Goal: Task Accomplishment & Management: Use online tool/utility

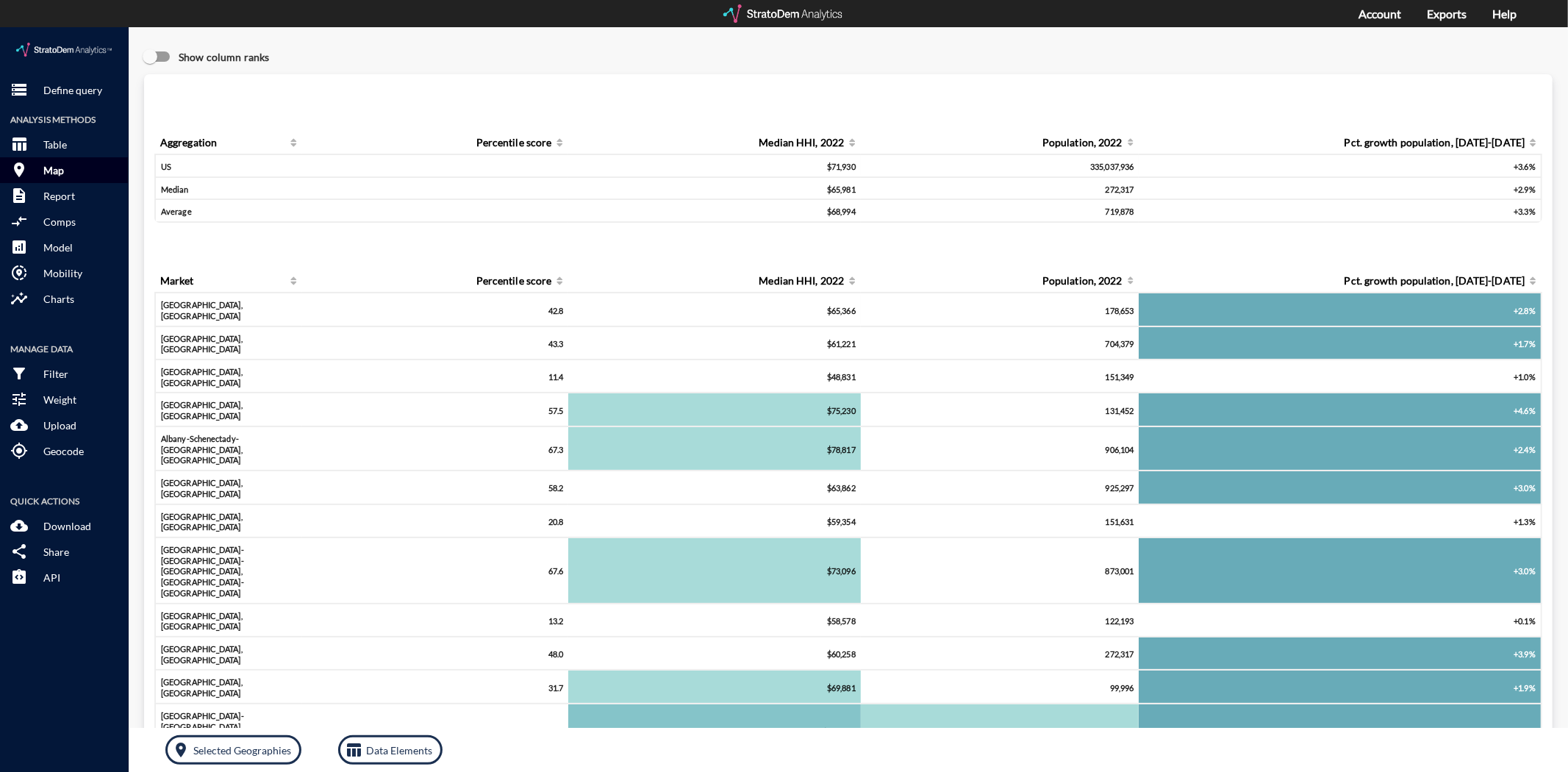
click button "room Map"
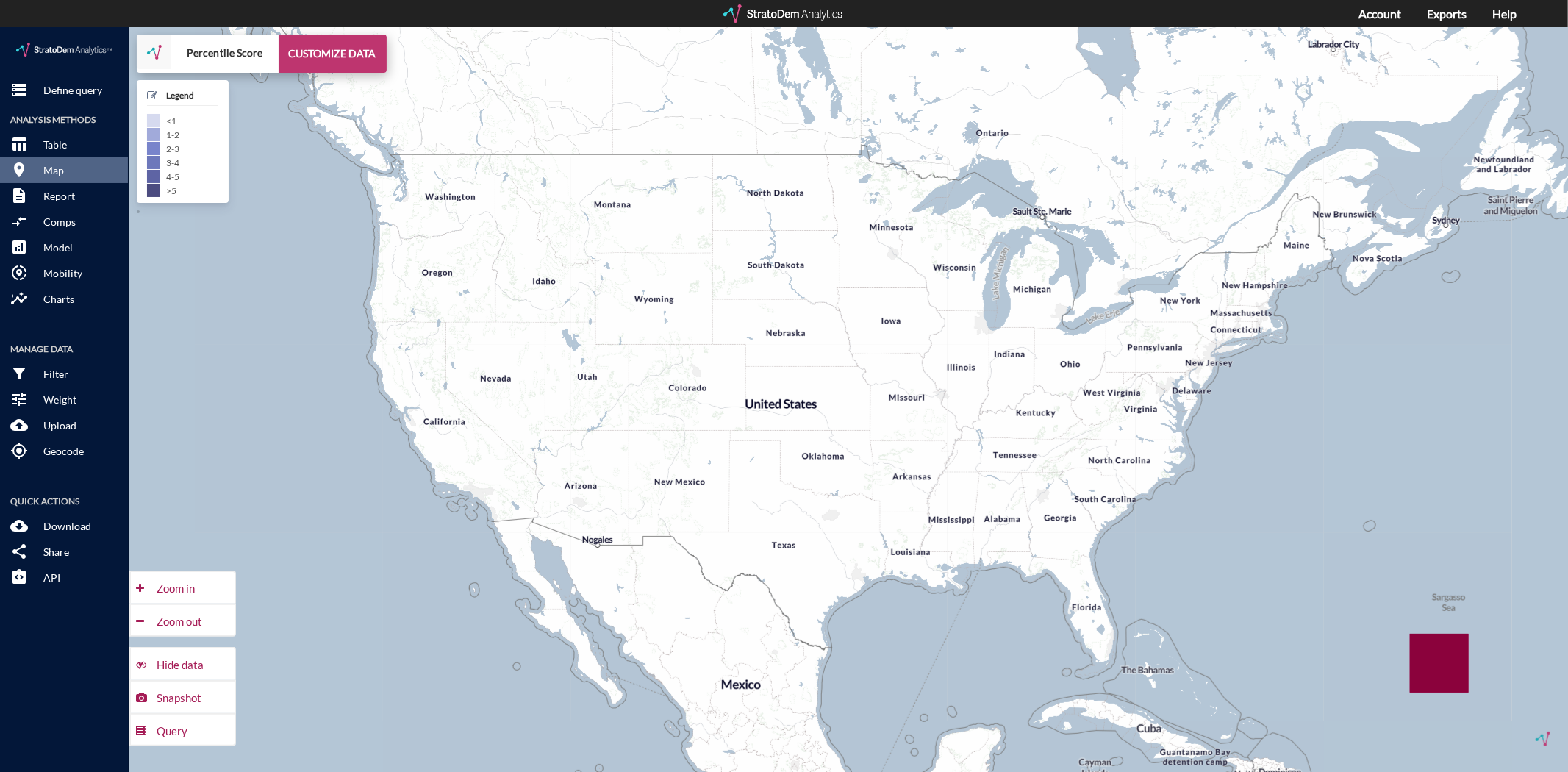
click button "CUSTOMIZE DATA"
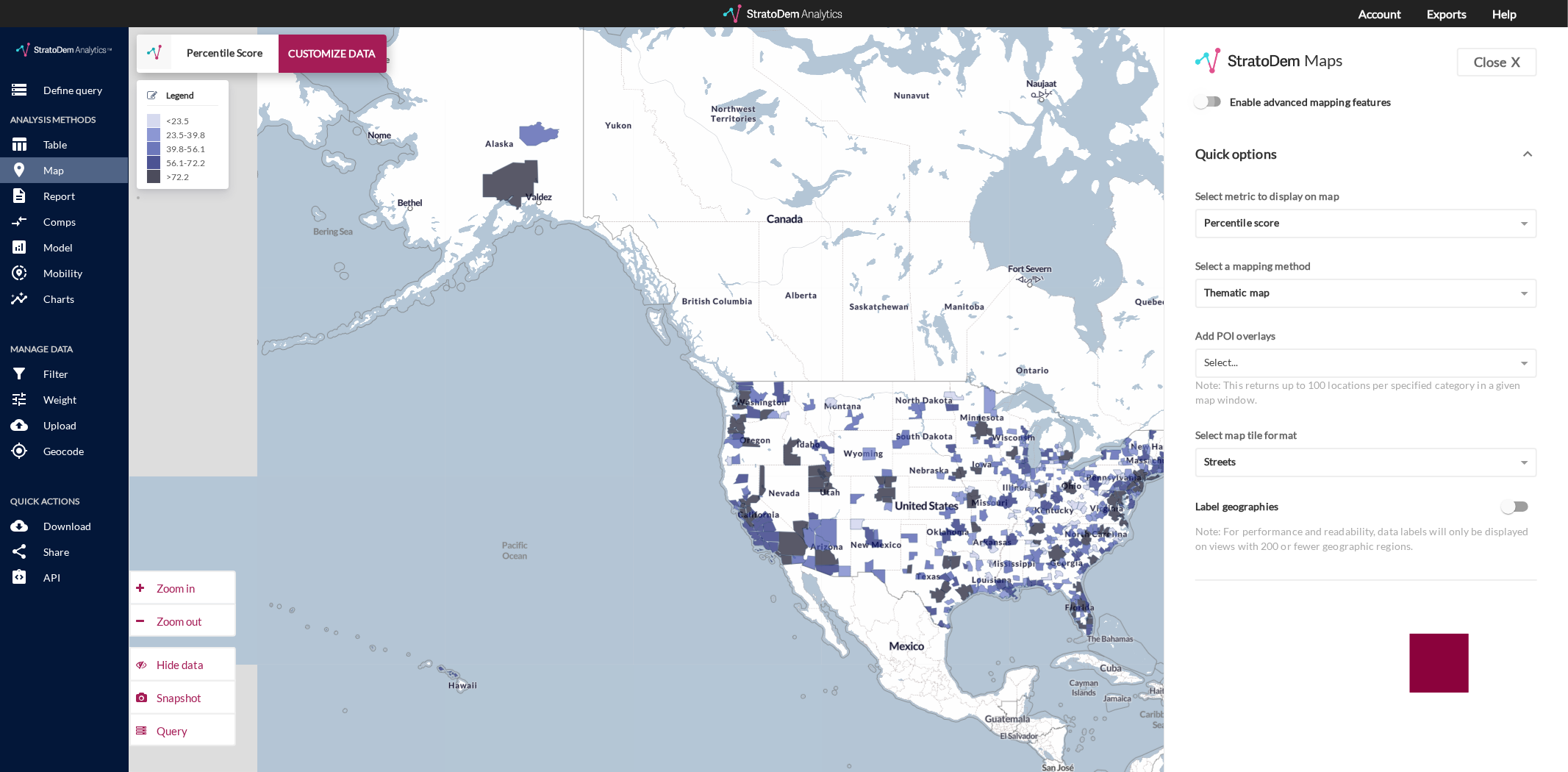
click input "Enable advanced mapping features"
checkbox input "true"
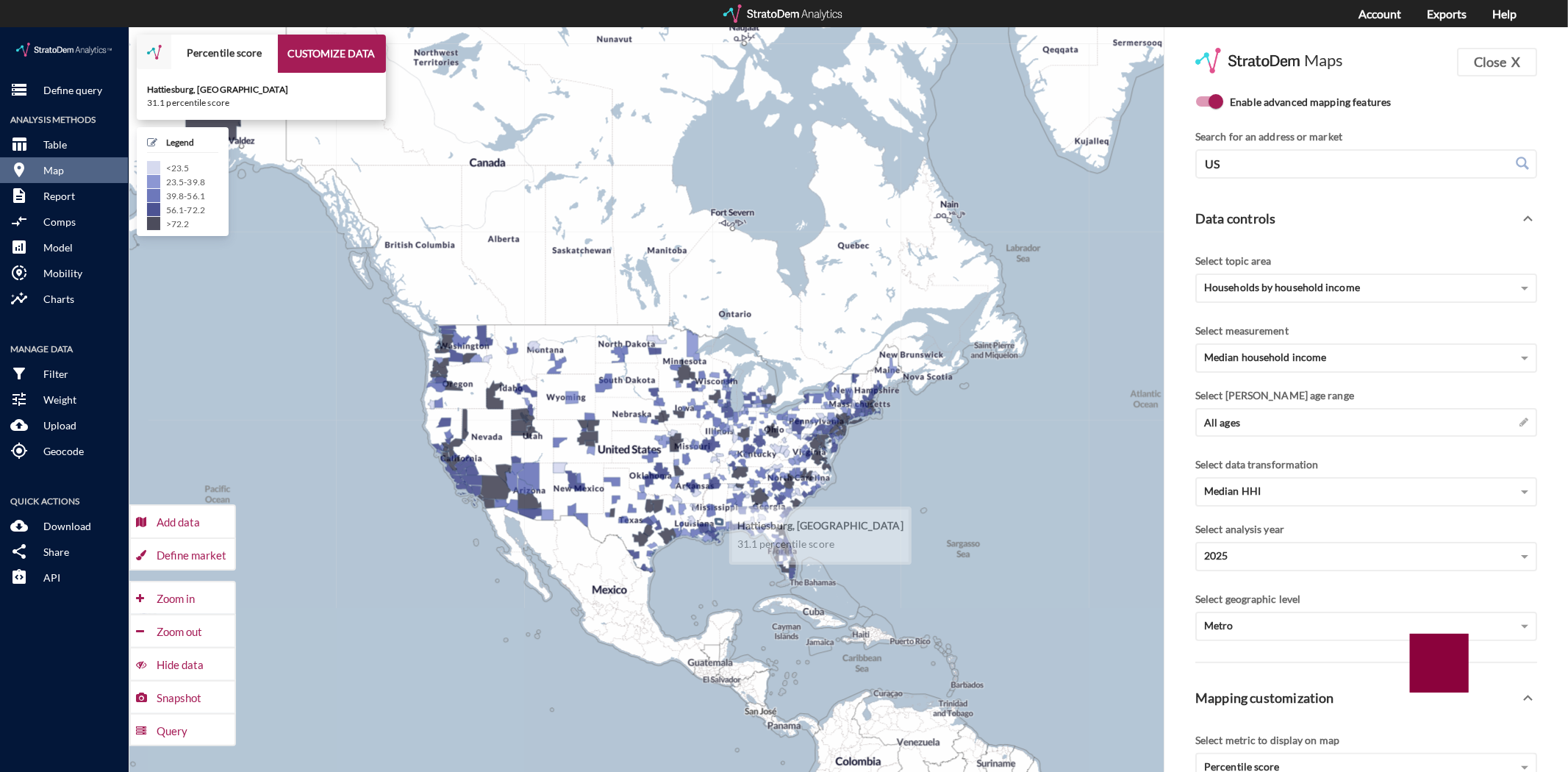
drag, startPoint x: 1024, startPoint y: 553, endPoint x: 789, endPoint y: 493, distance: 242.5
click g
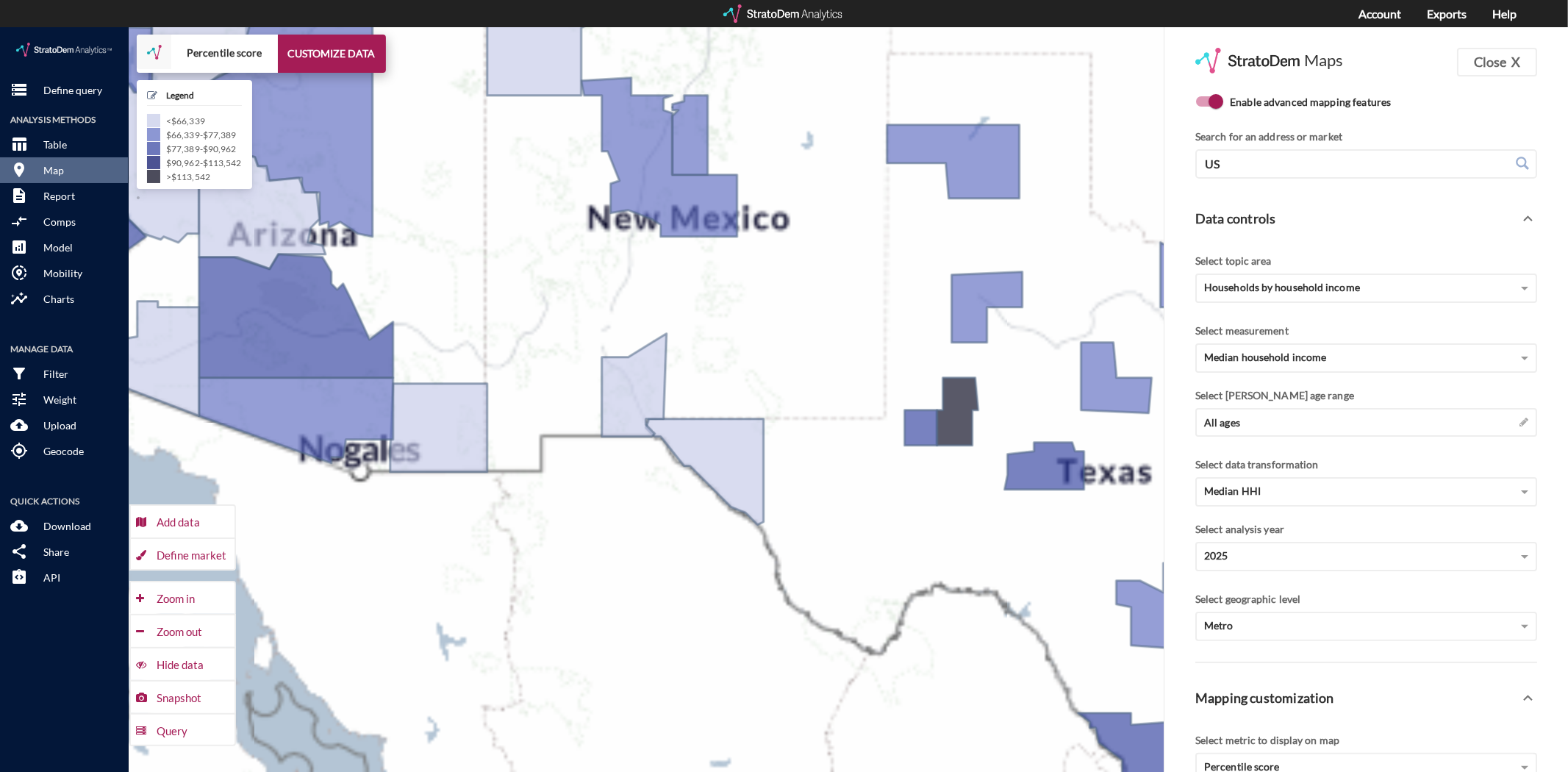
drag, startPoint x: 849, startPoint y: 521, endPoint x: 390, endPoint y: 465, distance: 462.4
click div "+ − Percentile score CUSTOMIZE DATA Legend < $66,339 $66,339 - $77,389 $77,389 …"
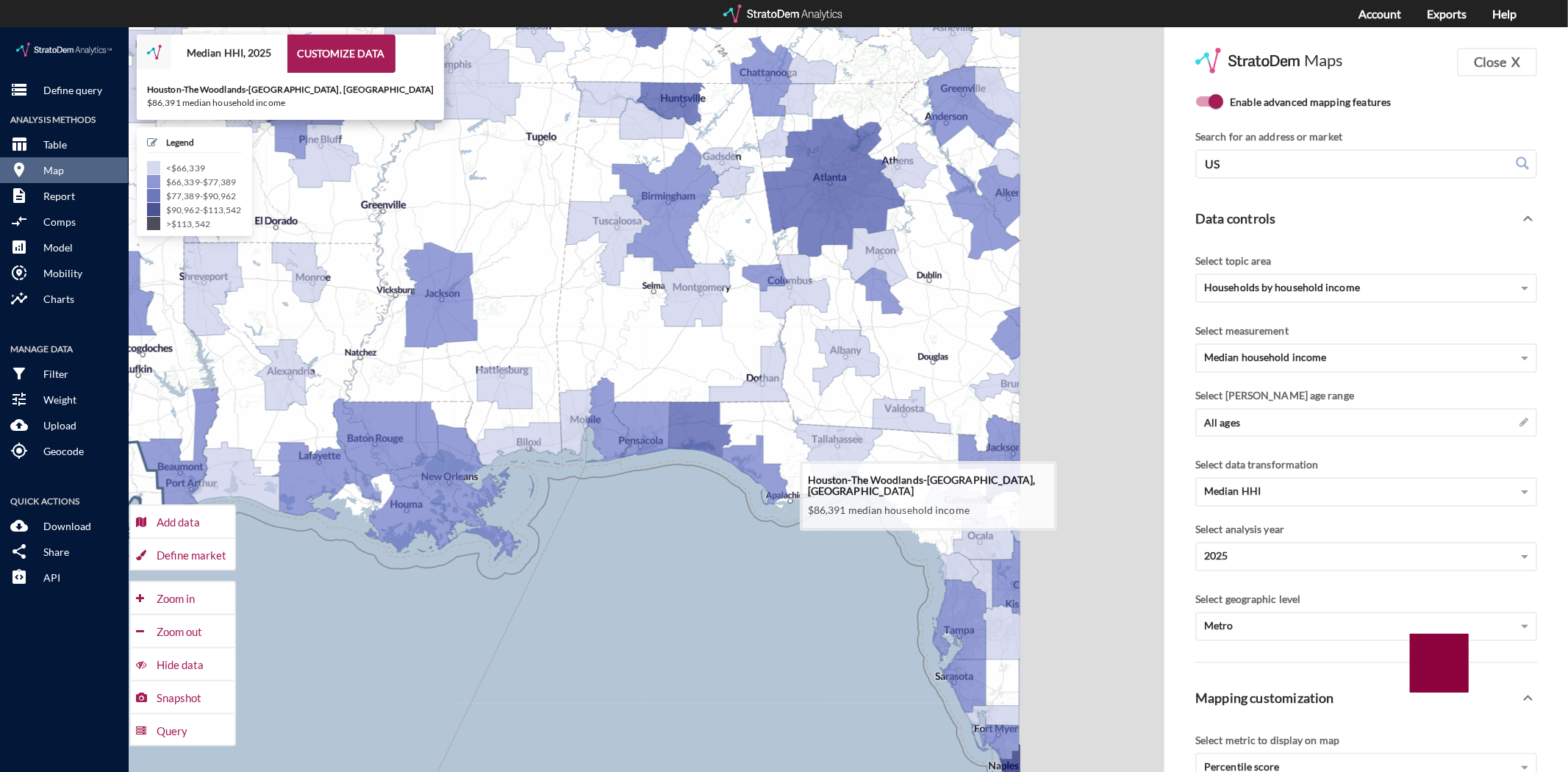
drag, startPoint x: 879, startPoint y: 454, endPoint x: 177, endPoint y: 446, distance: 702.0
click icon
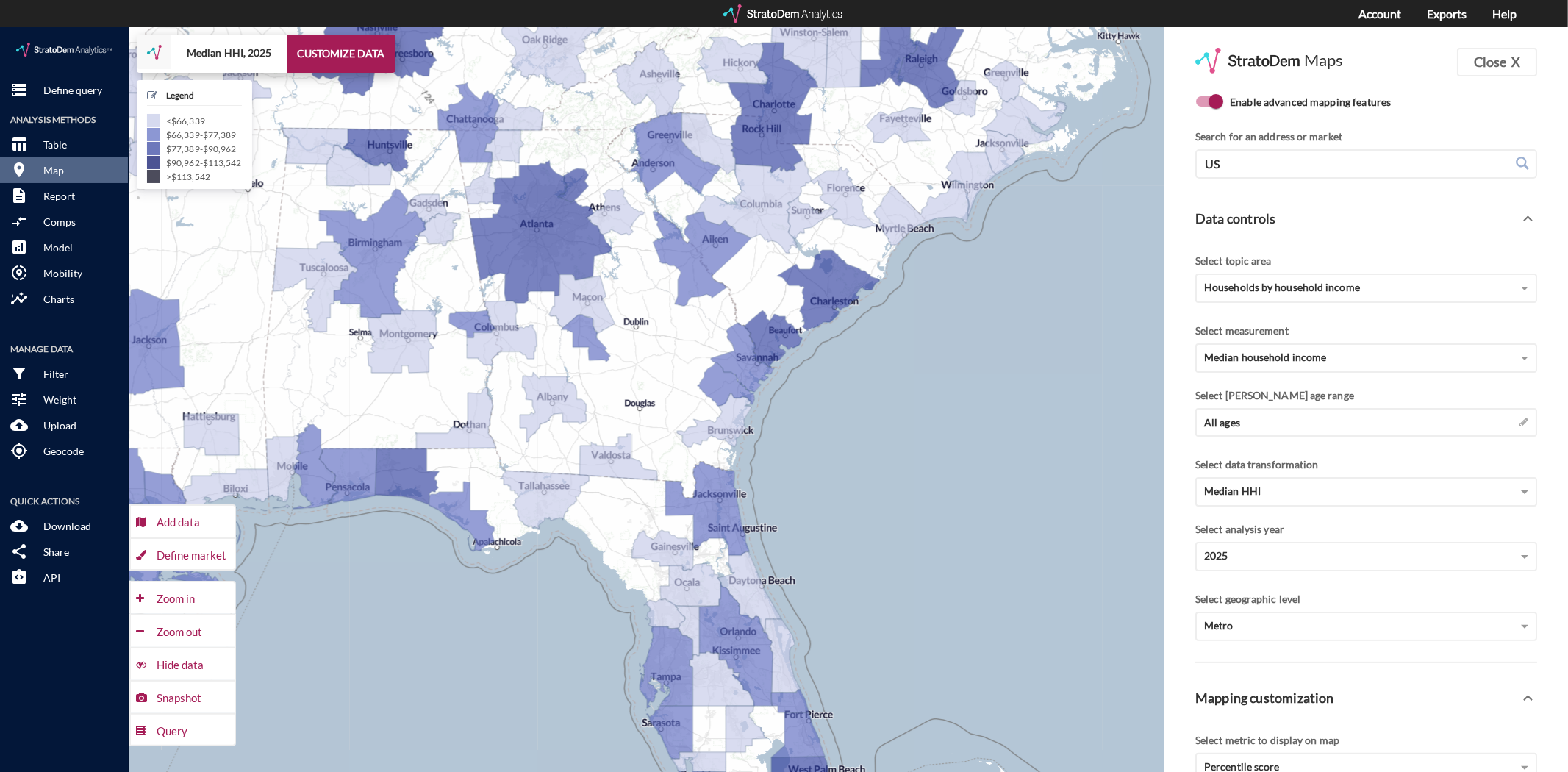
drag, startPoint x: 879, startPoint y: 352, endPoint x: 573, endPoint y: 403, distance: 310.2
click div "+ − Median HHI, 2025 CUSTOMIZE DATA Legend < $66,339 $66,339 - $77,389 $77,389 …"
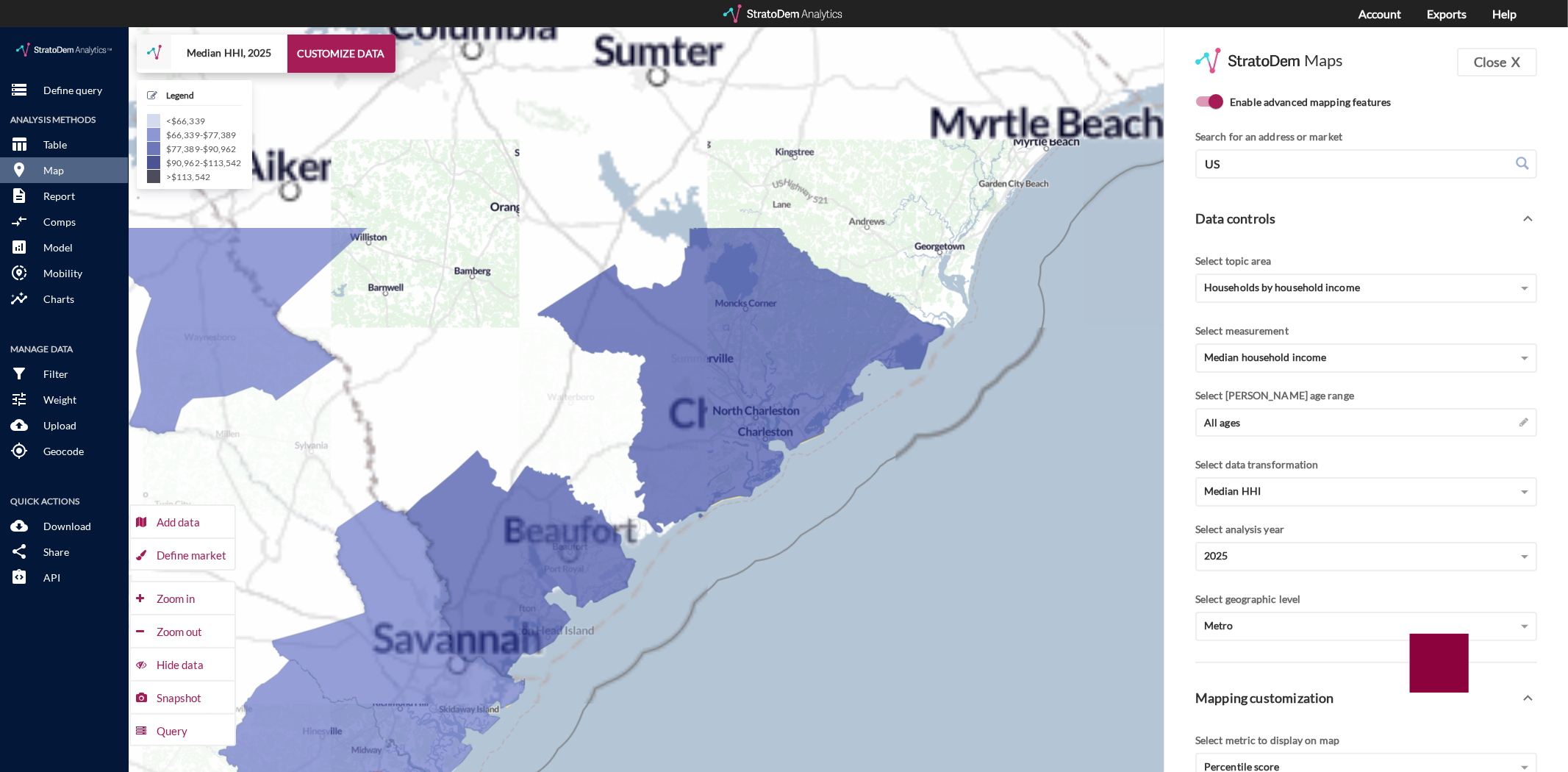
drag, startPoint x: 747, startPoint y: 392, endPoint x: 437, endPoint y: 596, distance: 371.1
click div "+ − Median HHI, 2025 CUSTOMIZE DATA Legend < $66,339 $66,339 - $77,389 $77,389 …"
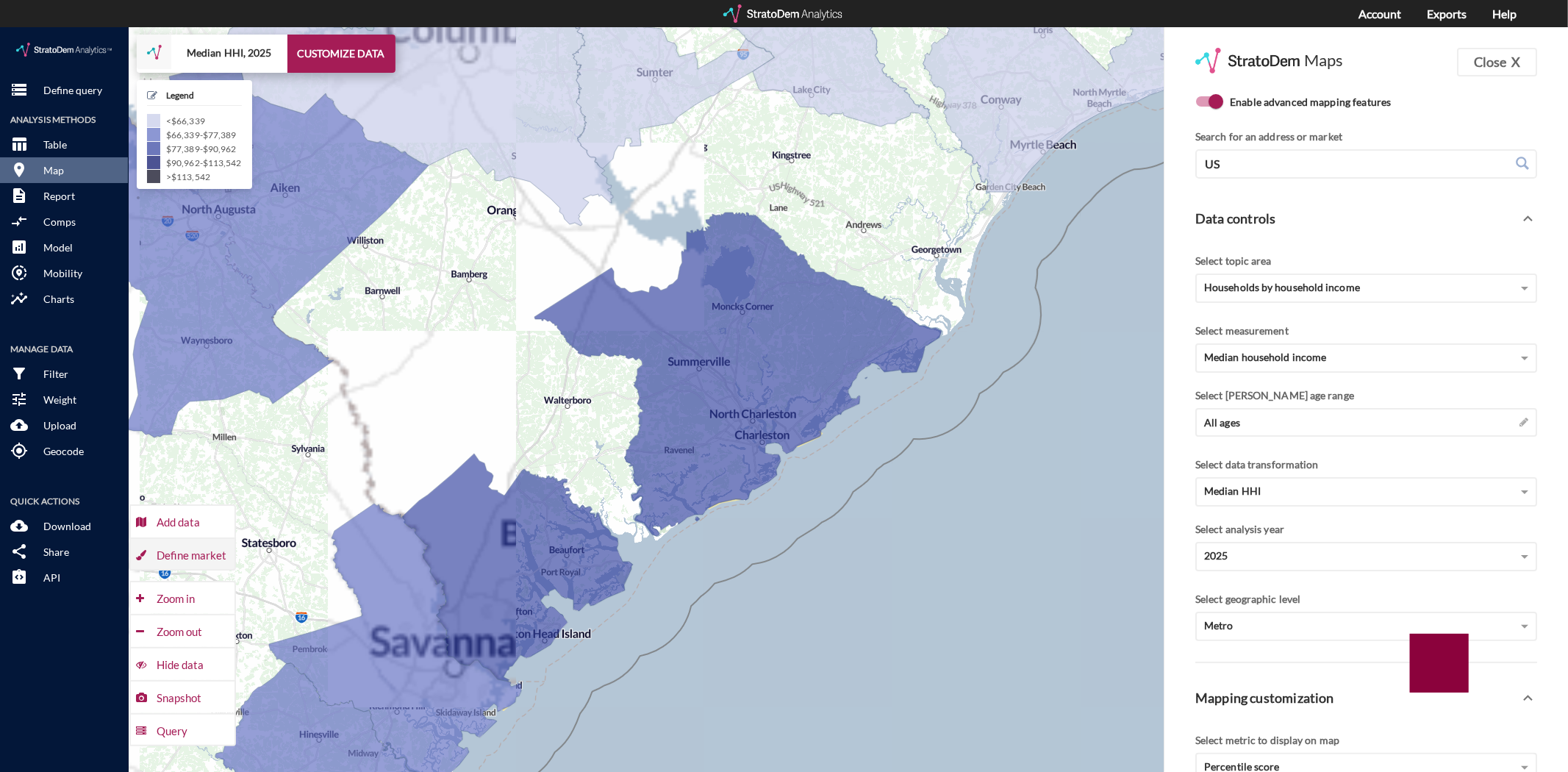
click div "Define market"
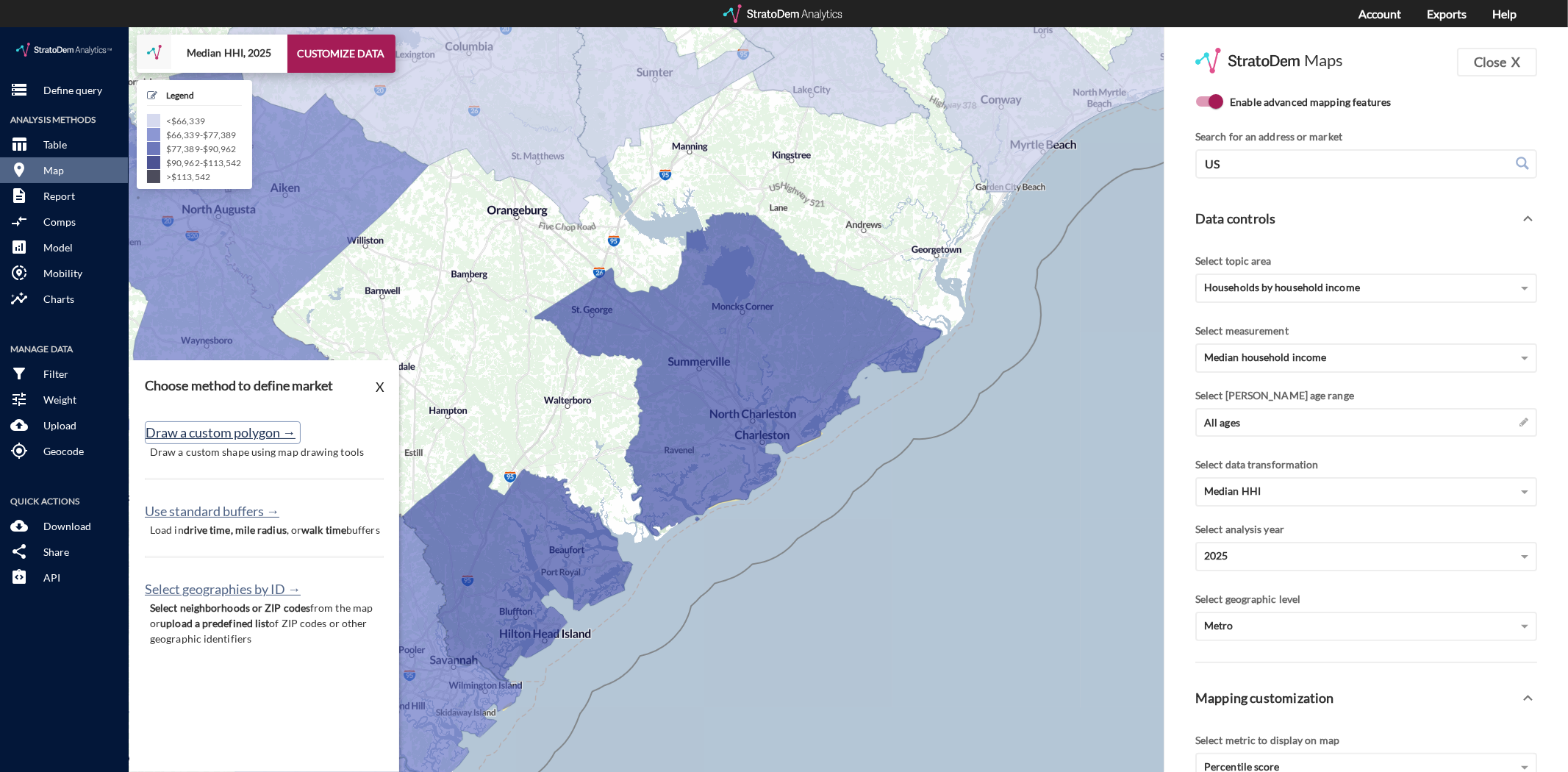
click button "Draw a custom polygon →"
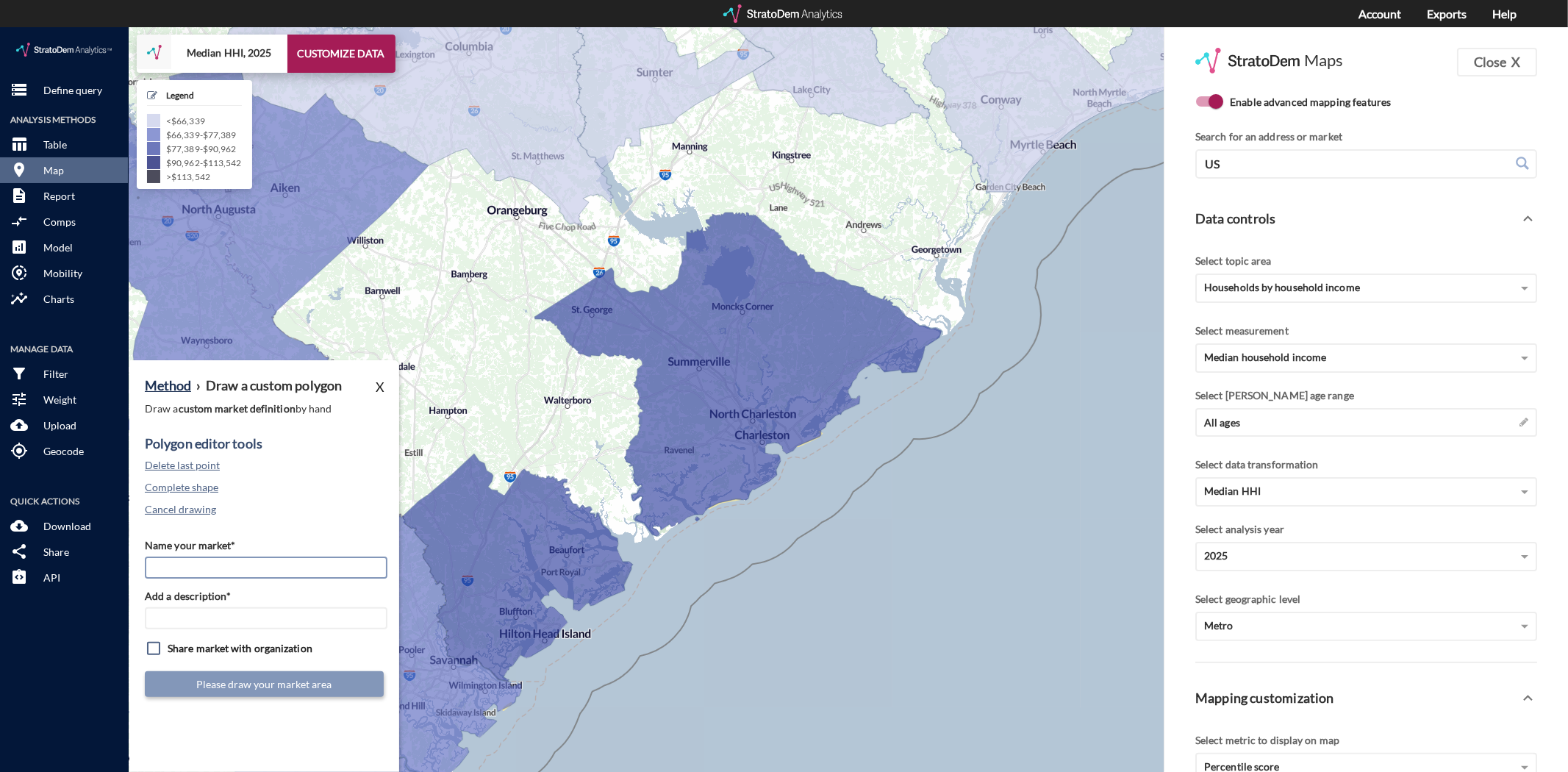
click input "Name your market*"
click div "Polygon editor tools Delete last point Complete shape Cancel drawing"
click button "Delete last point"
click div "Name your market* Add a description* Share market with organization Please draw…"
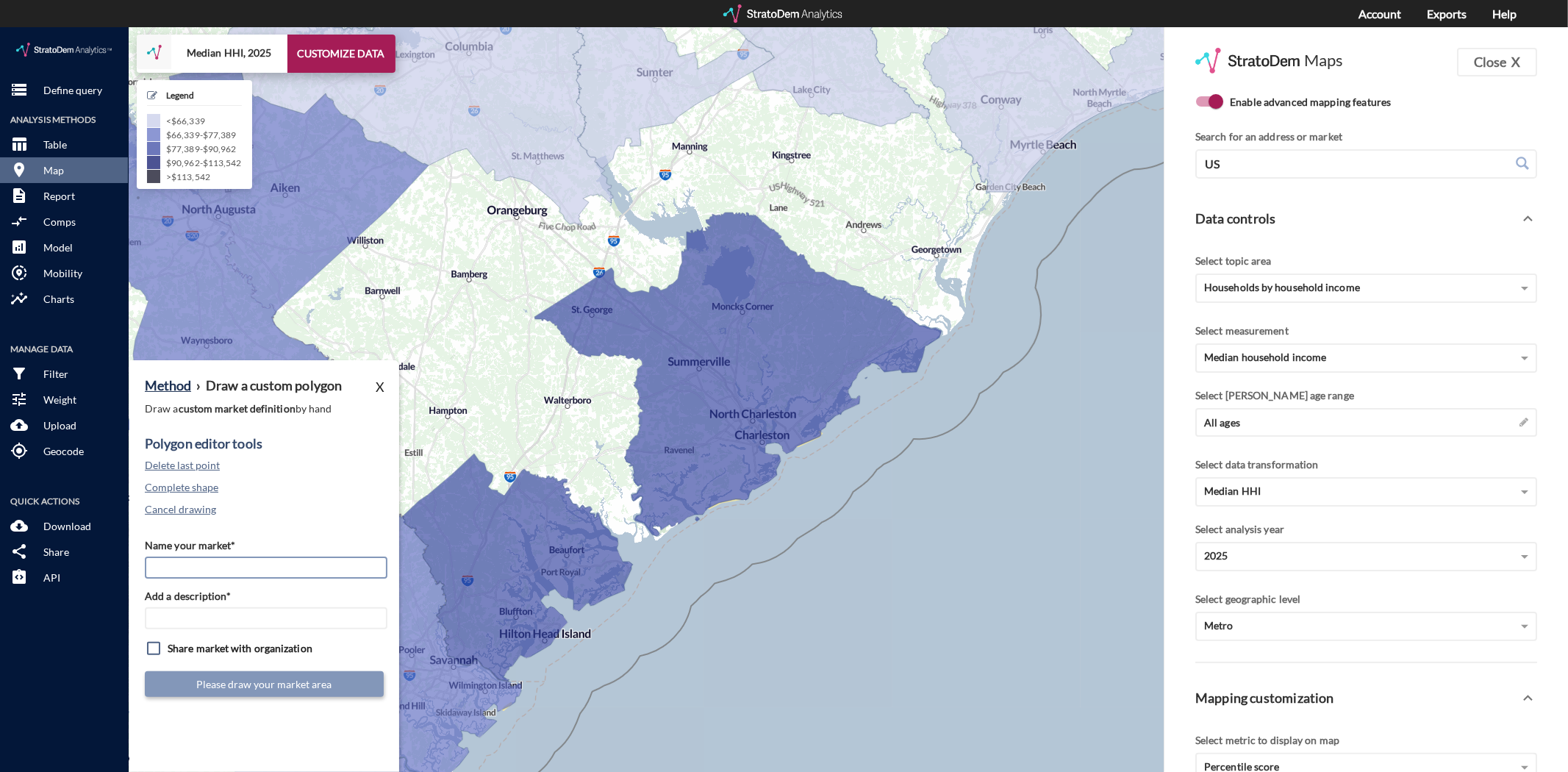
click input "Name your market*"
type input "Charleston Mkt Update Submkt"
click button "Cancel drawing"
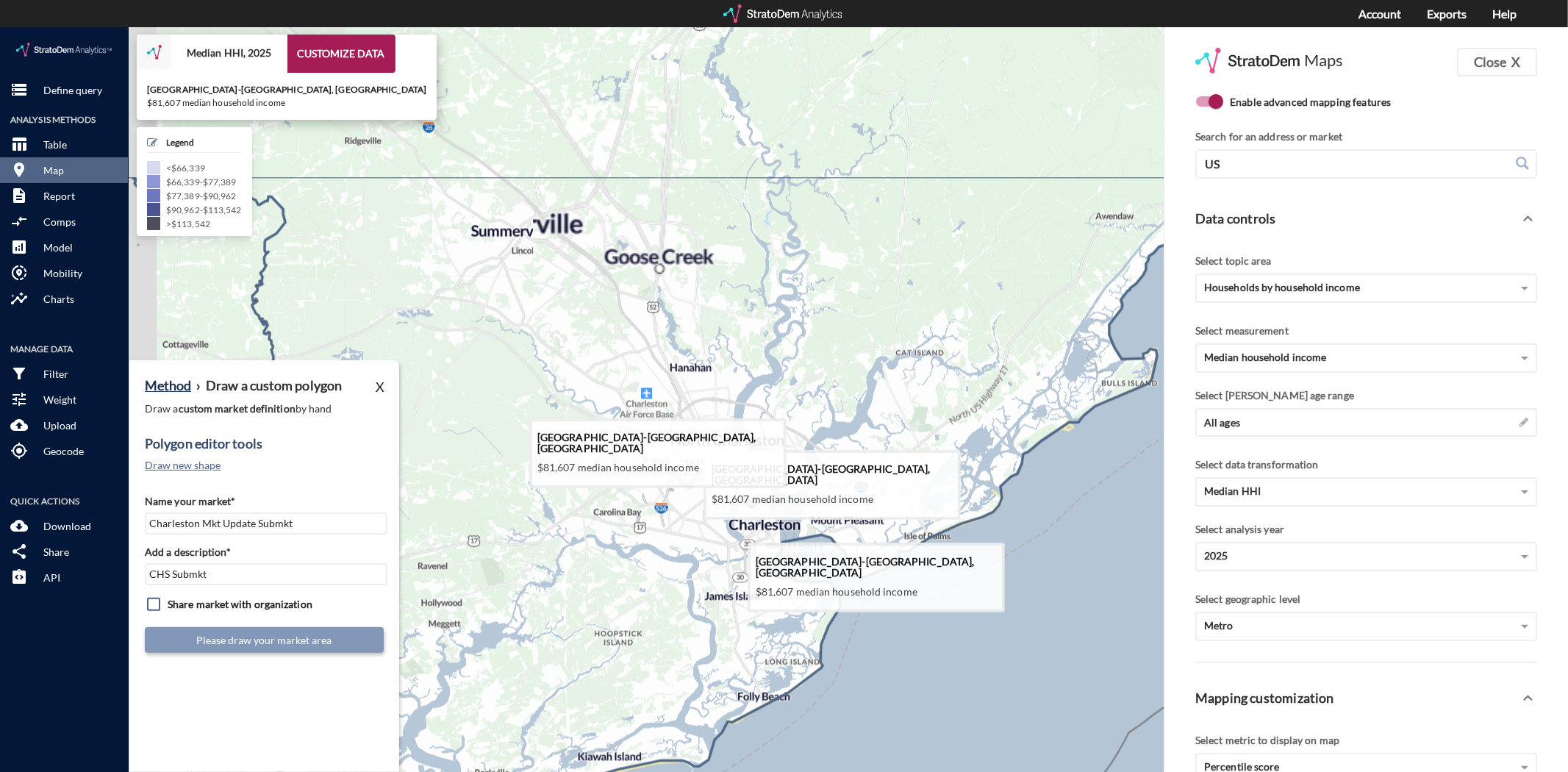
drag, startPoint x: 725, startPoint y: 330, endPoint x: 800, endPoint y: 557, distance: 239.1
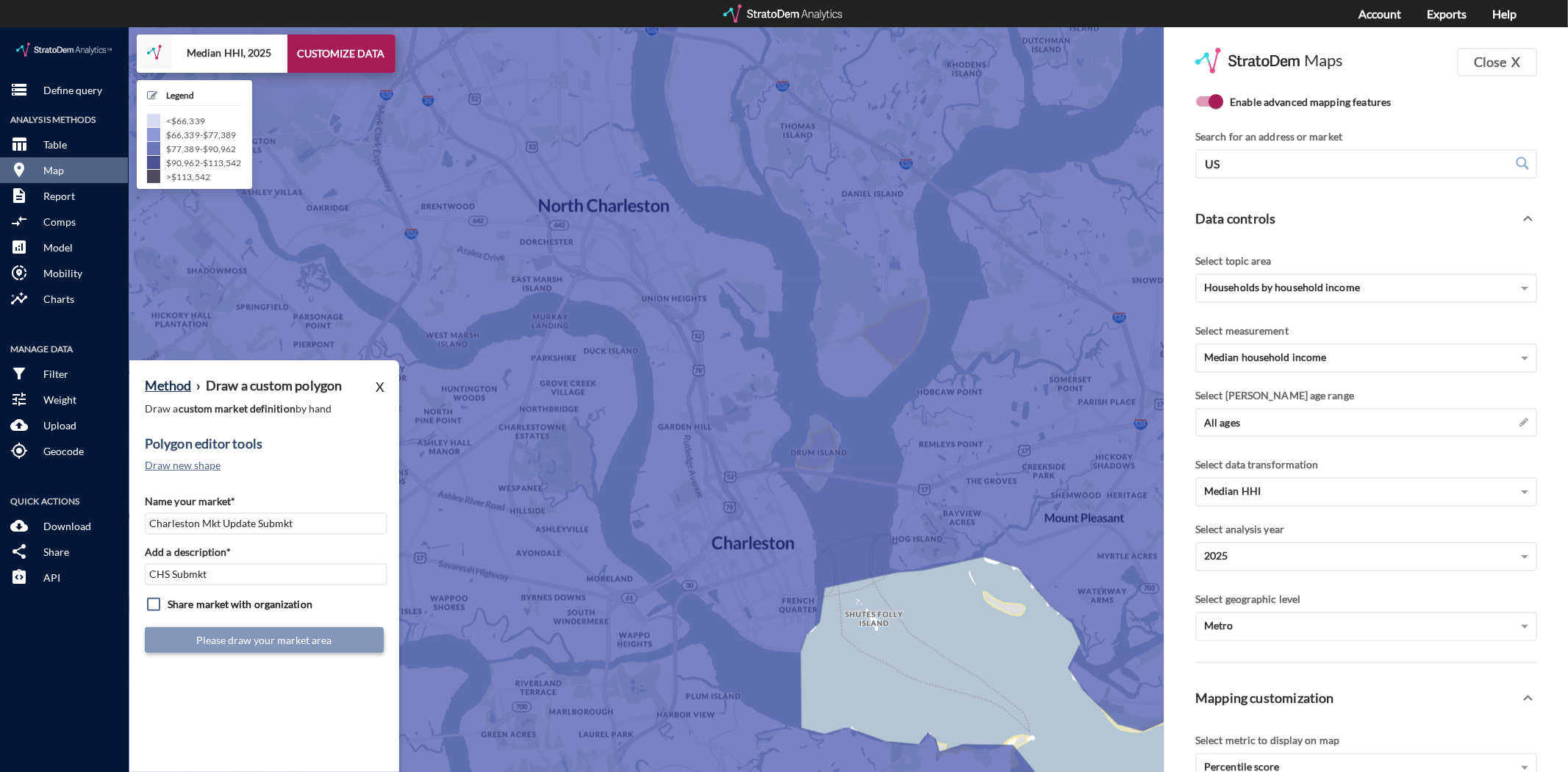
click div "Method › Draw a custom polygon X Draw a custom market definition by hand Polygo…"
click button "Draw new shape"
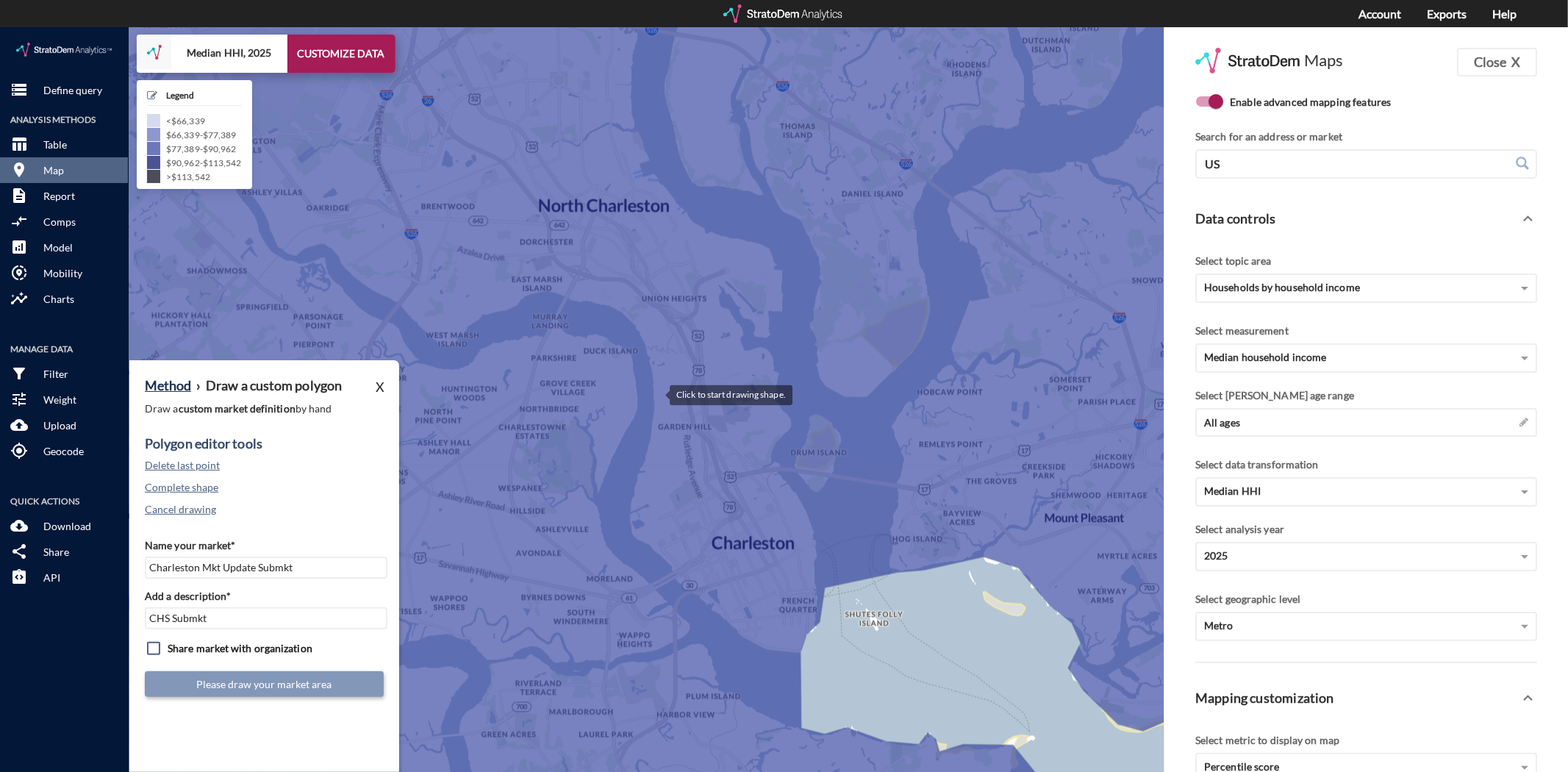
click div
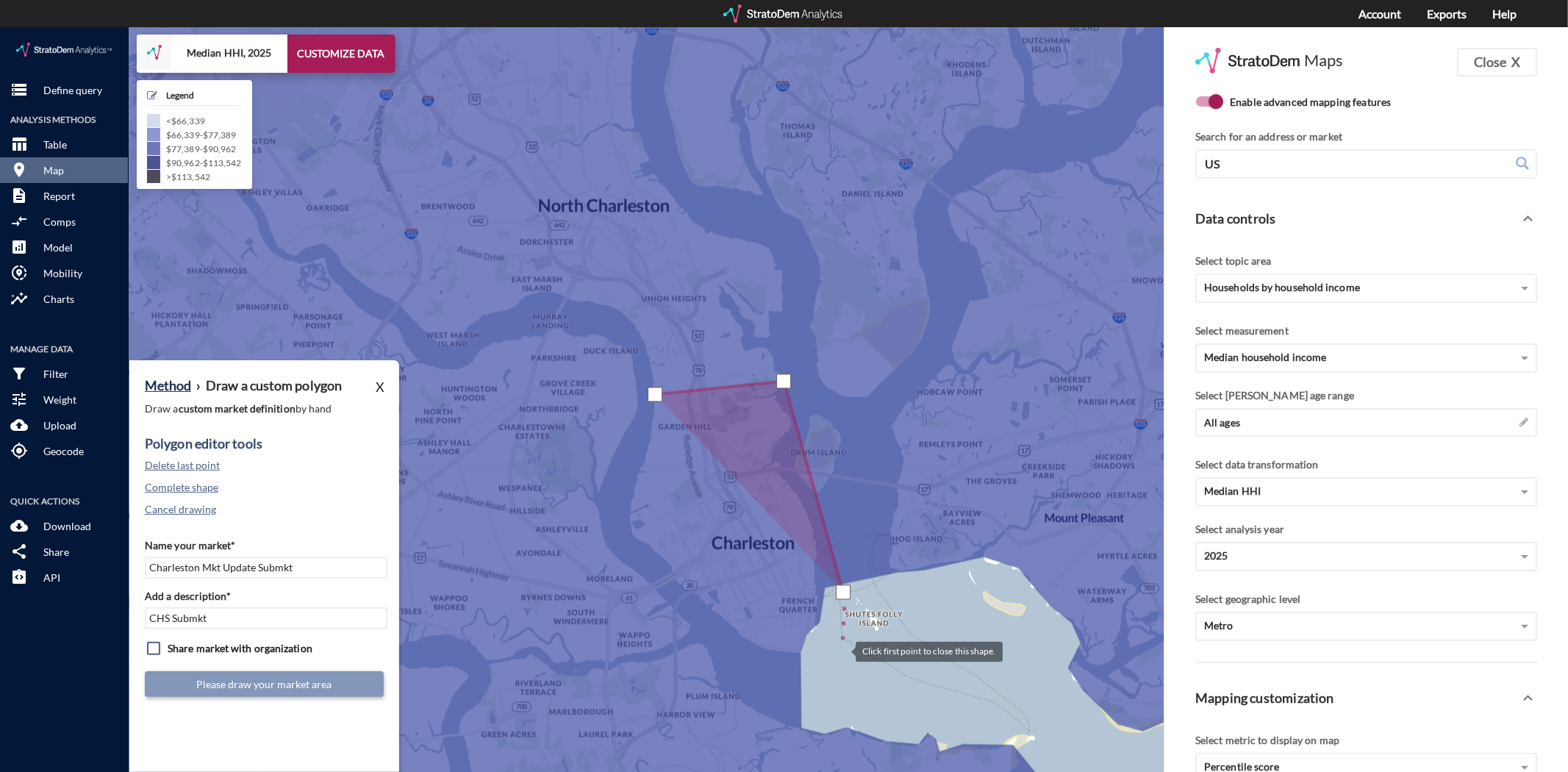
click div
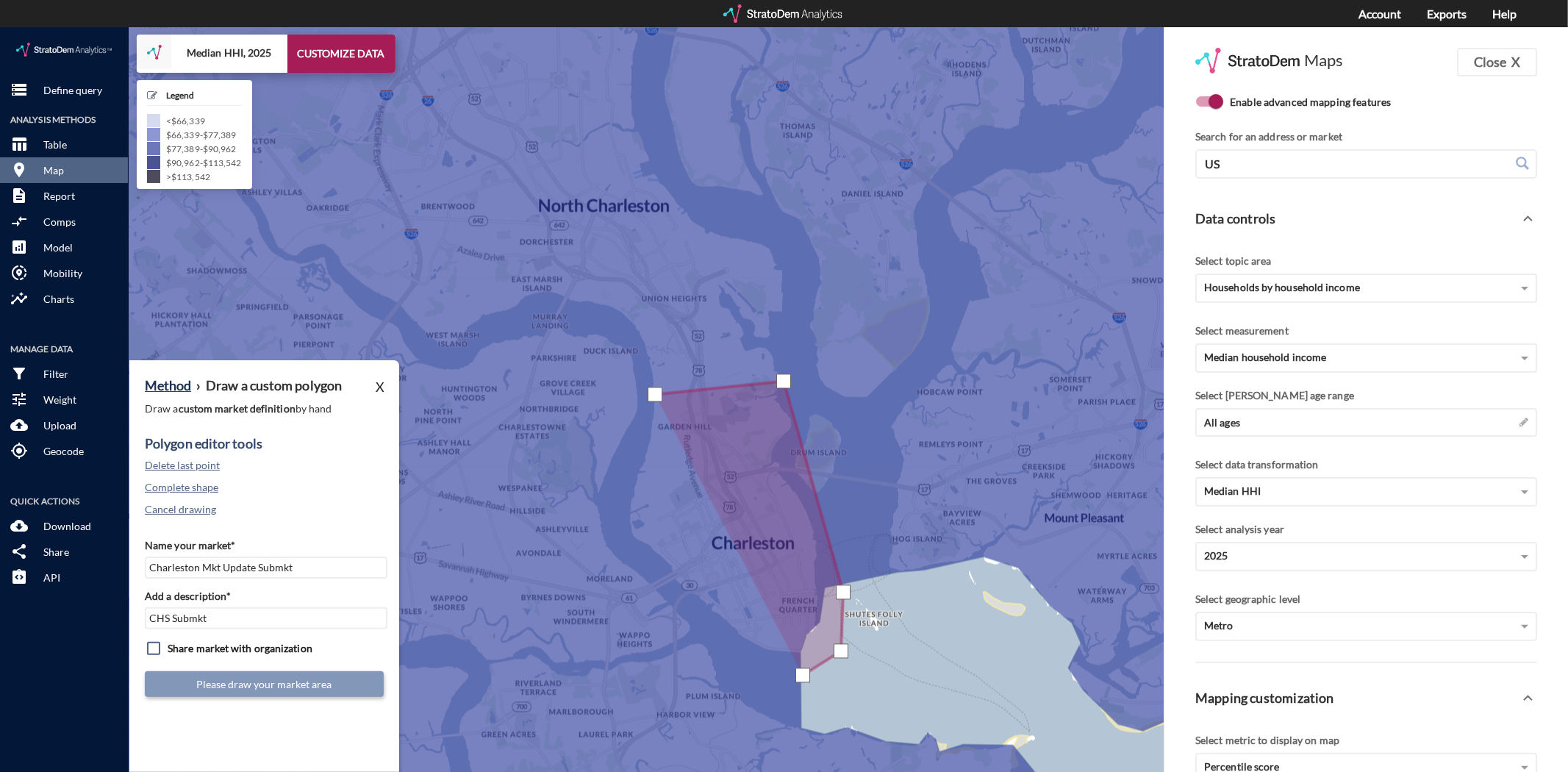
click div
drag, startPoint x: 715, startPoint y: 606, endPoint x: 706, endPoint y: 593, distance: 15.8
click div
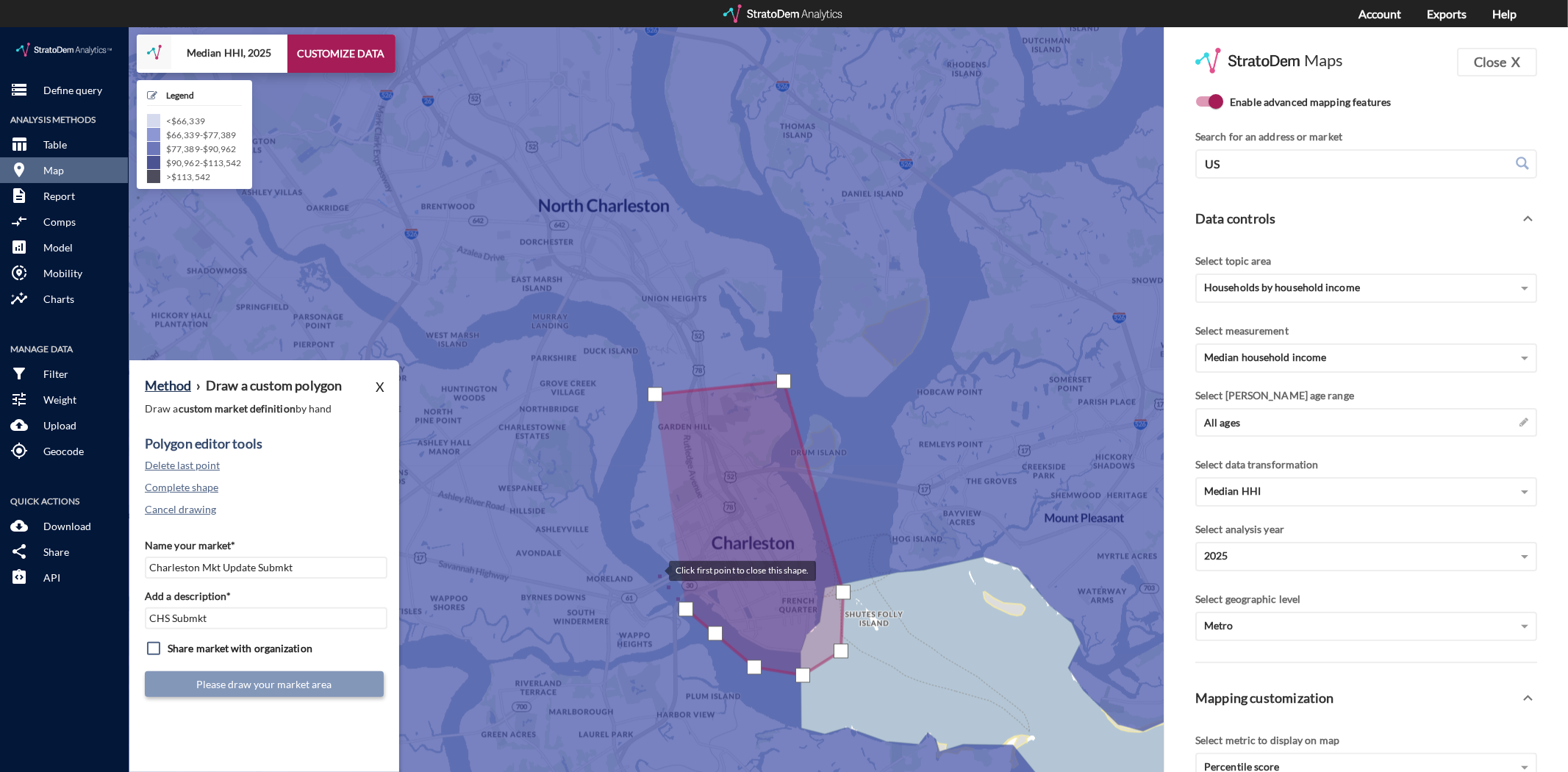
click div
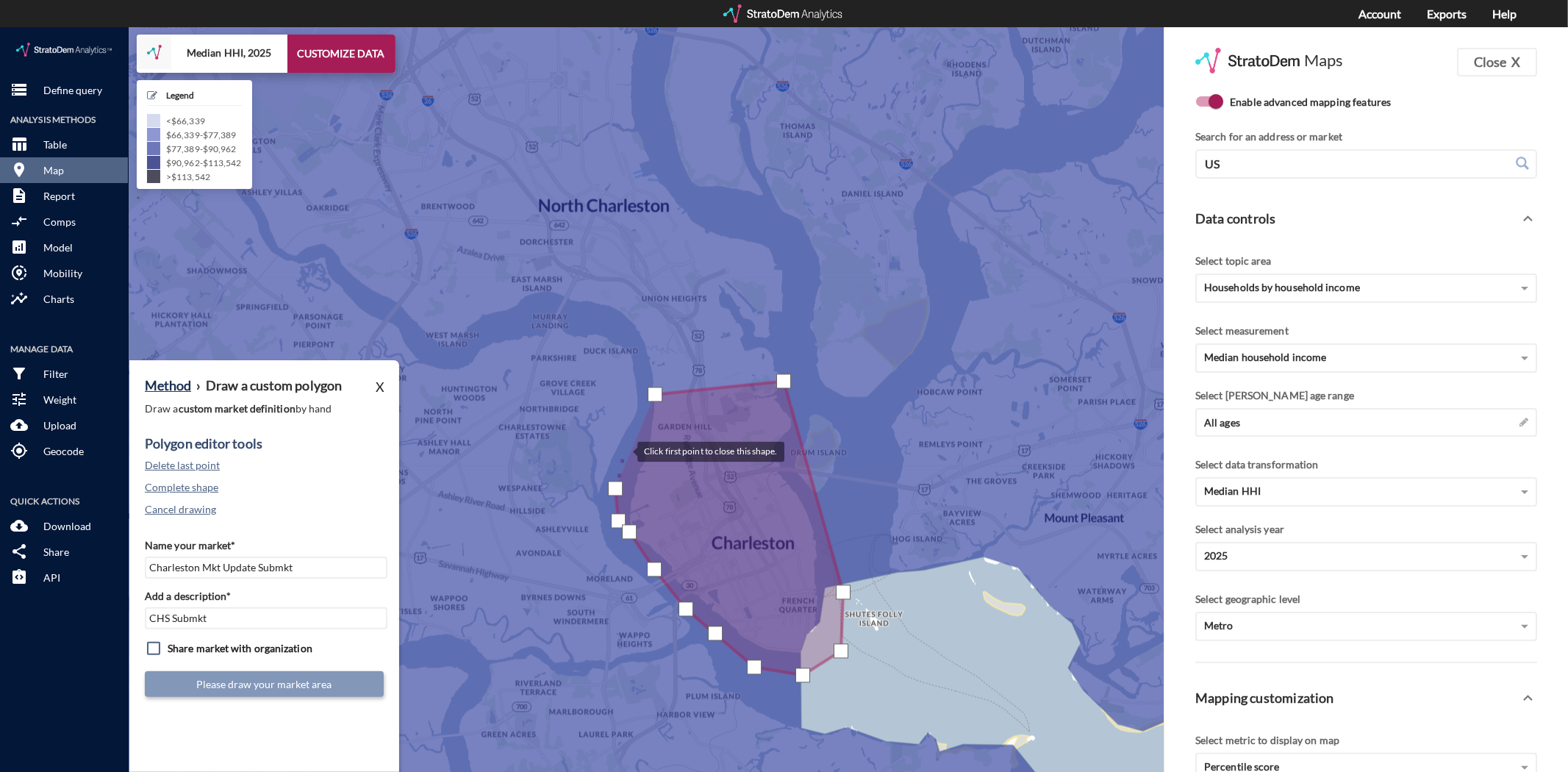
click div
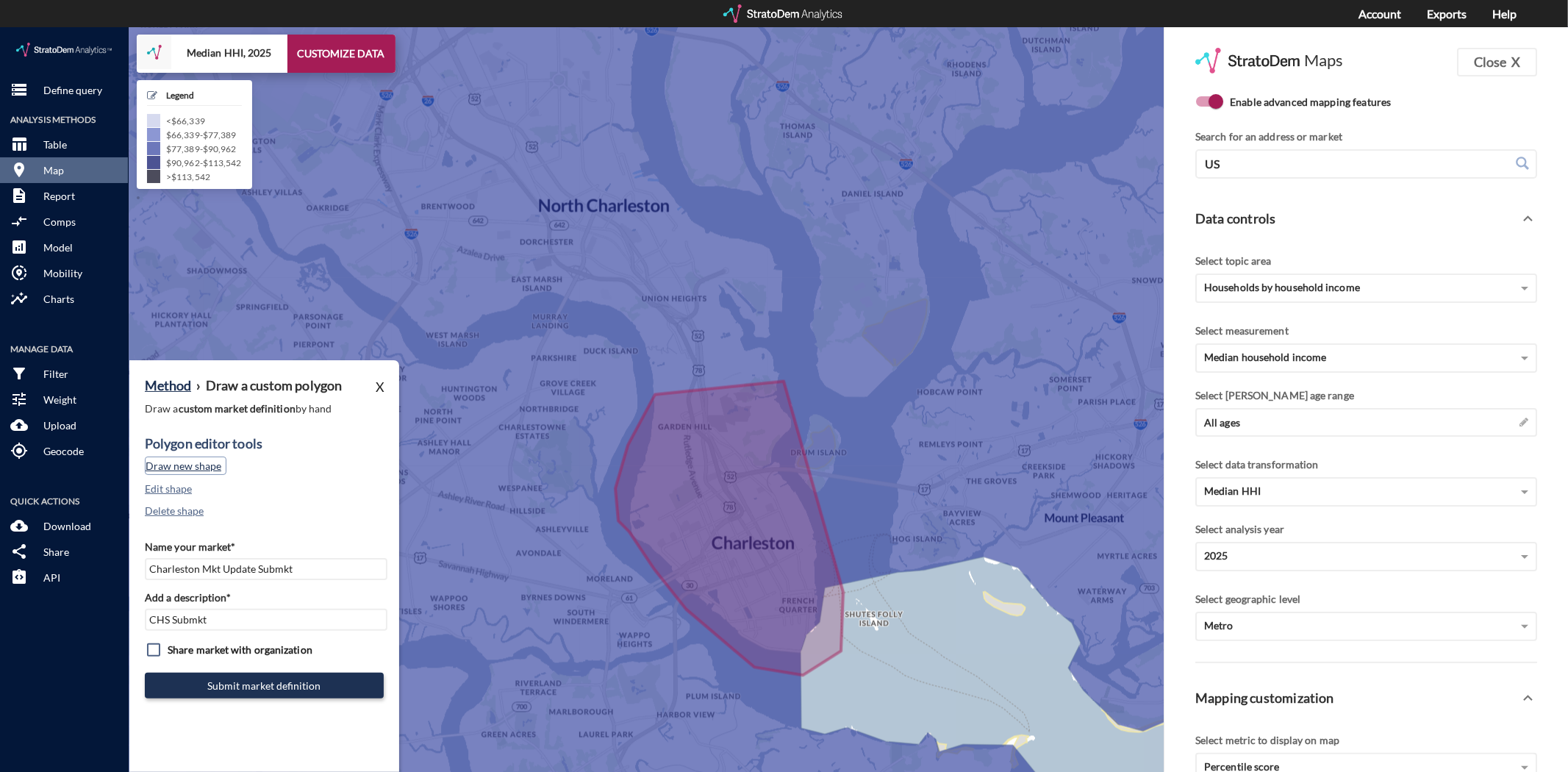
click button "Draw new shape"
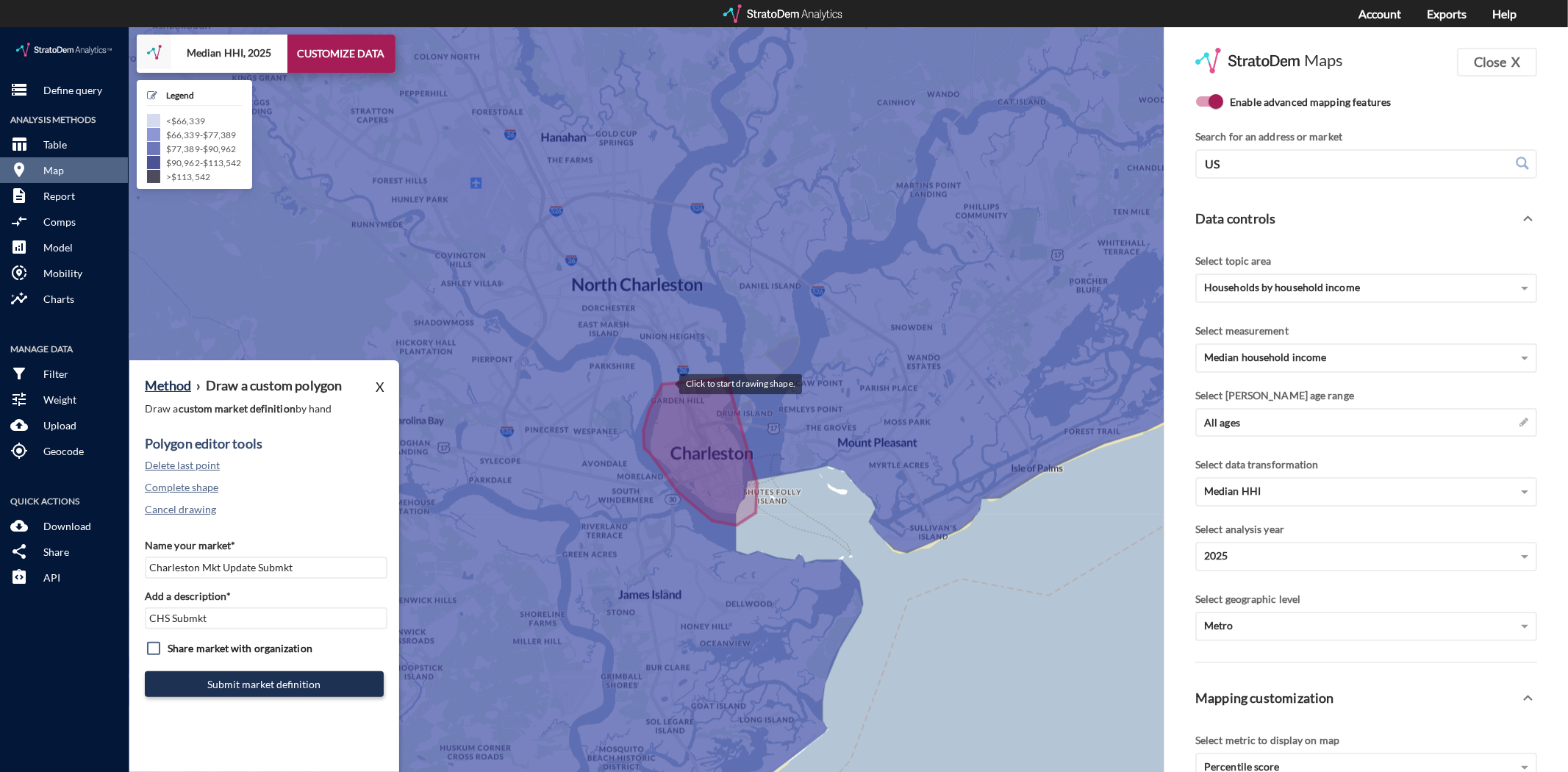
click div
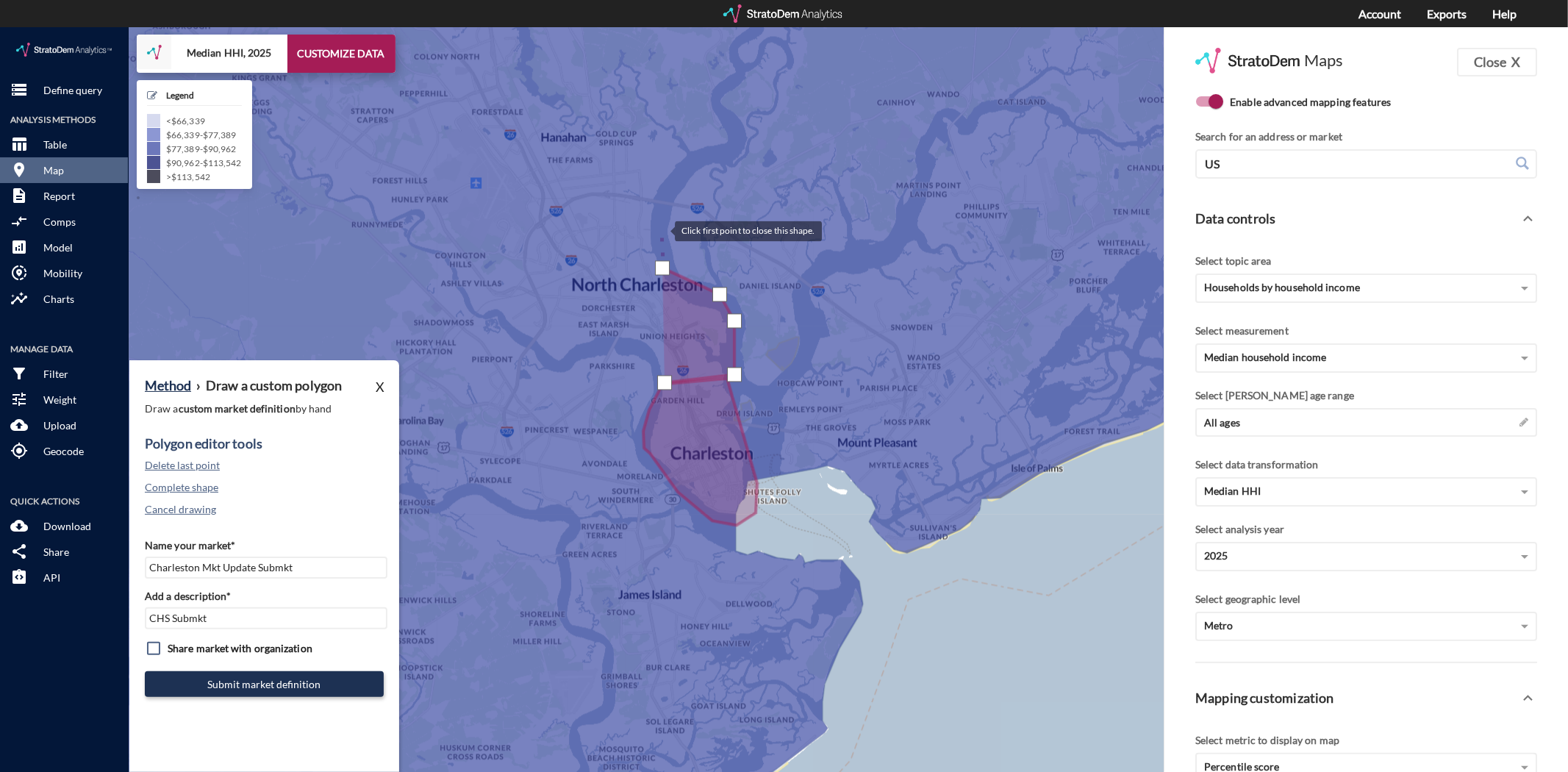
click div
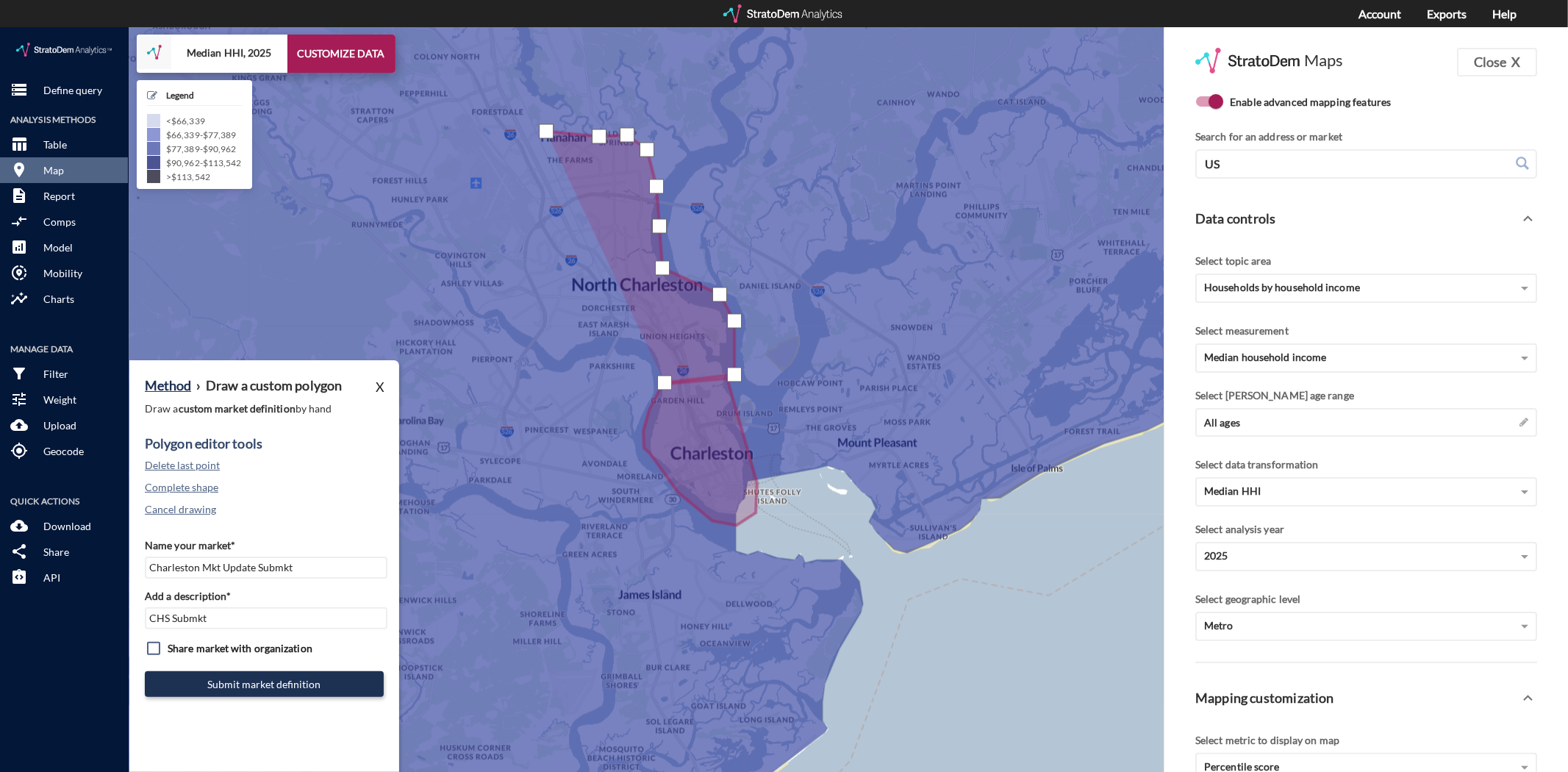
click div
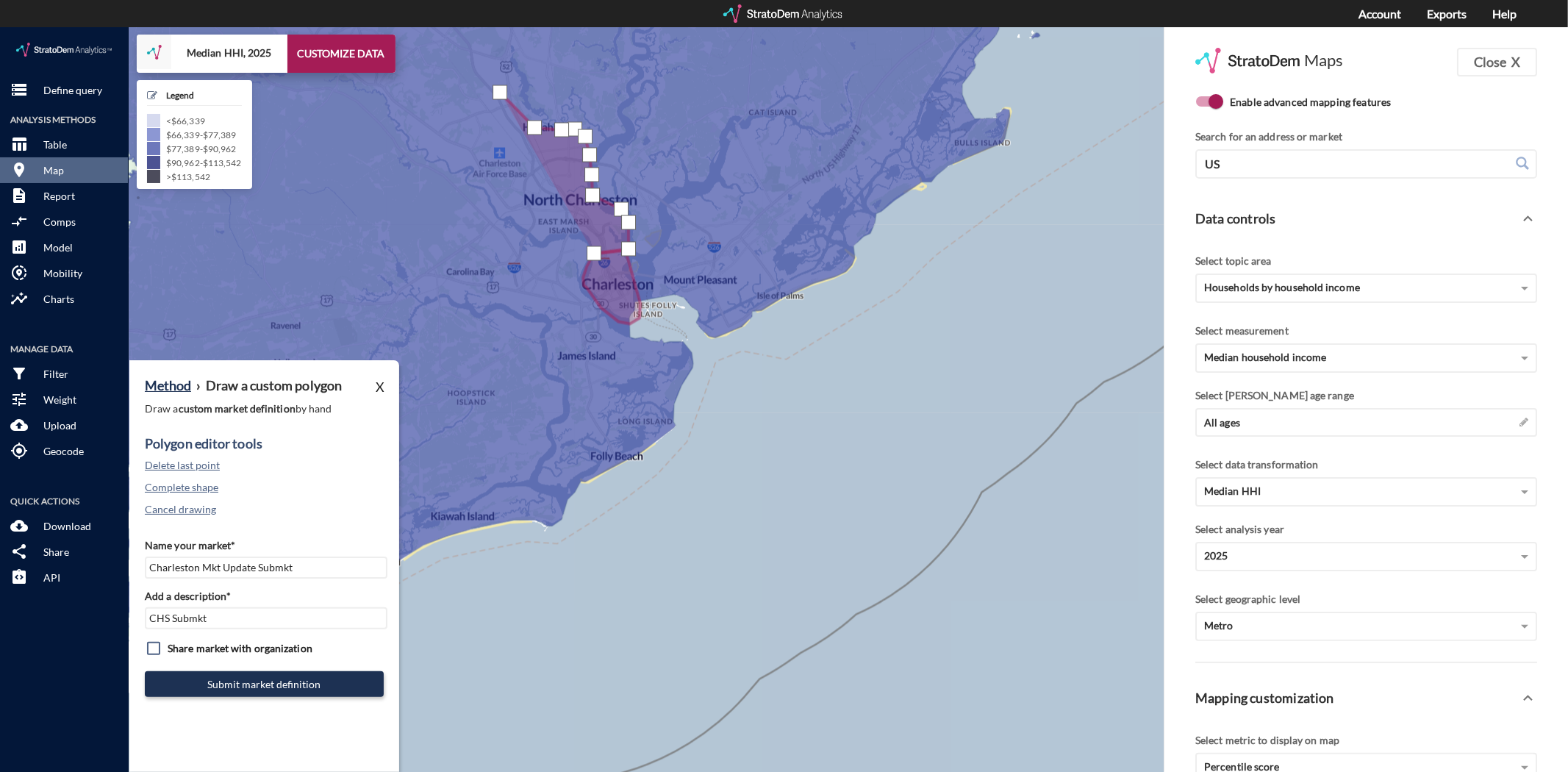
click div
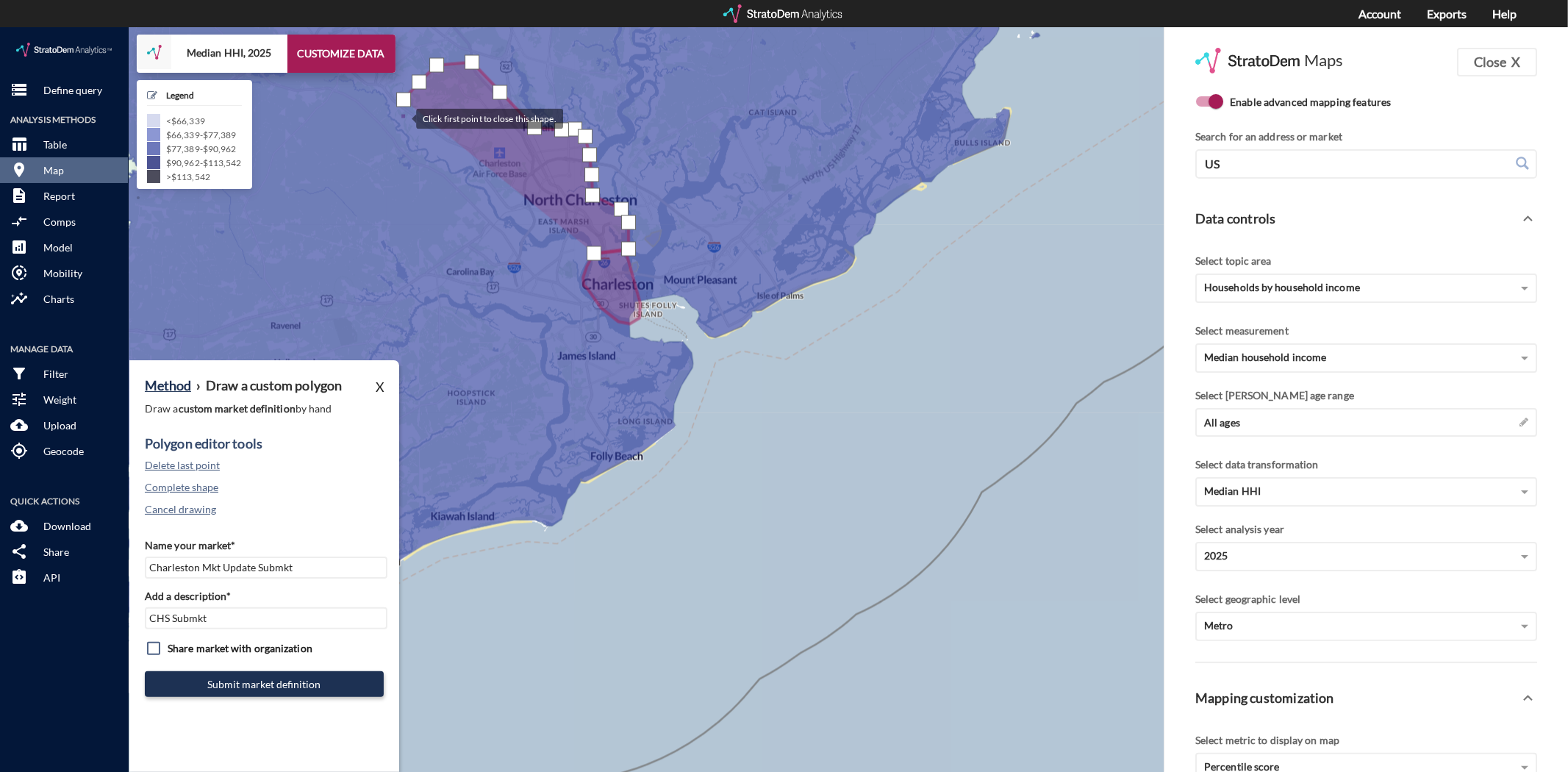
click div
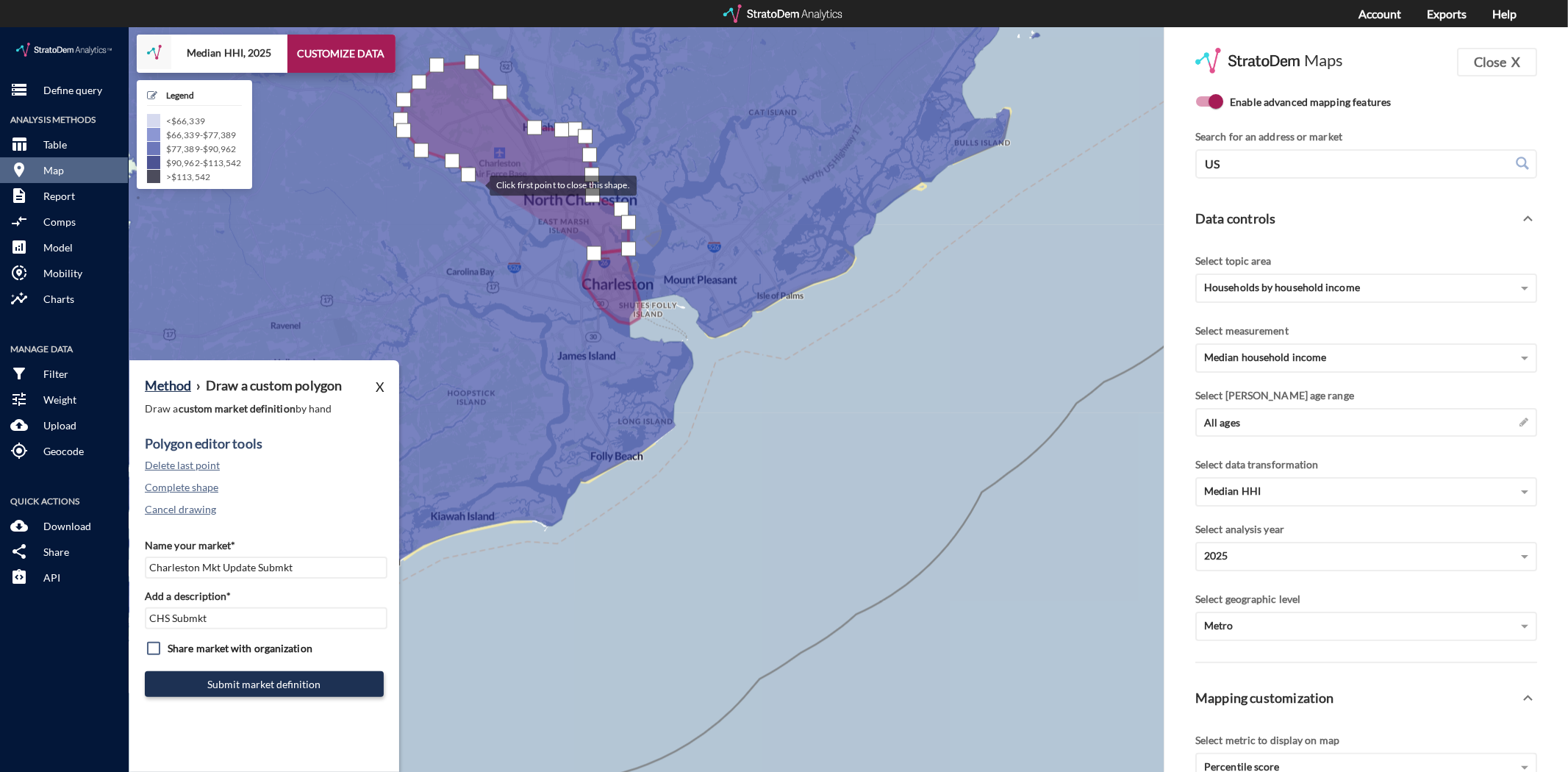
click div
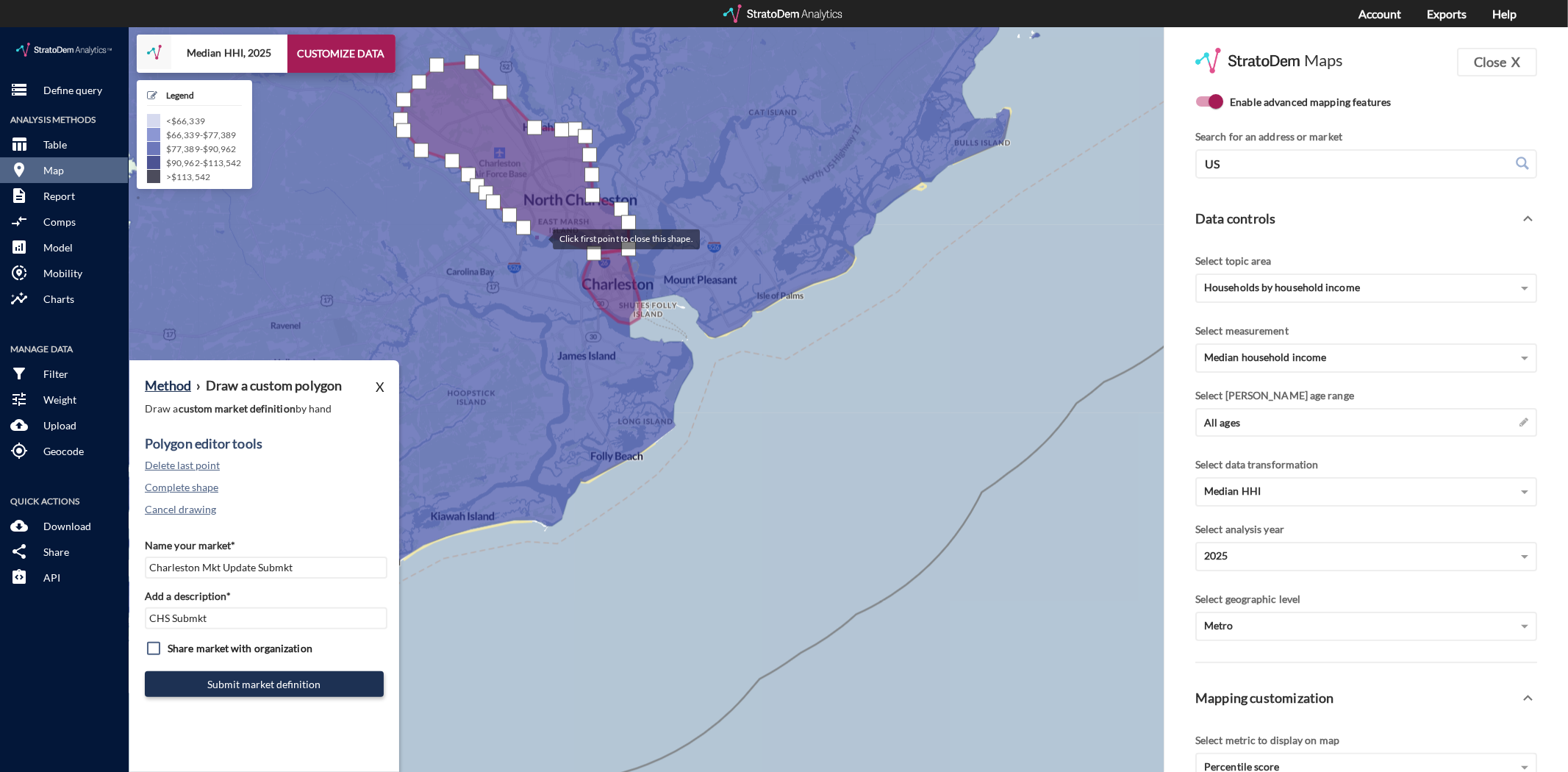
click div
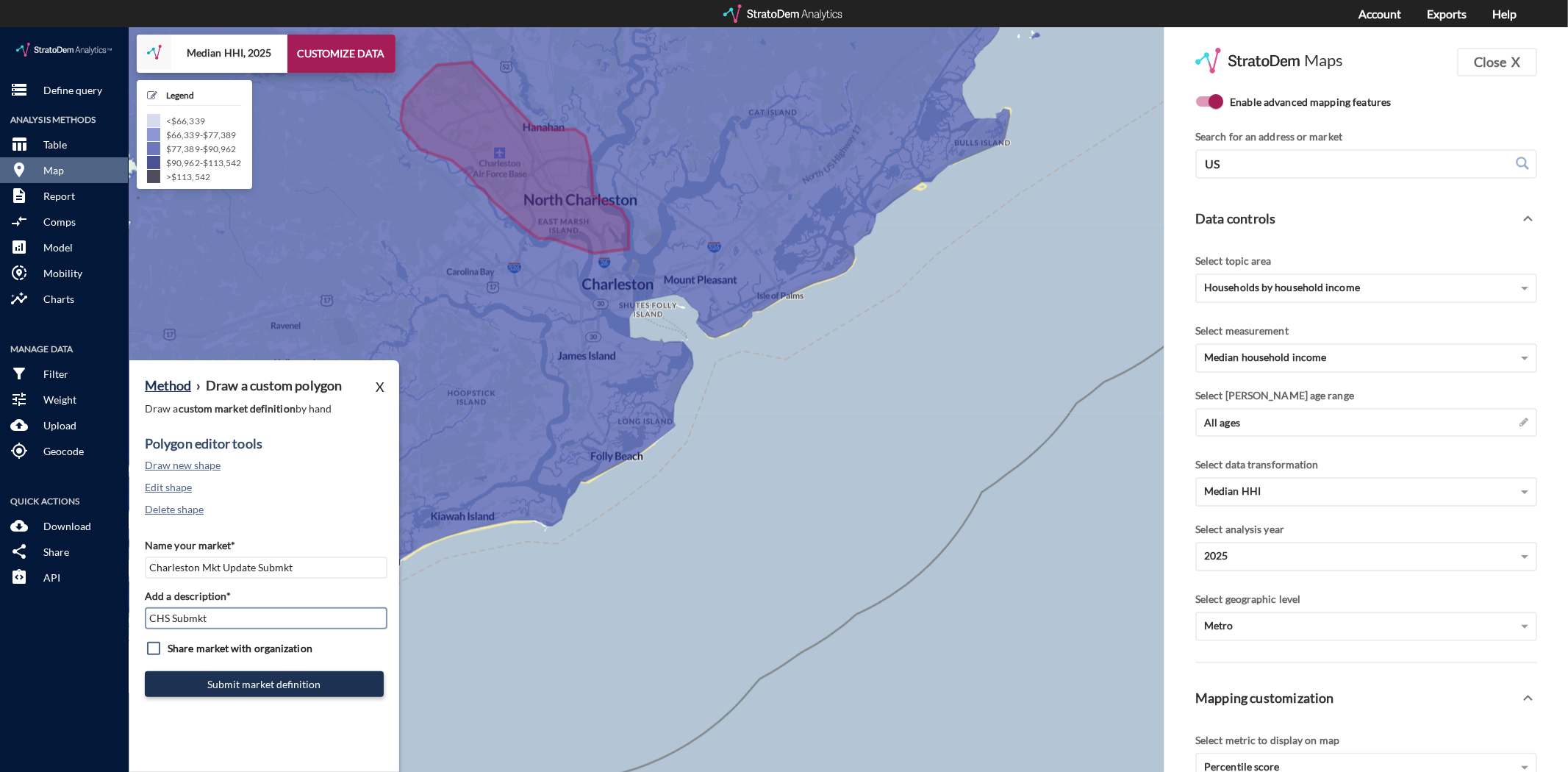
click input "CHS Submkt"
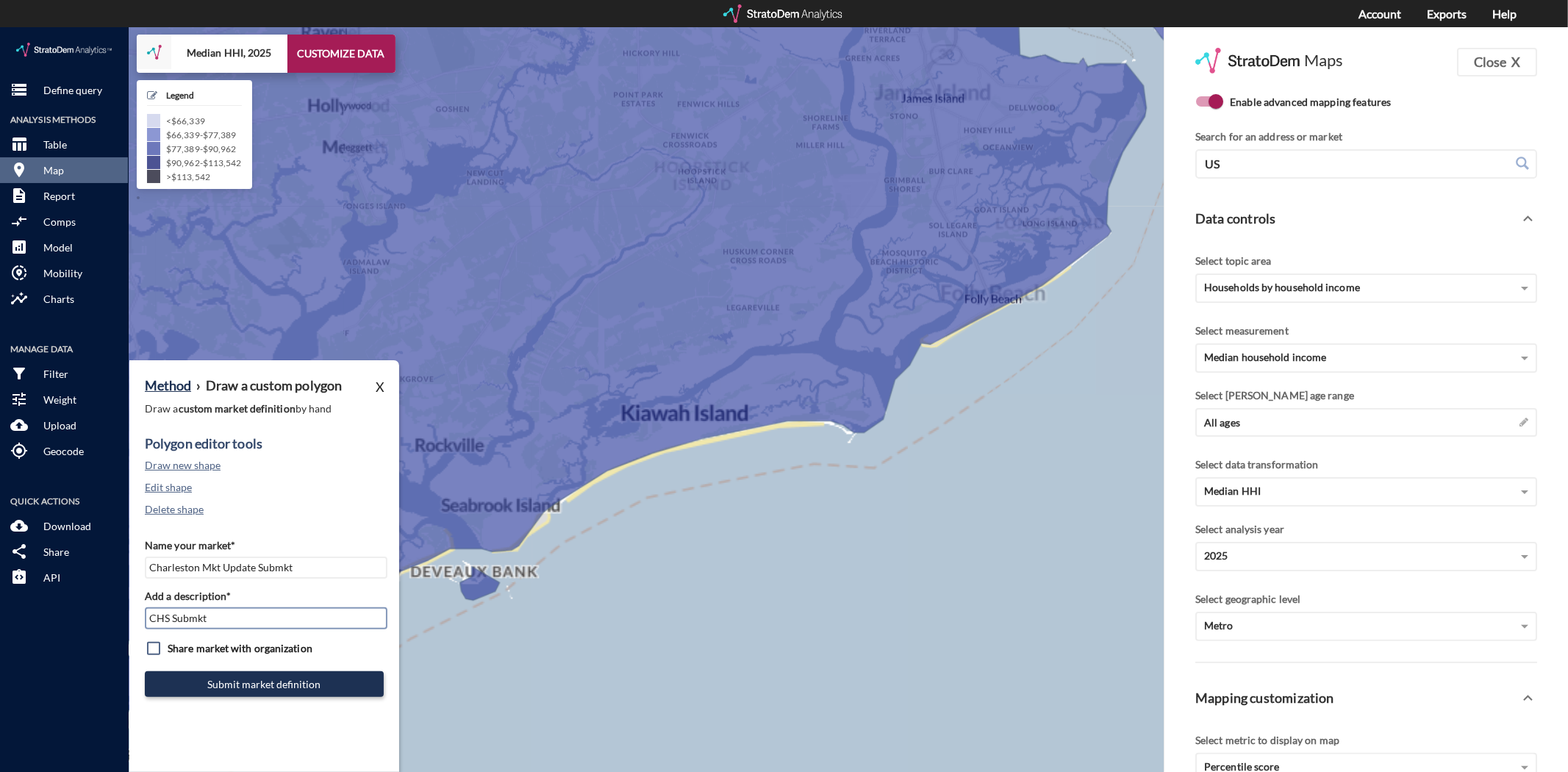
click input "CHS Submkt"
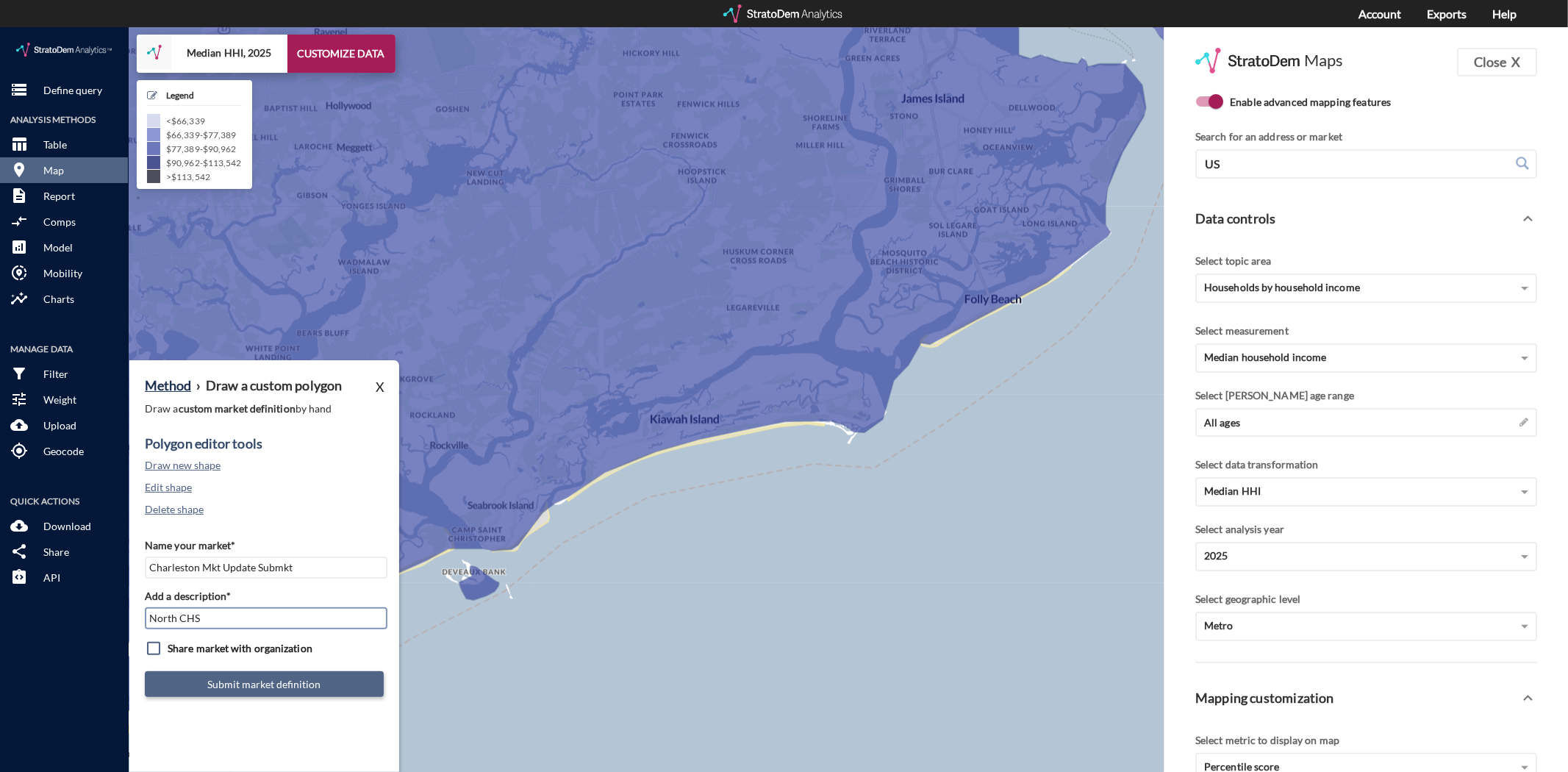
type input "North CHS"
click button "Submit market definition"
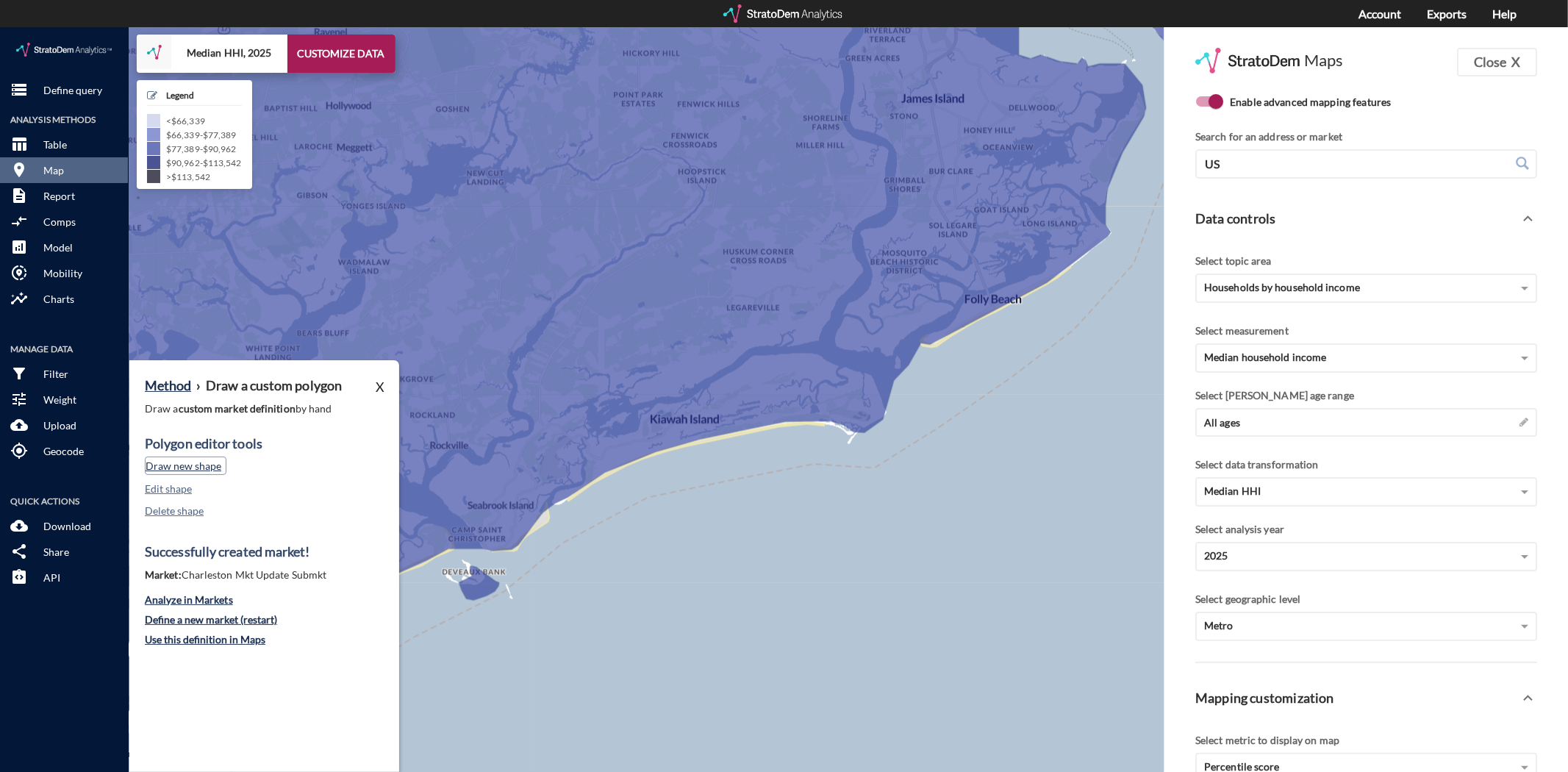
click button "Draw new shape"
click button "Define a new market (restart)"
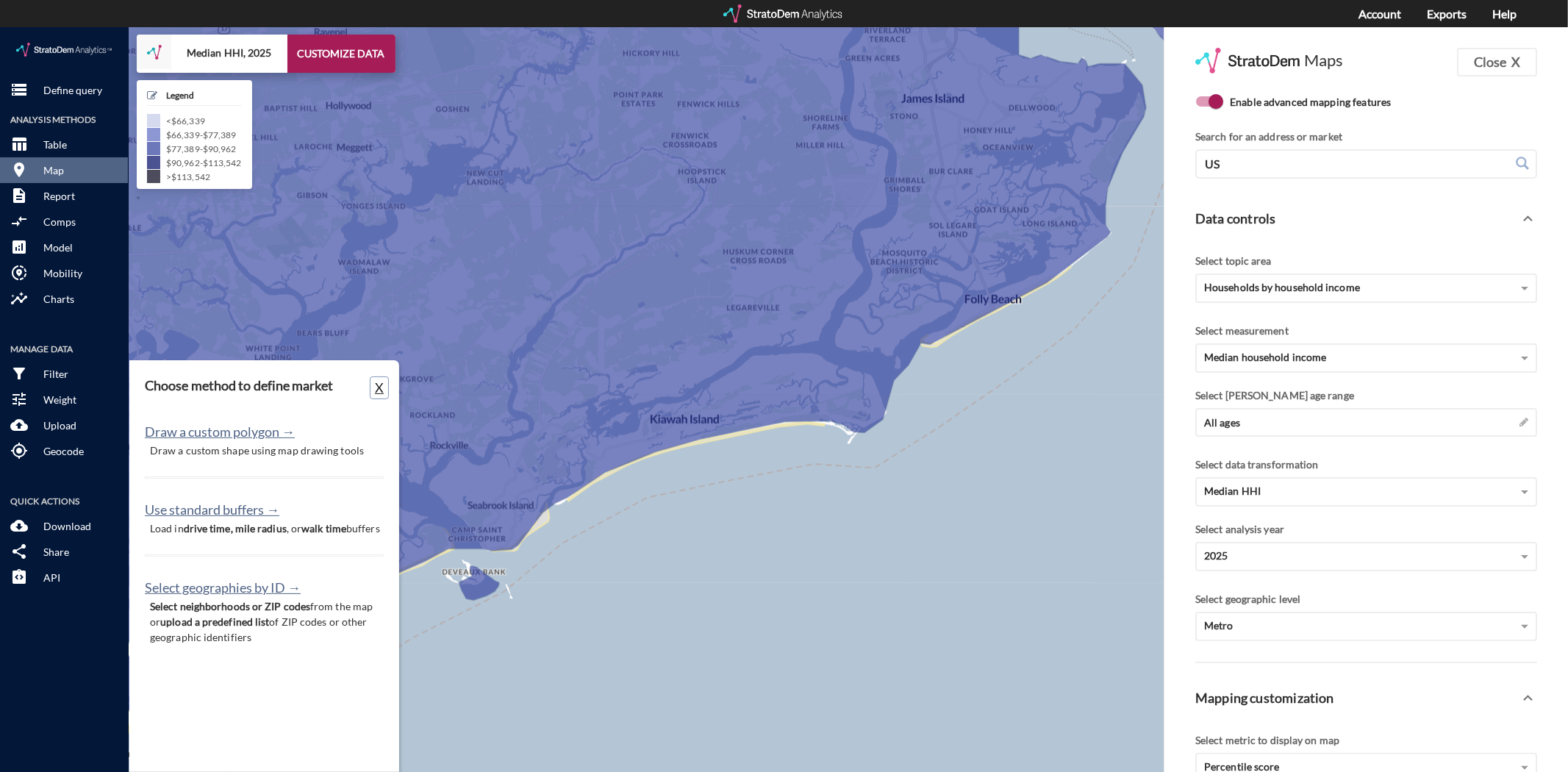
click button "X"
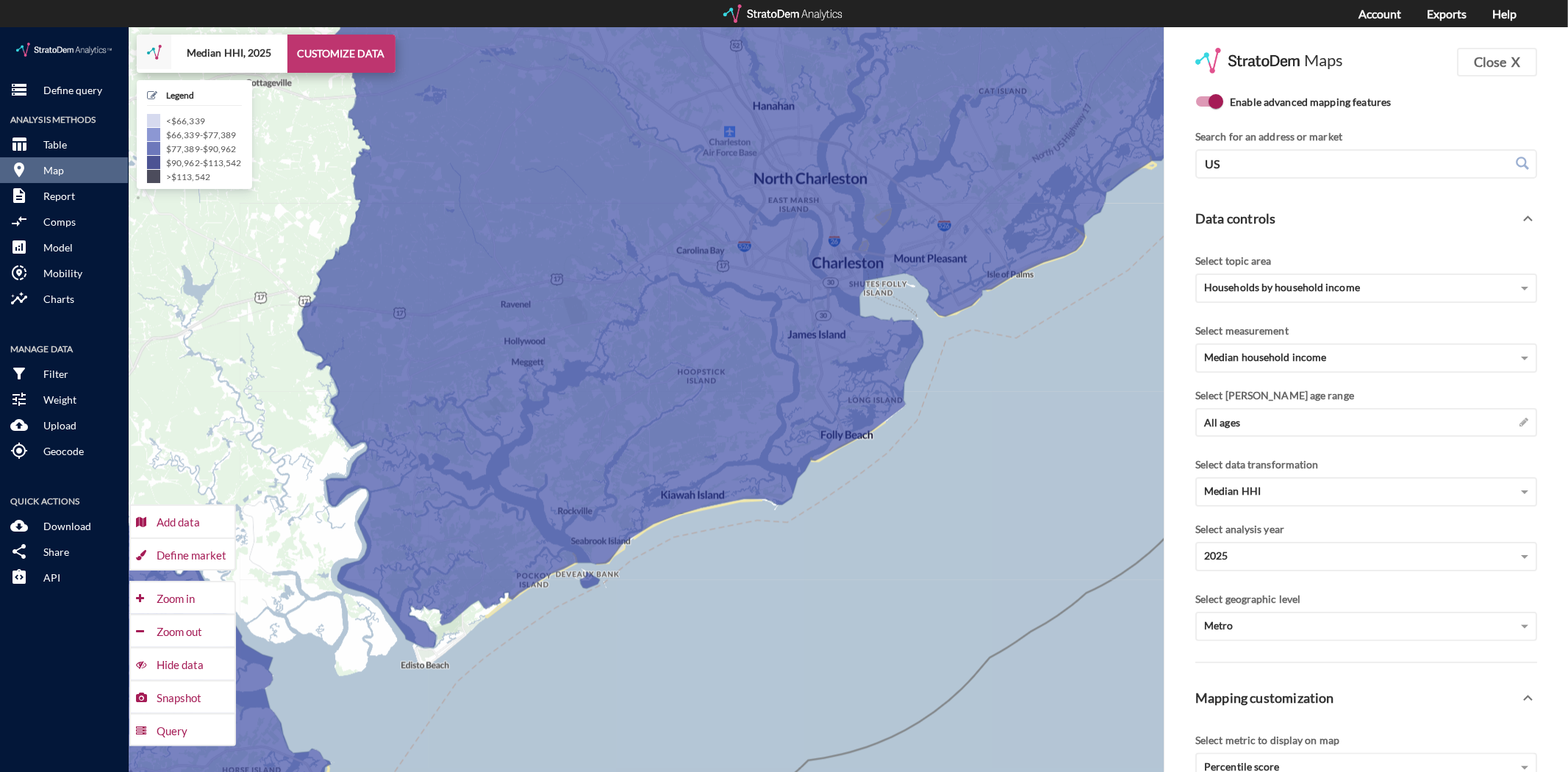
click button "CUSTOMIZE DATA"
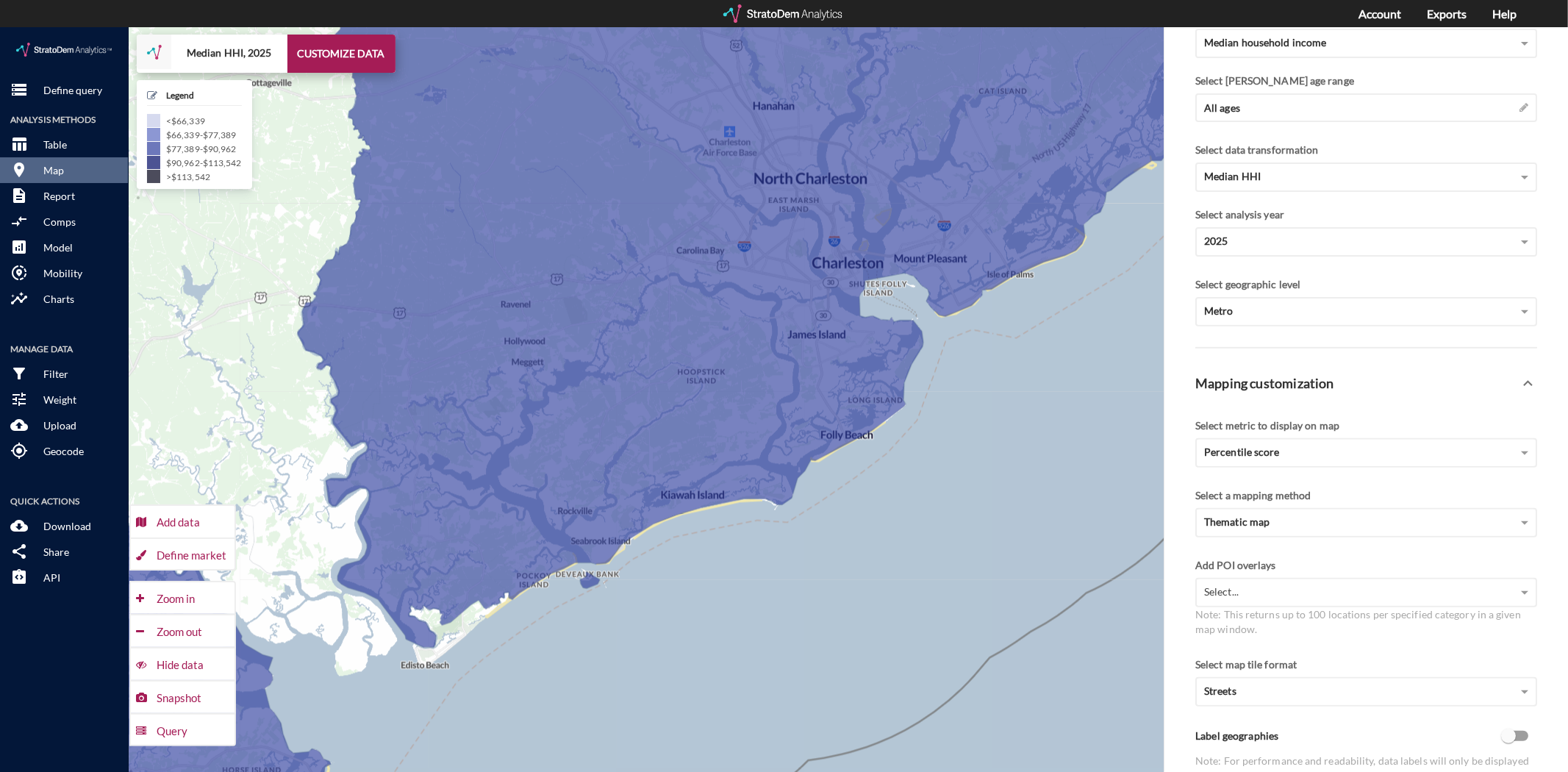
scroll to position [357, 0]
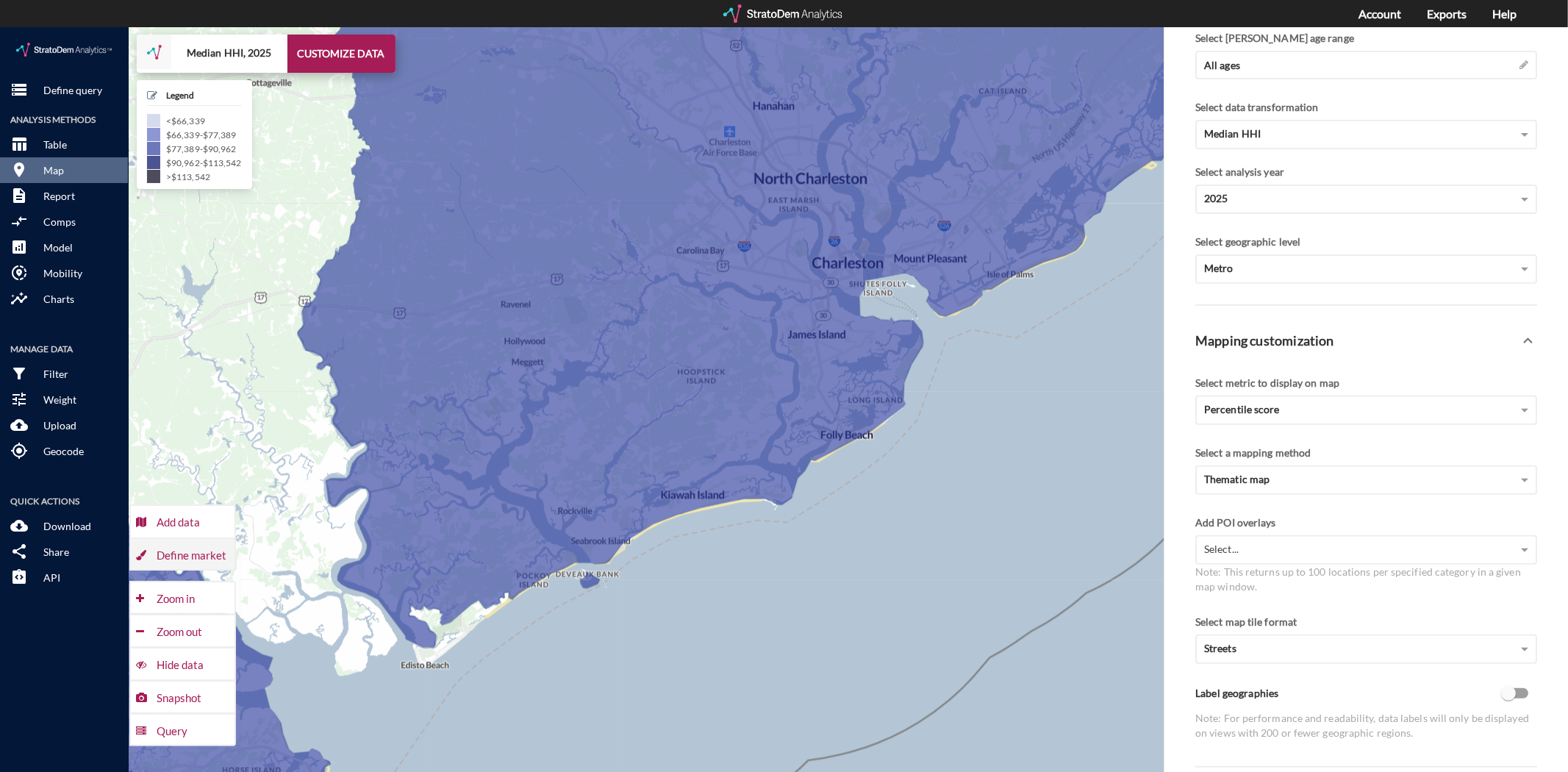
click div "Define market"
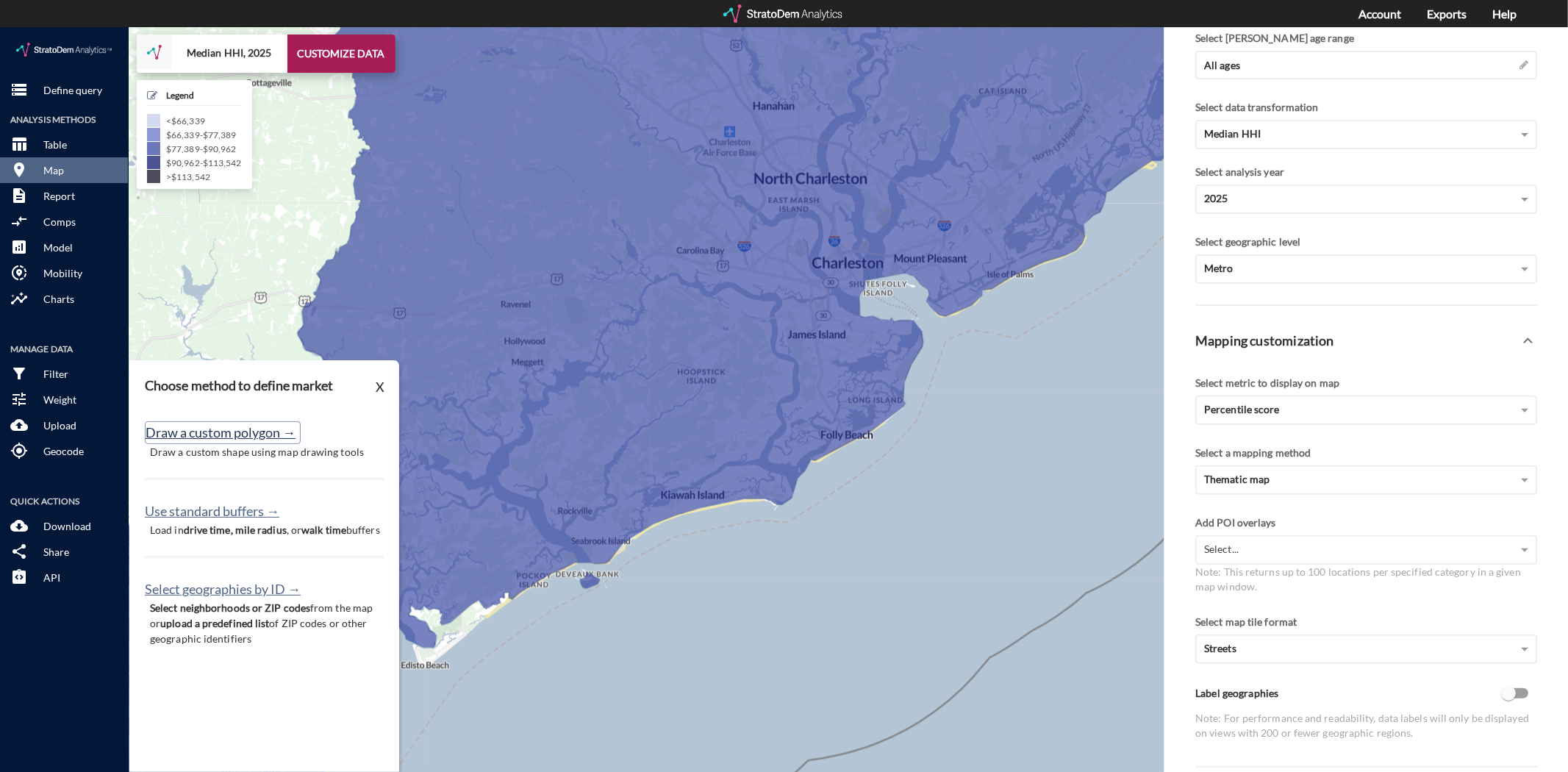
click button "Draw a custom polygon →"
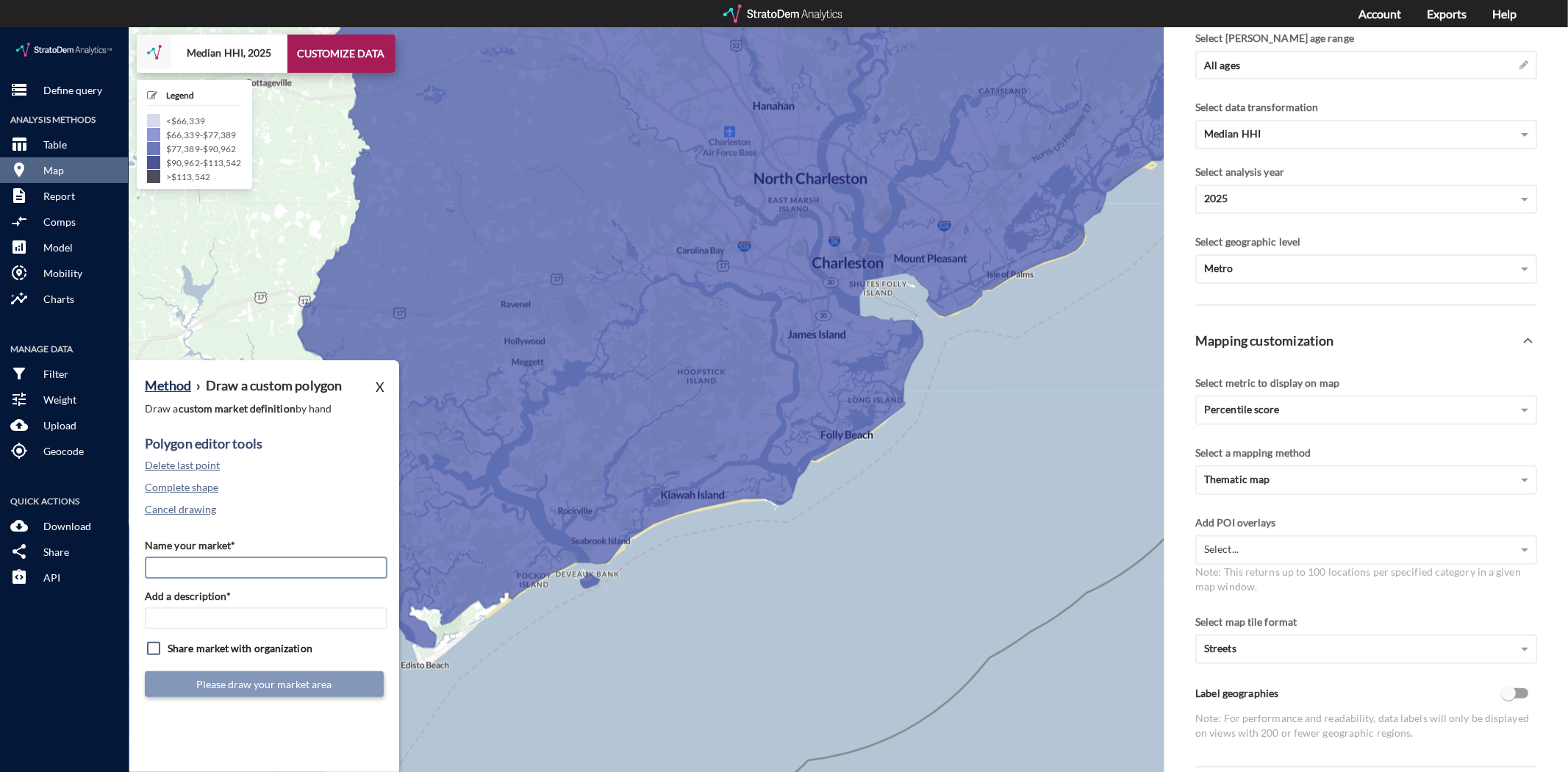
click input "Name your market*"
click button "Cancel drawing"
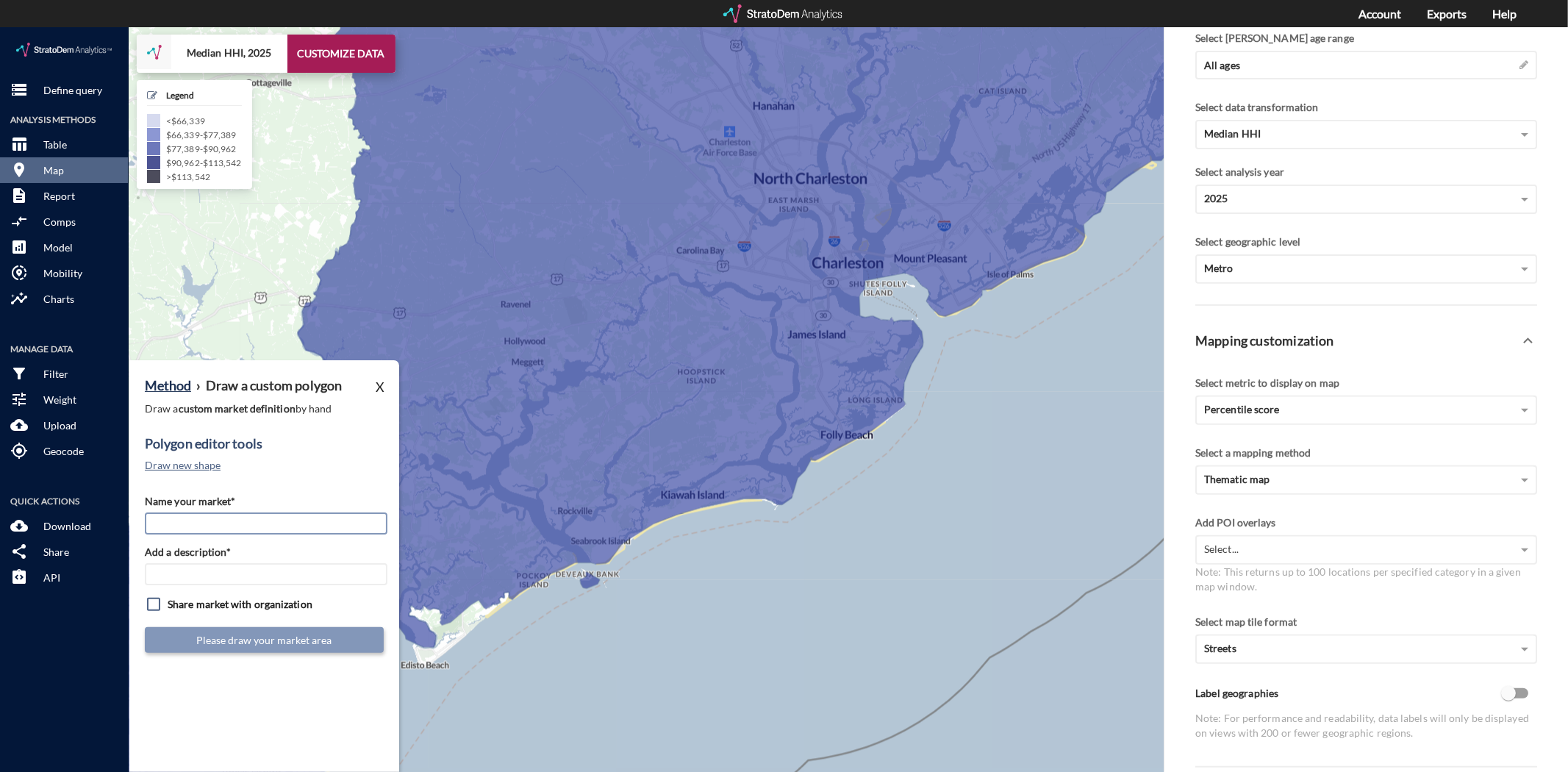
click input "Name your market*"
type input "CHS Mkt"
type input "D"
click input "CHS Mkt"
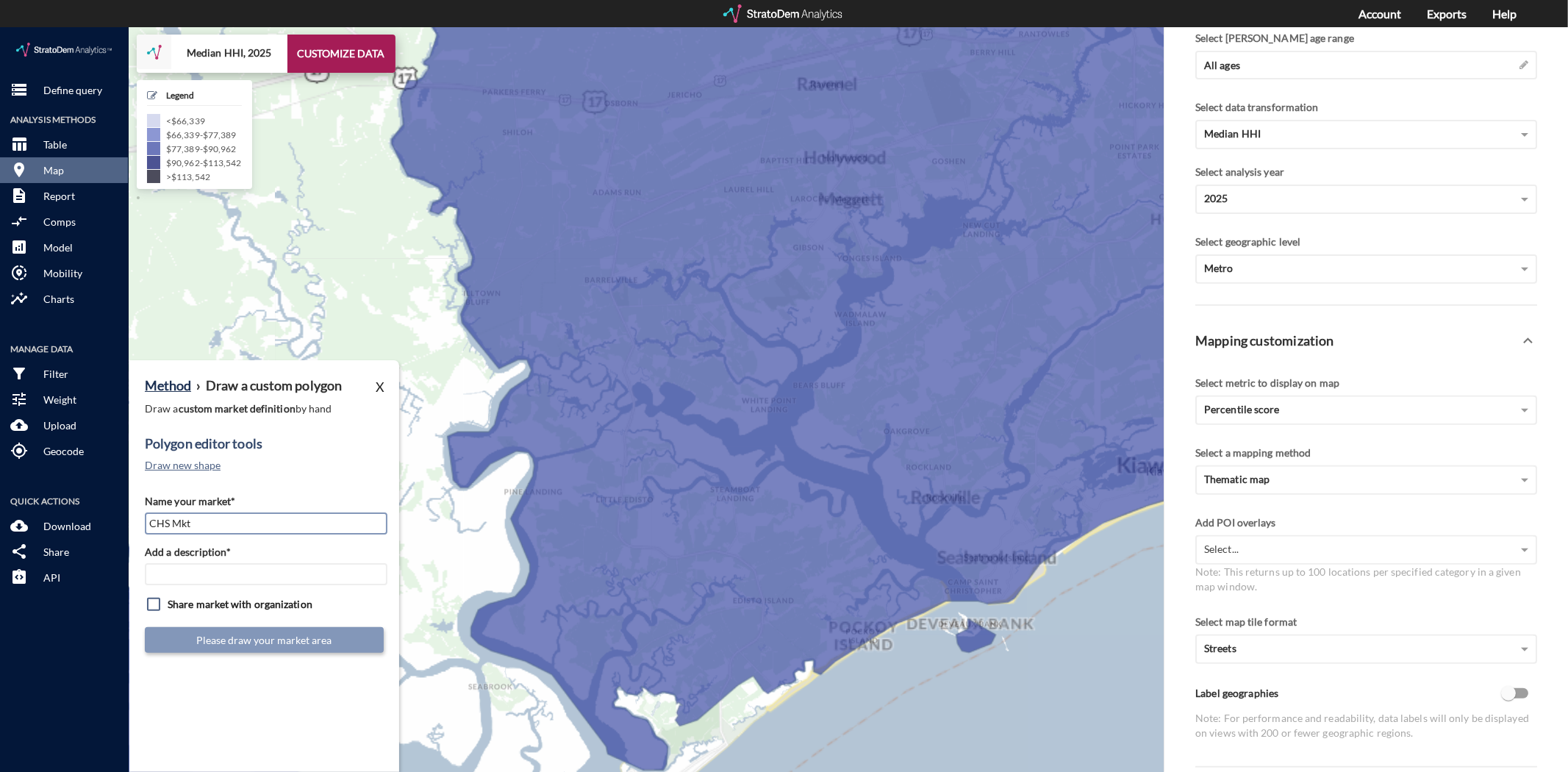
click input "CHS Mkt"
click div "Name your market* CHS Mkt Add a description* Share market with organization Ple…"
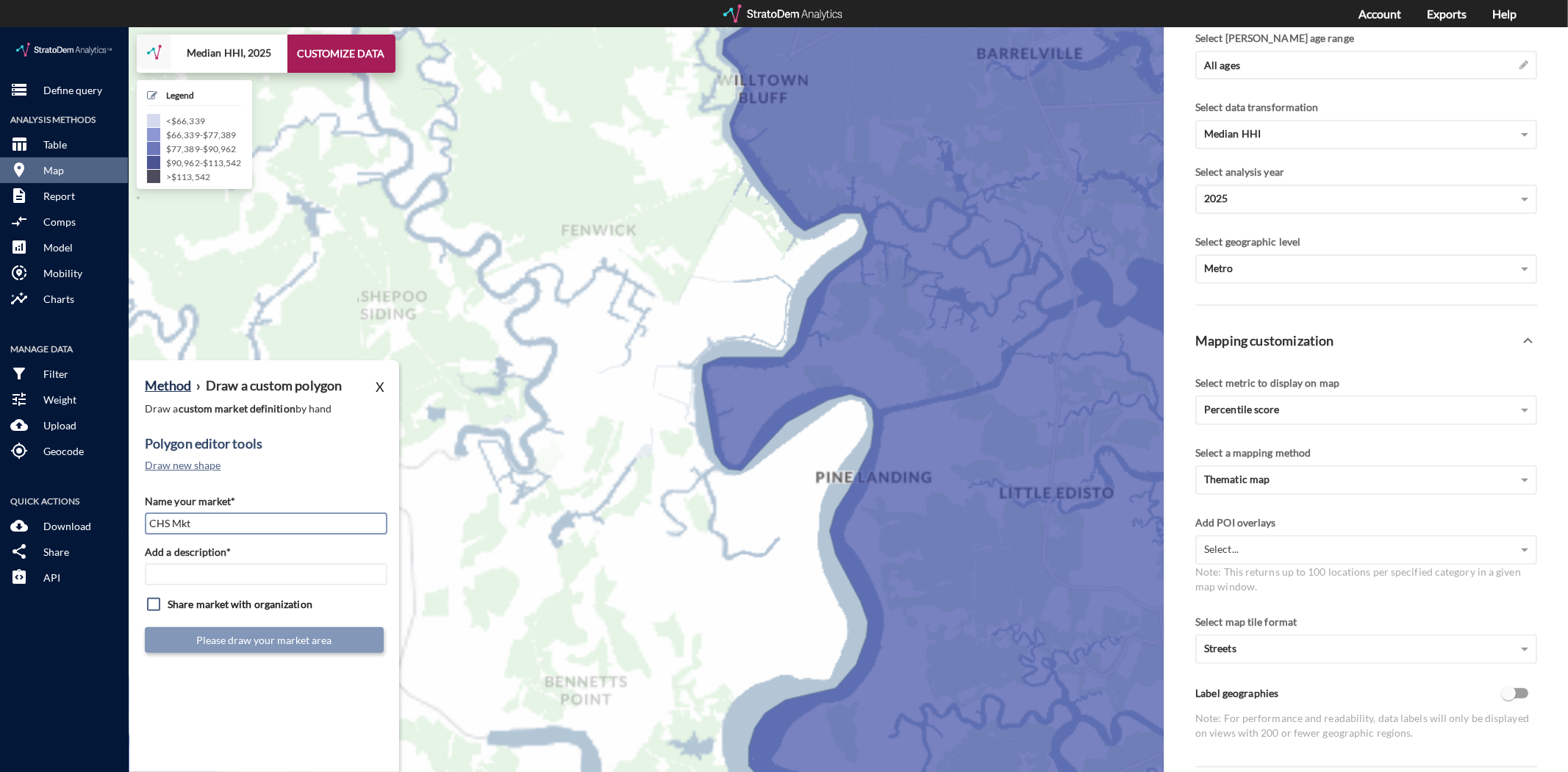
drag, startPoint x: 222, startPoint y: 504, endPoint x: 218, endPoint y: 496, distance: 8.9
click input "CHS Mkt"
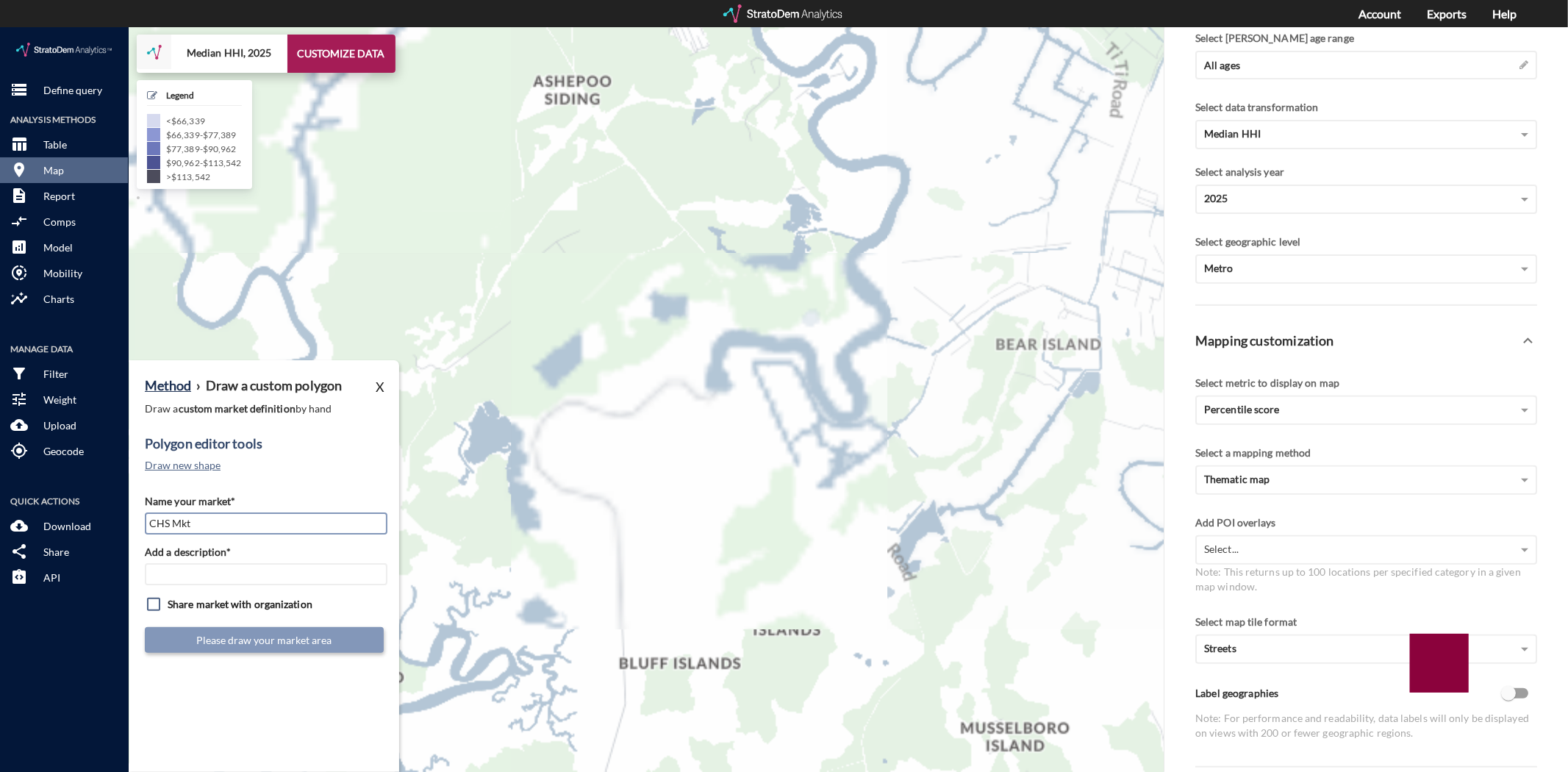
click input "CHS Mkt"
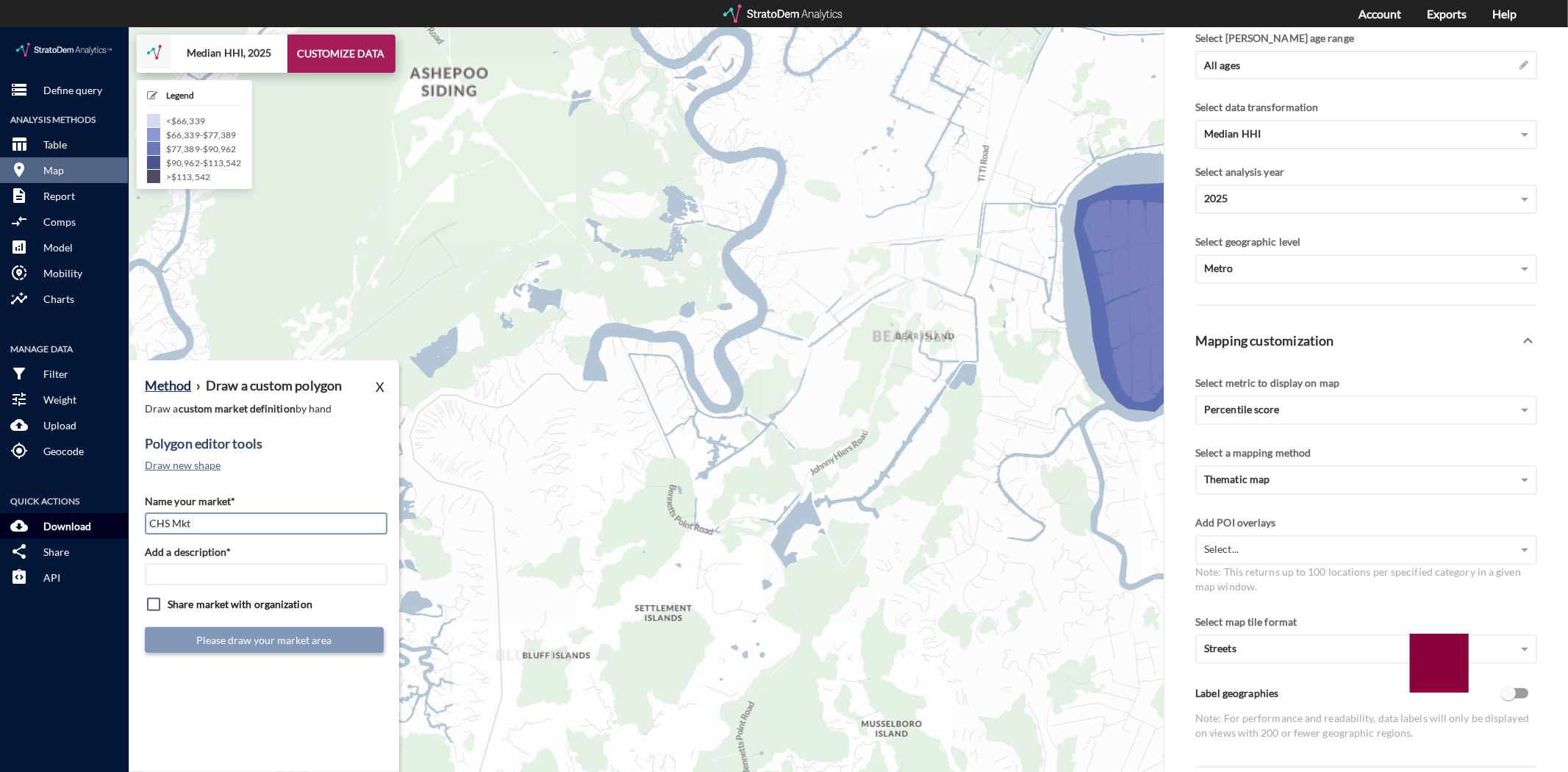
drag, startPoint x: 202, startPoint y: 493, endPoint x: 75, endPoint y: 486, distance: 127.2
click div "storage Define query Analysis Methods table_chart Table room Map description Re…"
type input "="
type input "/"
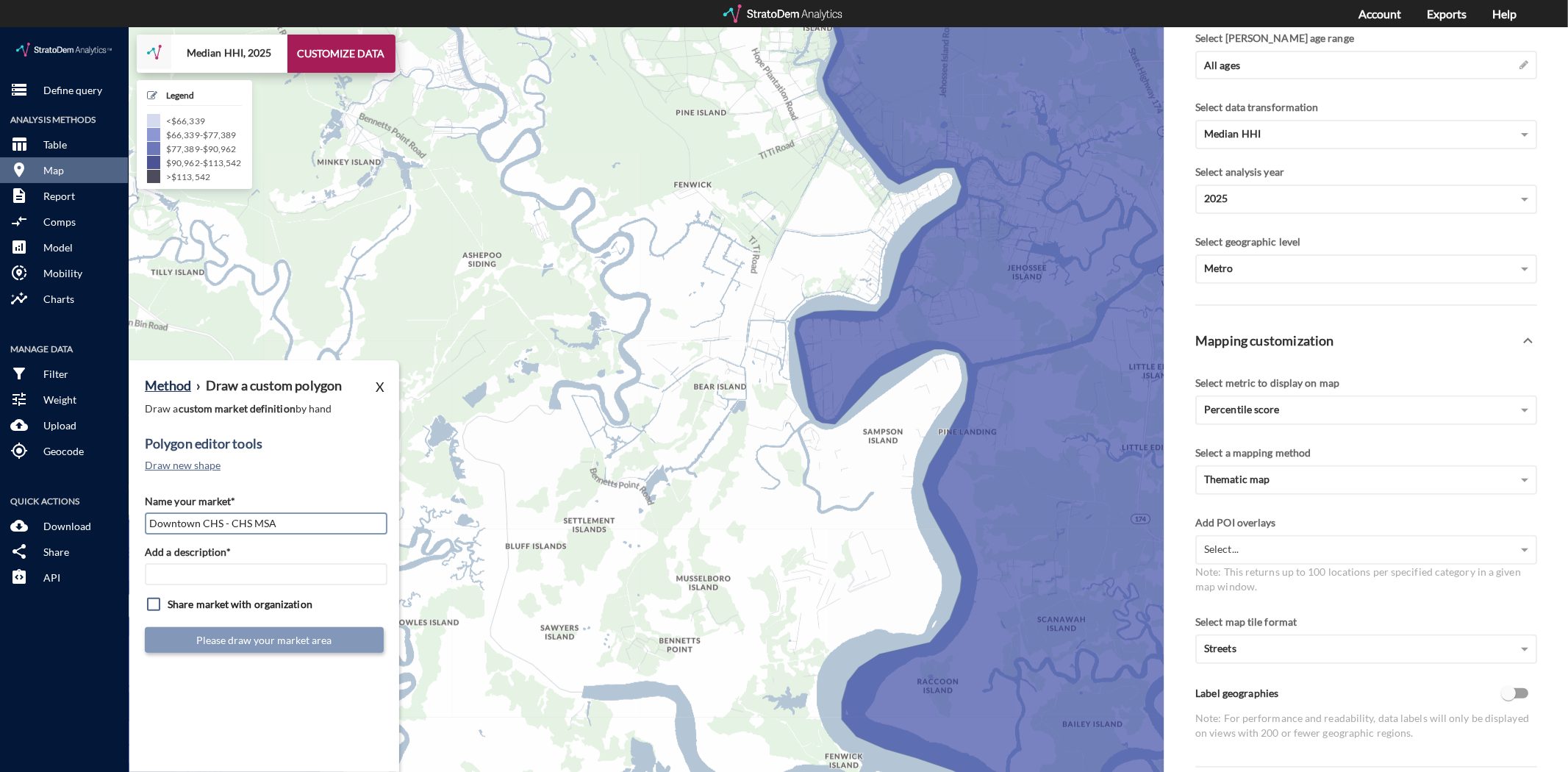
drag, startPoint x: 237, startPoint y: 490, endPoint x: 148, endPoint y: 484, distance: 89.2
click input "Downtown CHS - CHS MSA"
type input "Downtown CHS - CHS MSA"
click input "Add a description*"
paste input "Downtown CHS - CHS MSA"
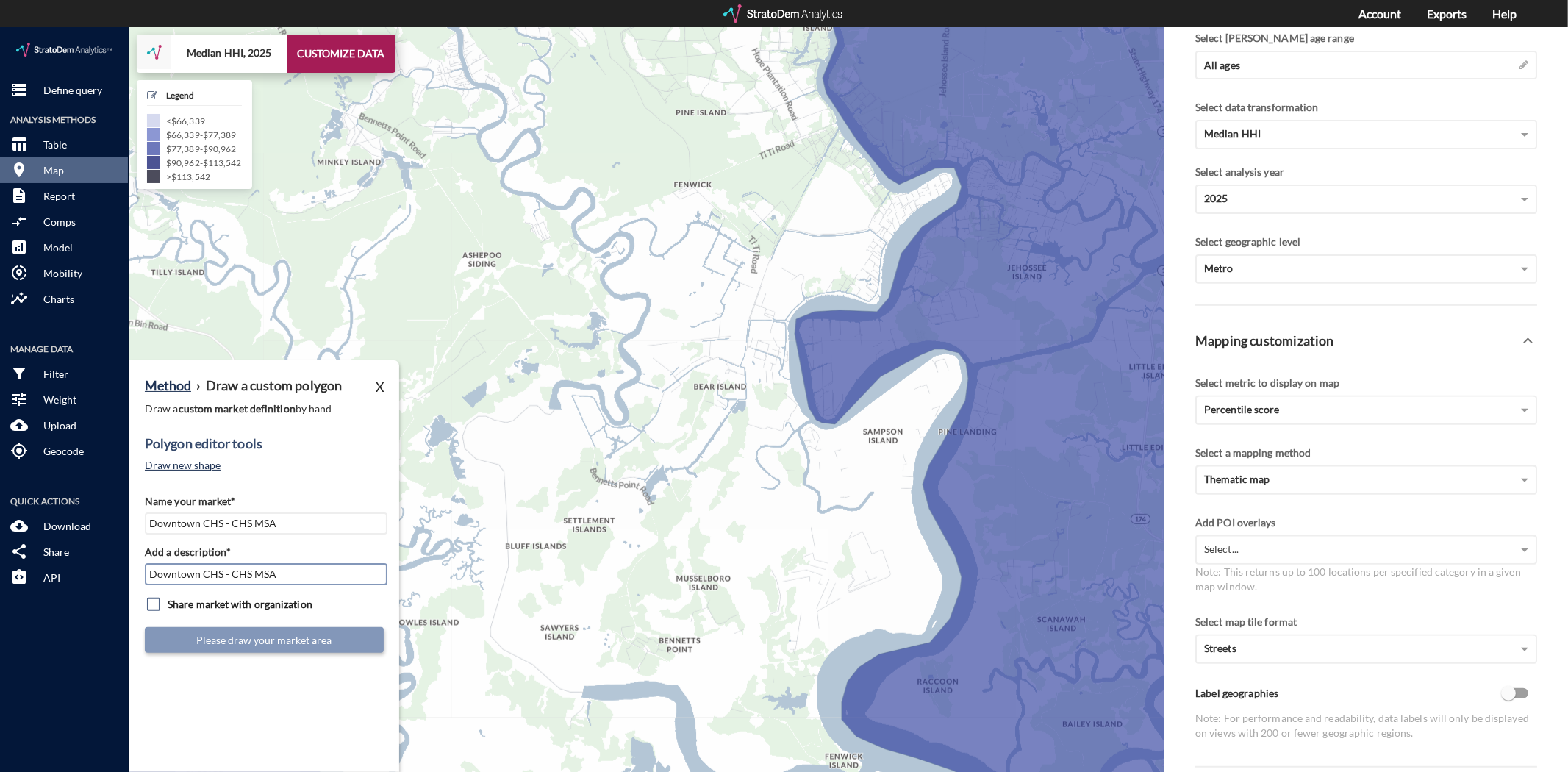
type input "Downtown CHS - CHS MSA"
click button "Draw new shape"
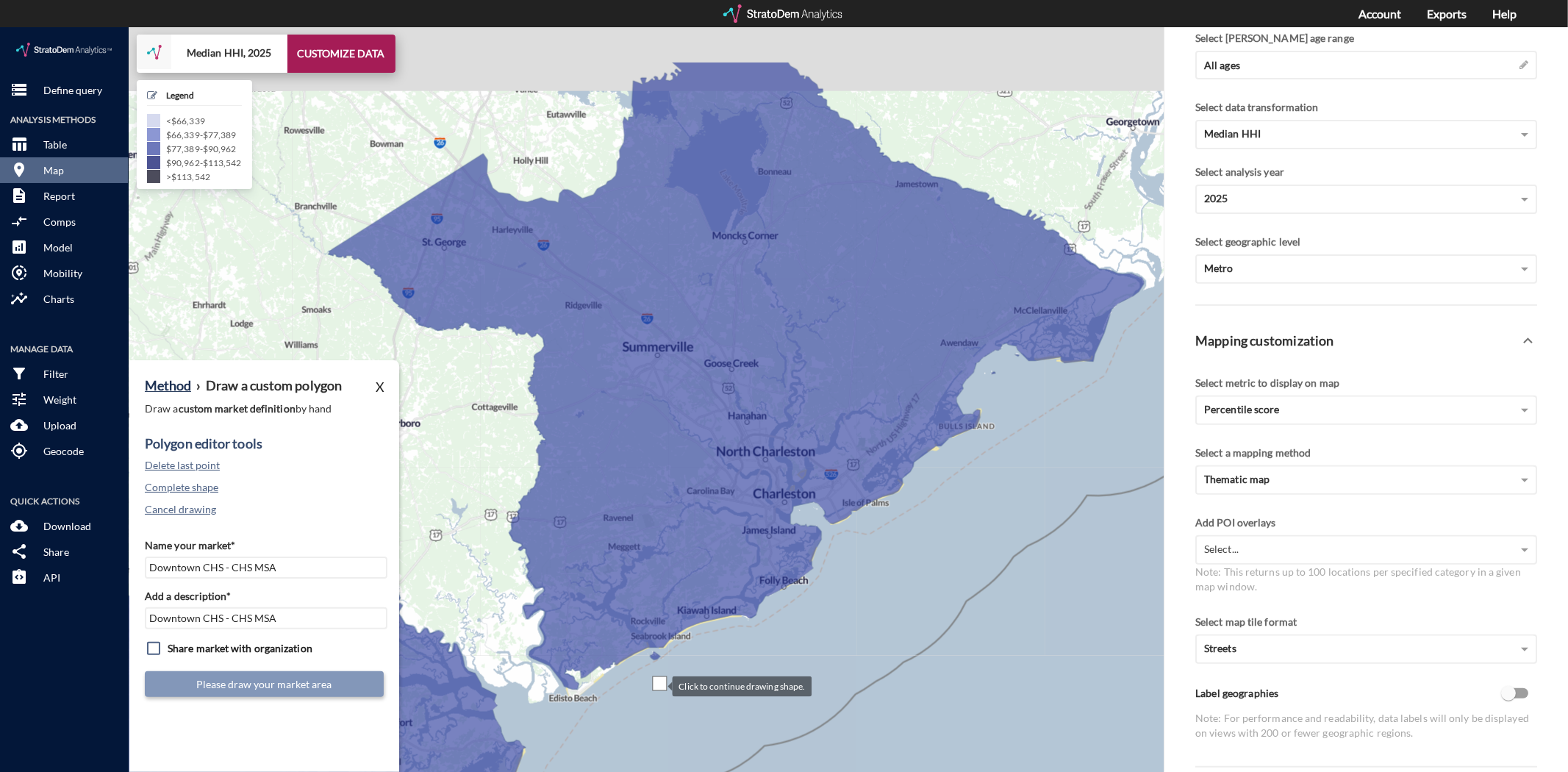
drag, startPoint x: 1047, startPoint y: 546, endPoint x: 658, endPoint y: 657, distance: 404.5
click div
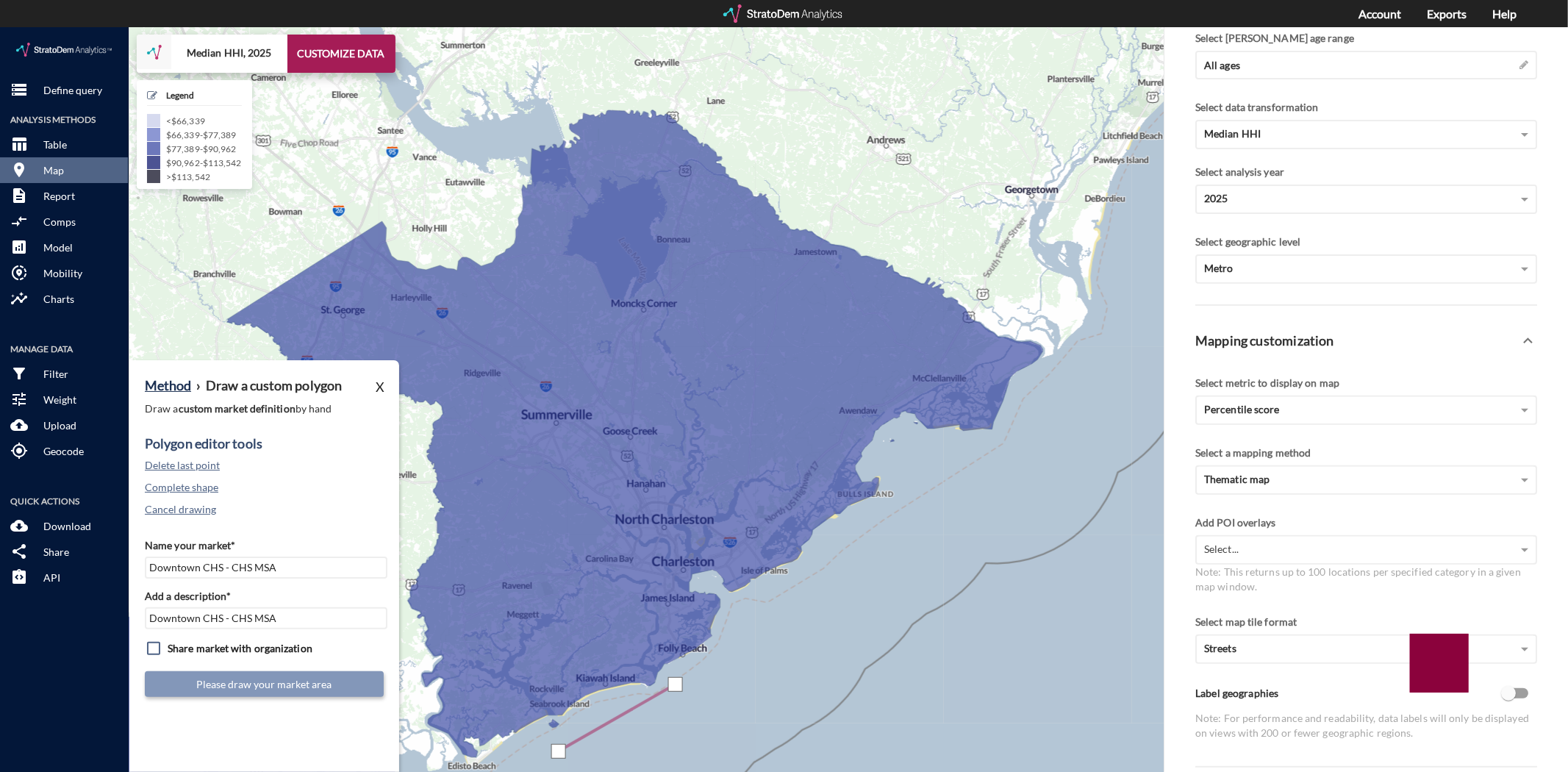
drag, startPoint x: 776, startPoint y: 588, endPoint x: 673, endPoint y: 662, distance: 126.8
click div
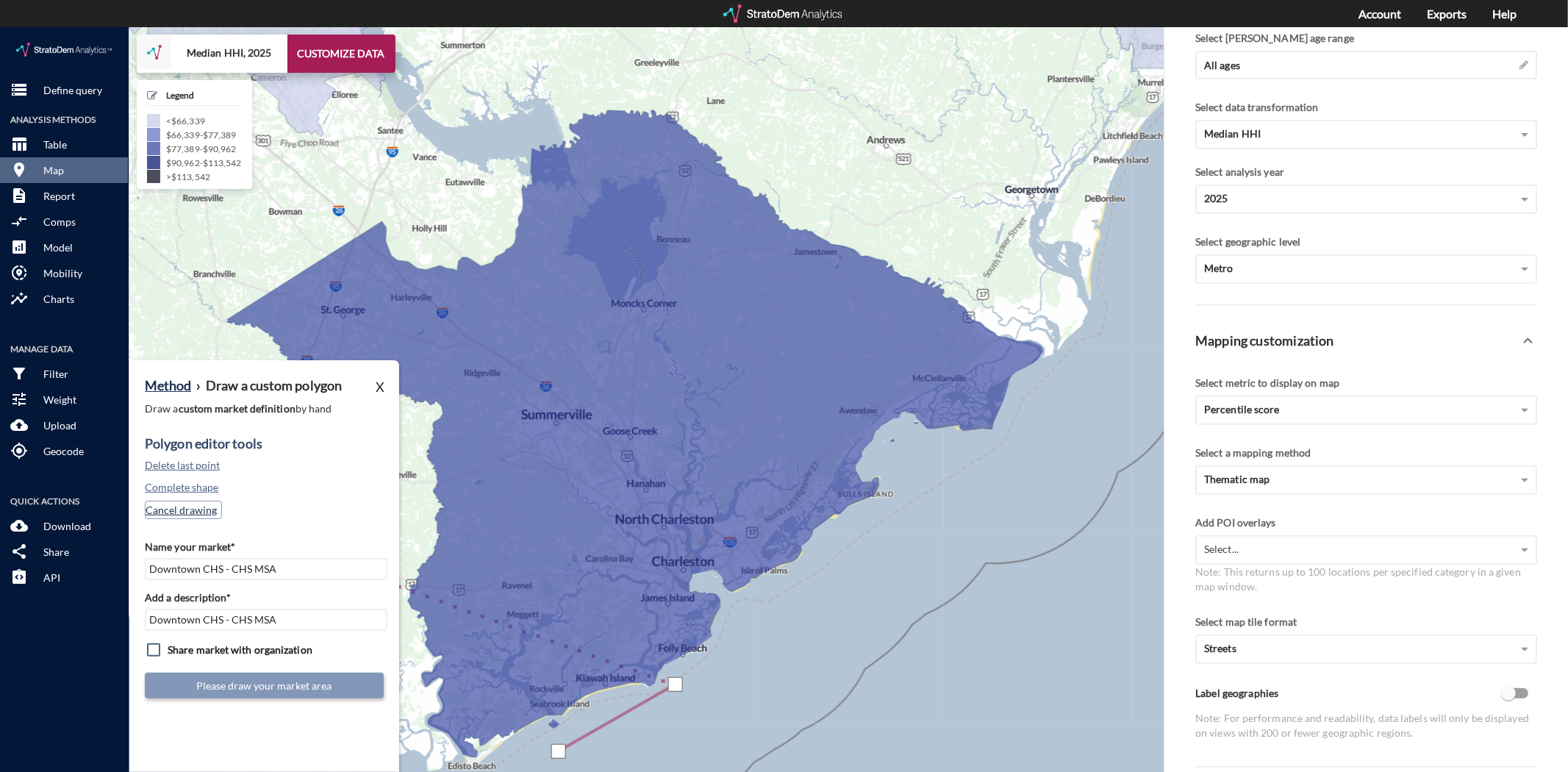
click button "Cancel drawing"
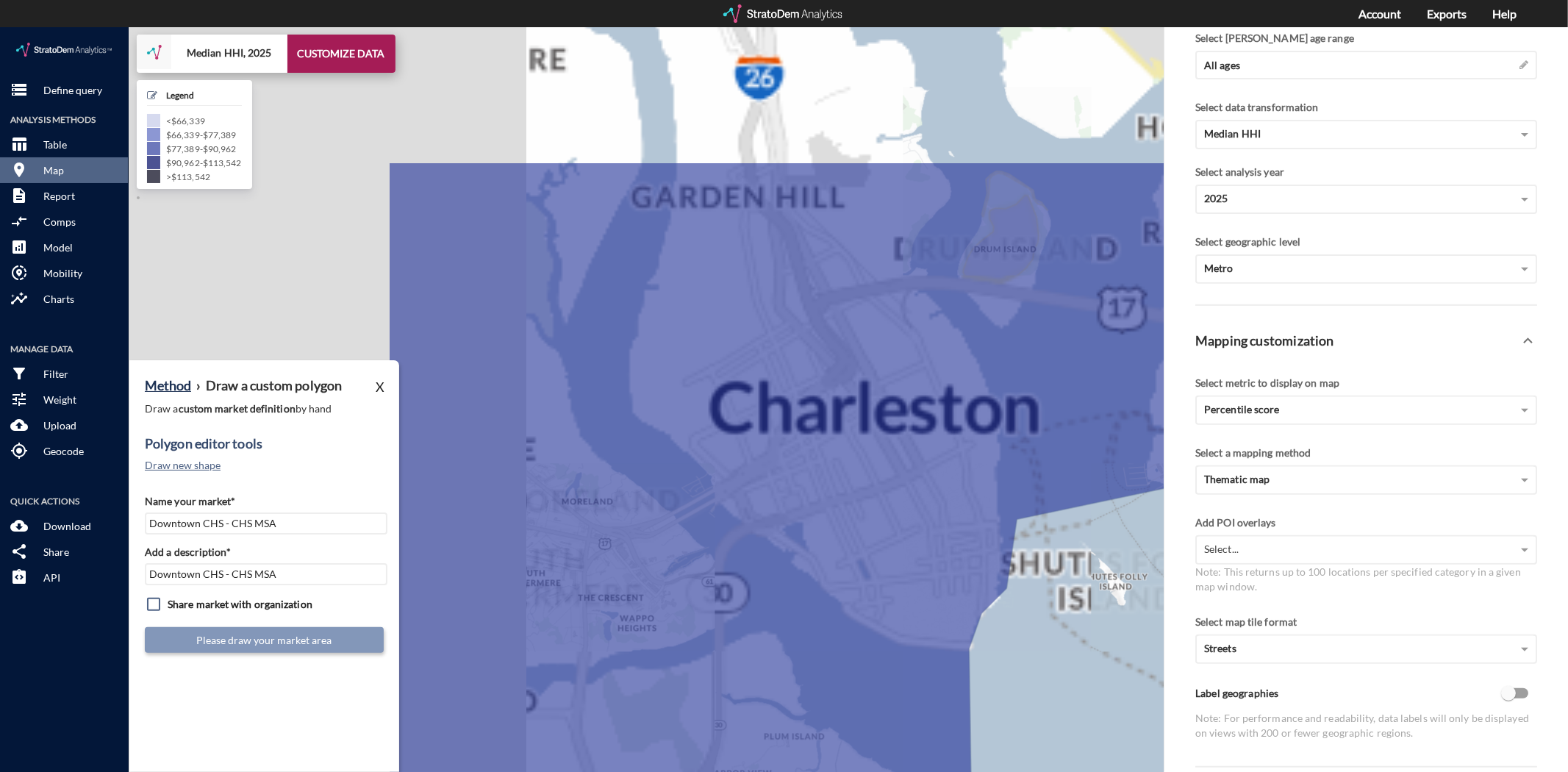
drag, startPoint x: 601, startPoint y: 507, endPoint x: 973, endPoint y: 708, distance: 422.8
click div "+ − Median HHI, 2025 CUSTOMIZE DATA Legend < $66,339 $66,339 - $77,389 $77,389 …"
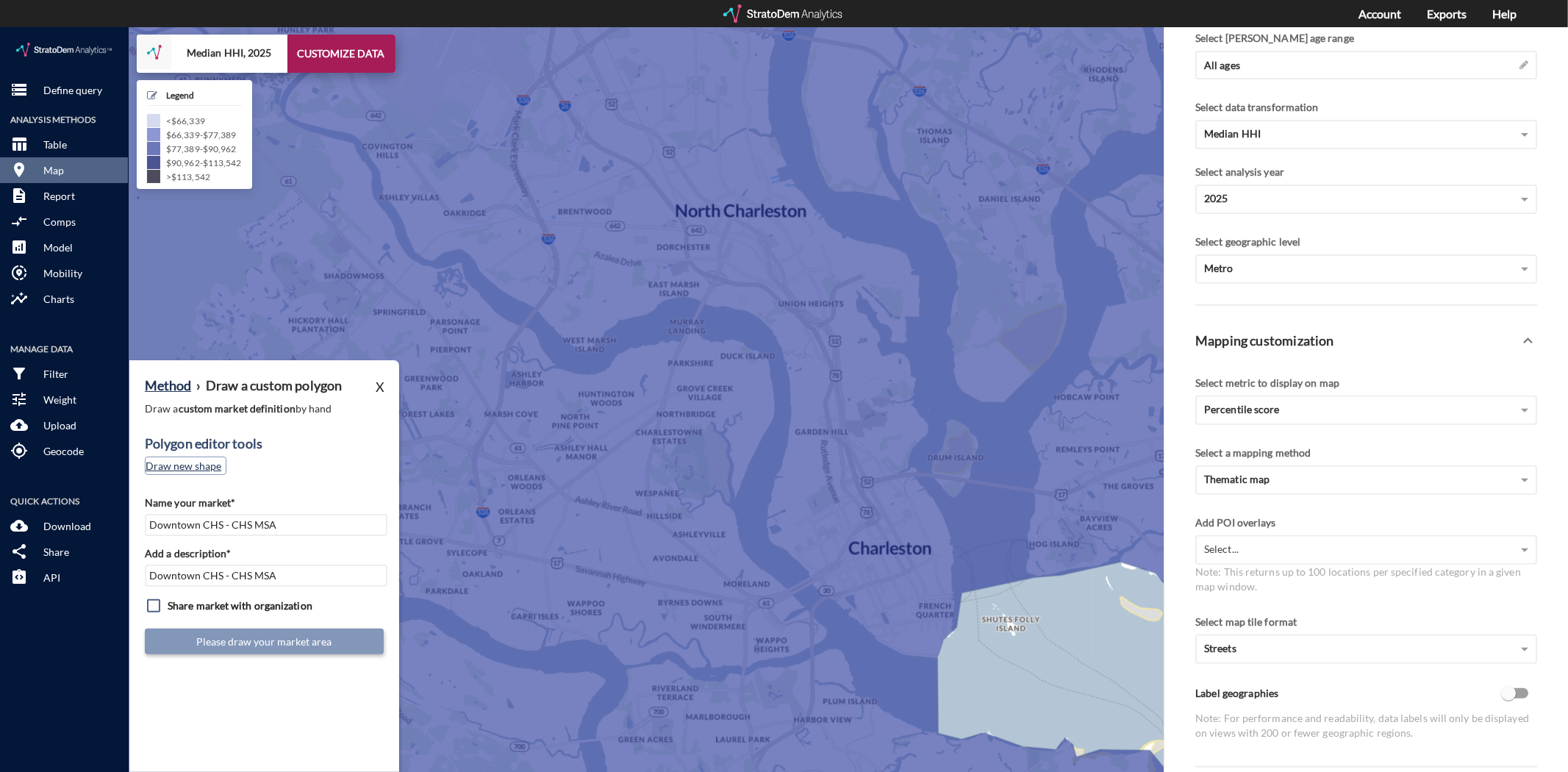
click button "Draw new shape"
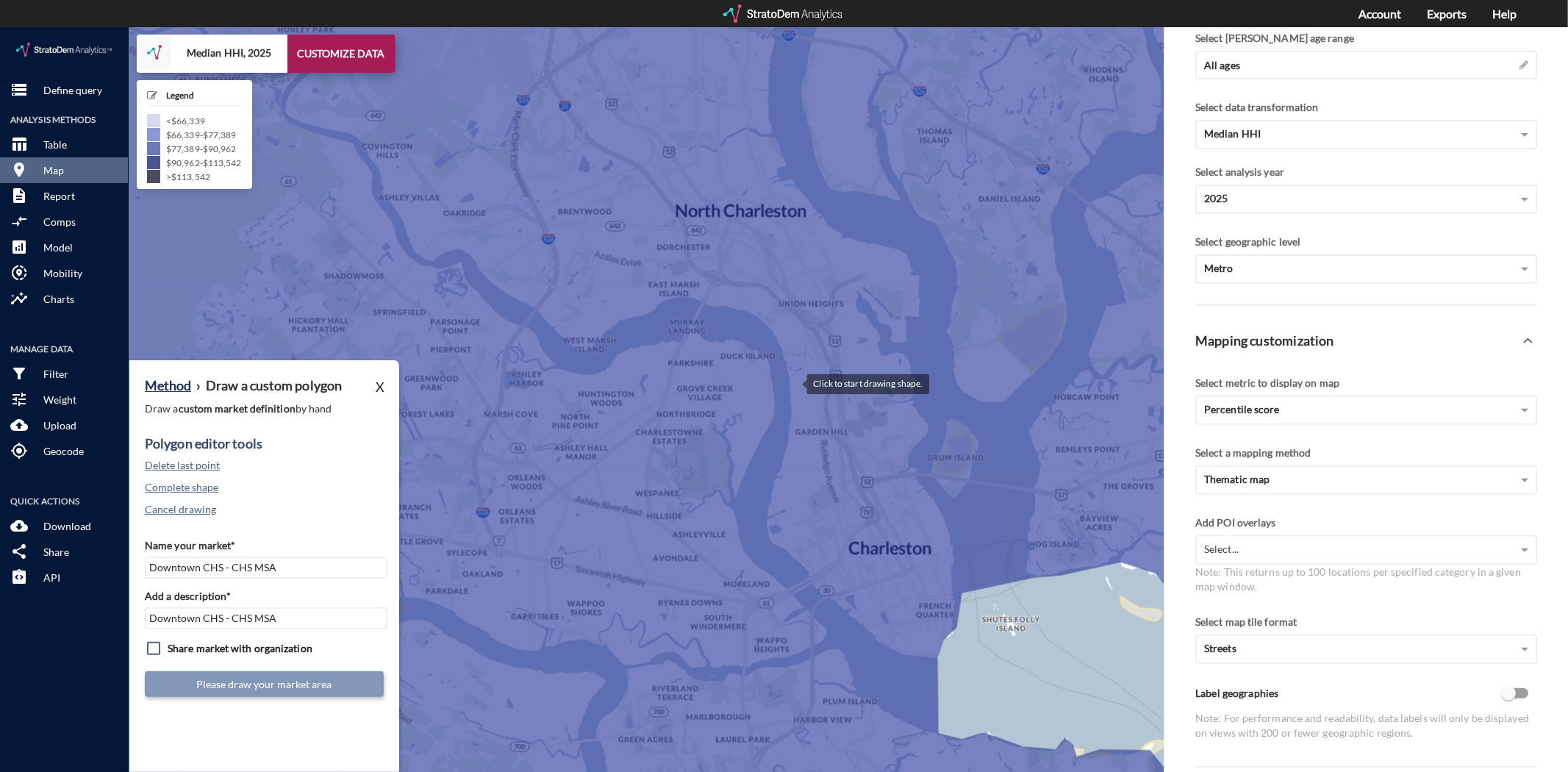
click div
drag, startPoint x: 947, startPoint y: 487, endPoint x: 960, endPoint y: 518, distance: 33.6
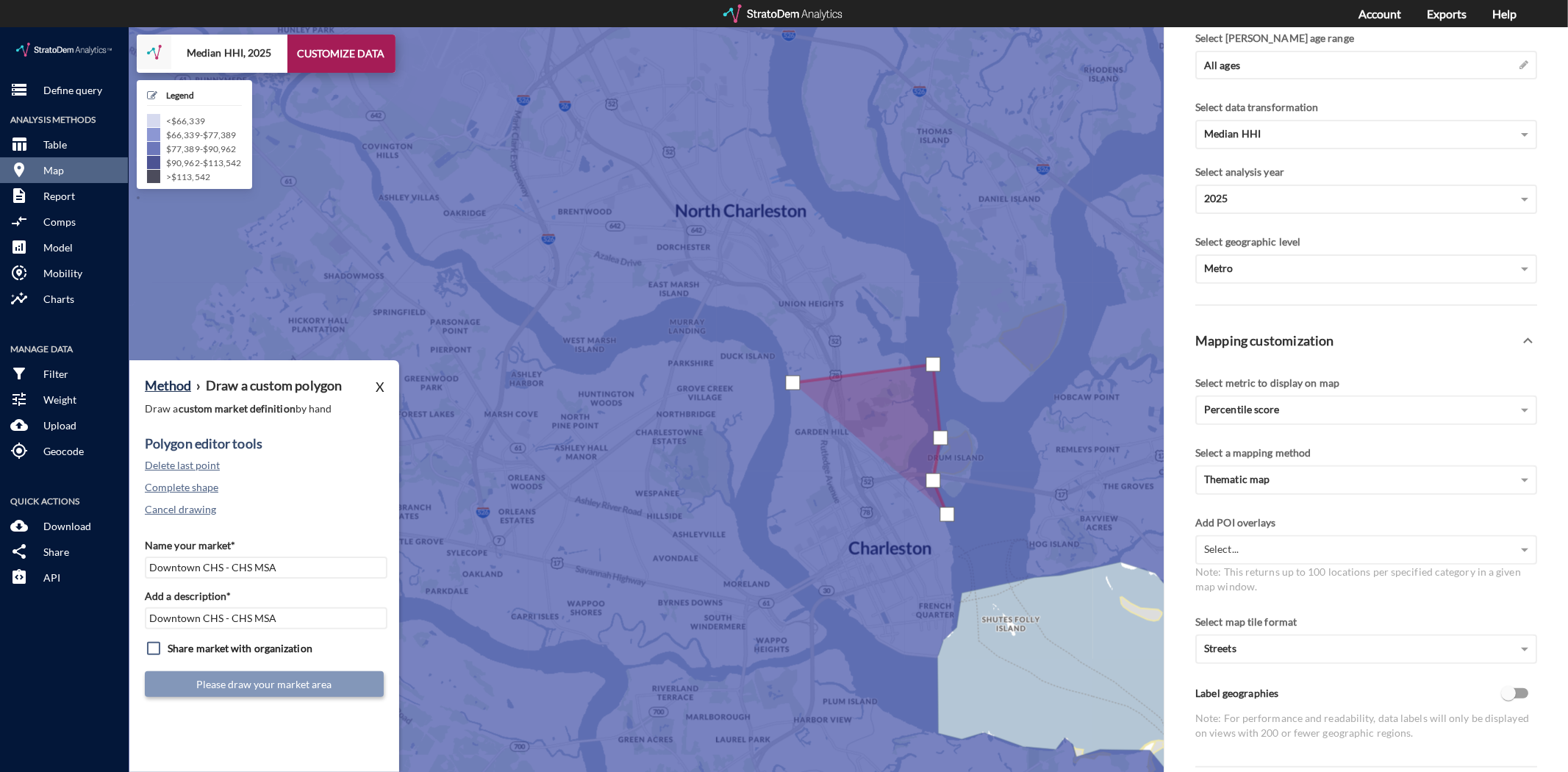
click div
drag, startPoint x: 966, startPoint y: 617, endPoint x: 964, endPoint y: 630, distance: 13.2
click div
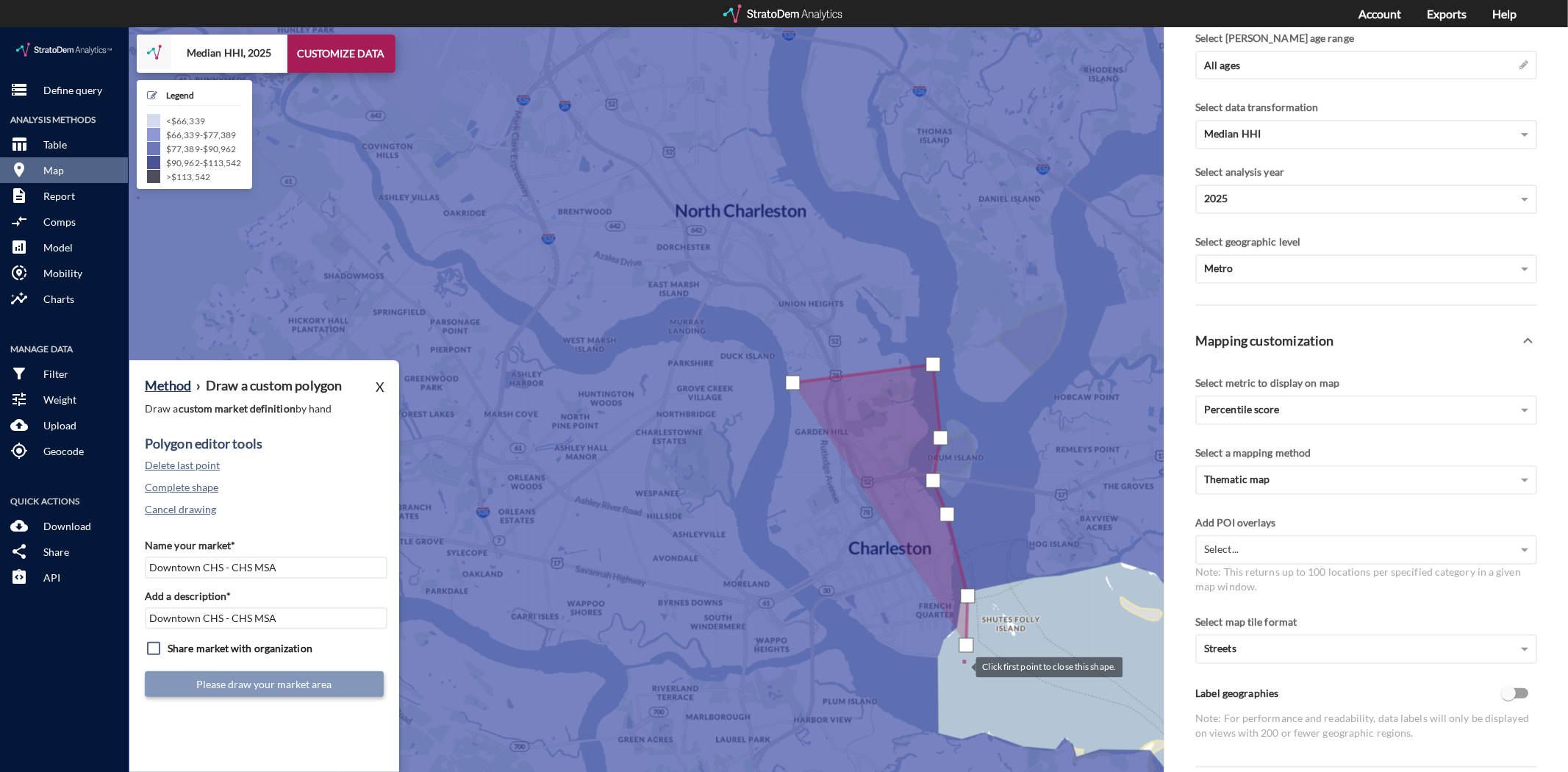
click div
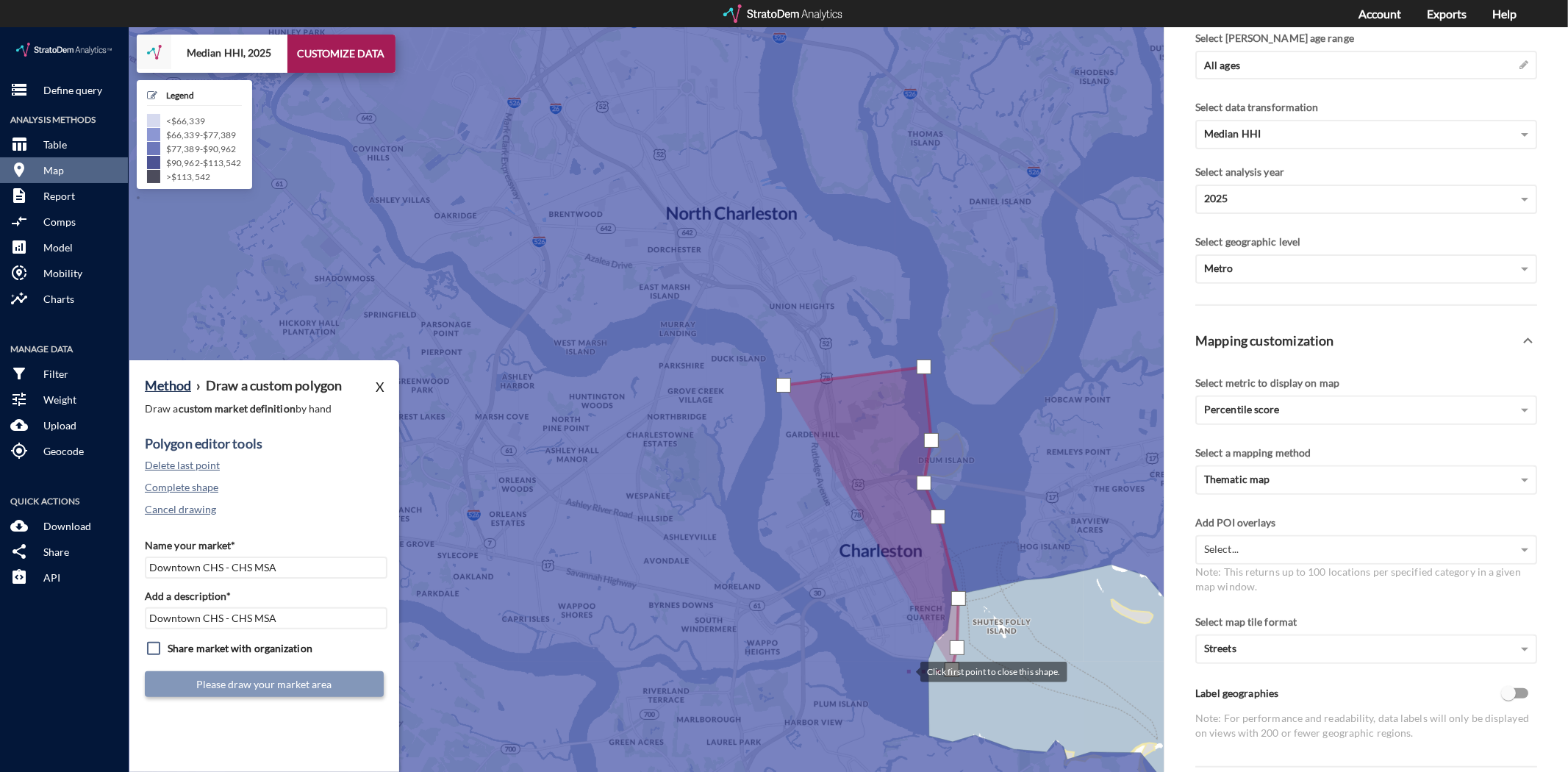
click div
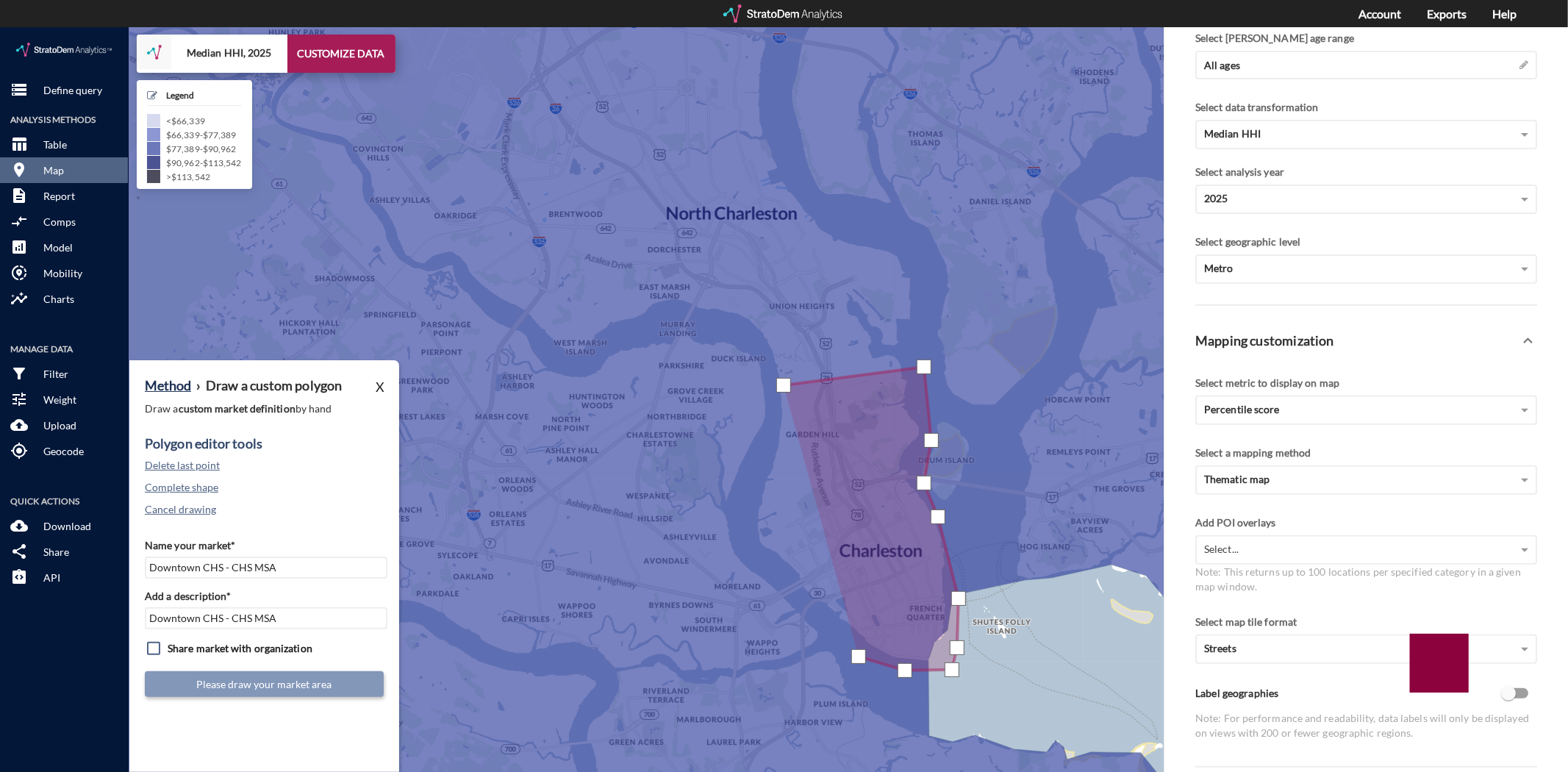
drag, startPoint x: 858, startPoint y: 629, endPoint x: 837, endPoint y: 610, distance: 28.3
click div
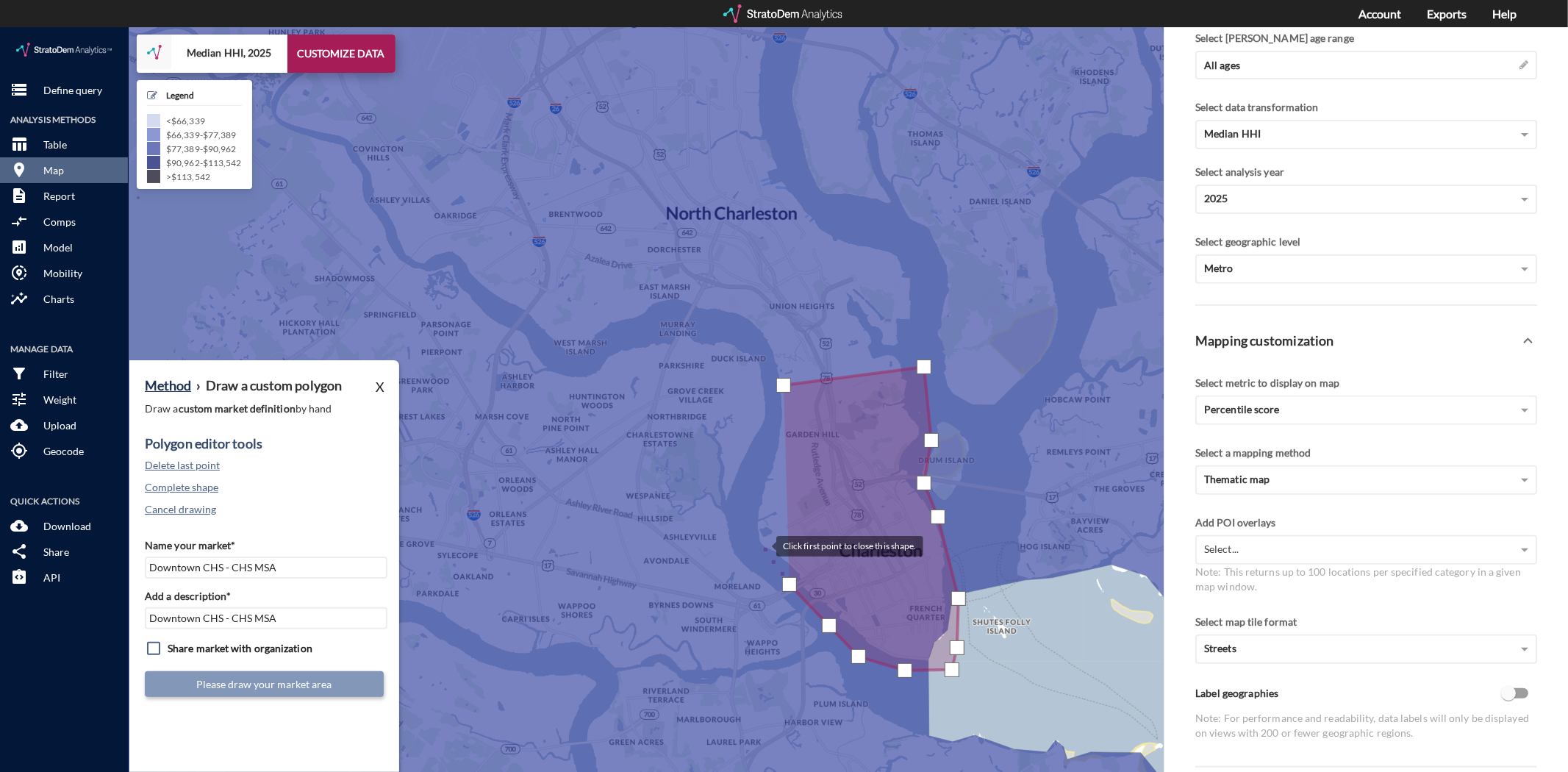
click div
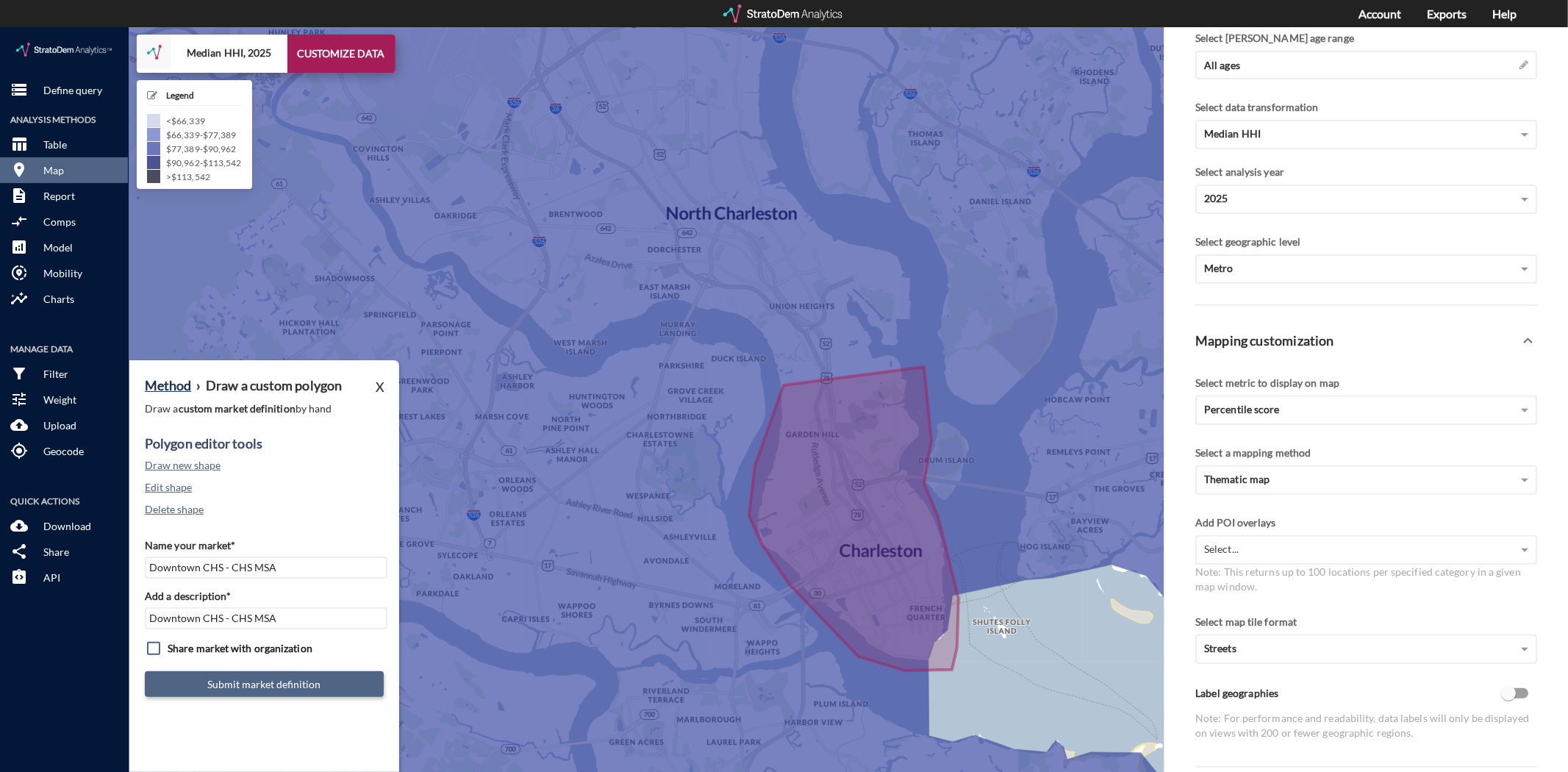
click button "Submit market definition"
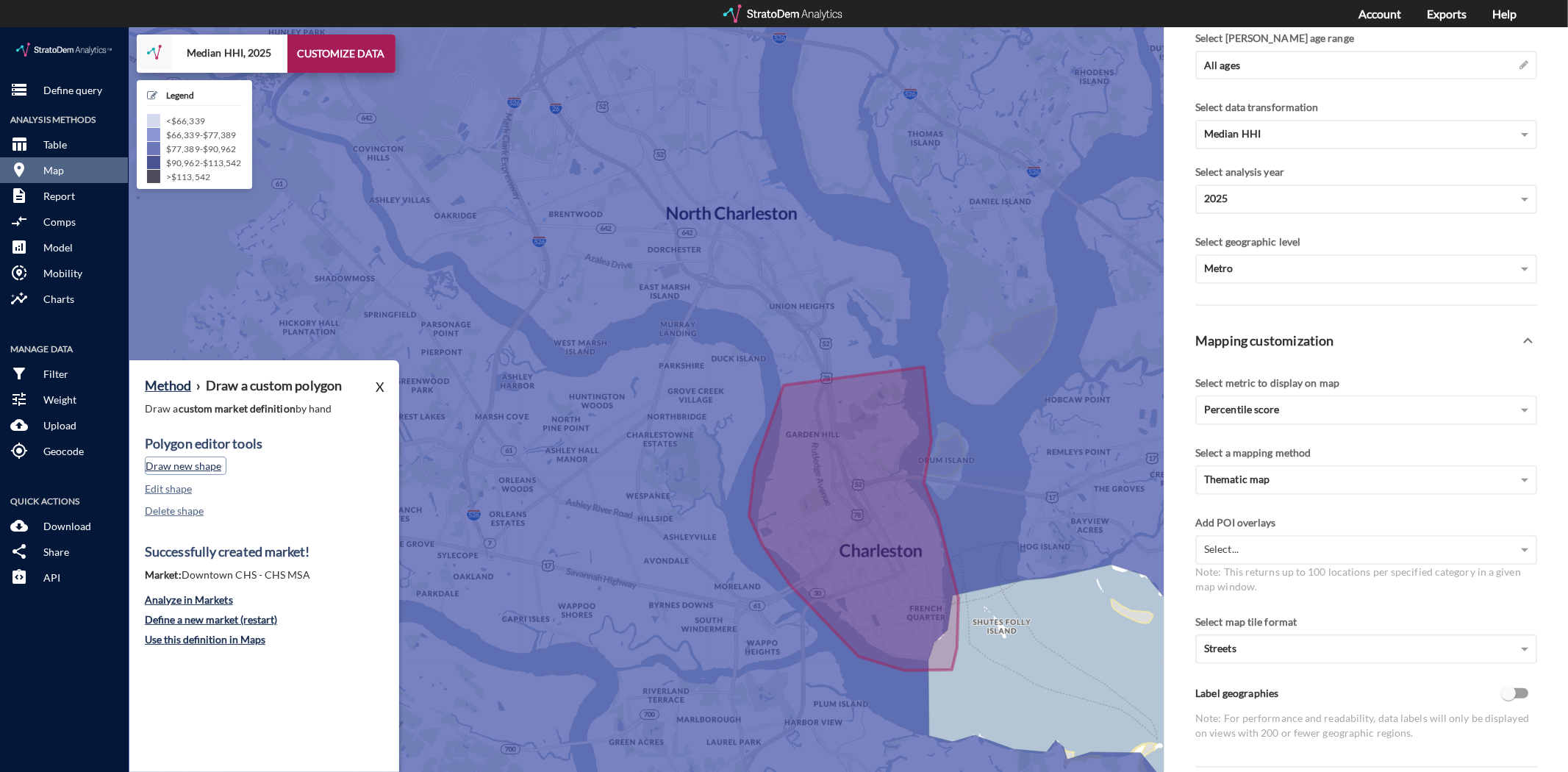
click button "Draw new shape"
click button "Delete last point"
click button "Define a new market (restart)"
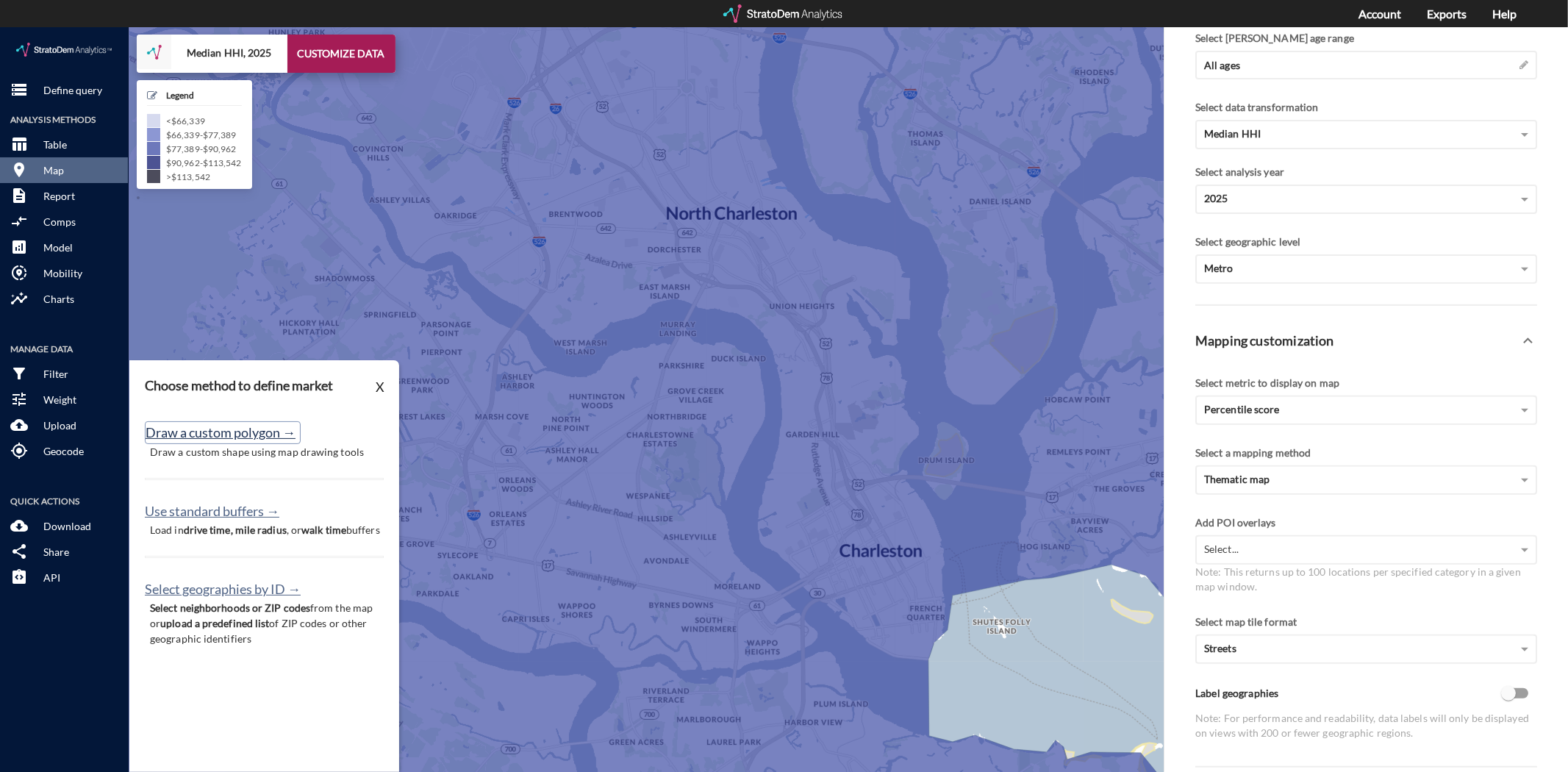
click button "Draw a custom polygon →"
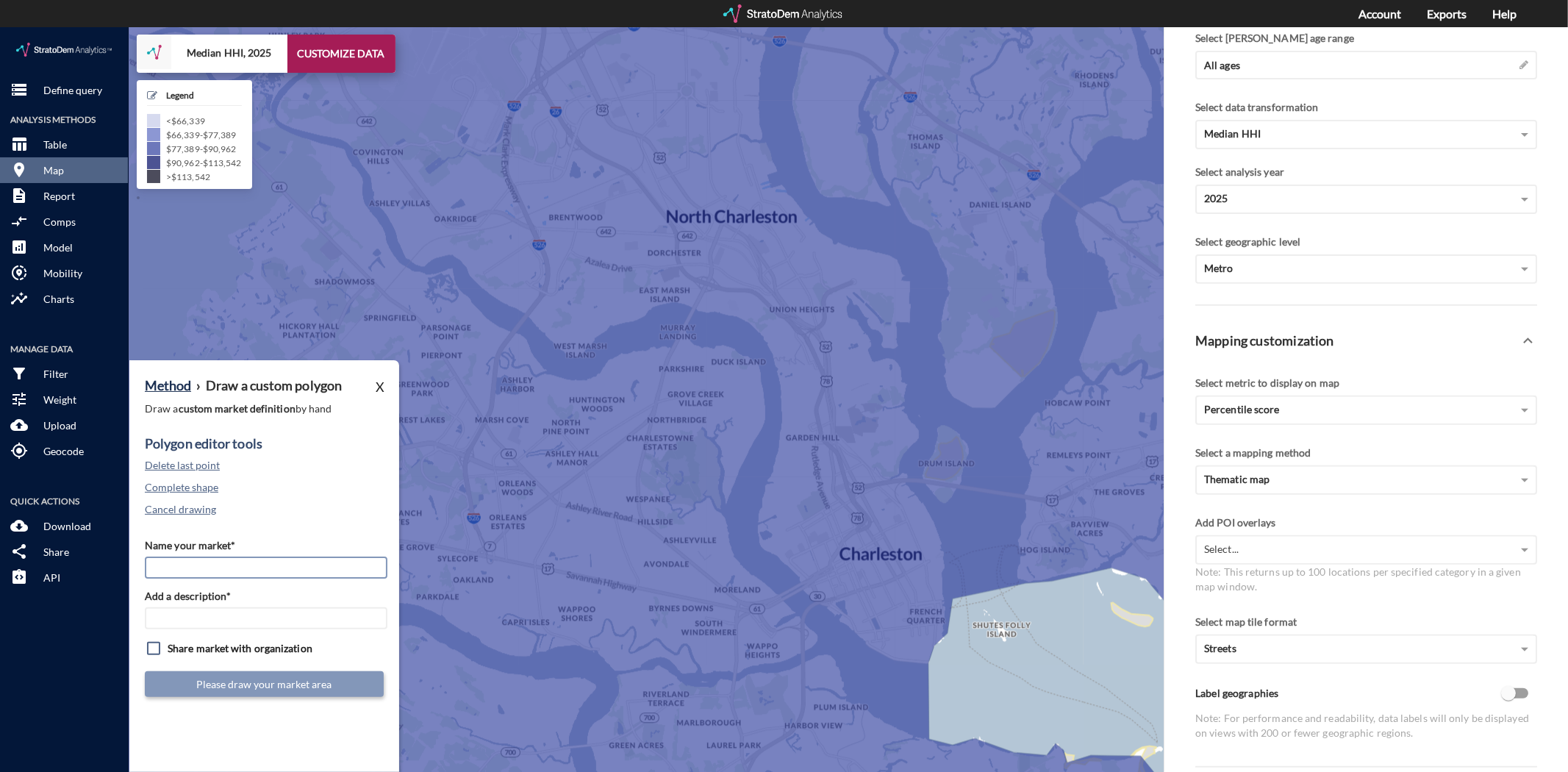
click input "Name your market*"
type input "North CHS - CHS Mkt"
type input "North CHS"
click button "Cancel drawing"
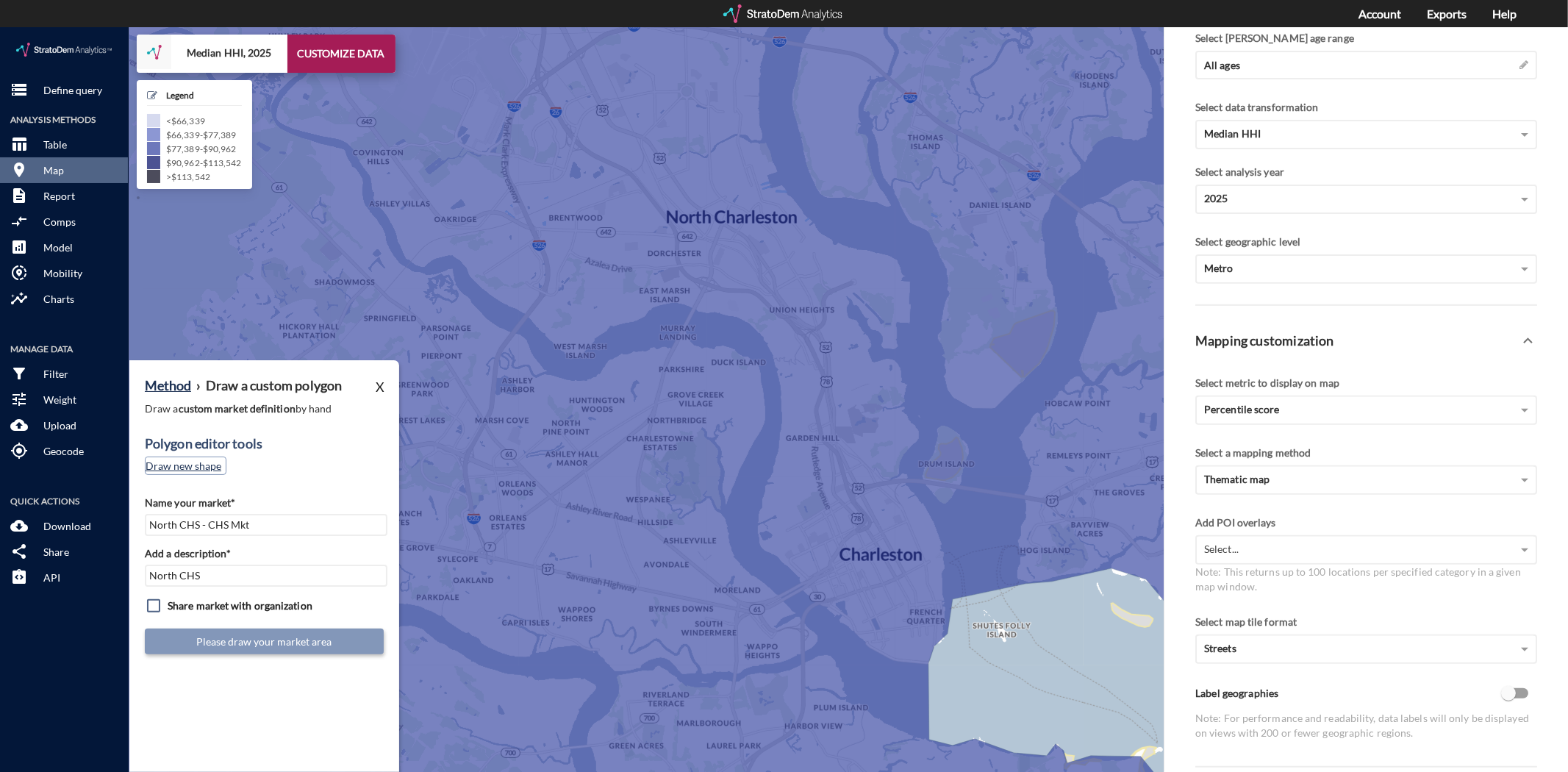
click button "Draw new shape"
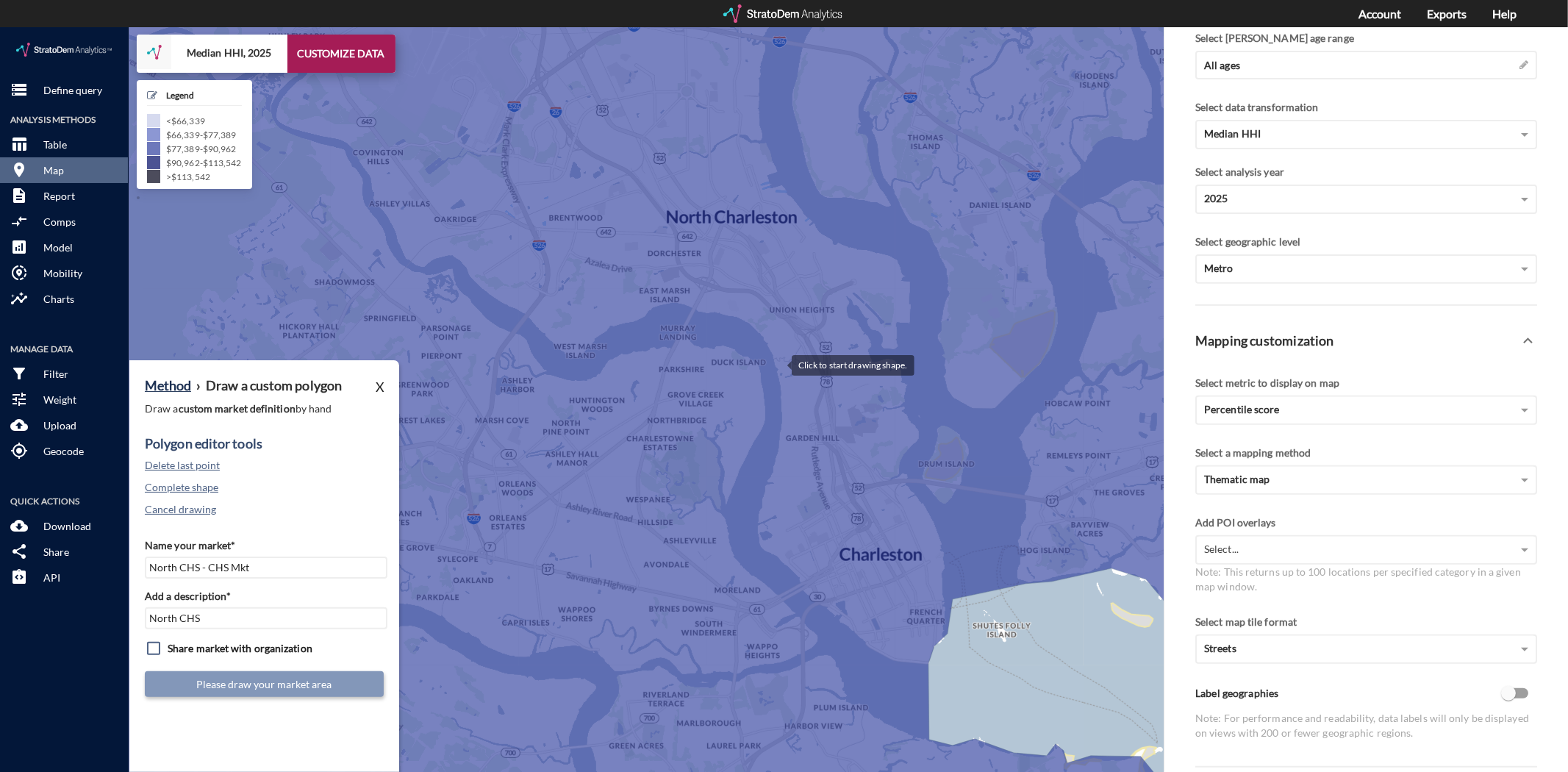
click div
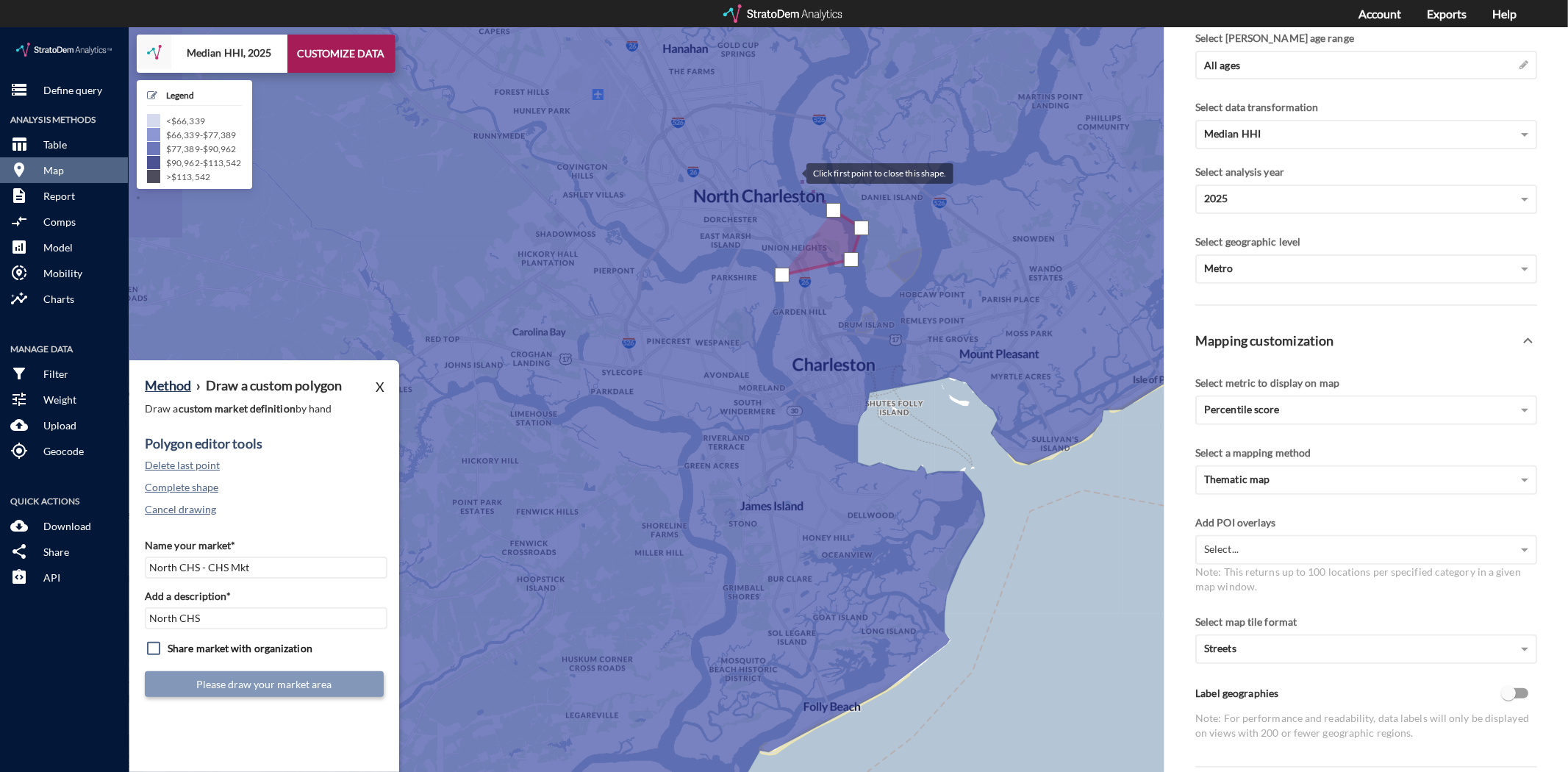
click div
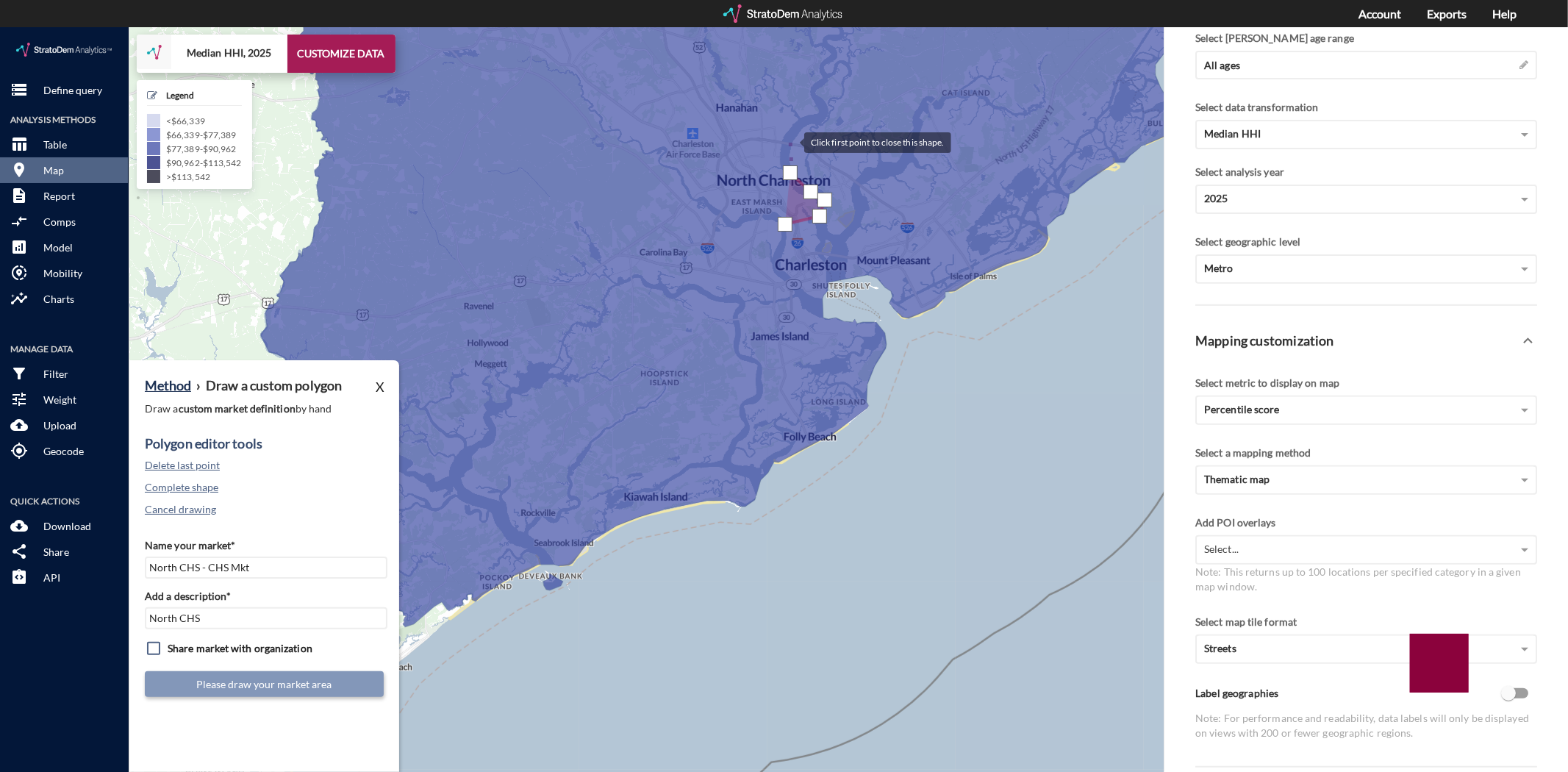
click div
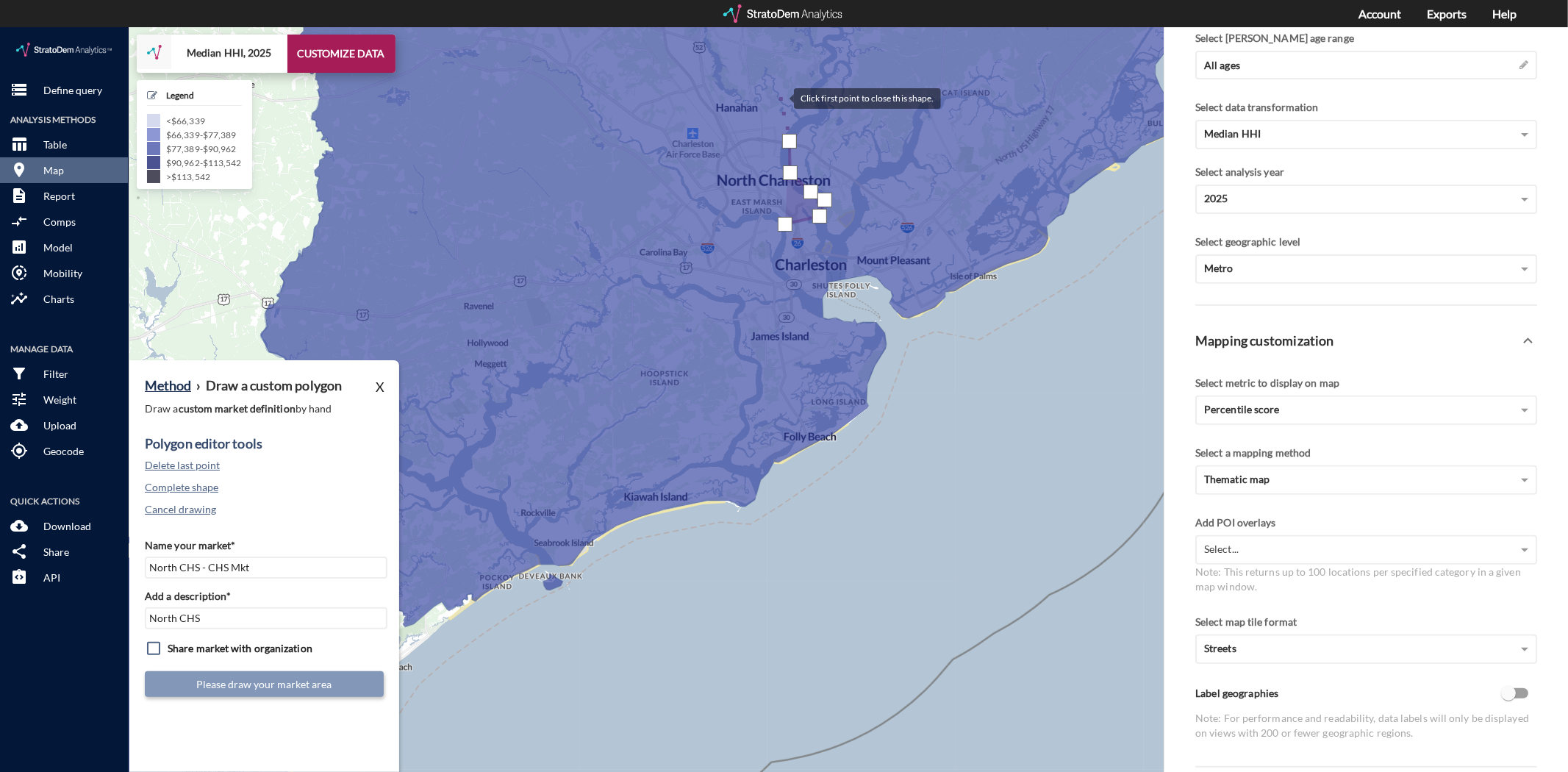
click div
drag, startPoint x: 747, startPoint y: 86, endPoint x: 723, endPoint y: 86, distance: 24.0
click div
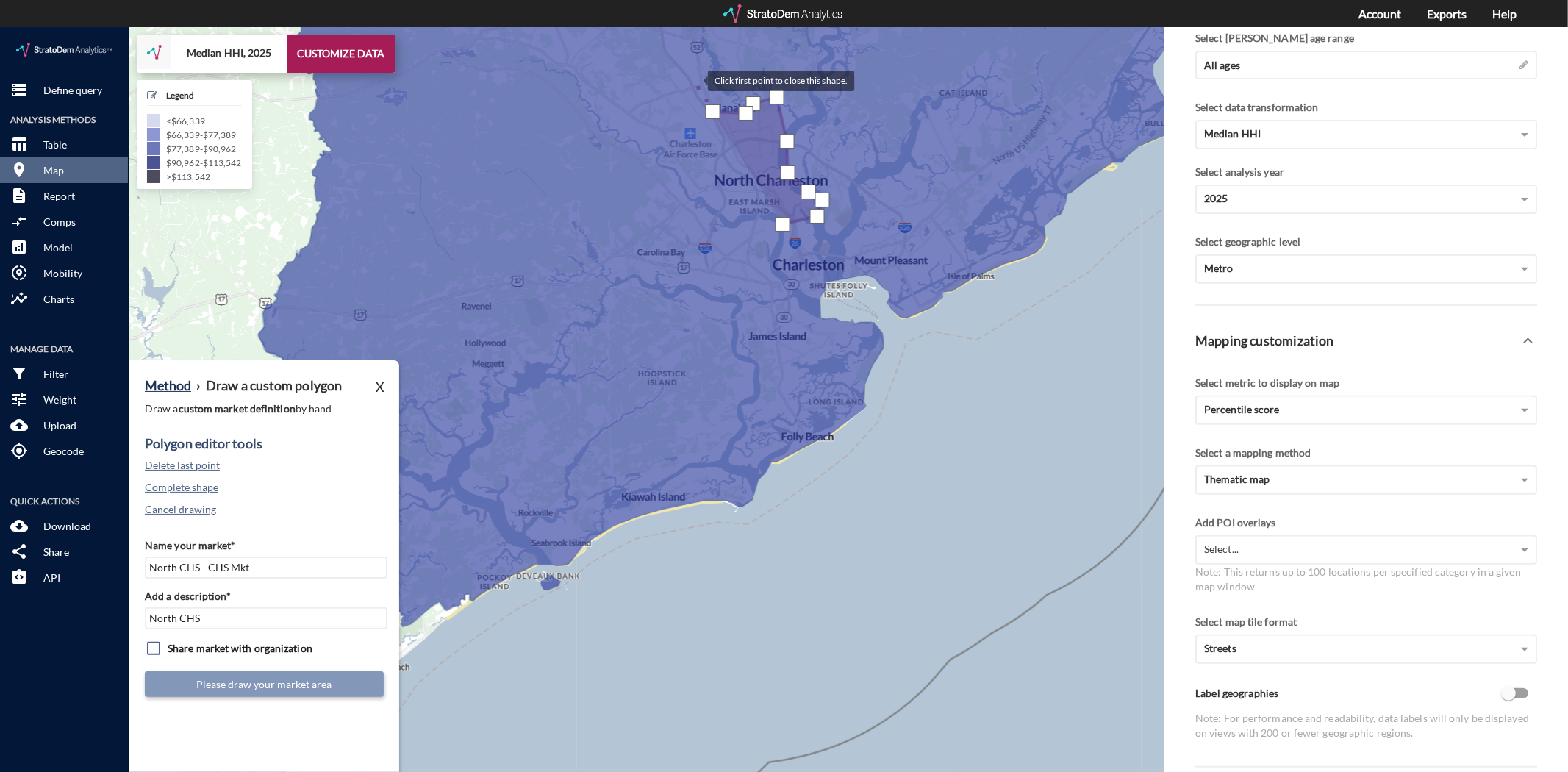
click div
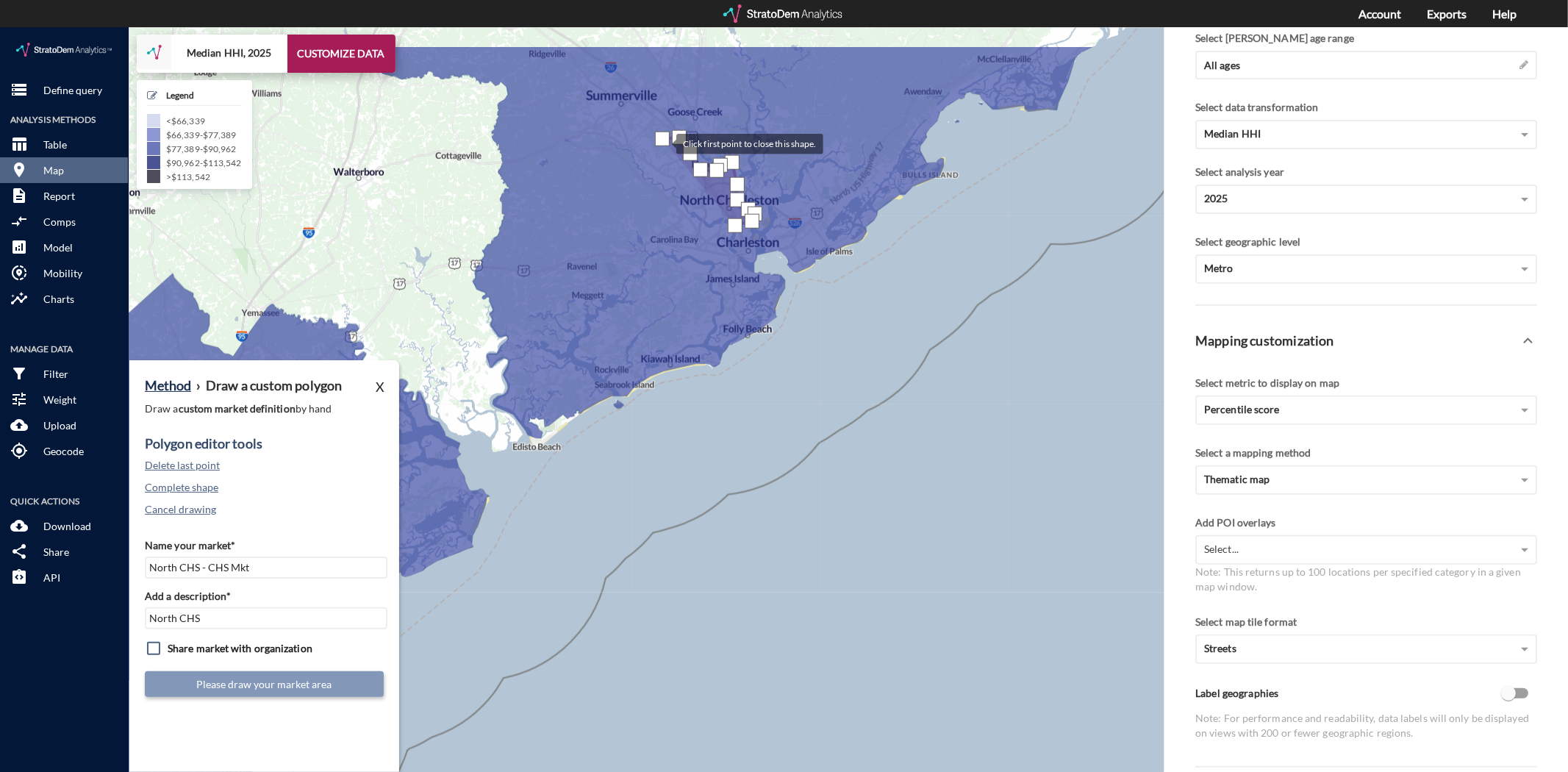
drag, startPoint x: 652, startPoint y: 18, endPoint x: 662, endPoint y: 110, distance: 92.5
click div
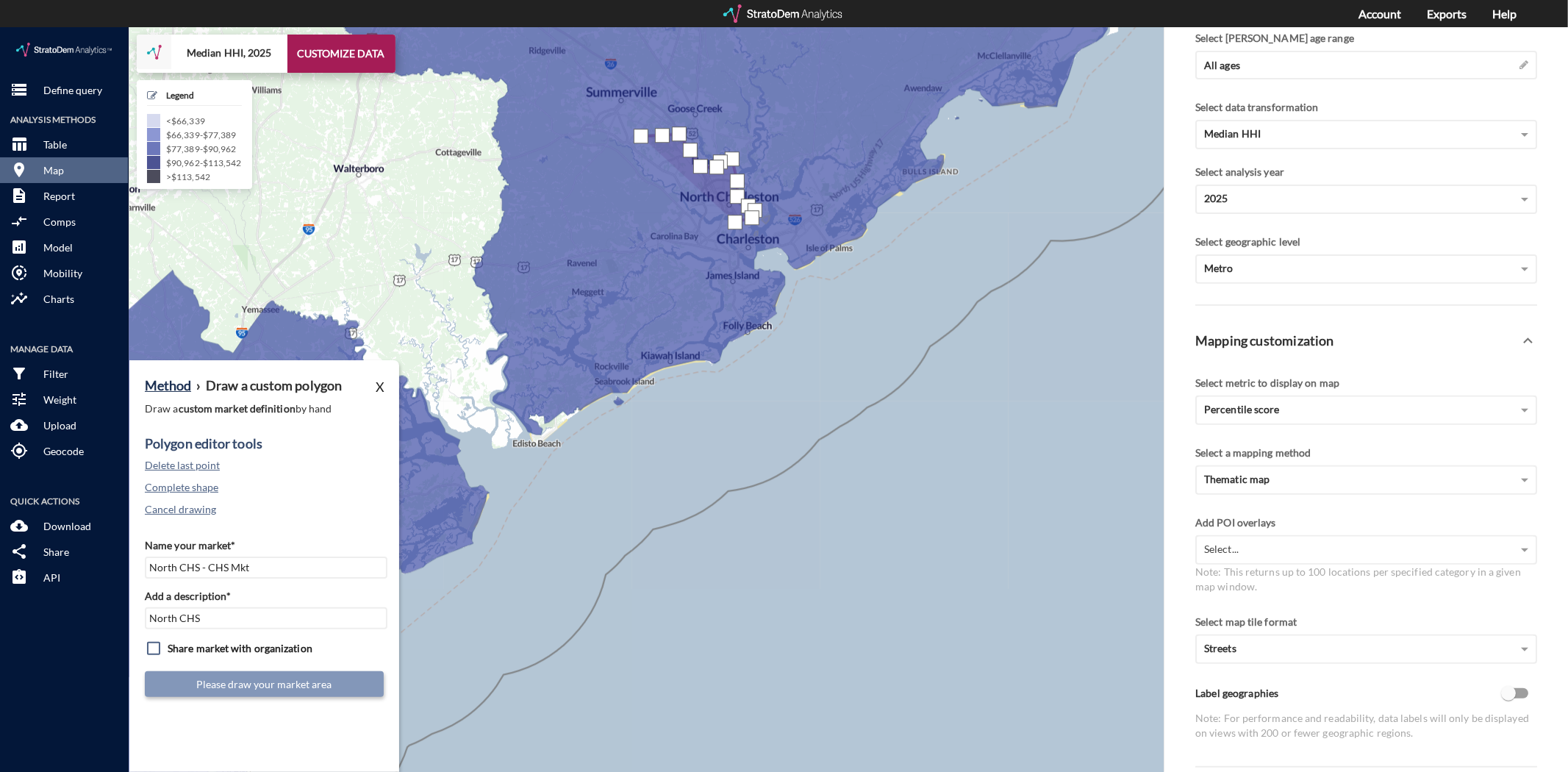
click div
drag, startPoint x: 630, startPoint y: 123, endPoint x: 640, endPoint y: 129, distance: 11.7
click div
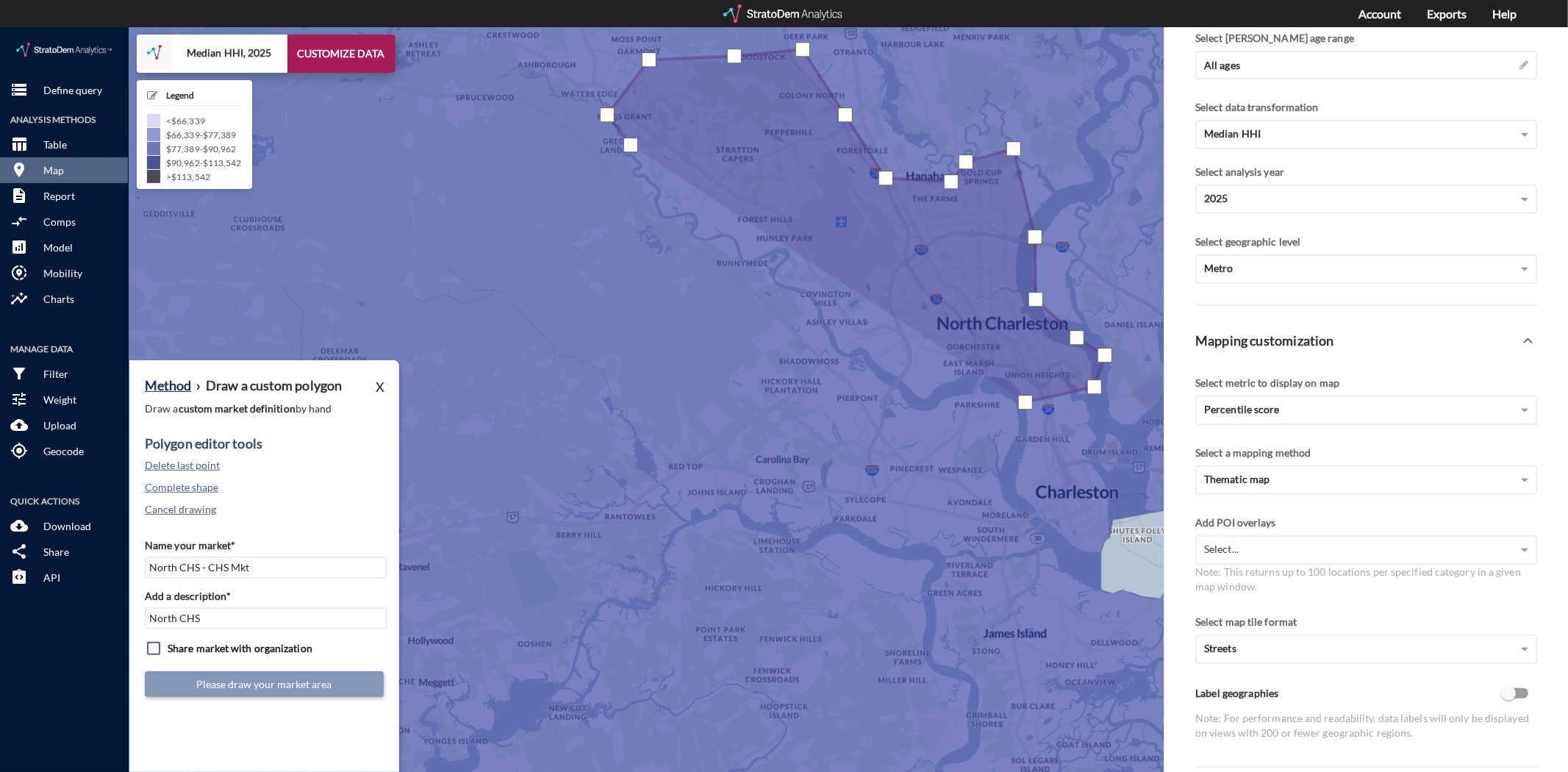
click div
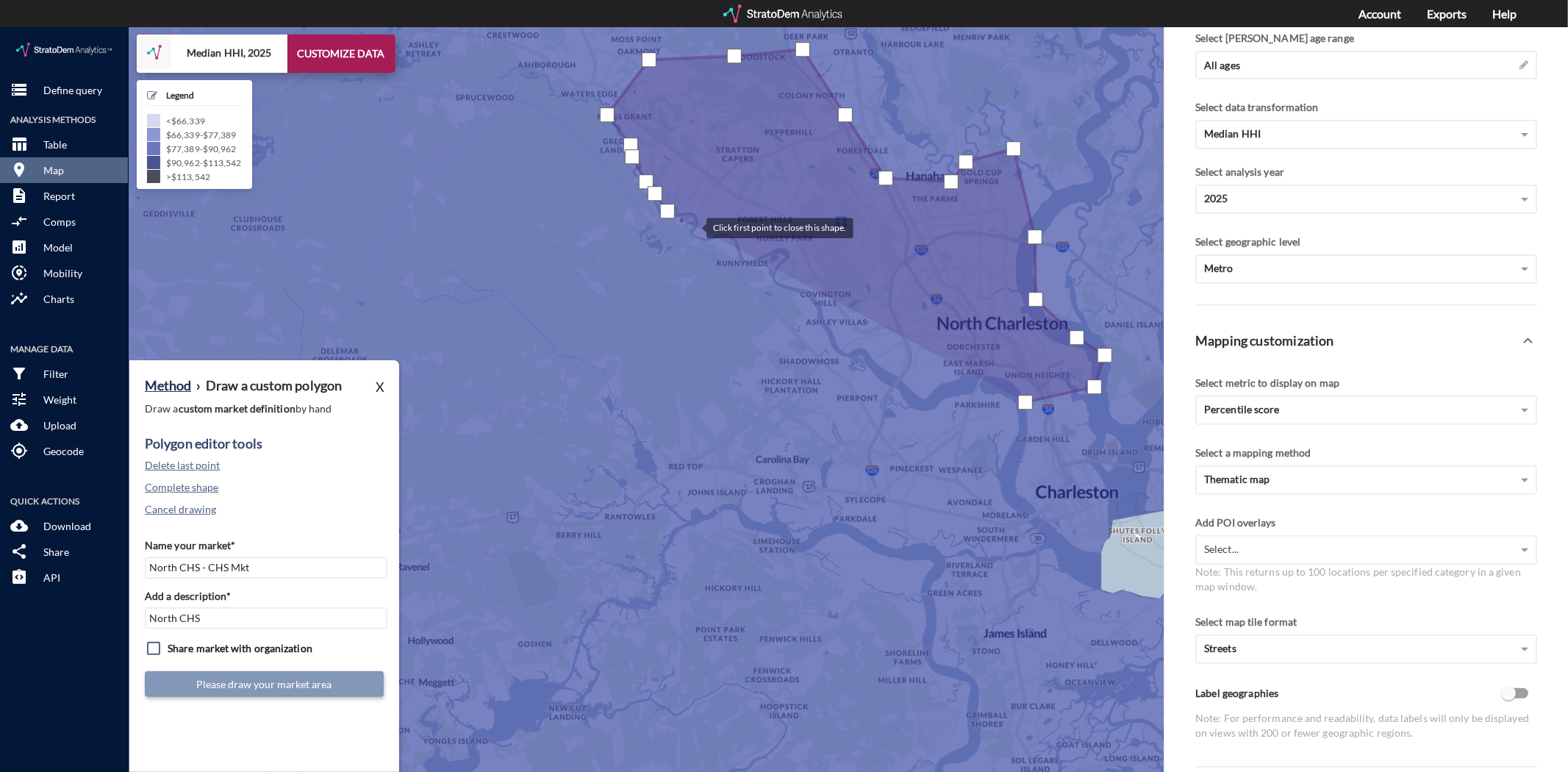
click div
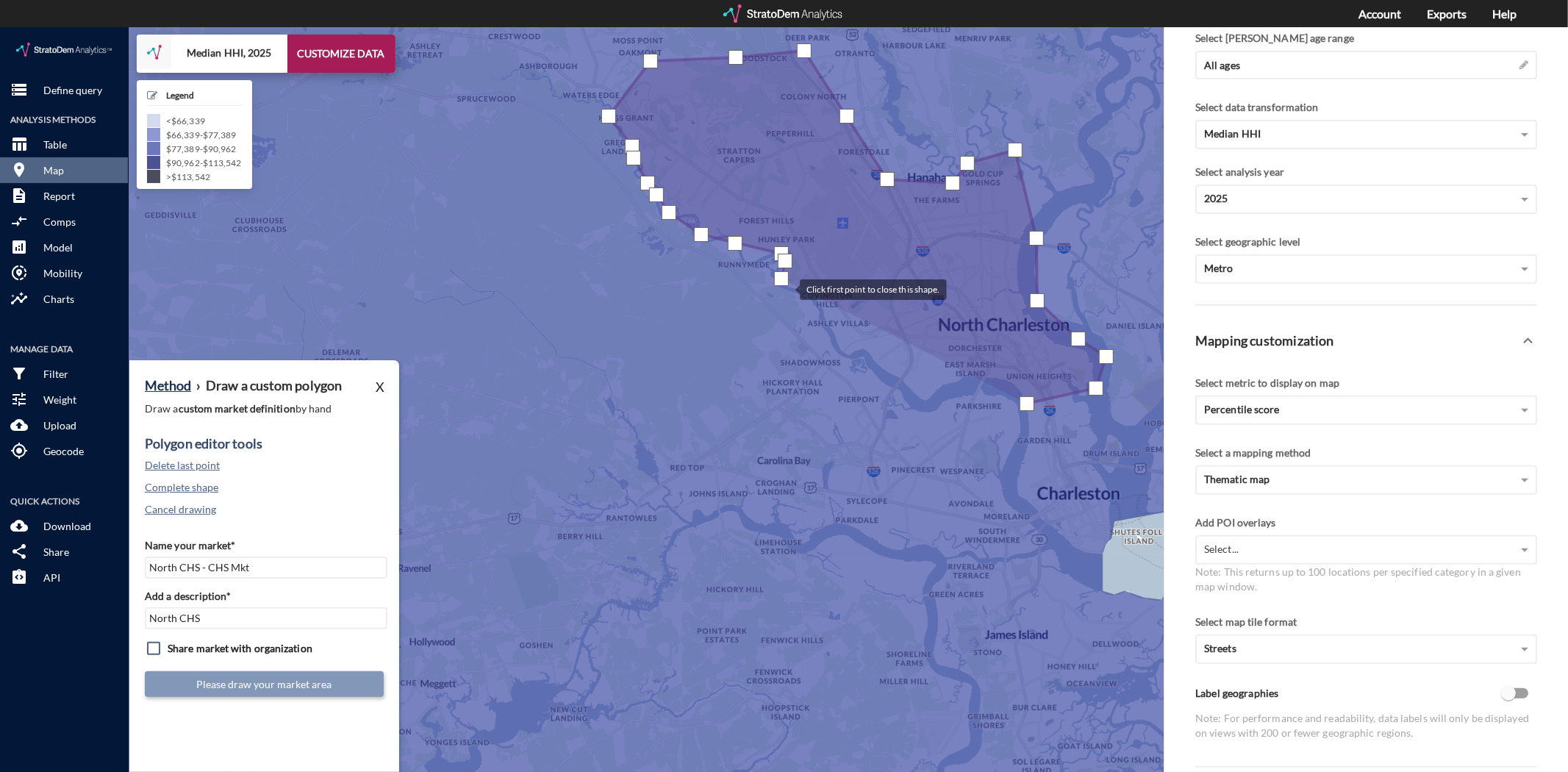
click div
drag, startPoint x: 846, startPoint y: 321, endPoint x: 870, endPoint y: 336, distance: 28.3
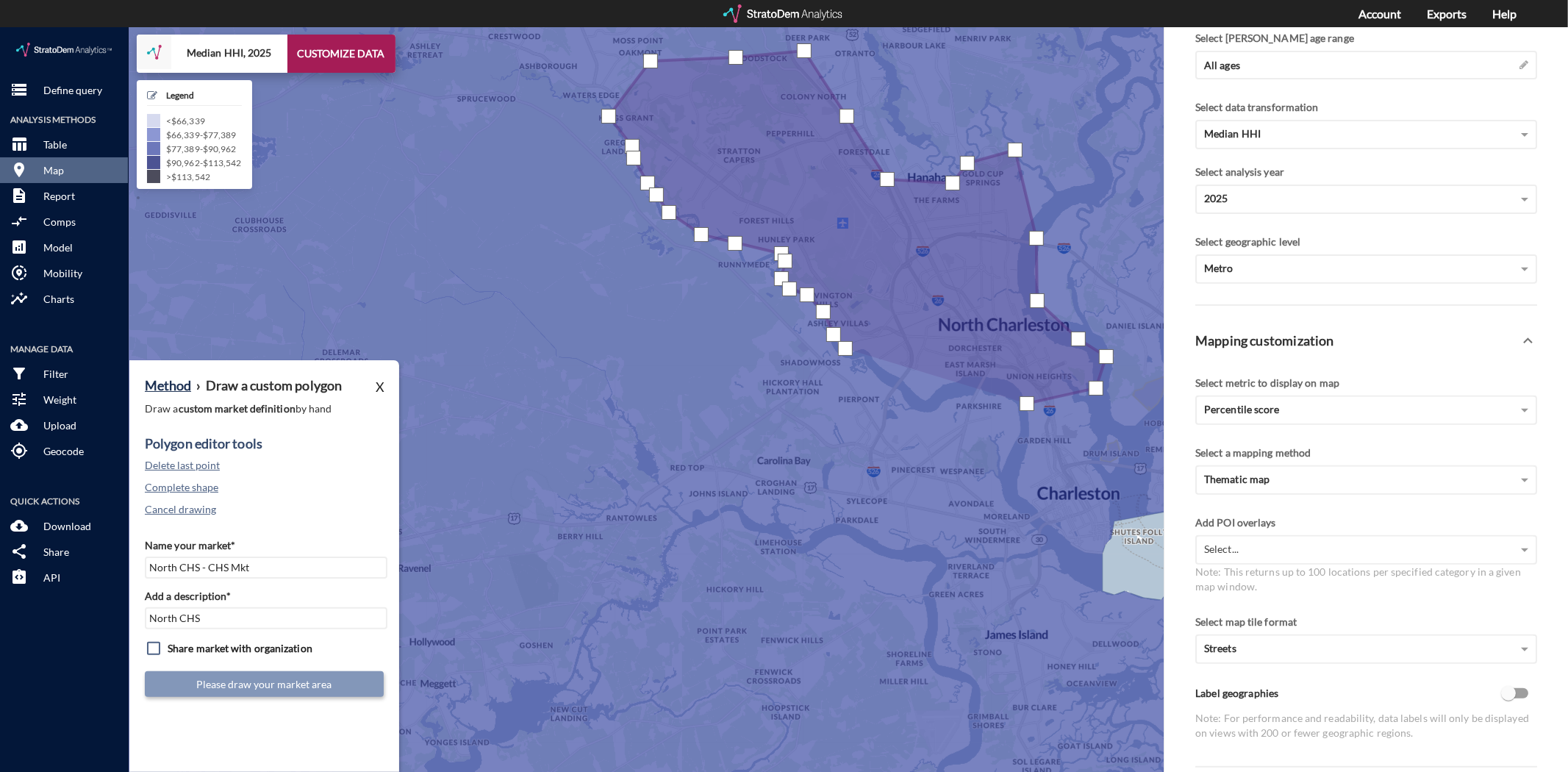
click div
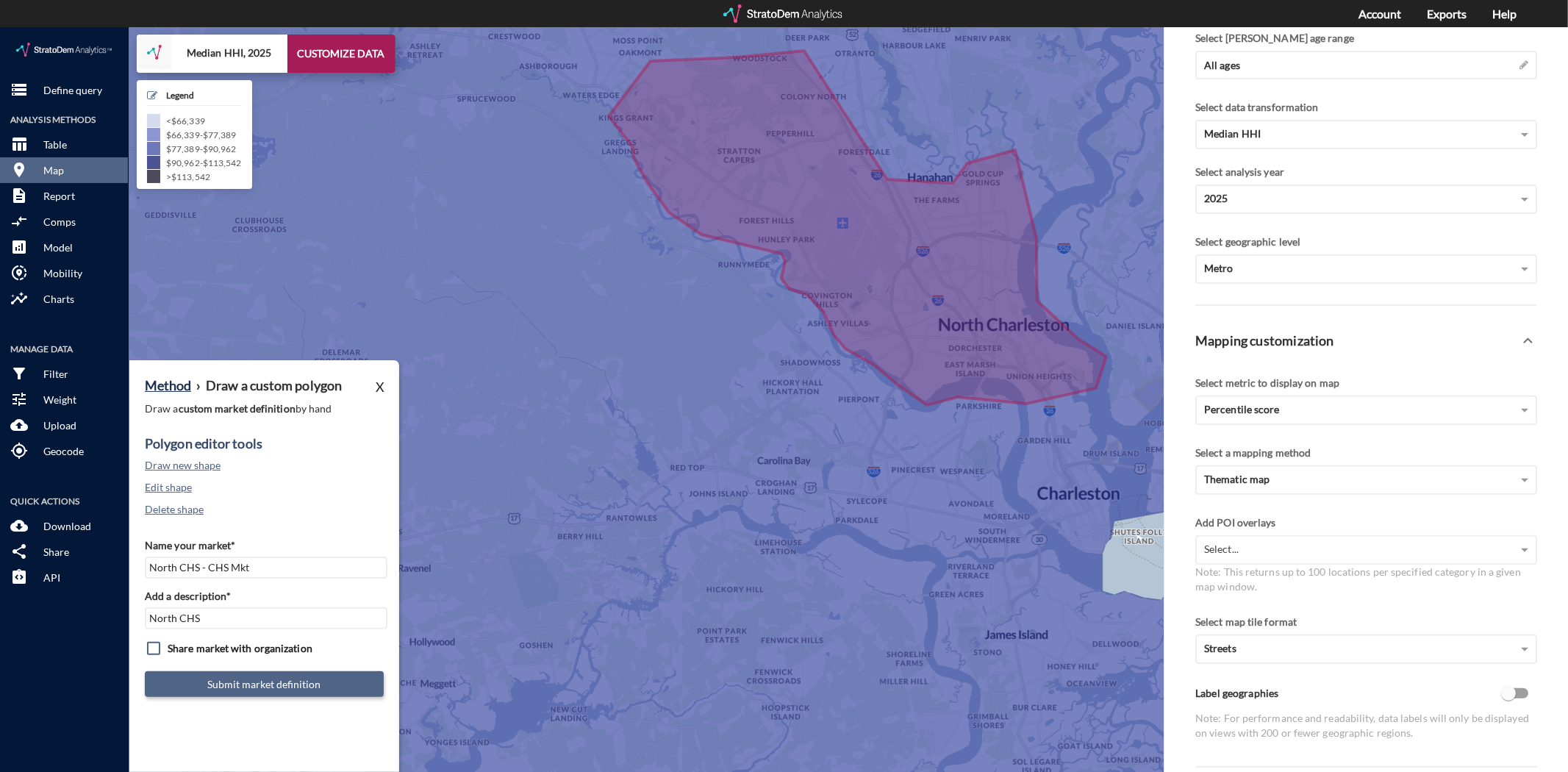
click button "Submit market definition"
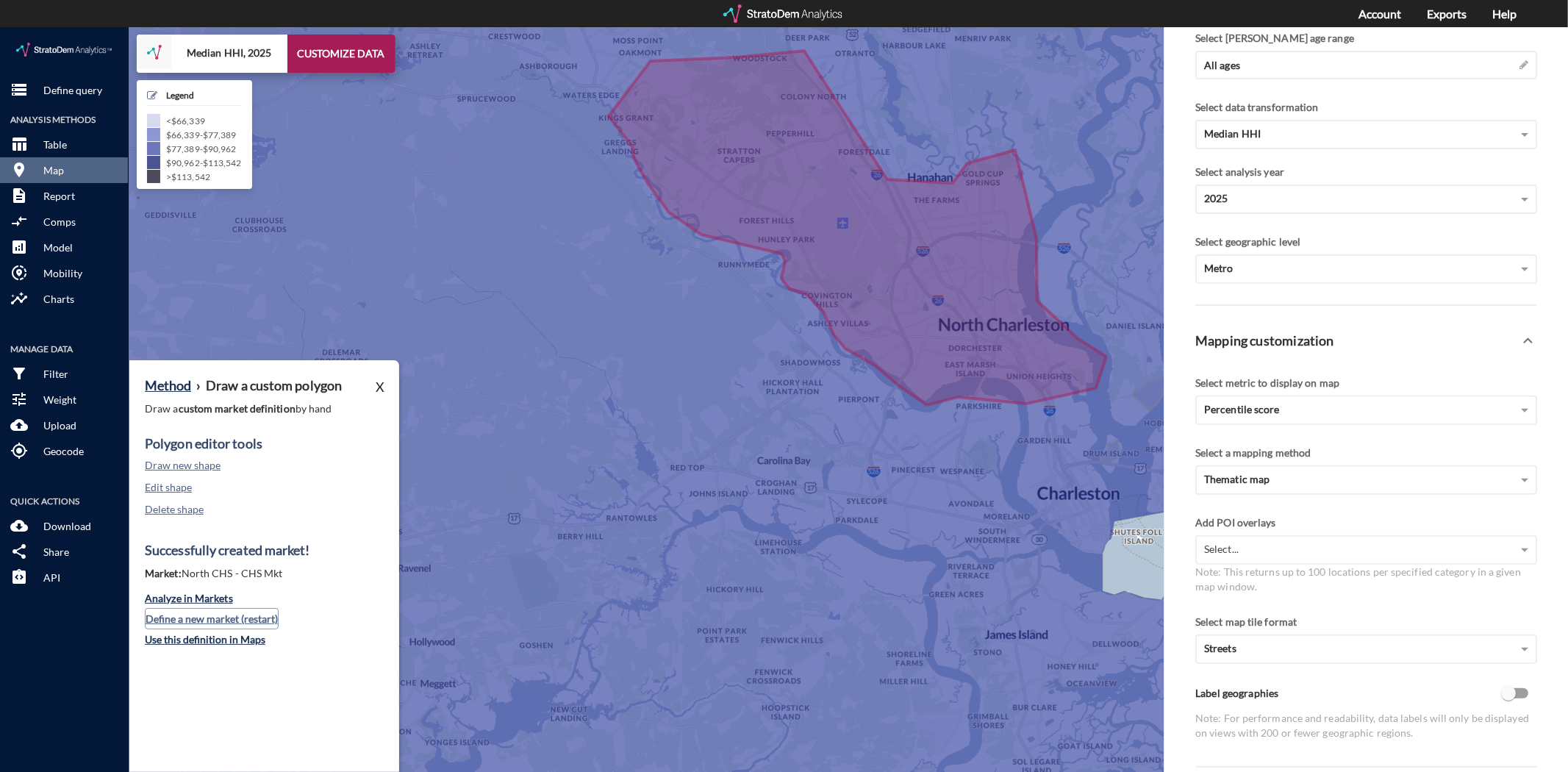
click button "Define a new market (restart)"
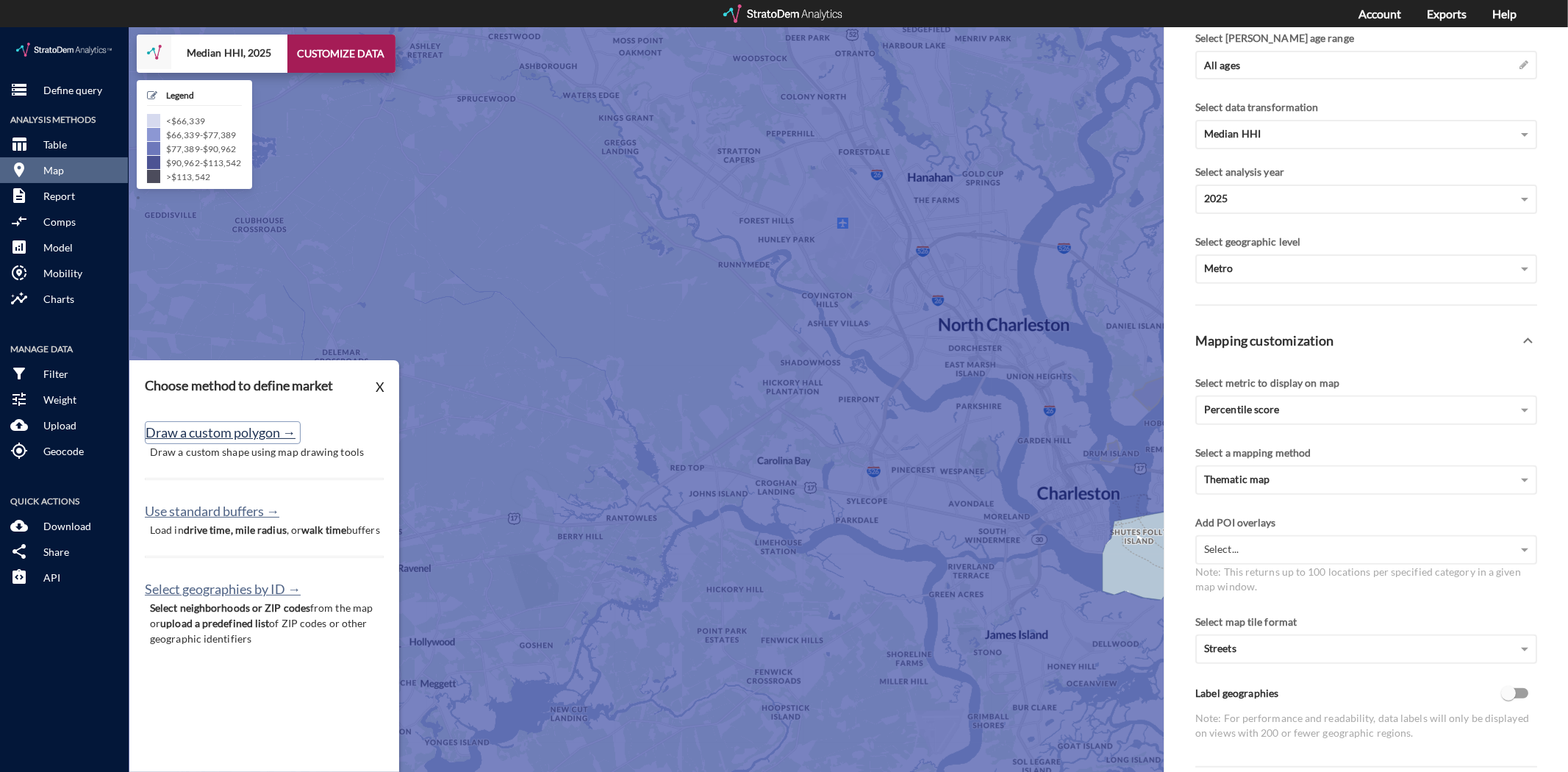
click button "Draw a custom polygon →"
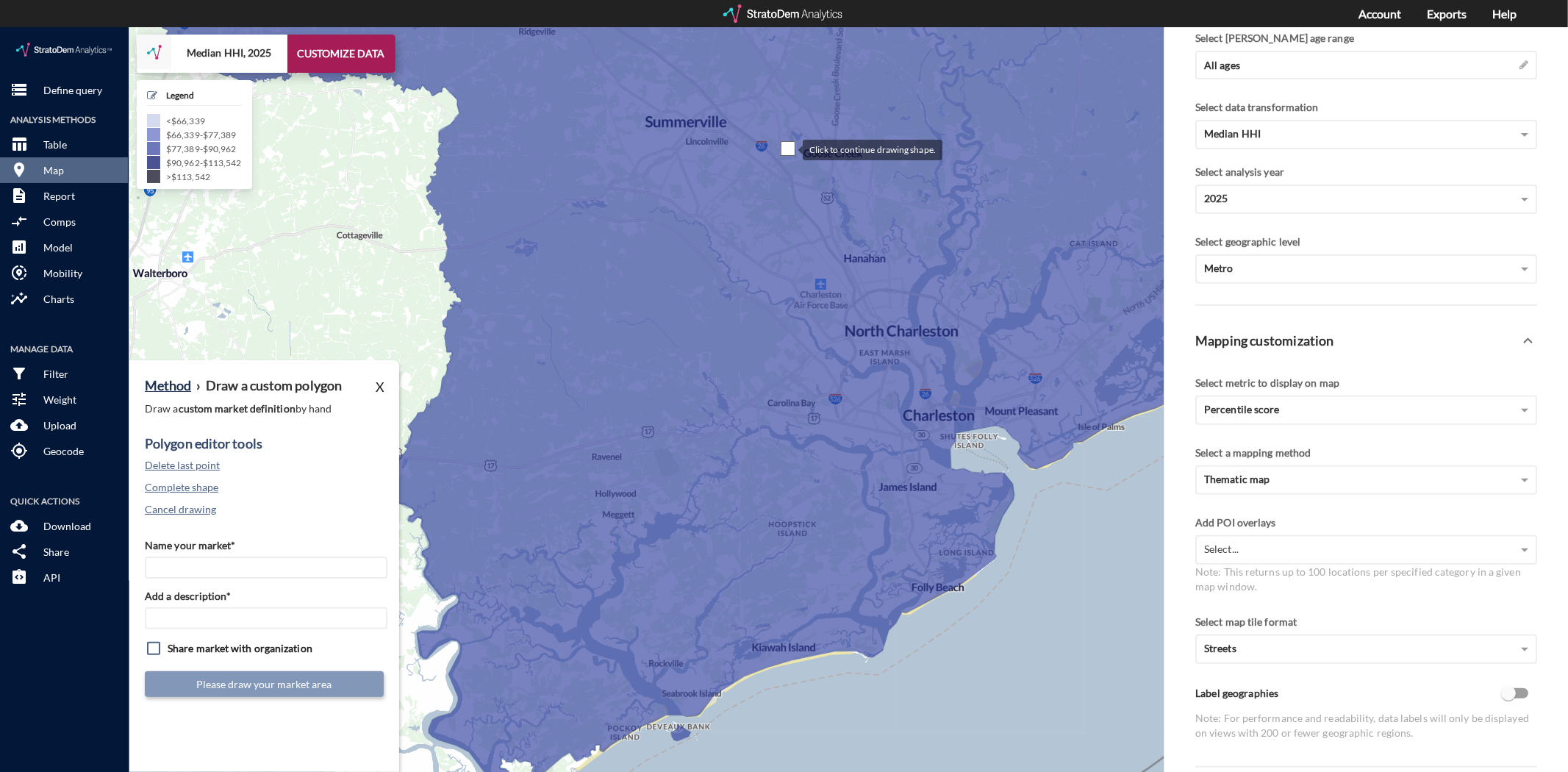
click div
drag, startPoint x: 865, startPoint y: 194, endPoint x: 871, endPoint y: 202, distance: 10.0
click div
drag, startPoint x: 905, startPoint y: 218, endPoint x: 942, endPoint y: 222, distance: 37.2
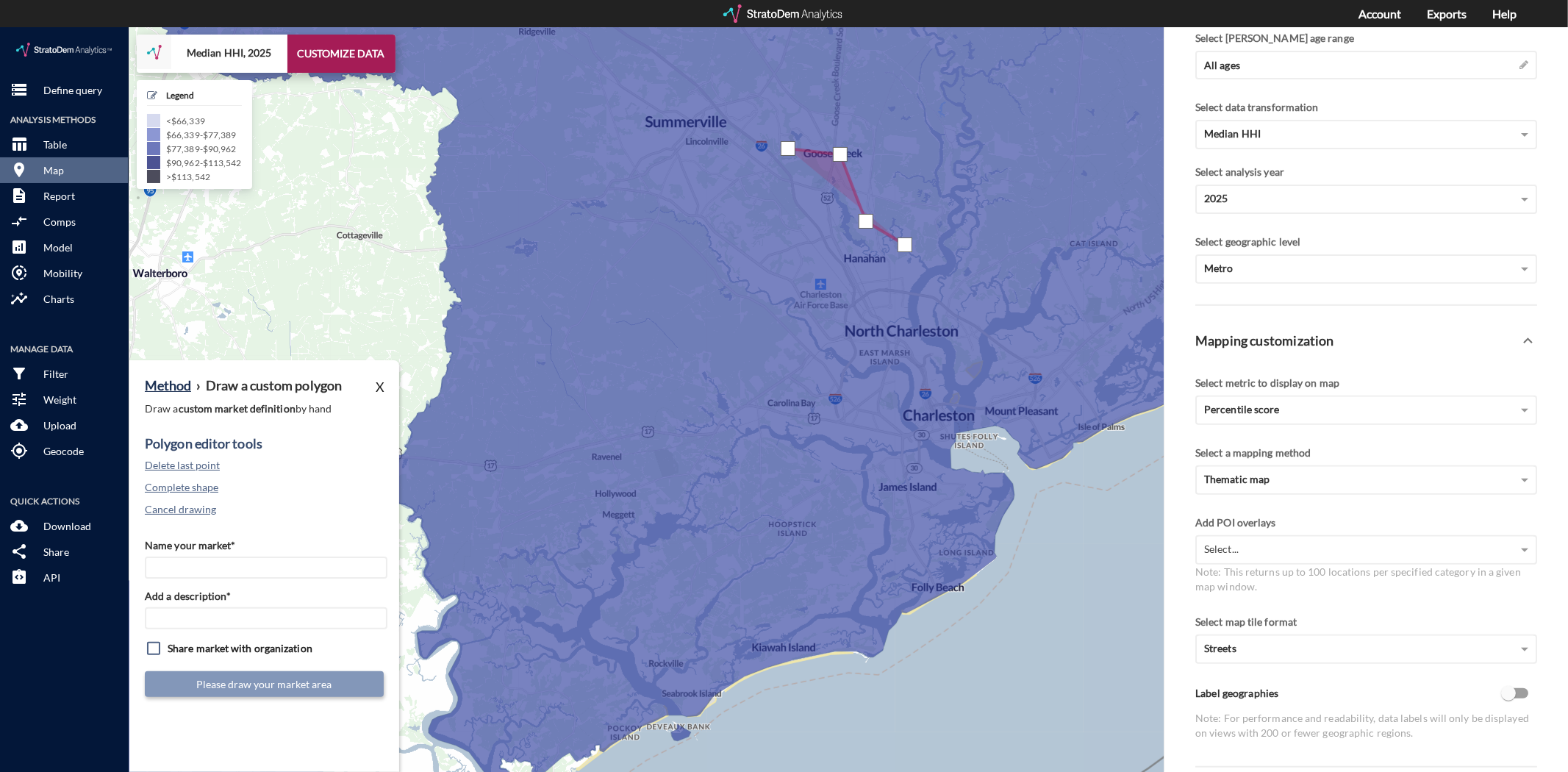
click div
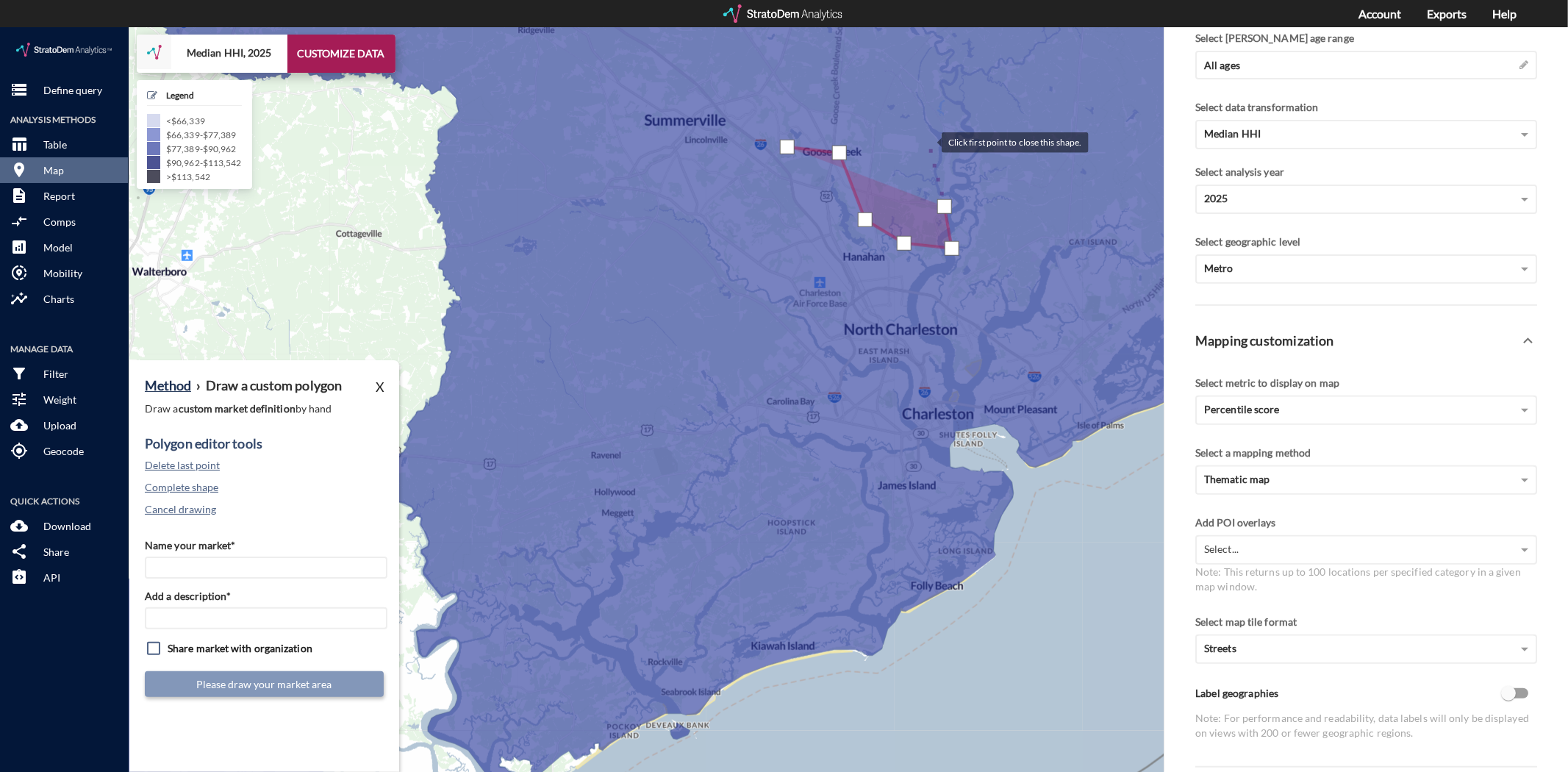
click div
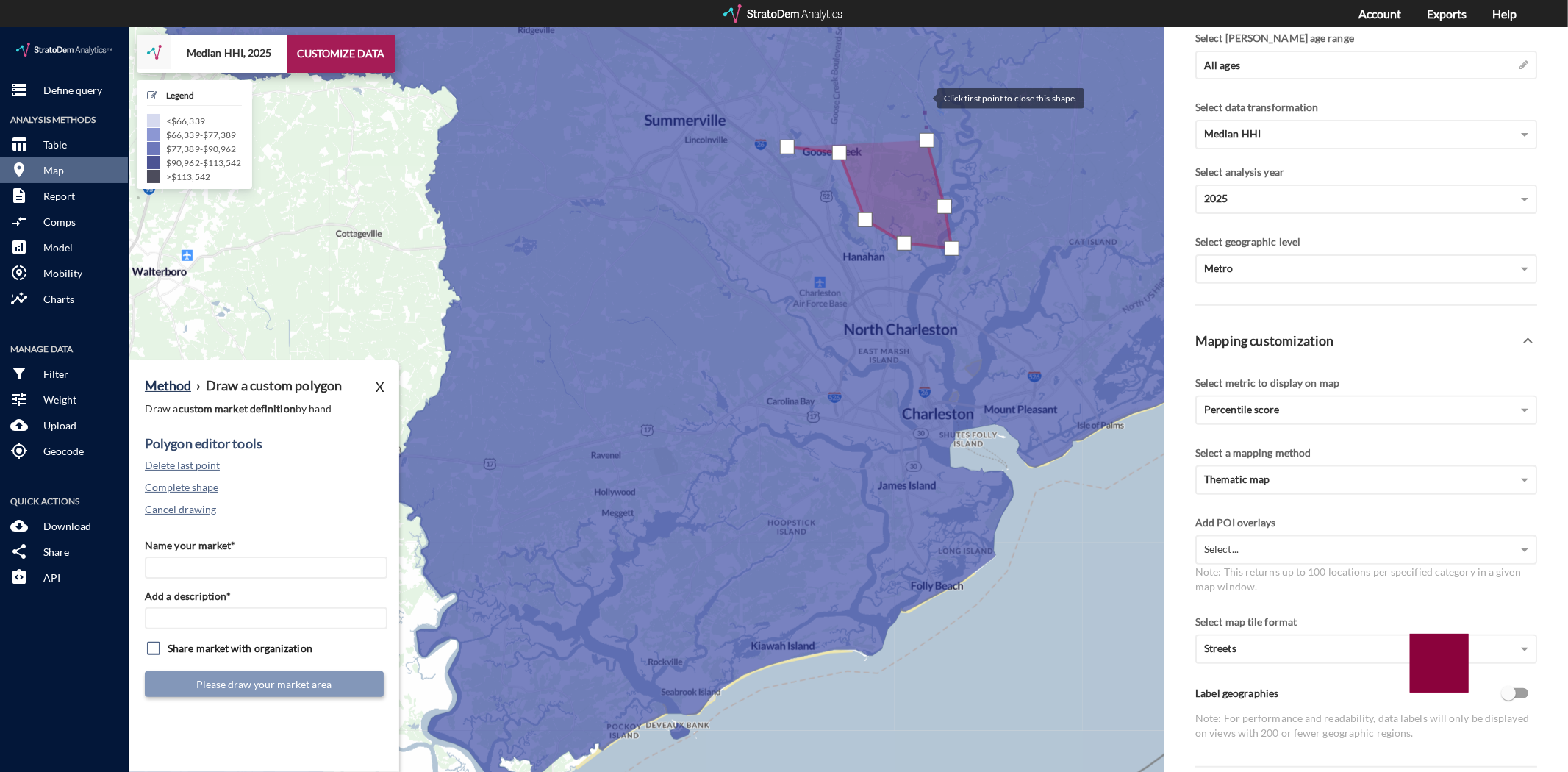
click div
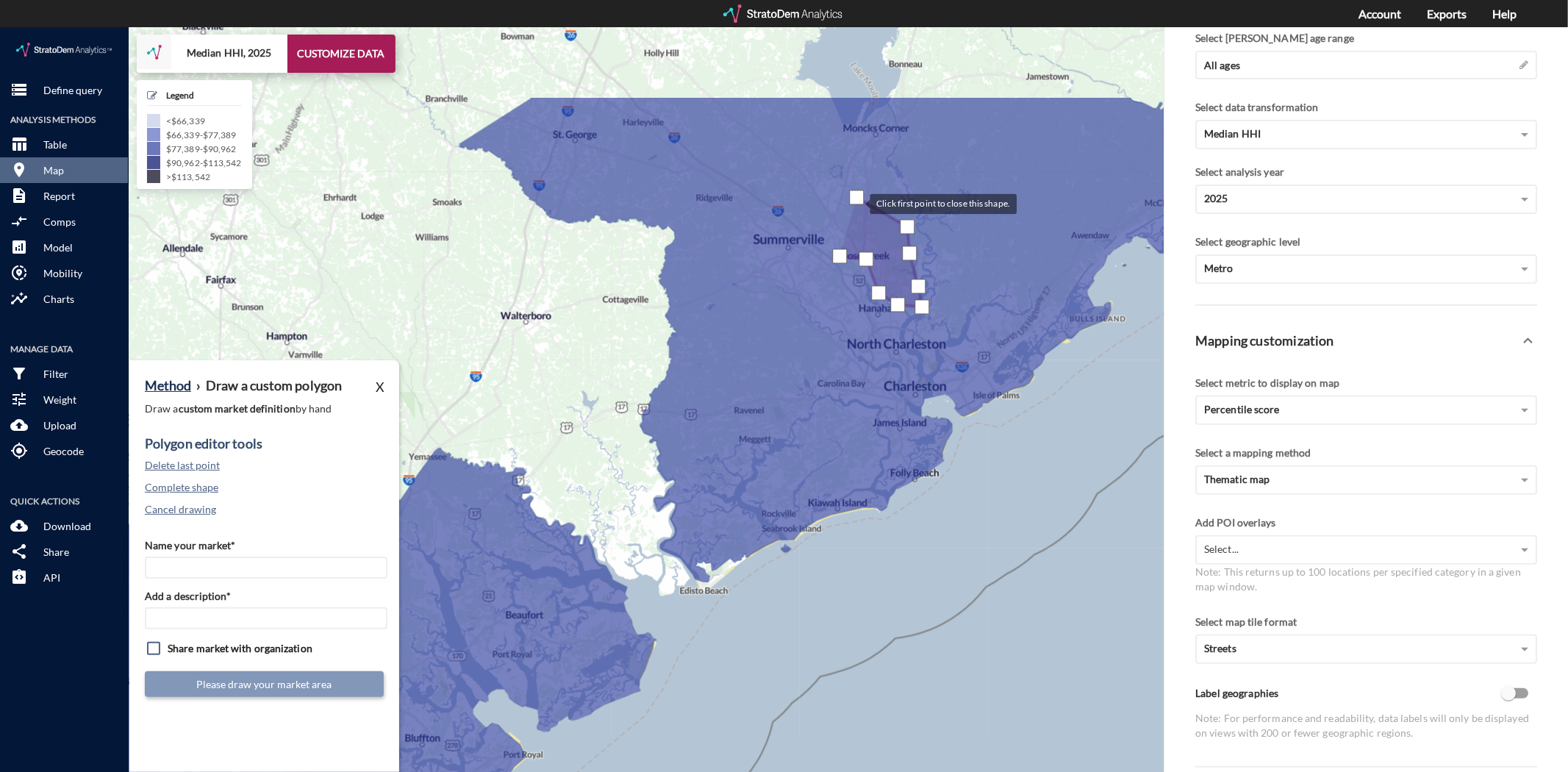
drag, startPoint x: 860, startPoint y: 25, endPoint x: 857, endPoint y: 172, distance: 147.0
click div
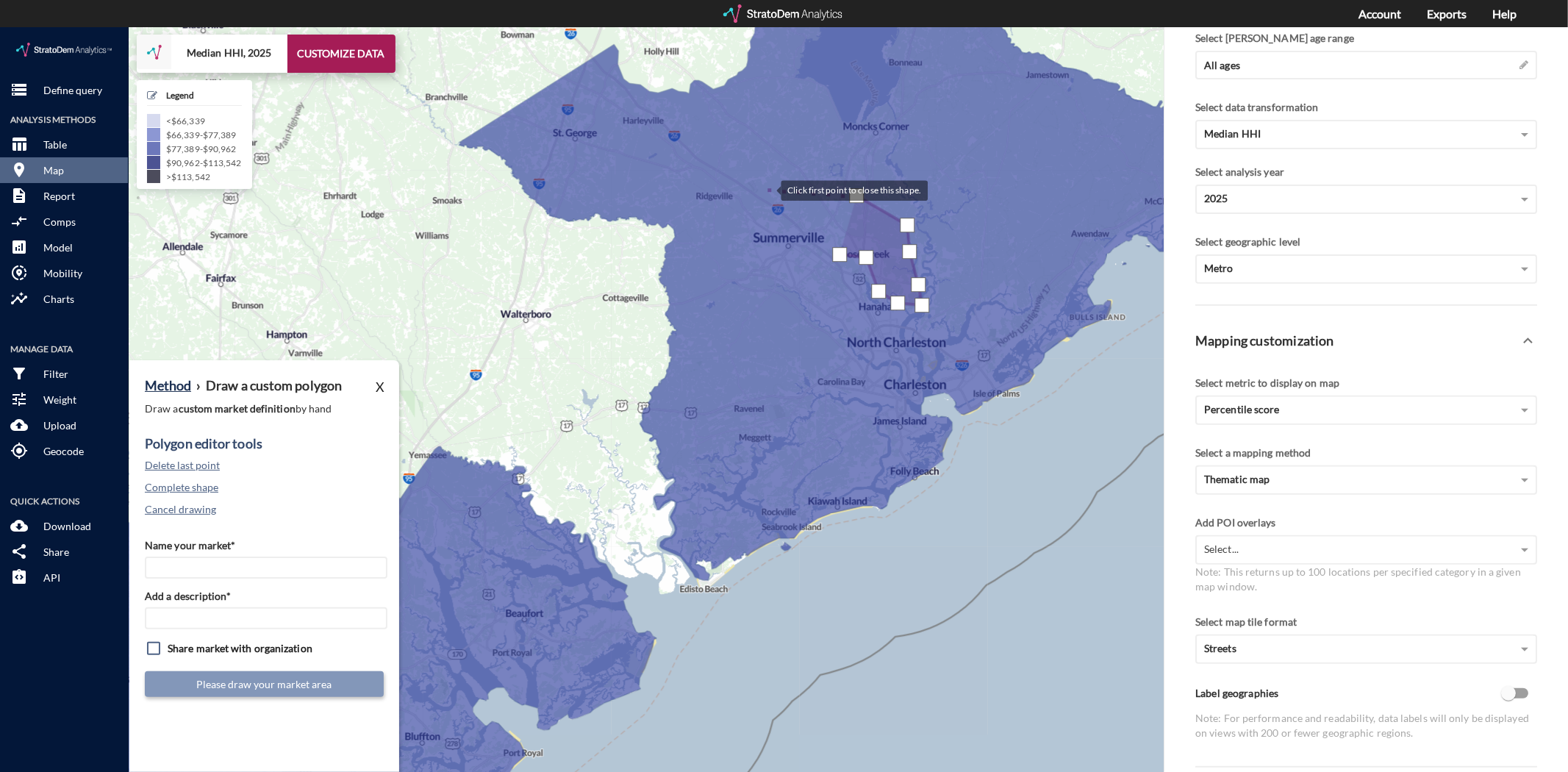
click div
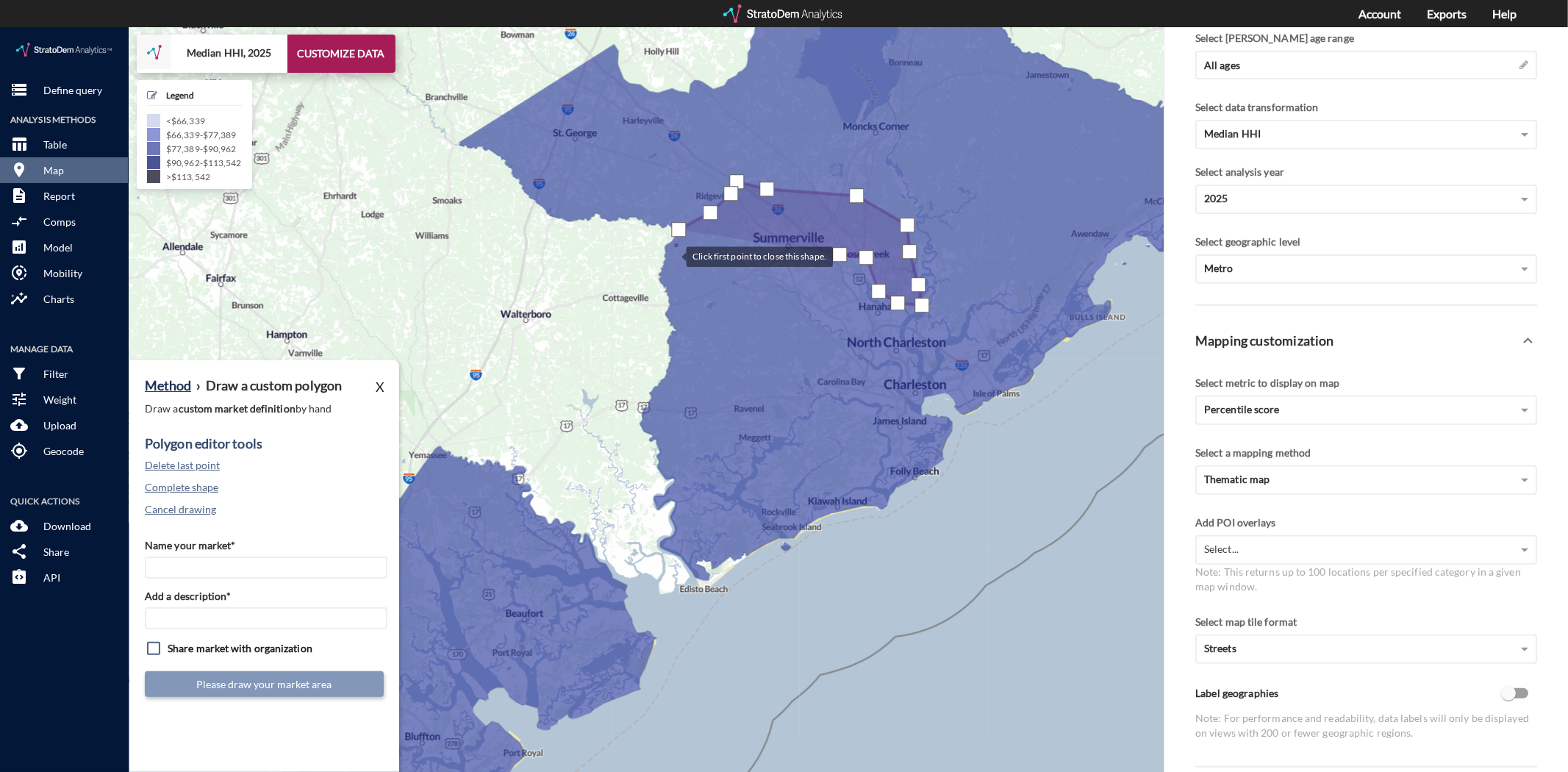
click div
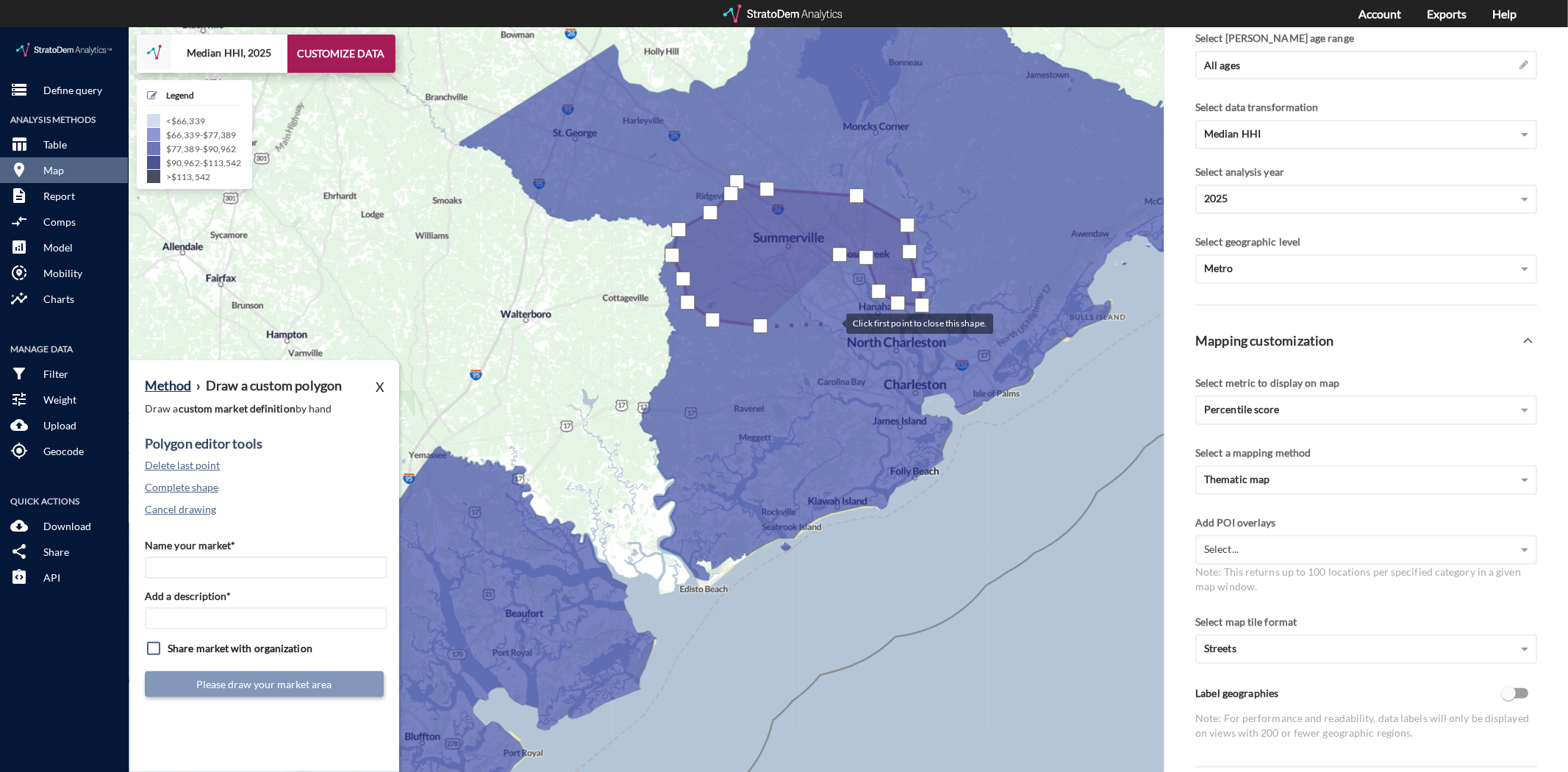
click div
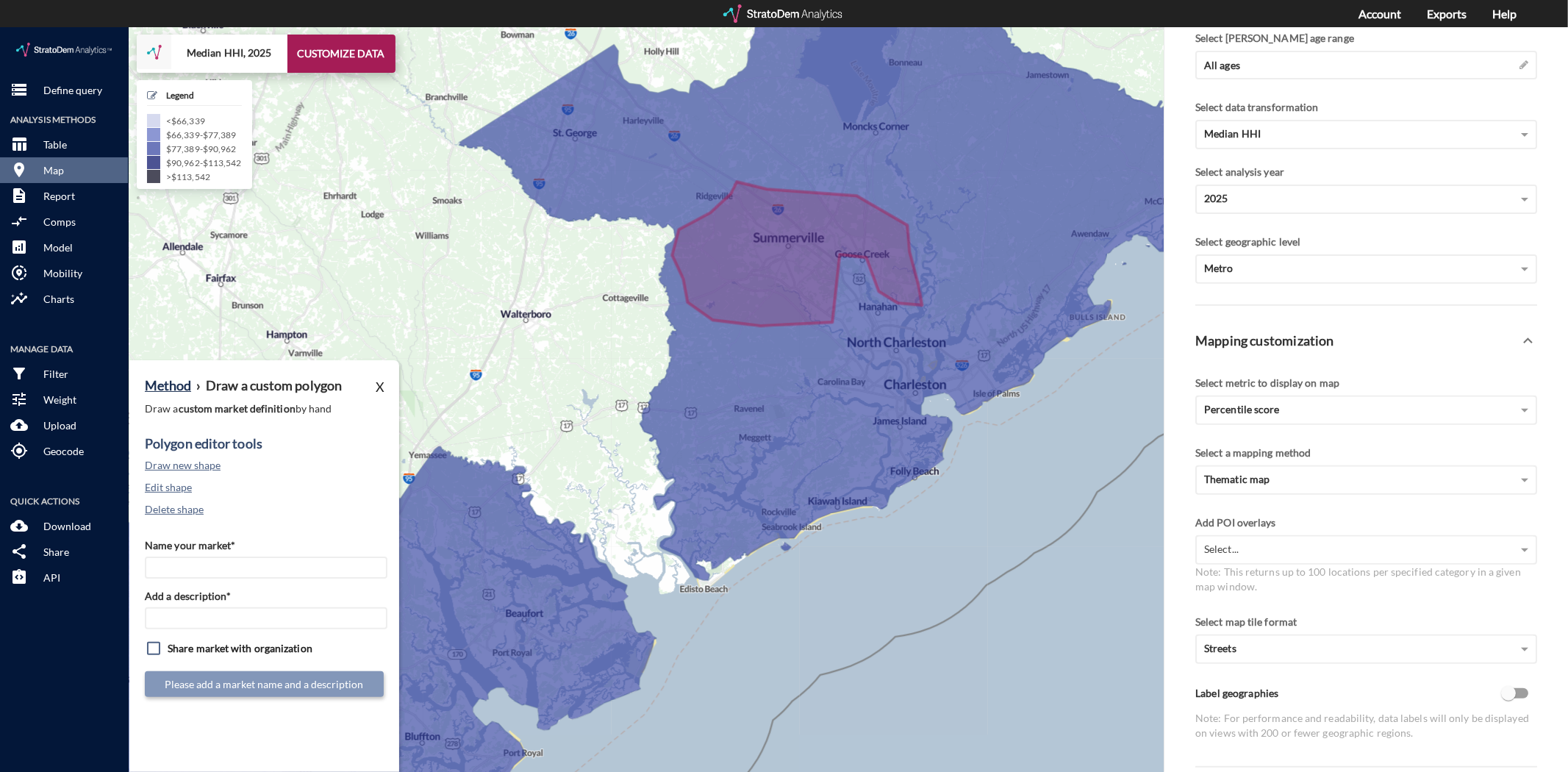
click icon
click button "Edit shape"
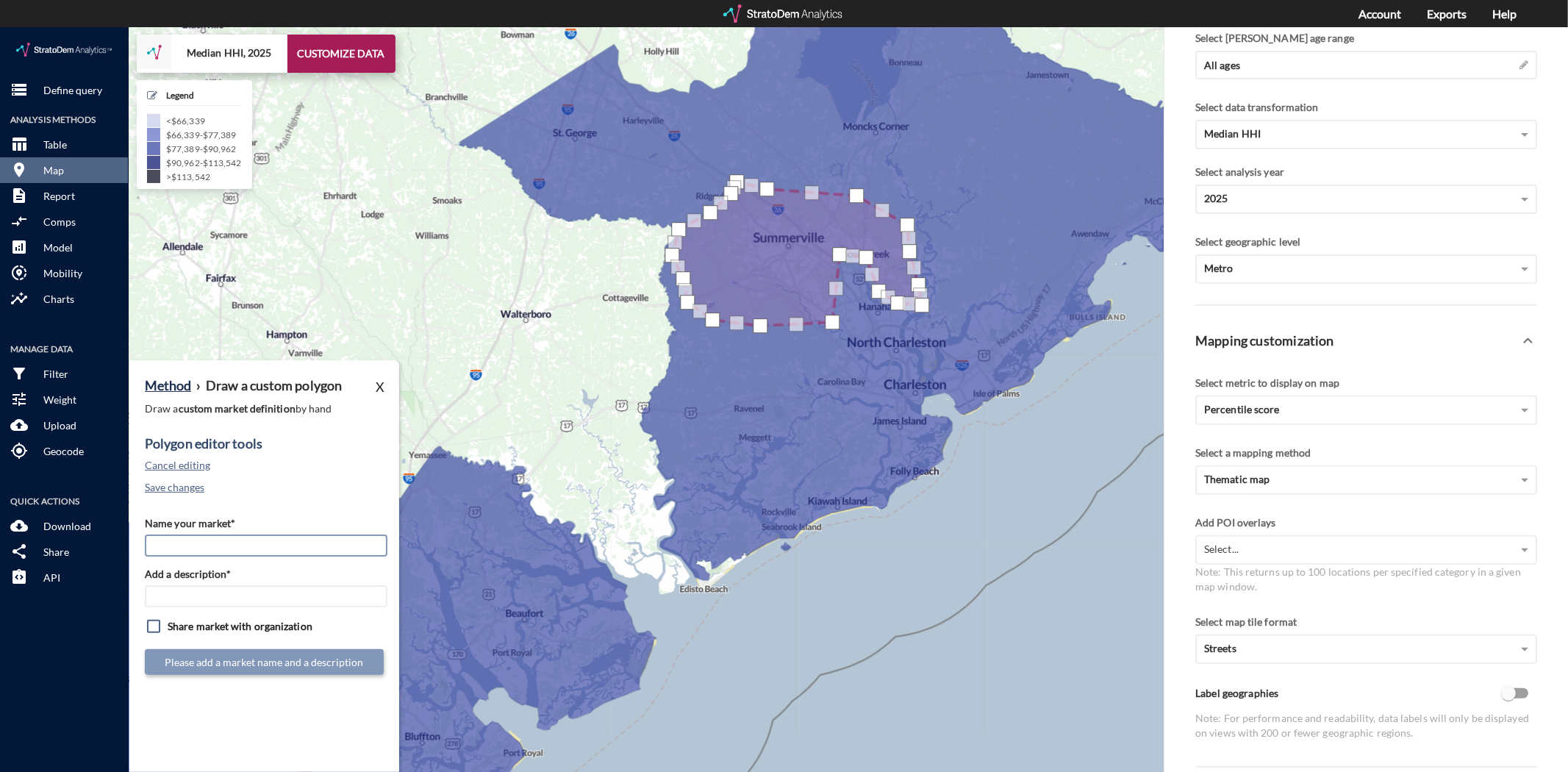
click input "Name your market*"
type input "[GEOGRAPHIC_DATA] / [GEOGRAPHIC_DATA]"
click input "Add a description*"
type input "CHS"
click button "Submit market definition"
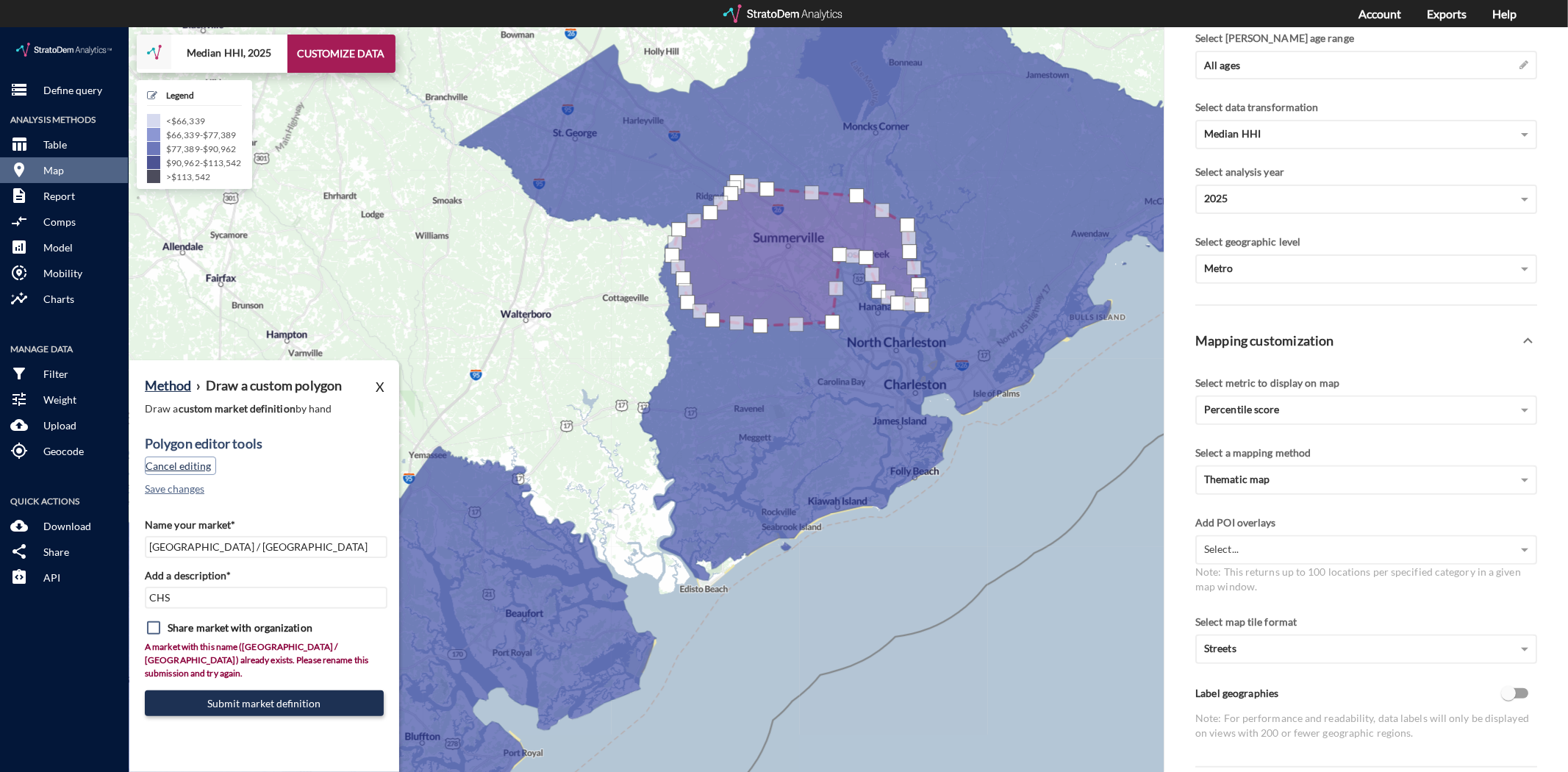
click button "Cancel editing"
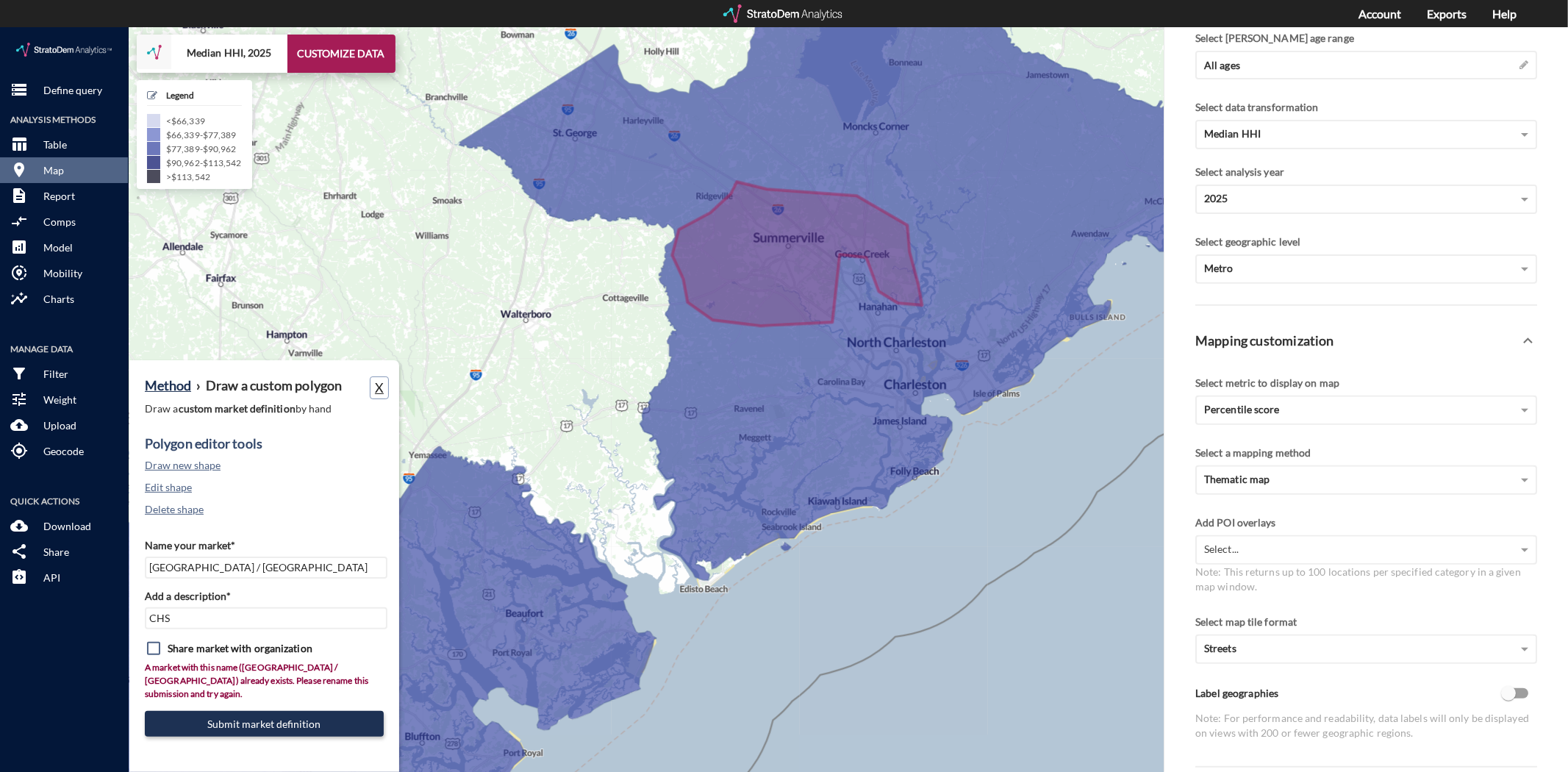
click button "X"
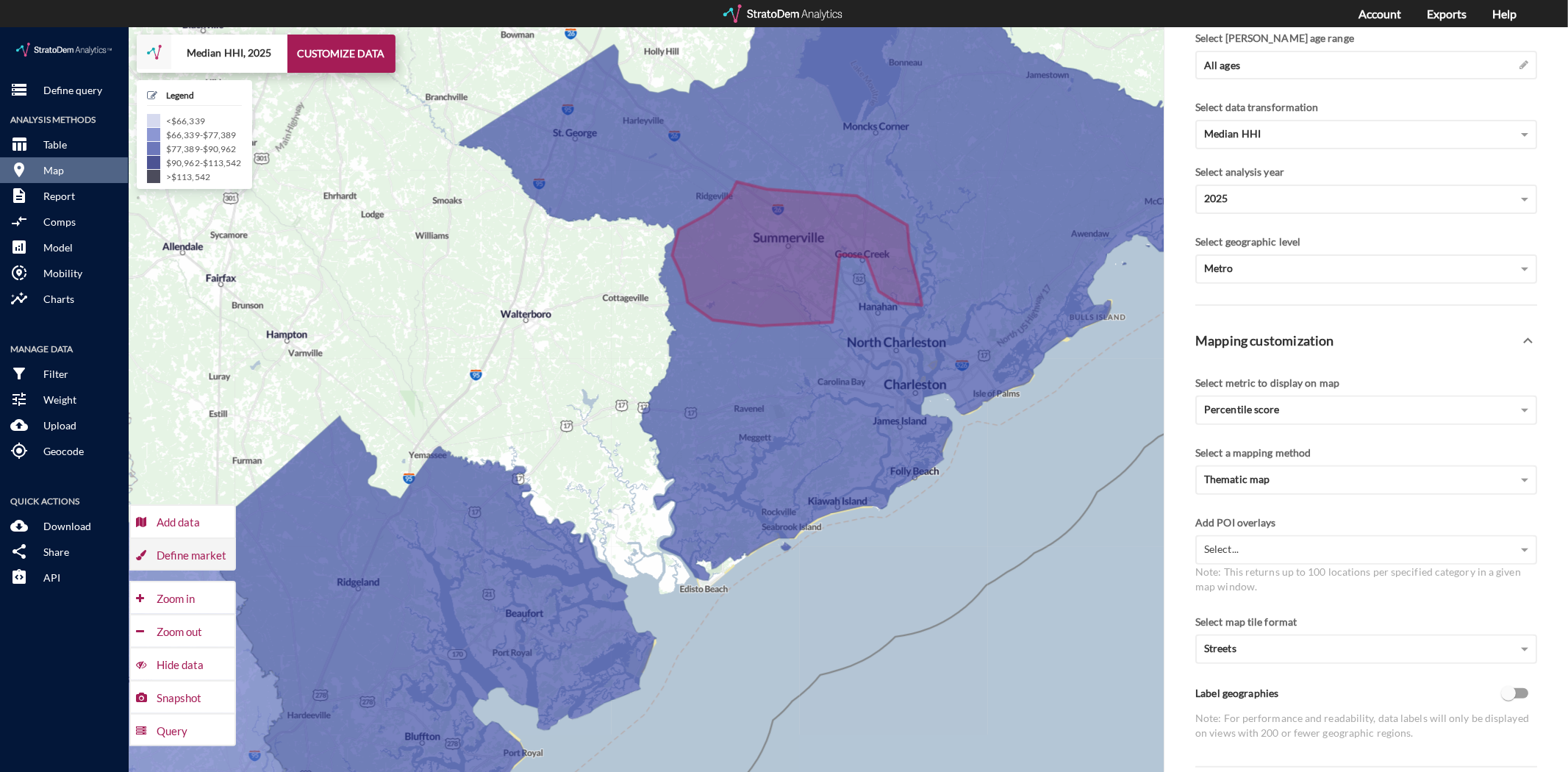
click div "Define market"
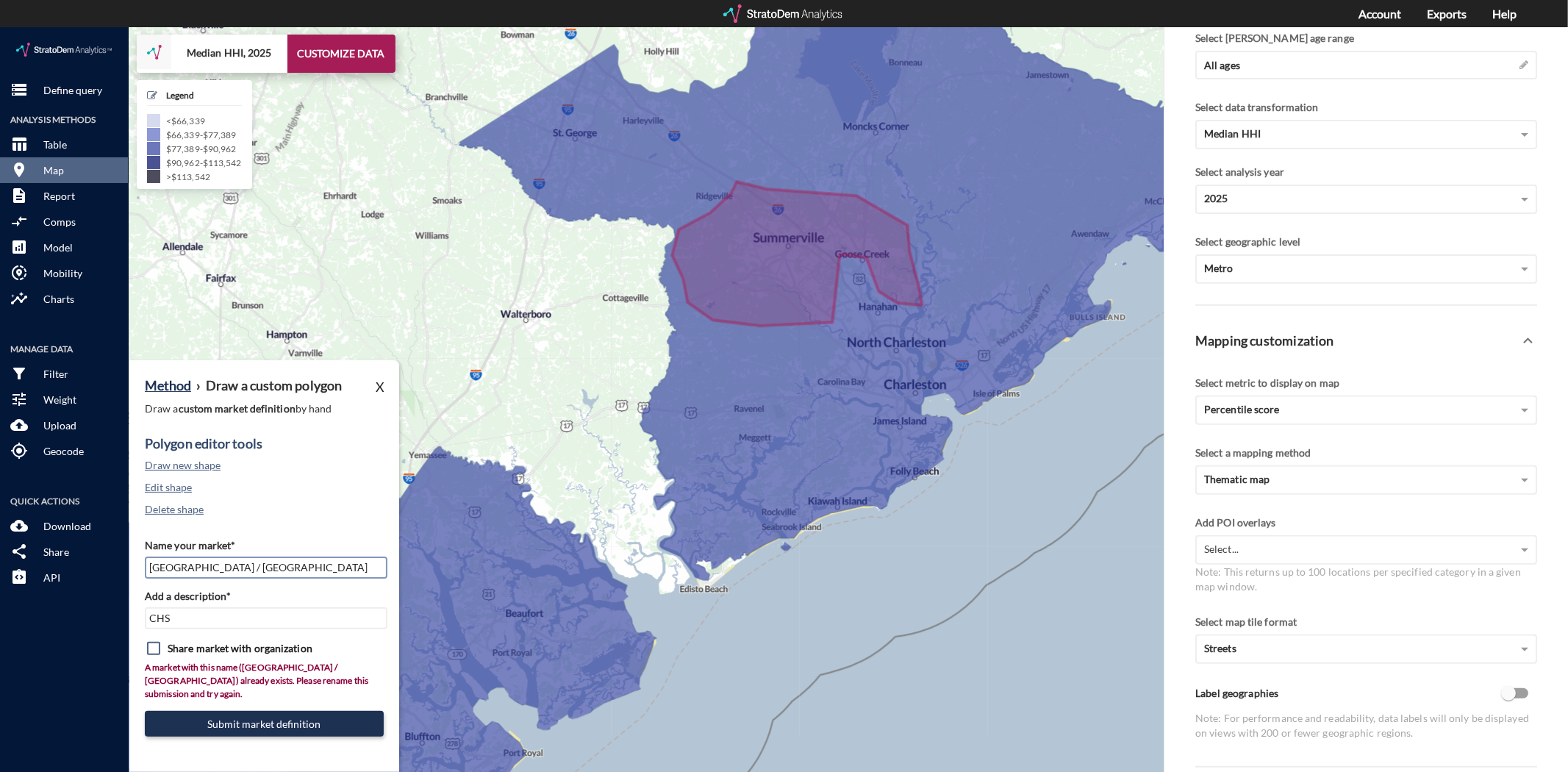
click input "[GEOGRAPHIC_DATA] / [GEOGRAPHIC_DATA]"
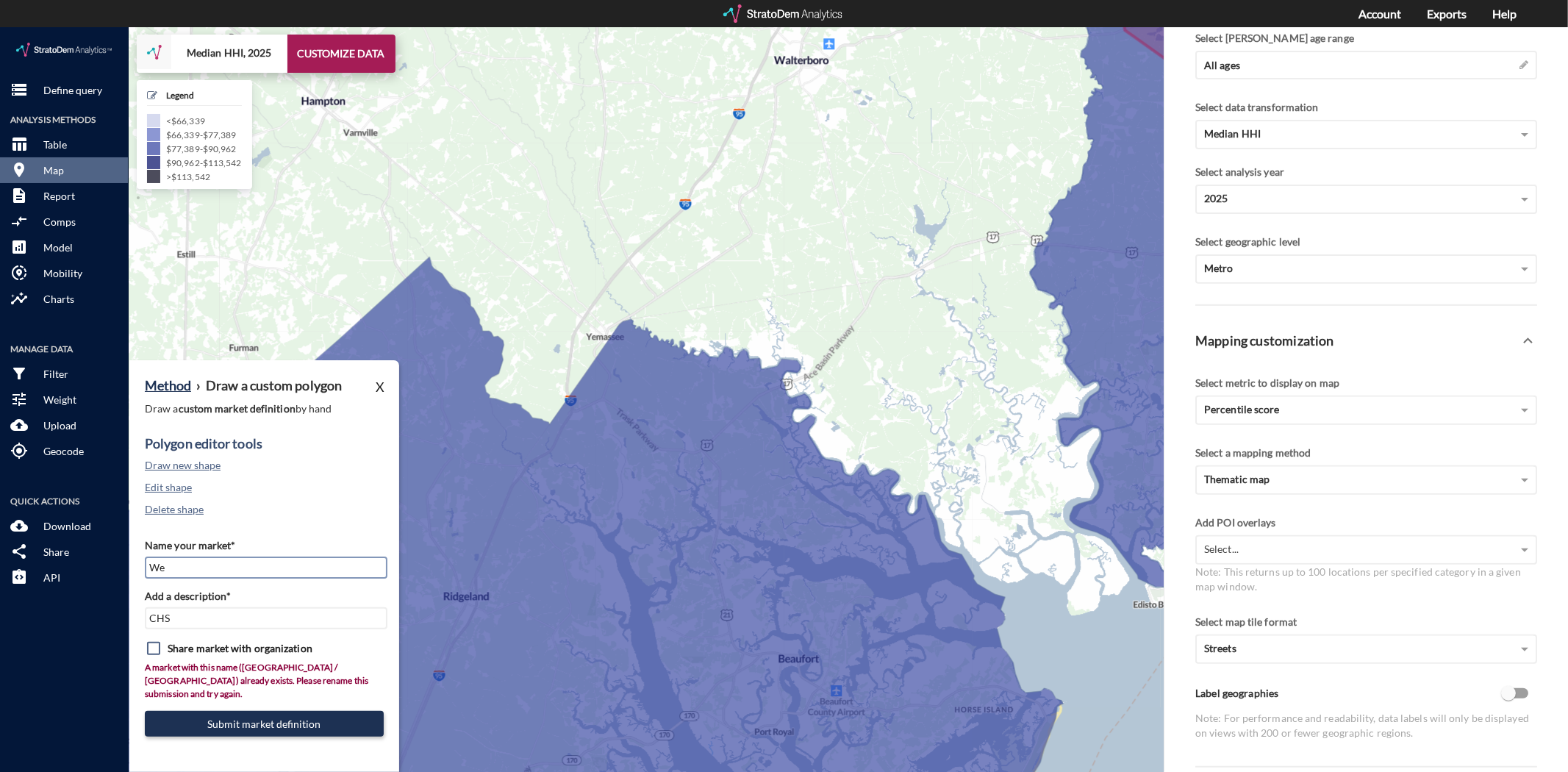
type input "W"
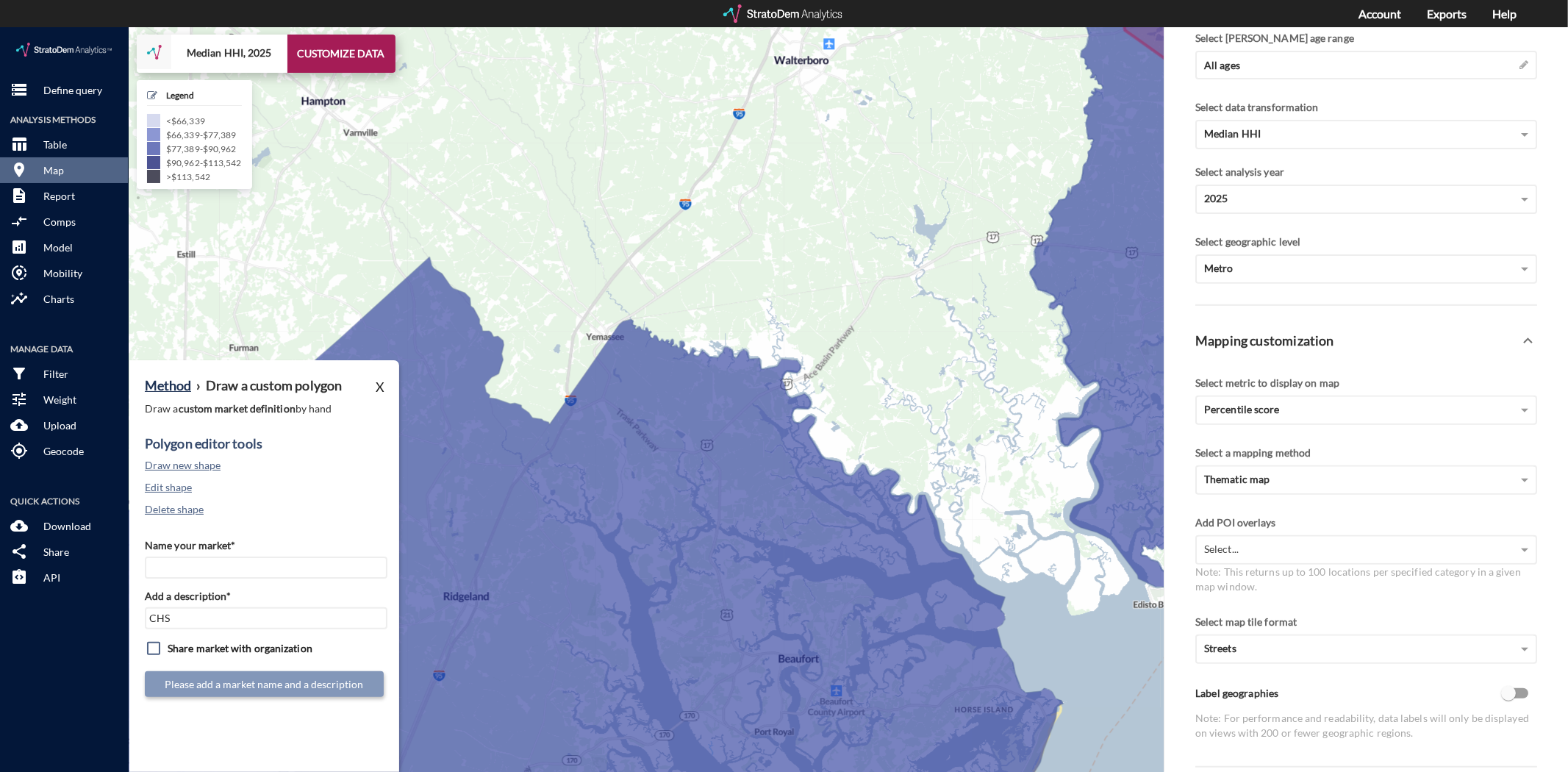
click div "Polygon editor tools Draw new shape Edit shape Delete shape"
click input "Name your market*"
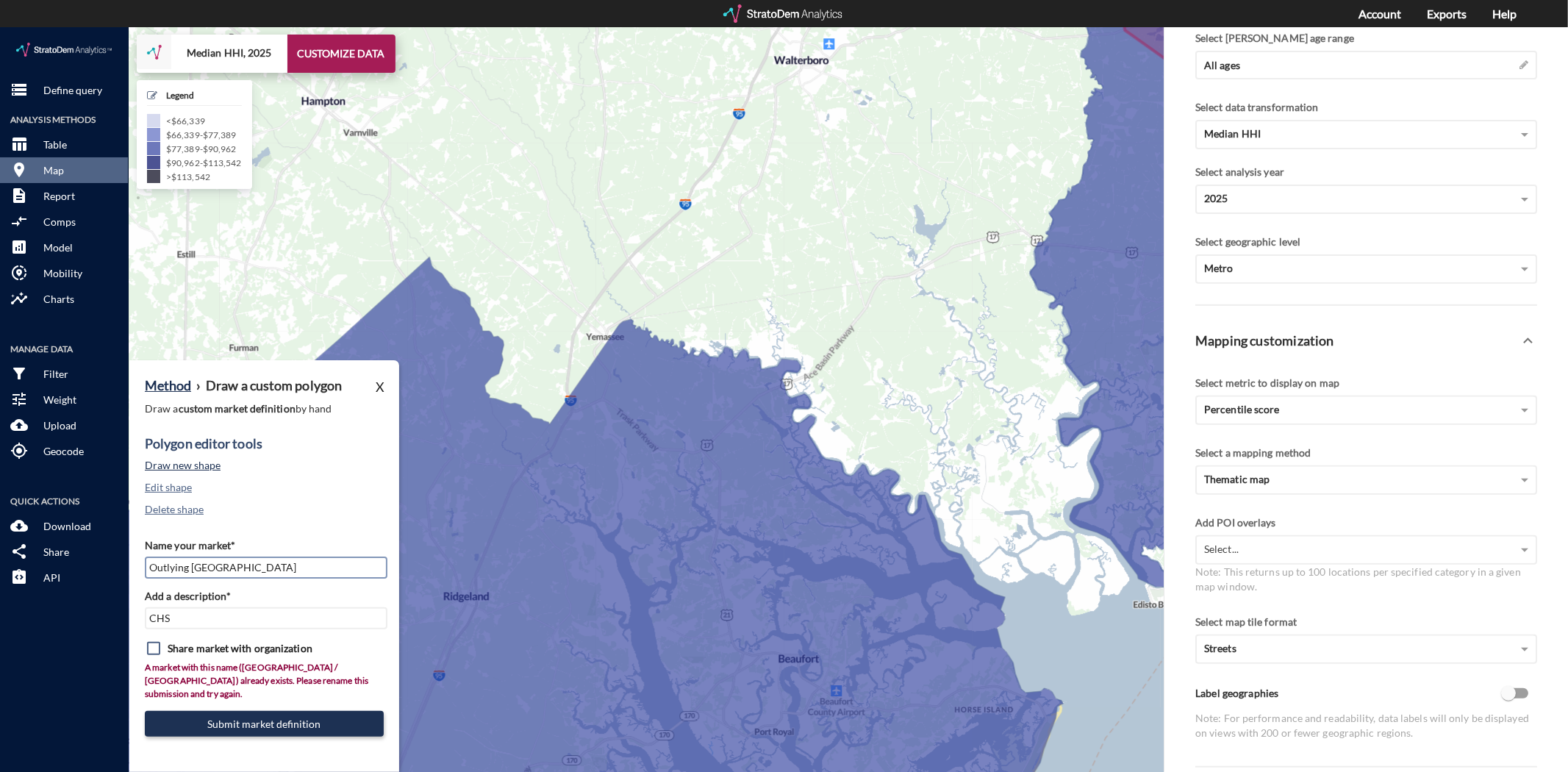
type input "Outlying [GEOGRAPHIC_DATA]"
click button "Draw new shape"
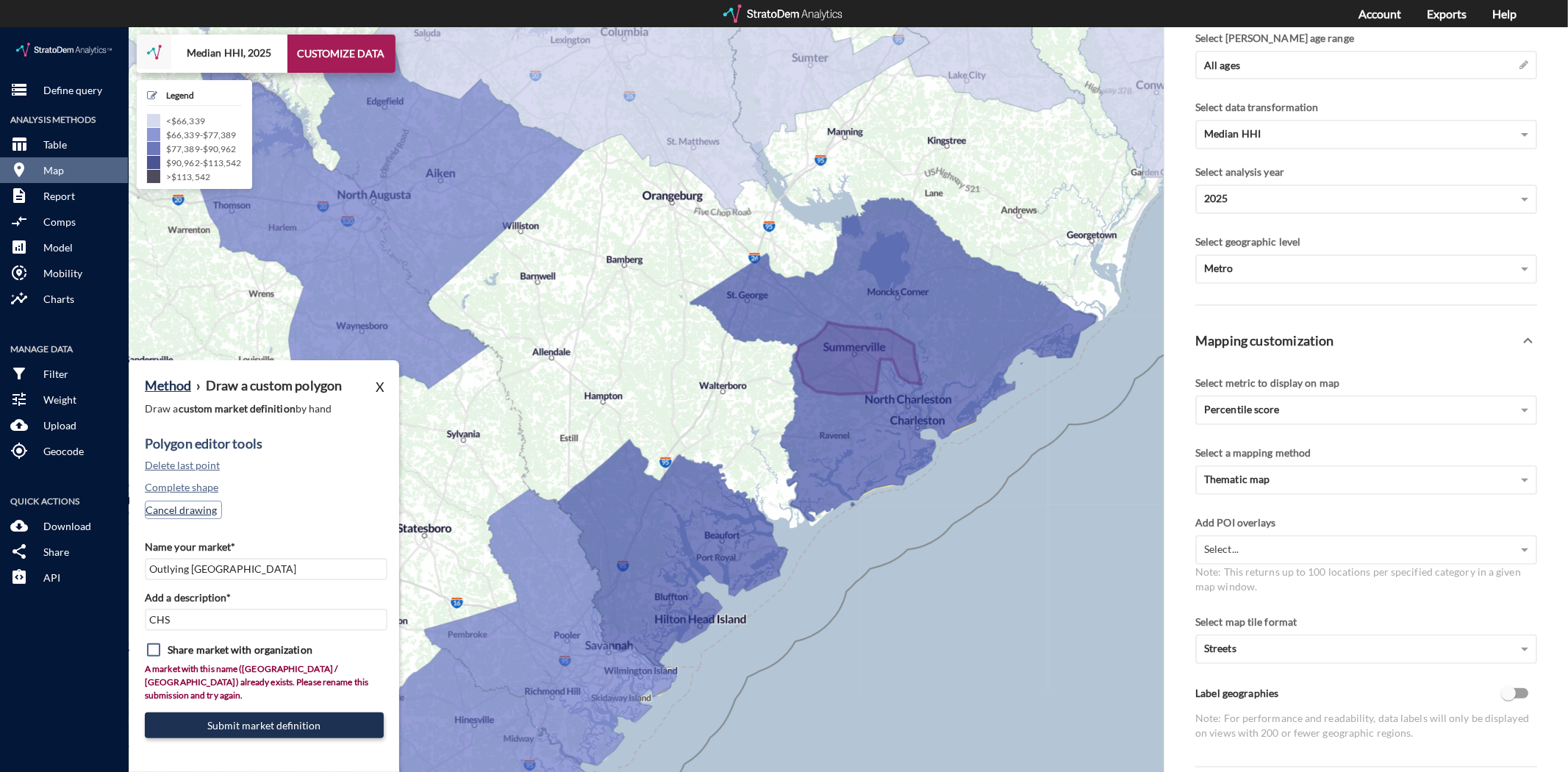
click button "Cancel drawing"
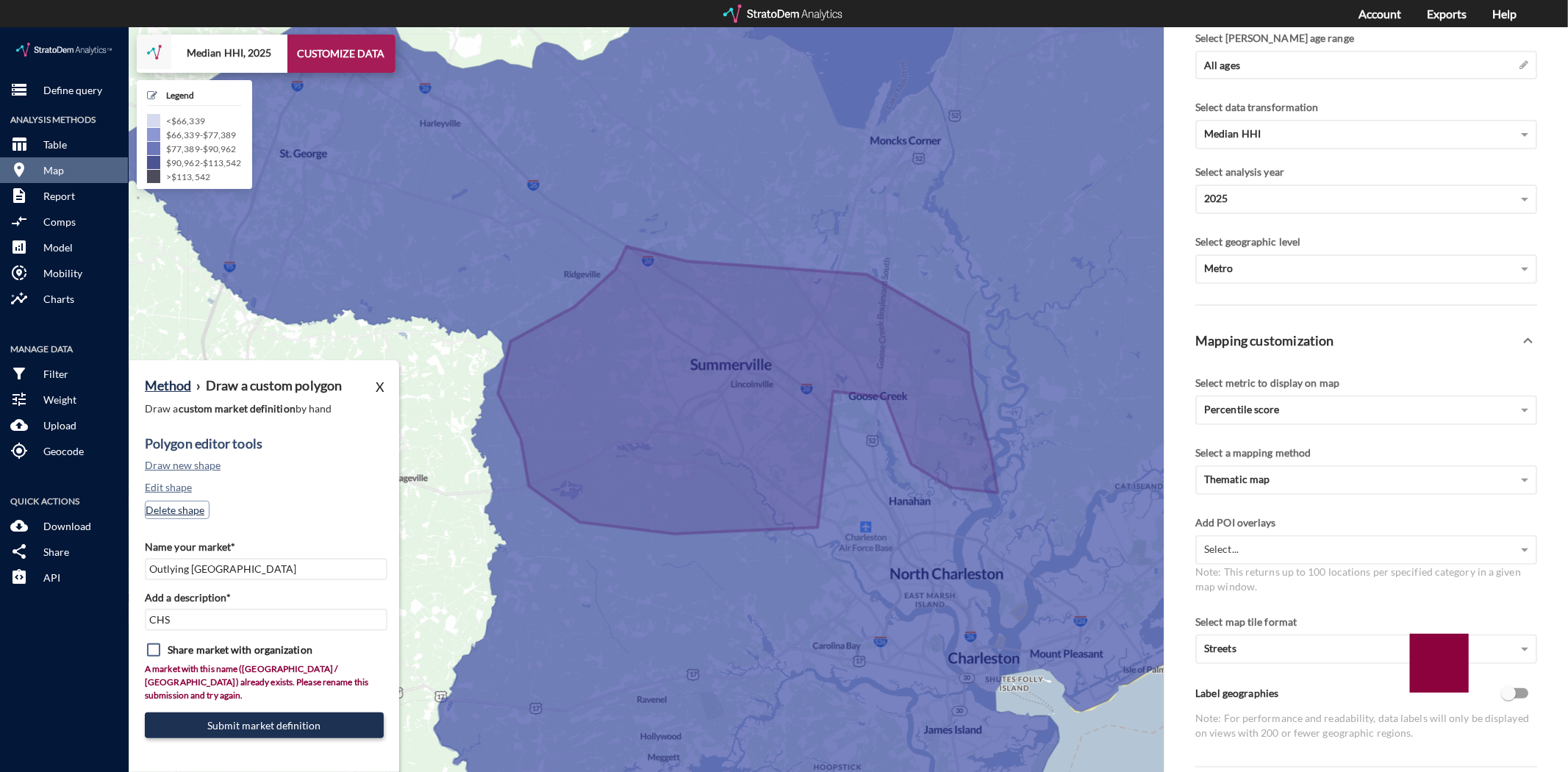
click button "Delete shape"
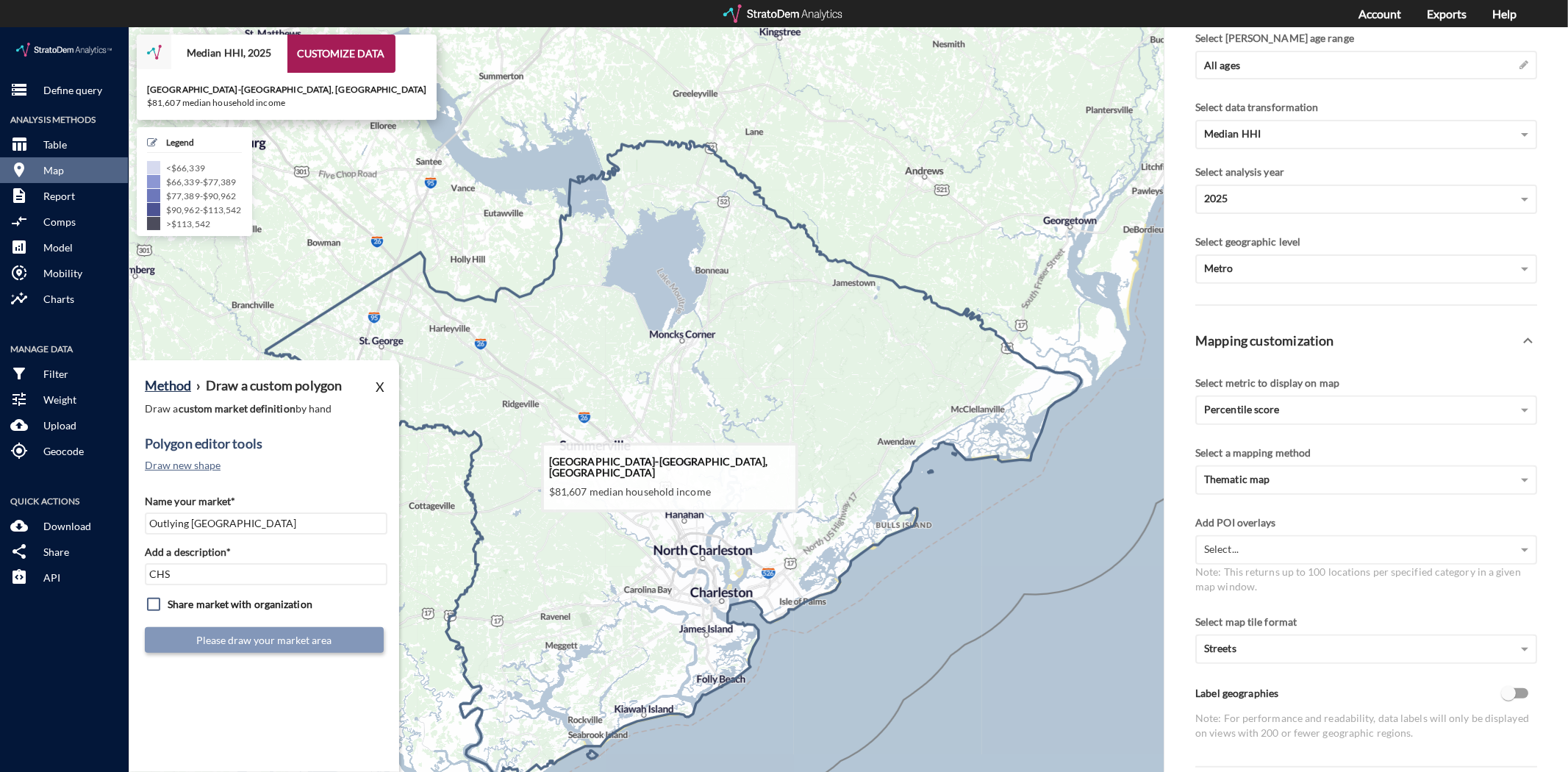
drag, startPoint x: 857, startPoint y: 423, endPoint x: 642, endPoint y: 477, distance: 221.7
click icon
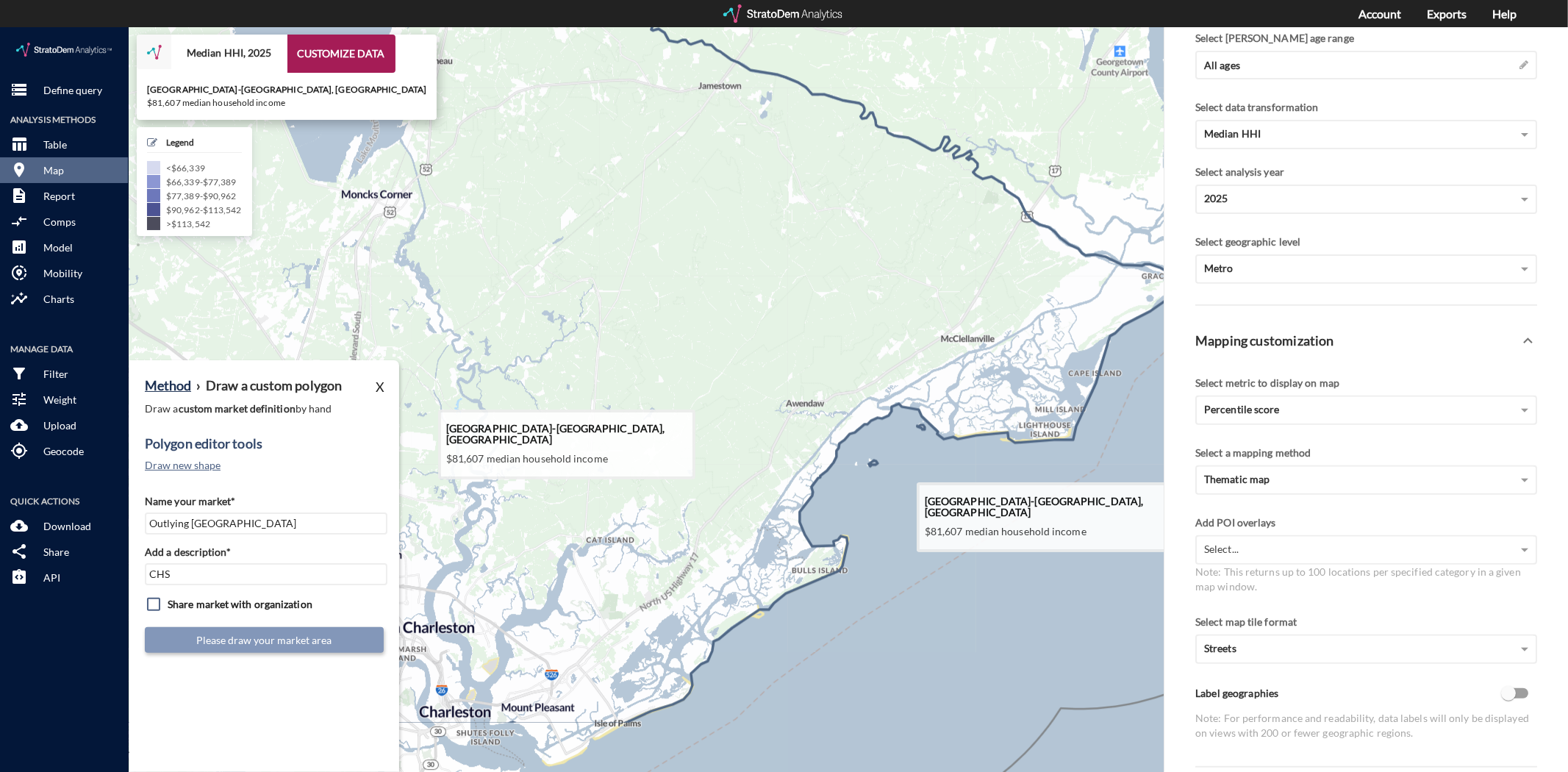
drag, startPoint x: 906, startPoint y: 480, endPoint x: 812, endPoint y: 326, distance: 180.4
click icon
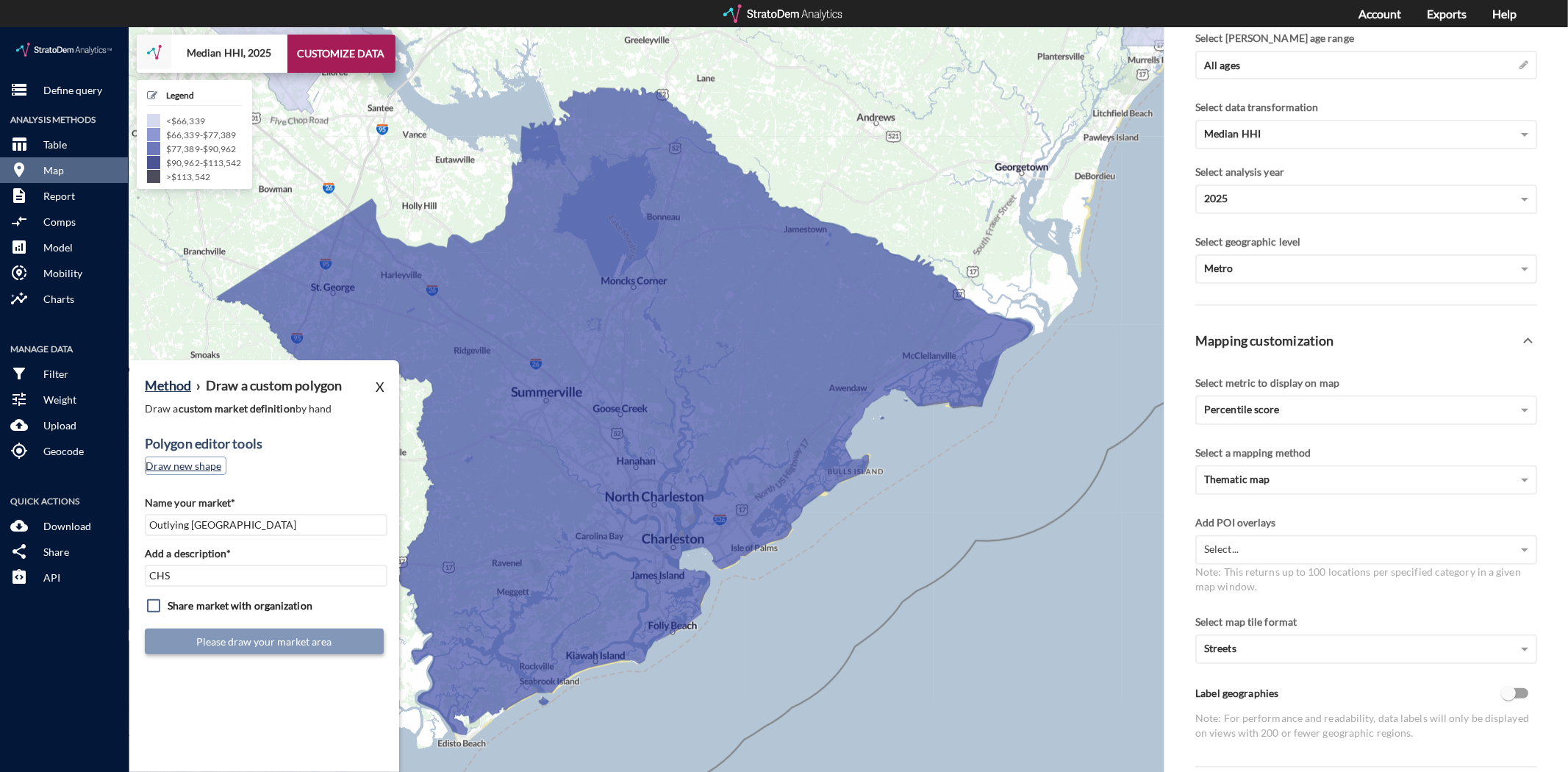
click button "Draw new shape"
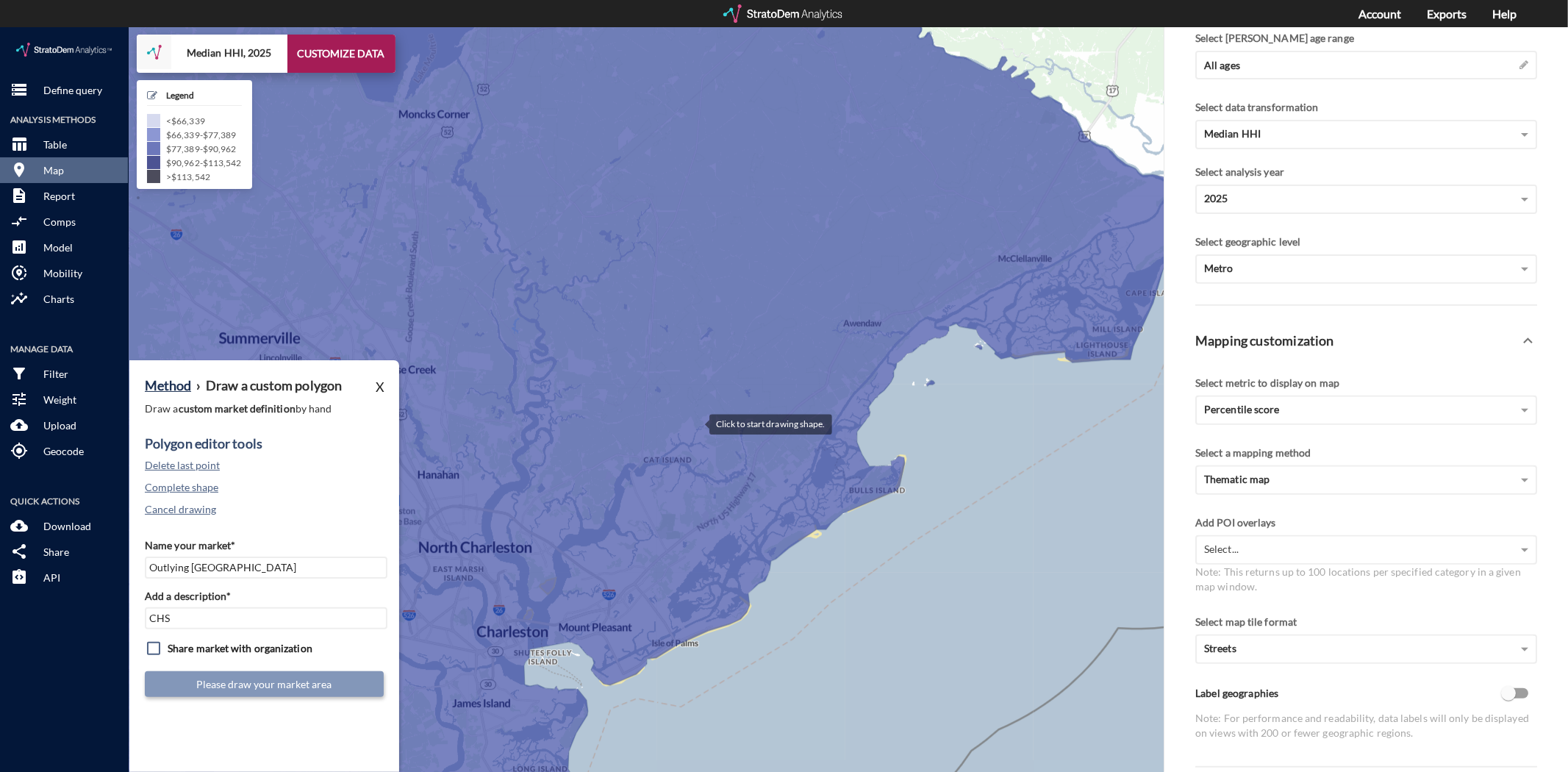
click div
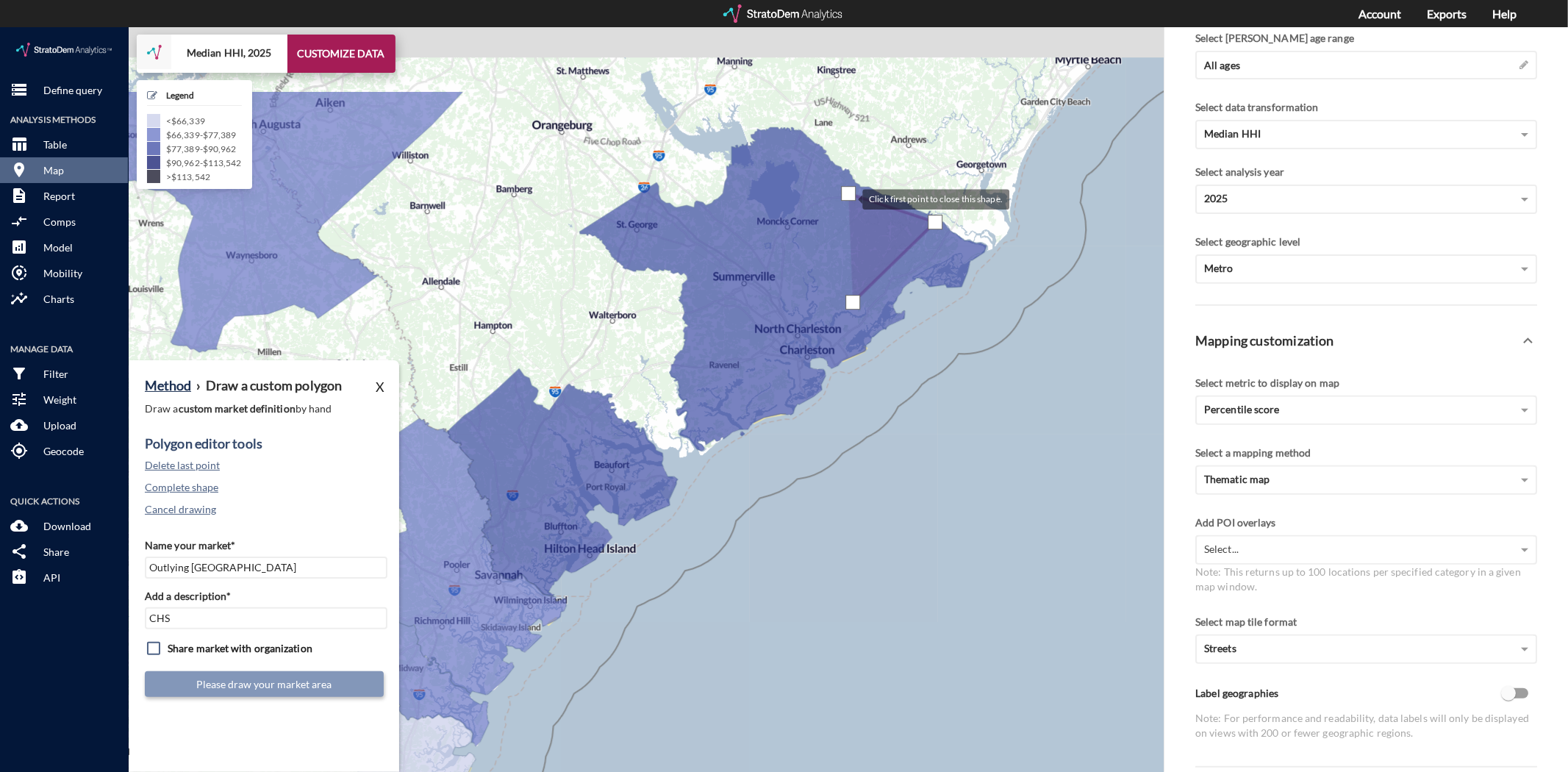
drag, startPoint x: 905, startPoint y: 27, endPoint x: 846, endPoint y: 166, distance: 151.0
click div
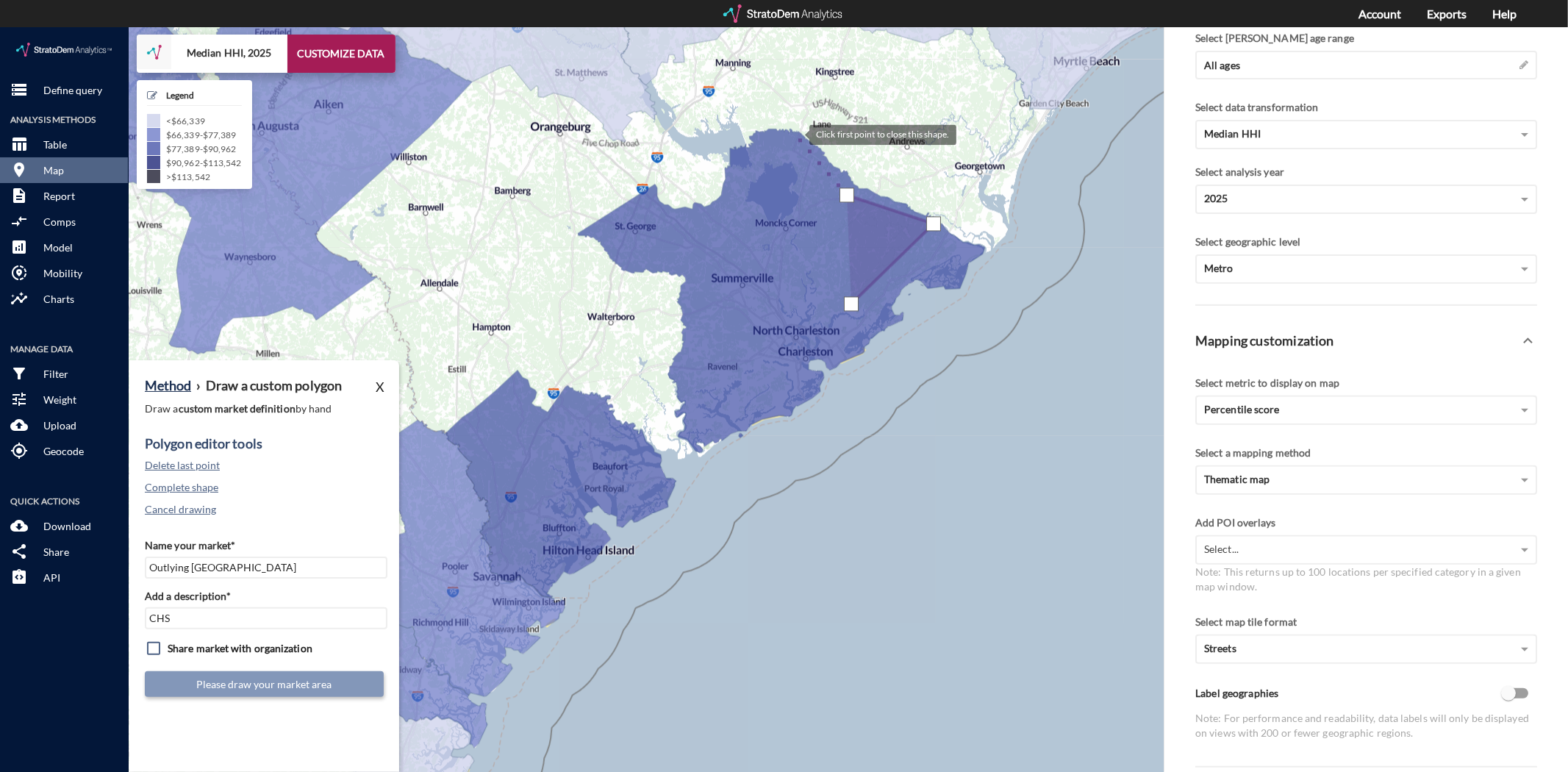
click div
drag, startPoint x: 747, startPoint y: 122, endPoint x: 730, endPoint y: 134, distance: 20.8
click div
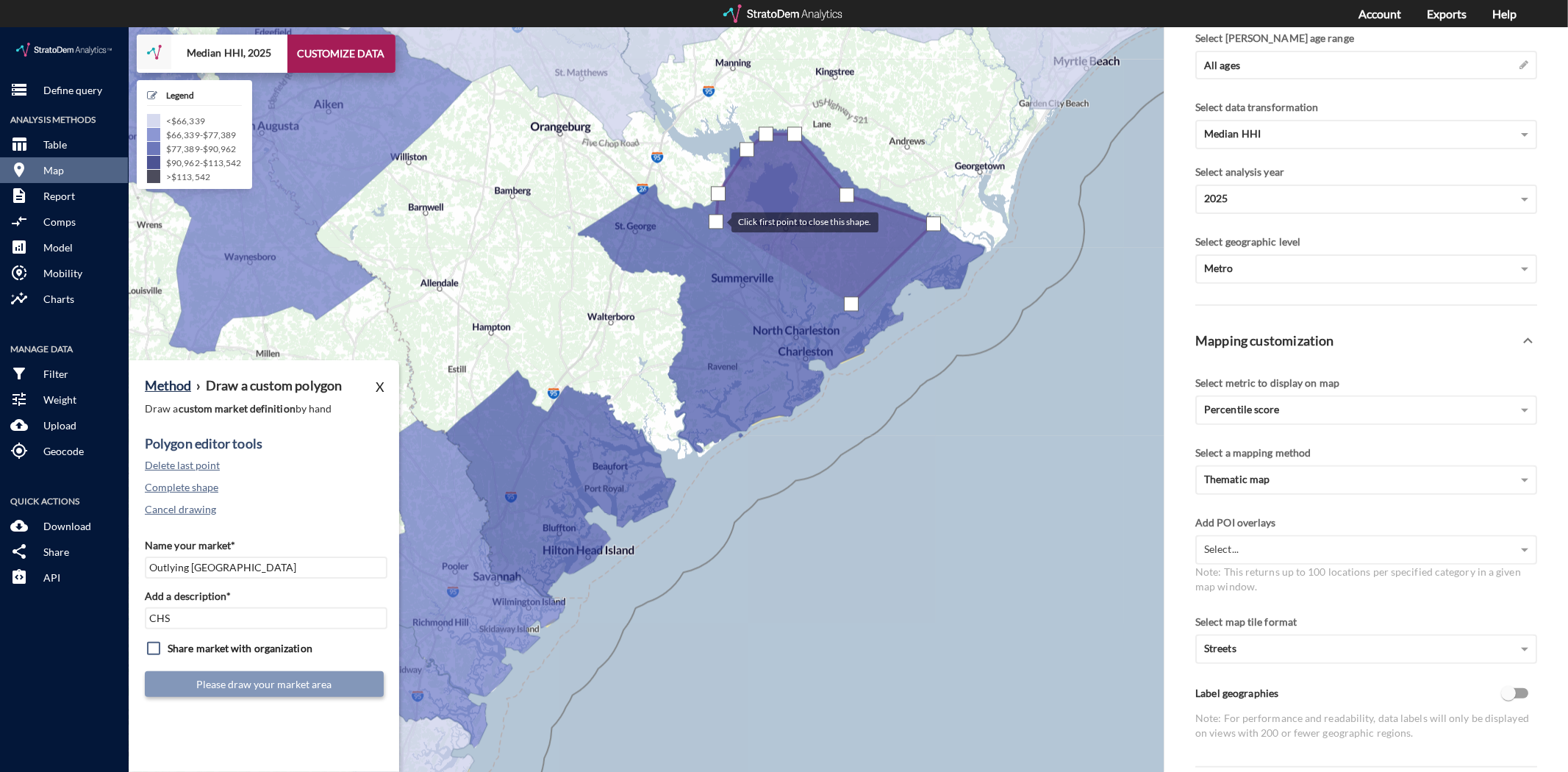
drag, startPoint x: 715, startPoint y: 194, endPoint x: 740, endPoint y: 198, distance: 25.3
click div
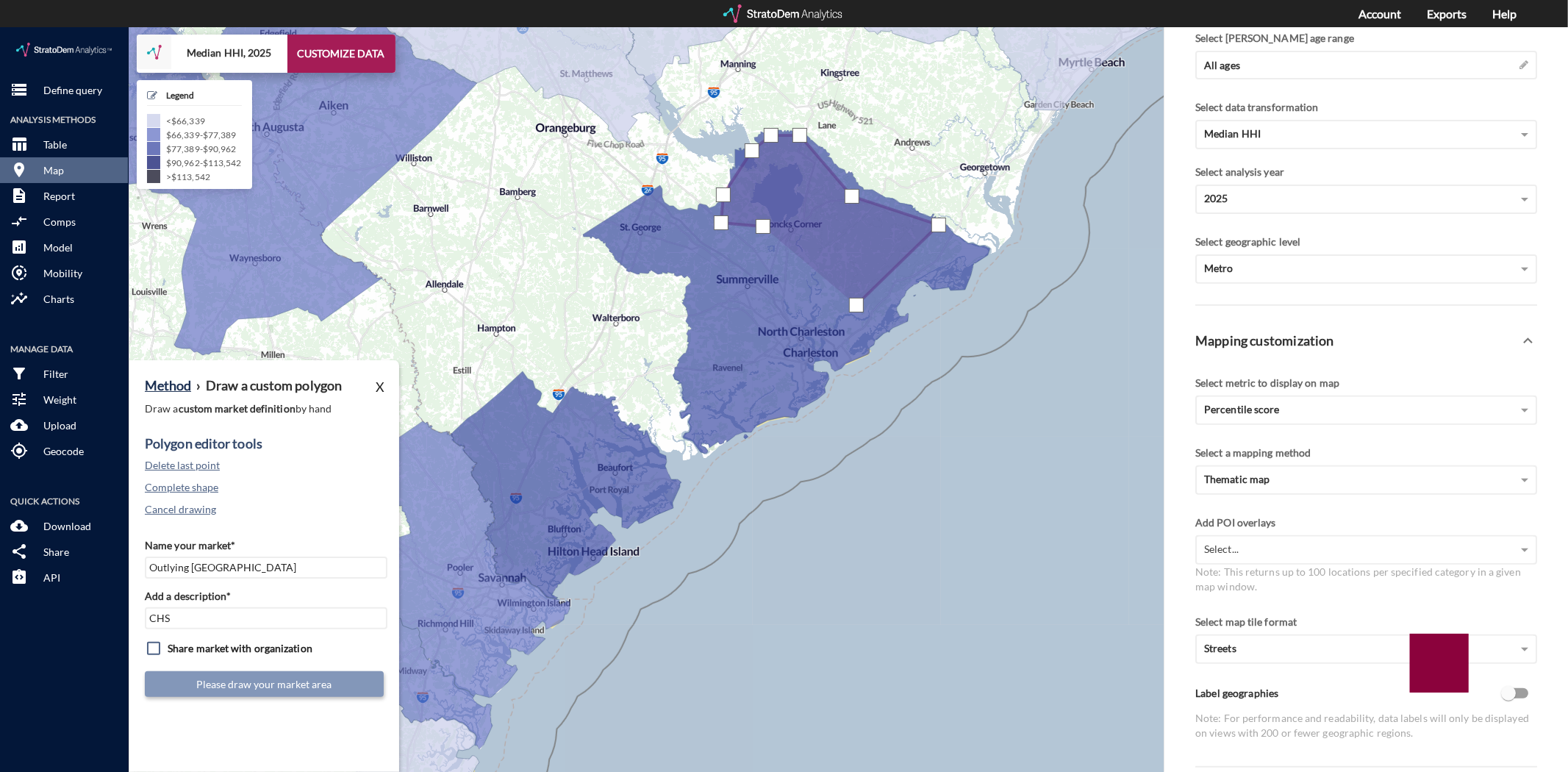
click div
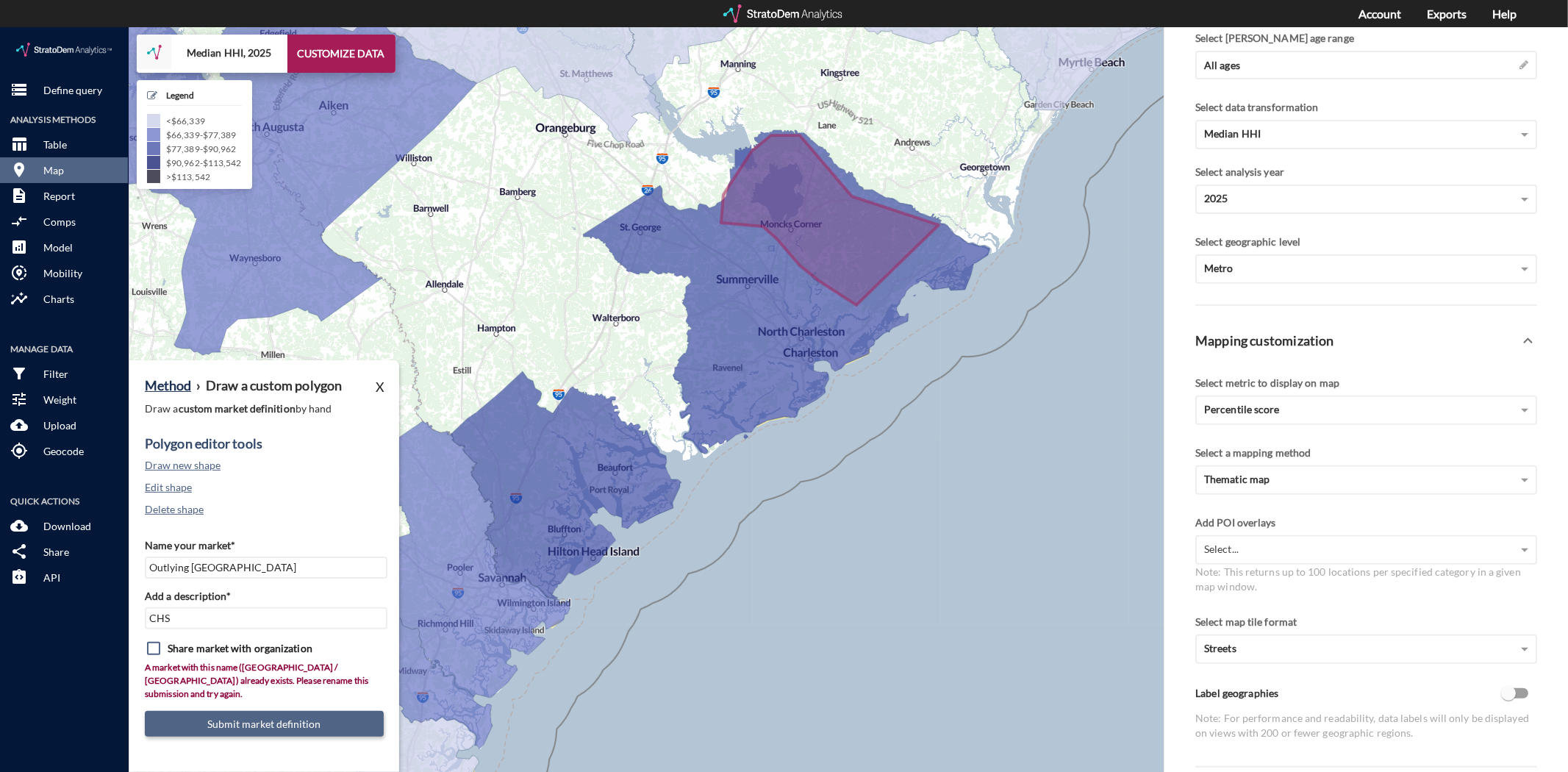
click button "Submit market definition"
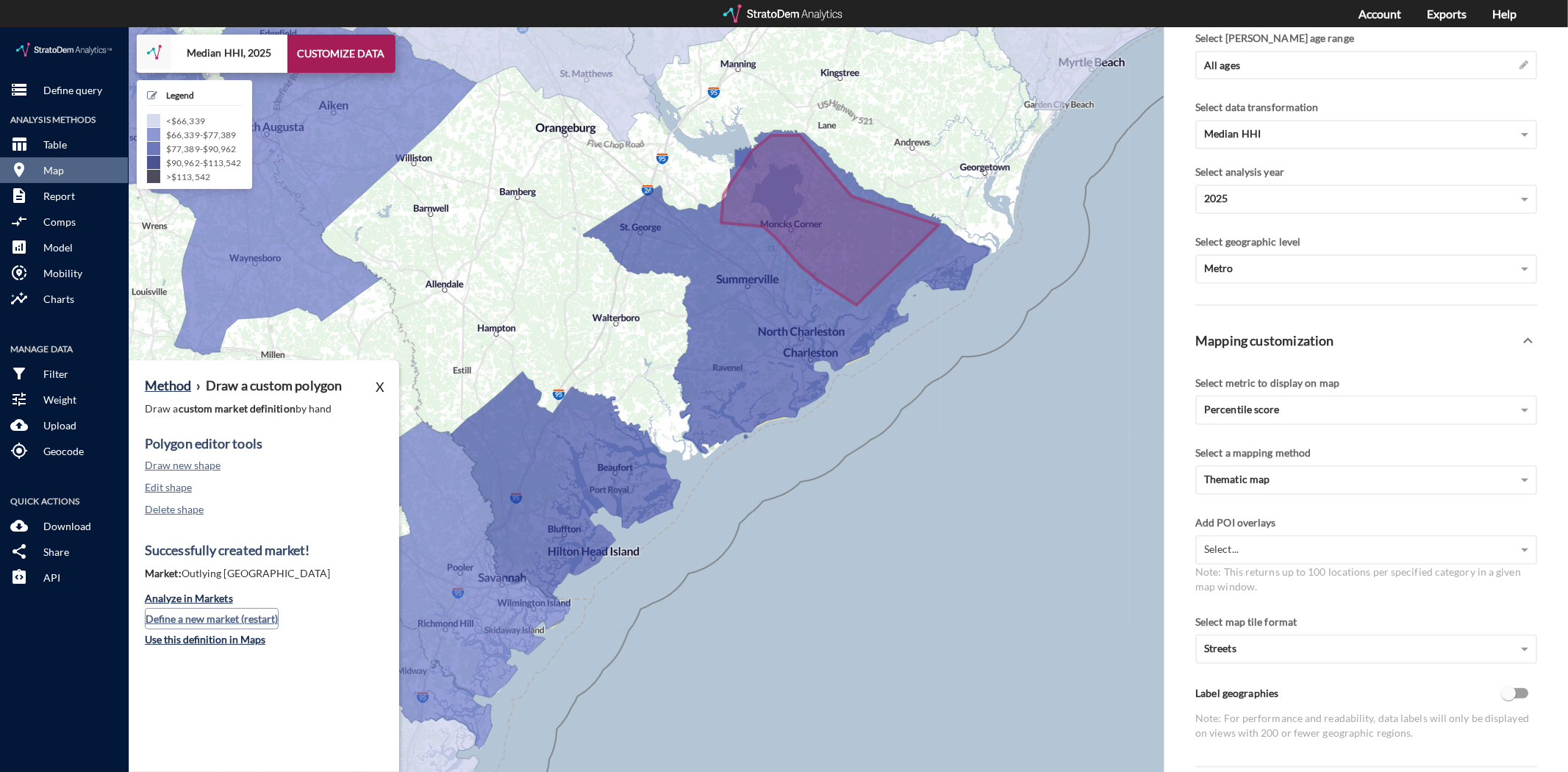
click button "Define a new market (restart)"
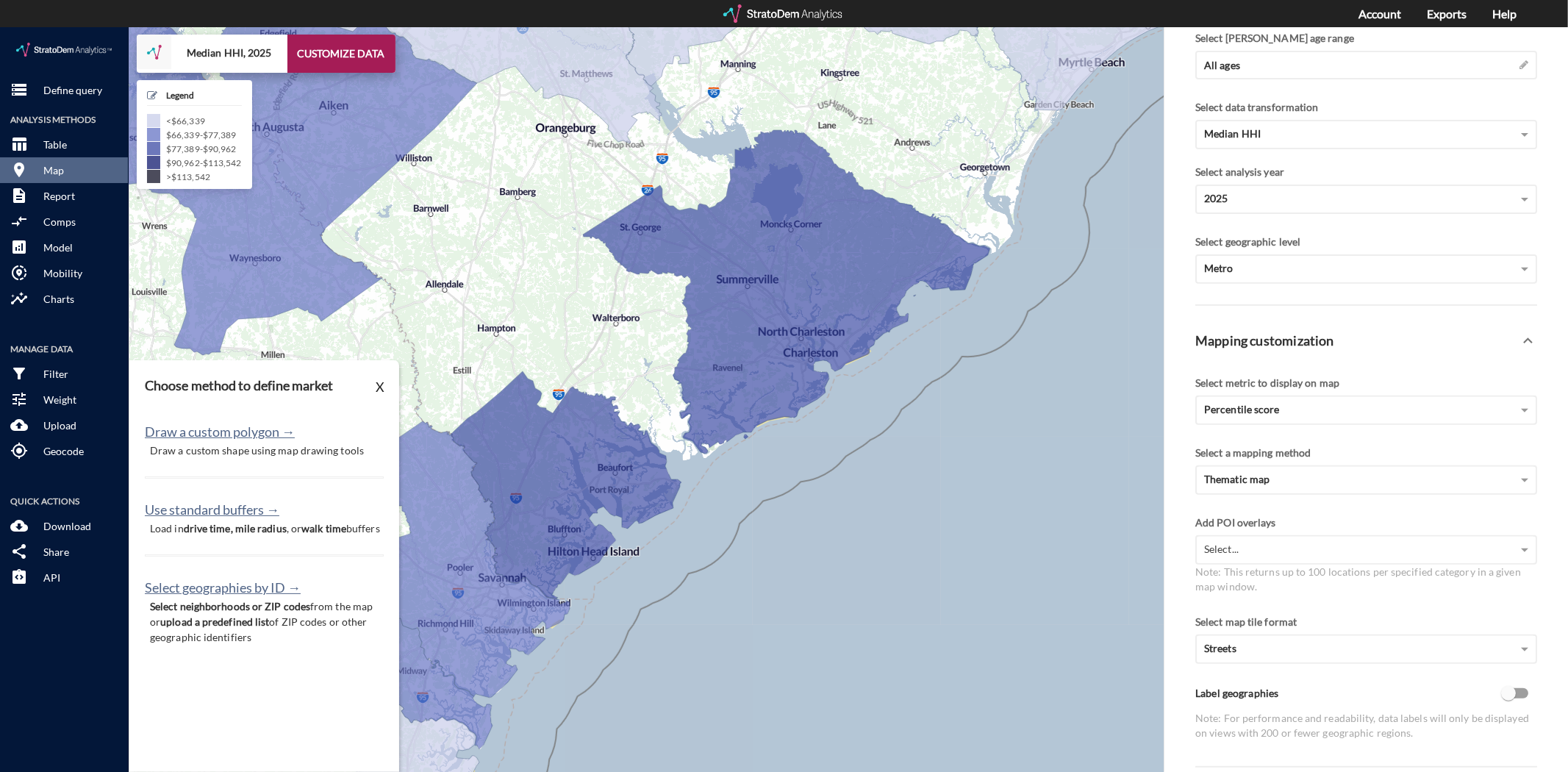
click p "Draw a custom shape using map drawing tools"
click button "Draw a custom polygon →"
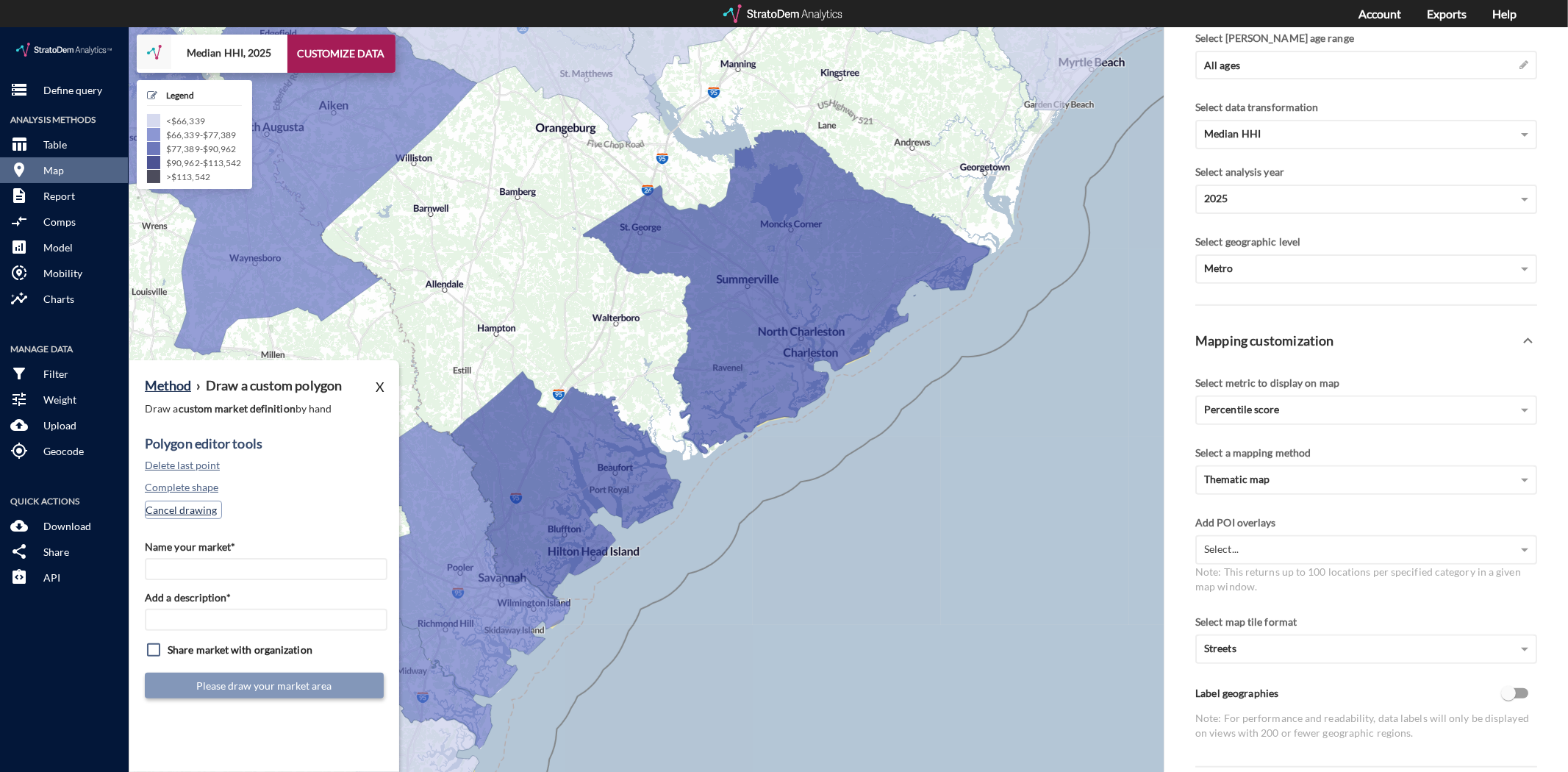
click button "Cancel drawing"
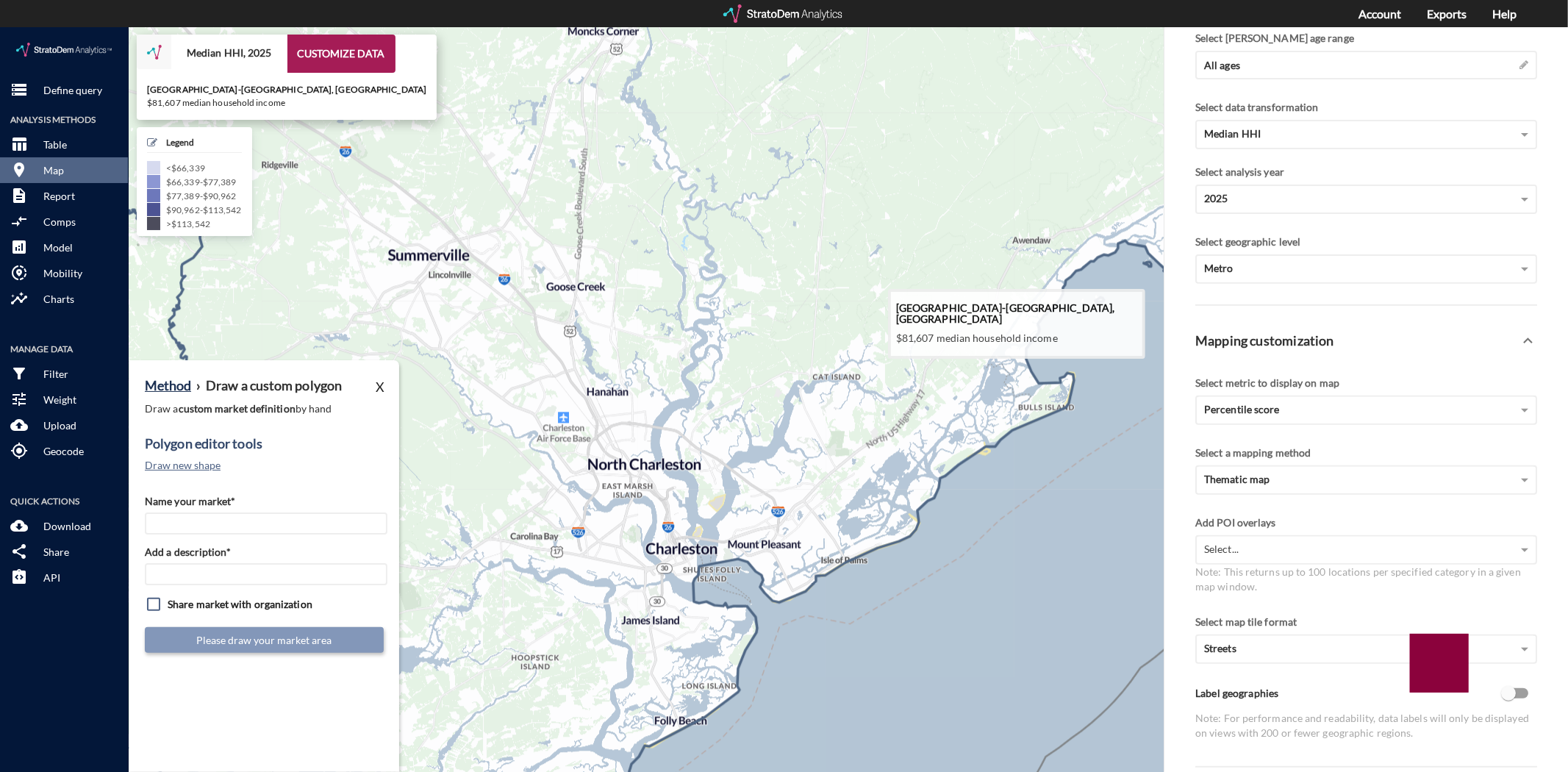
drag, startPoint x: 855, startPoint y: 414, endPoint x: 720, endPoint y: 503, distance: 161.7
click icon
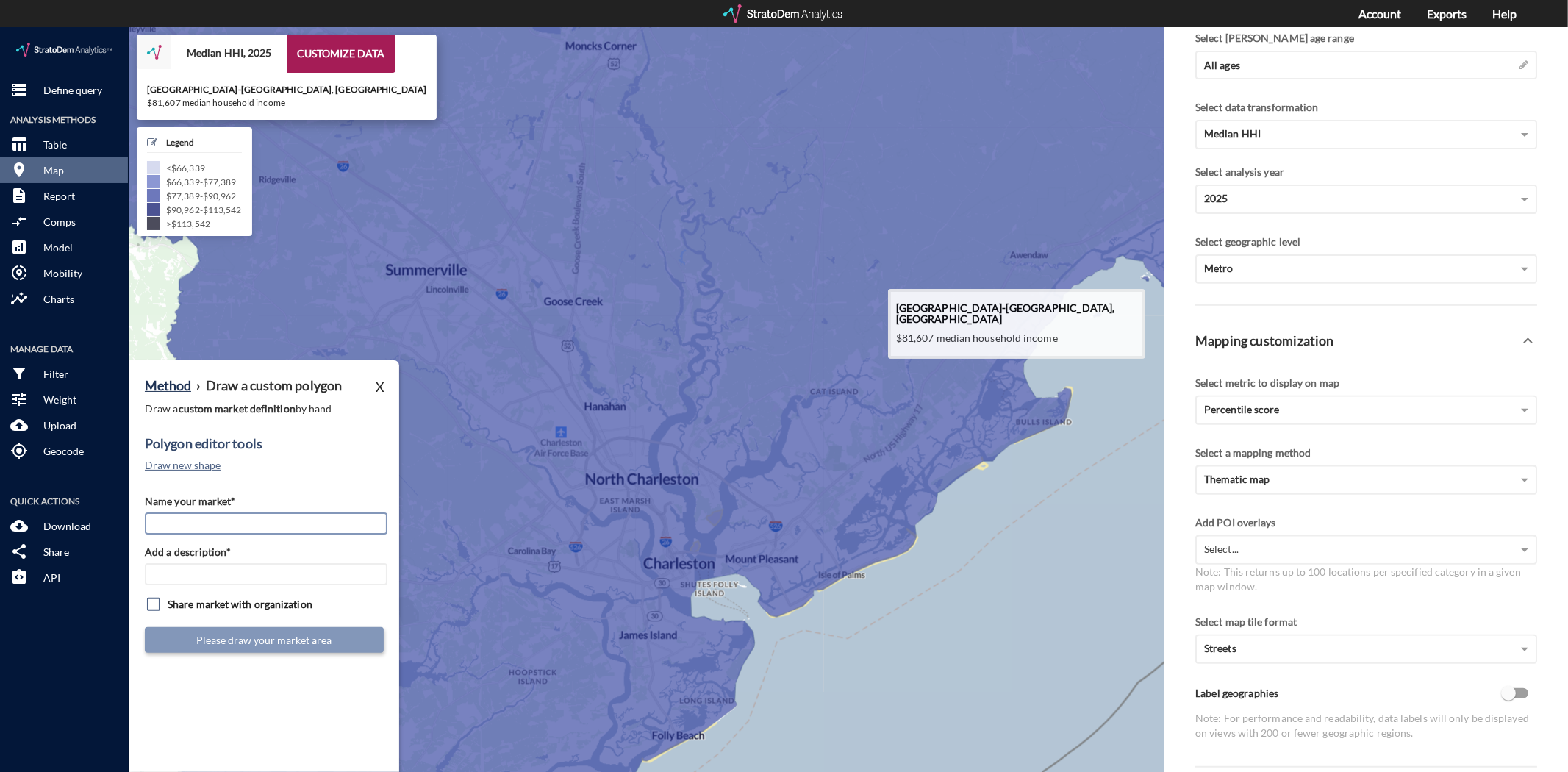
click input "Name your market*"
type input "[PERSON_NAME] island"
type input "CHS Mkt"
click div "Method › Draw a custom polygon X Draw a custom market definition by hand Polygo…"
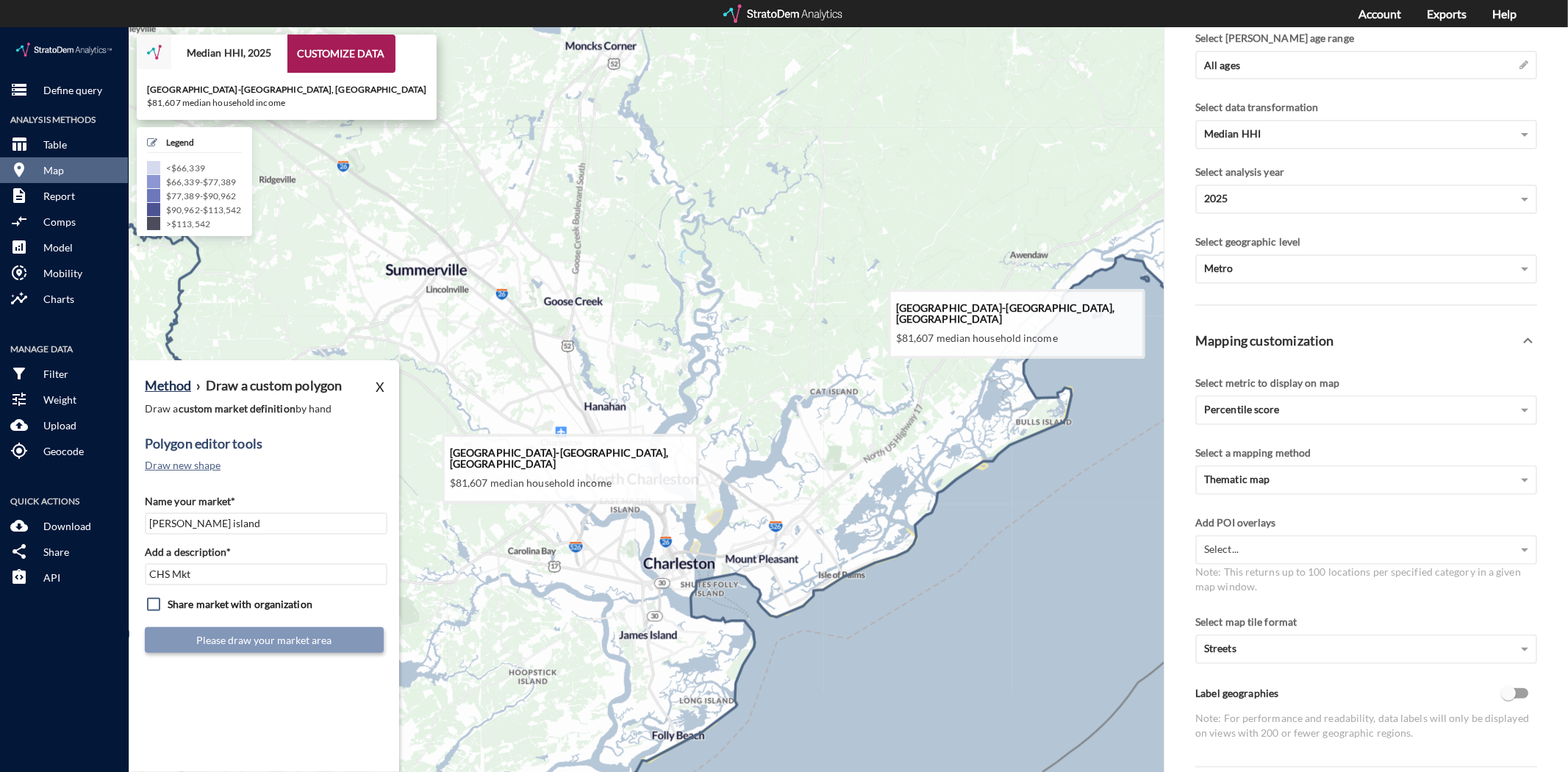
click icon
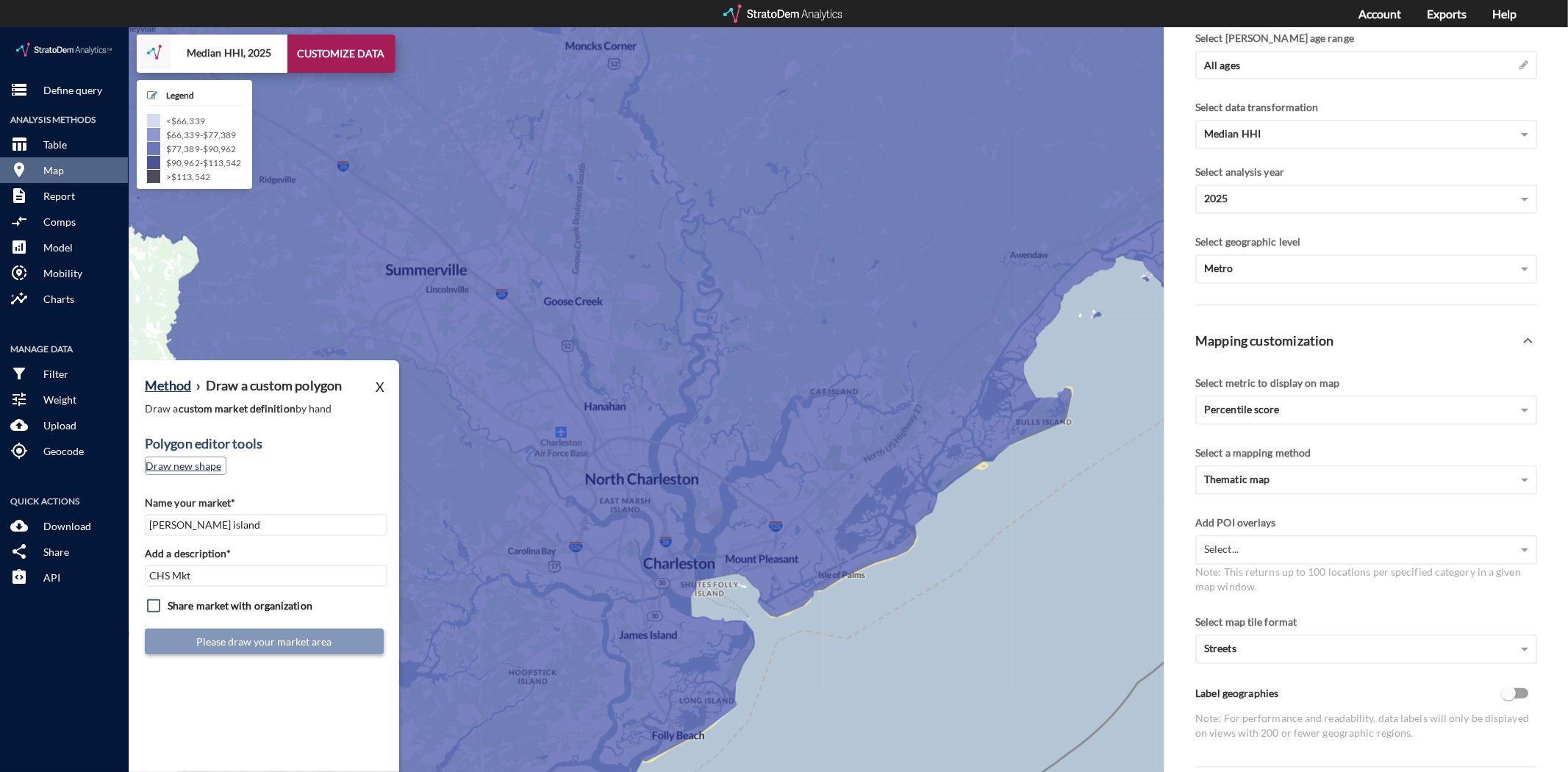
click button "Draw new shape"
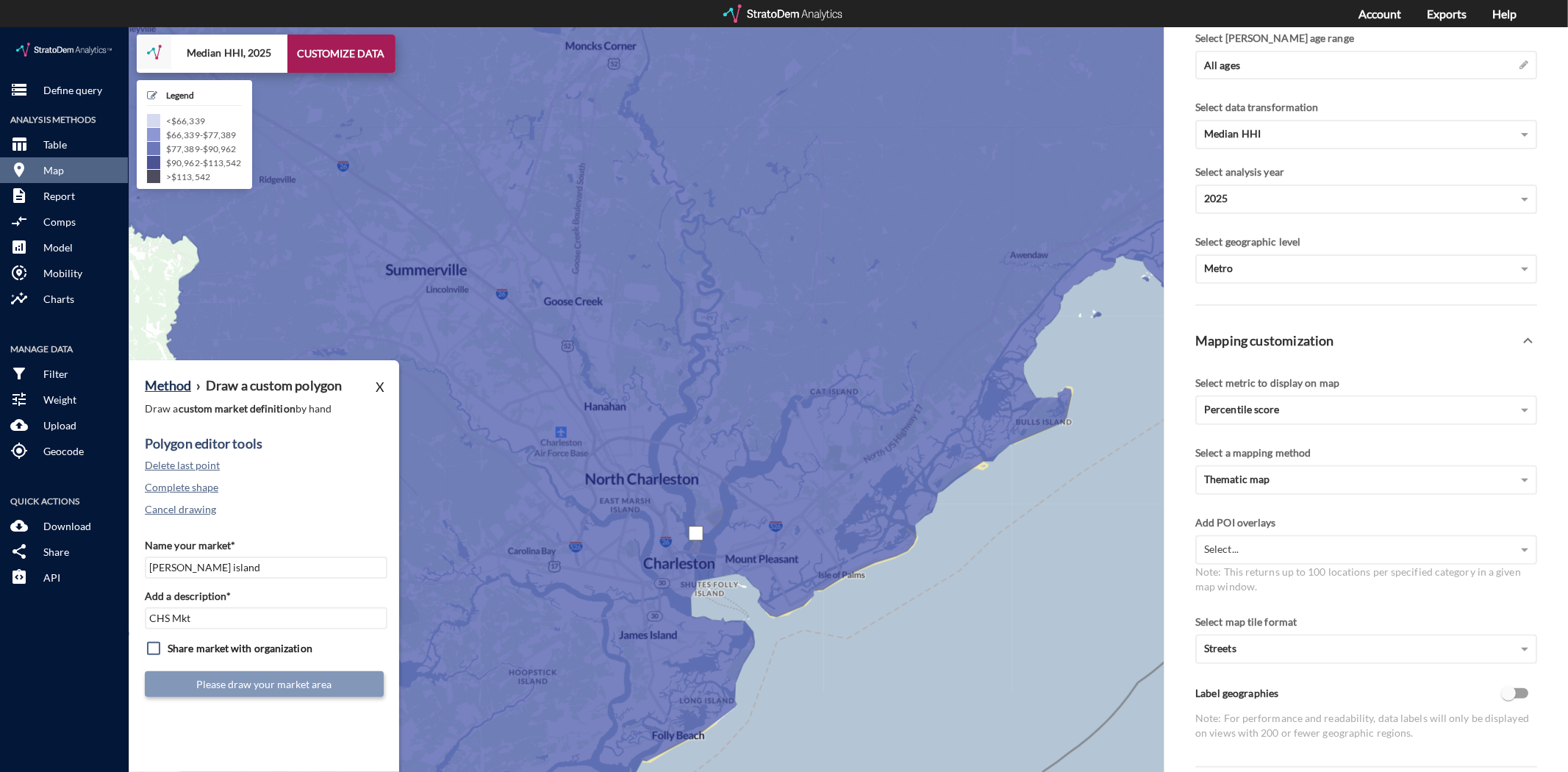
click div
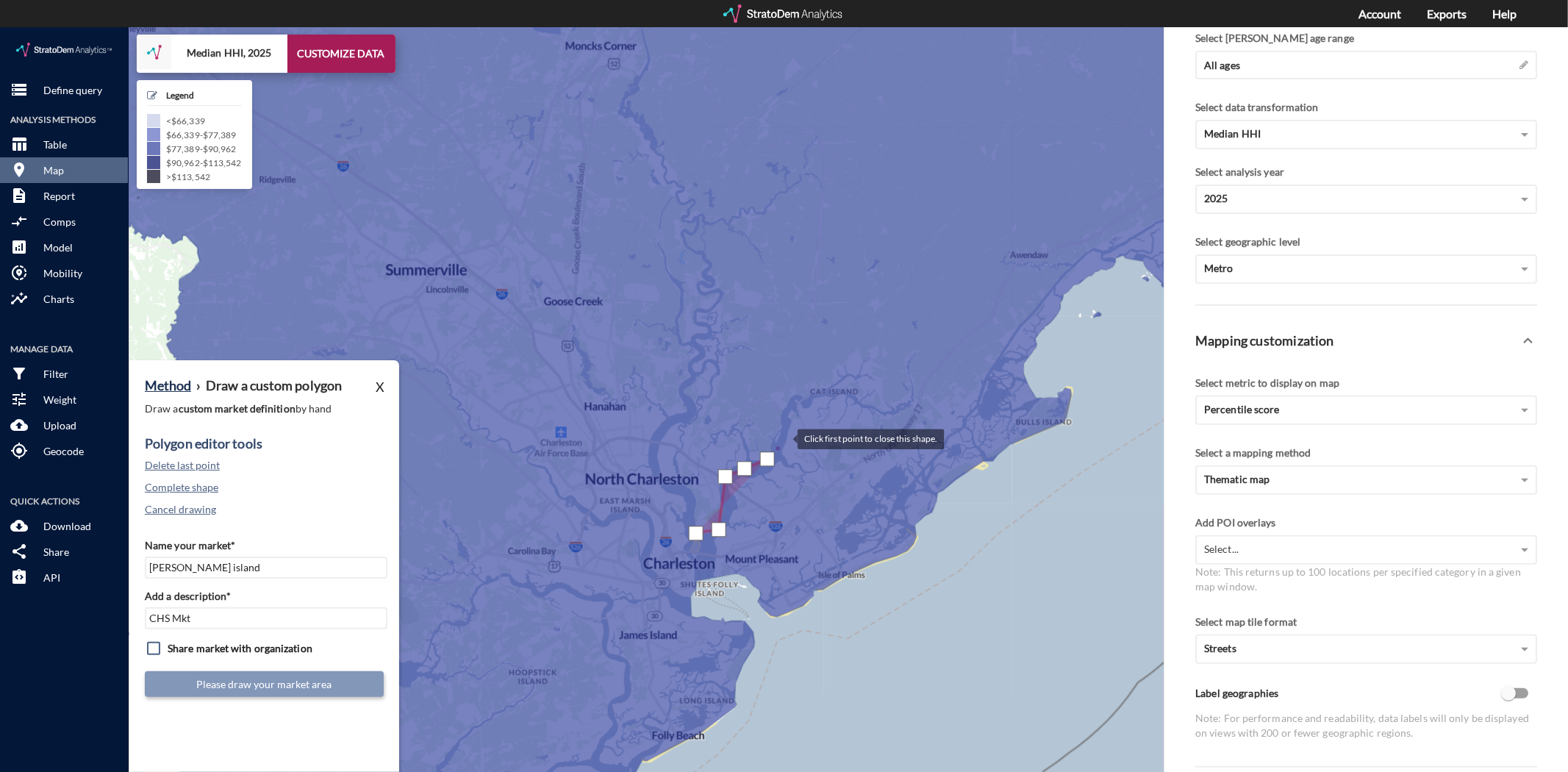
click div
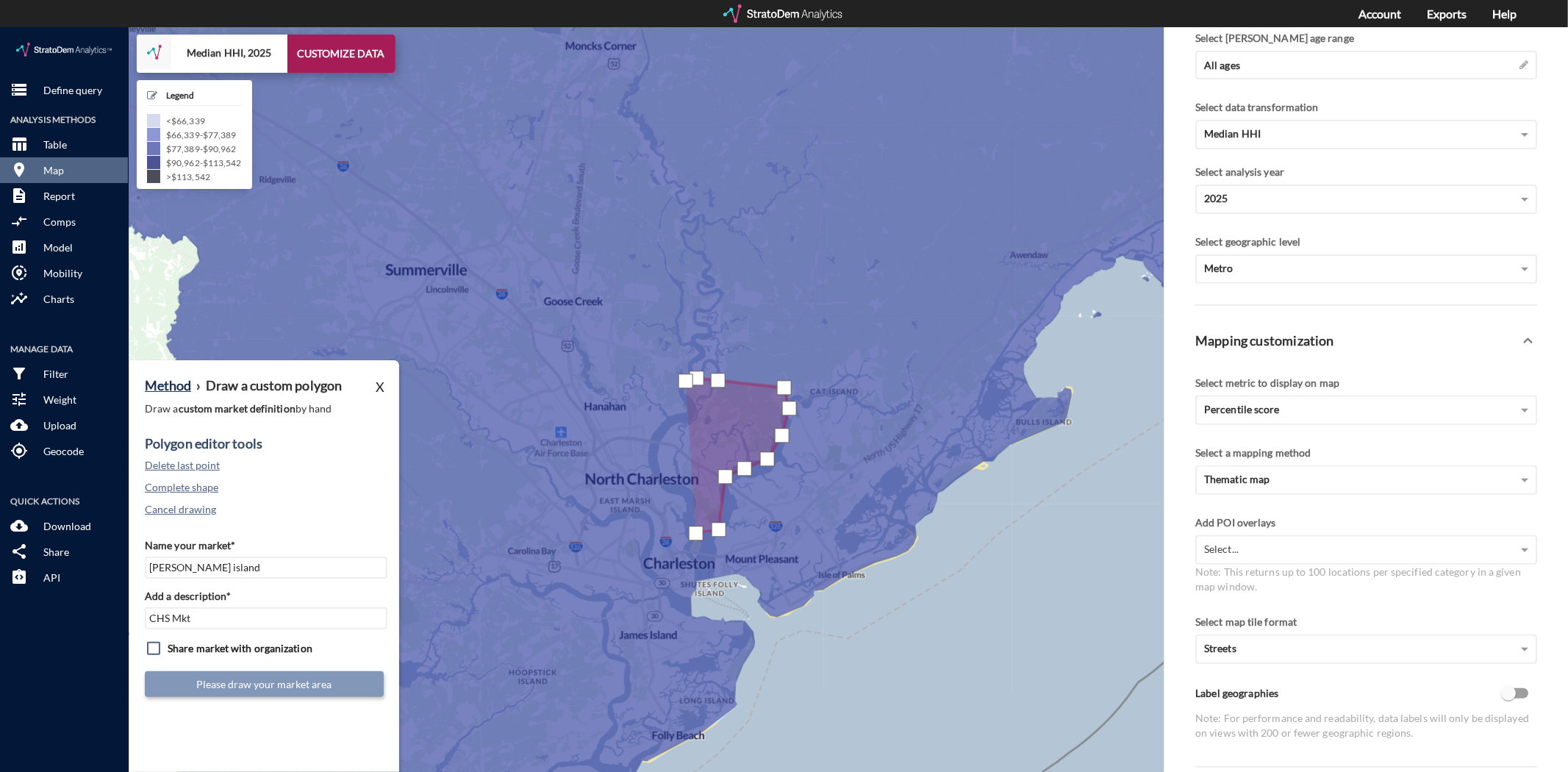
click div
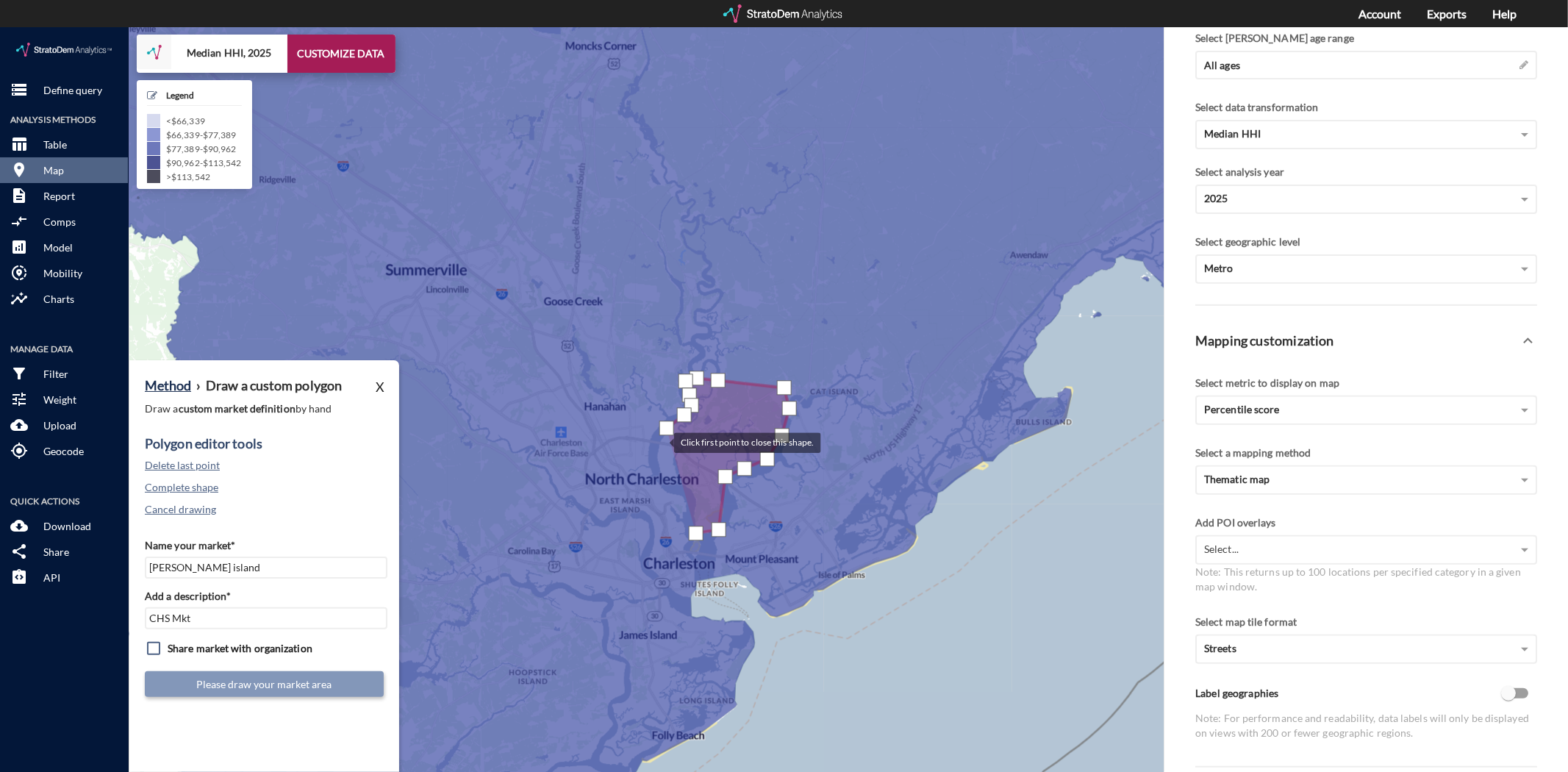
click div
drag, startPoint x: 675, startPoint y: 451, endPoint x: 684, endPoint y: 456, distance: 10.3
click div
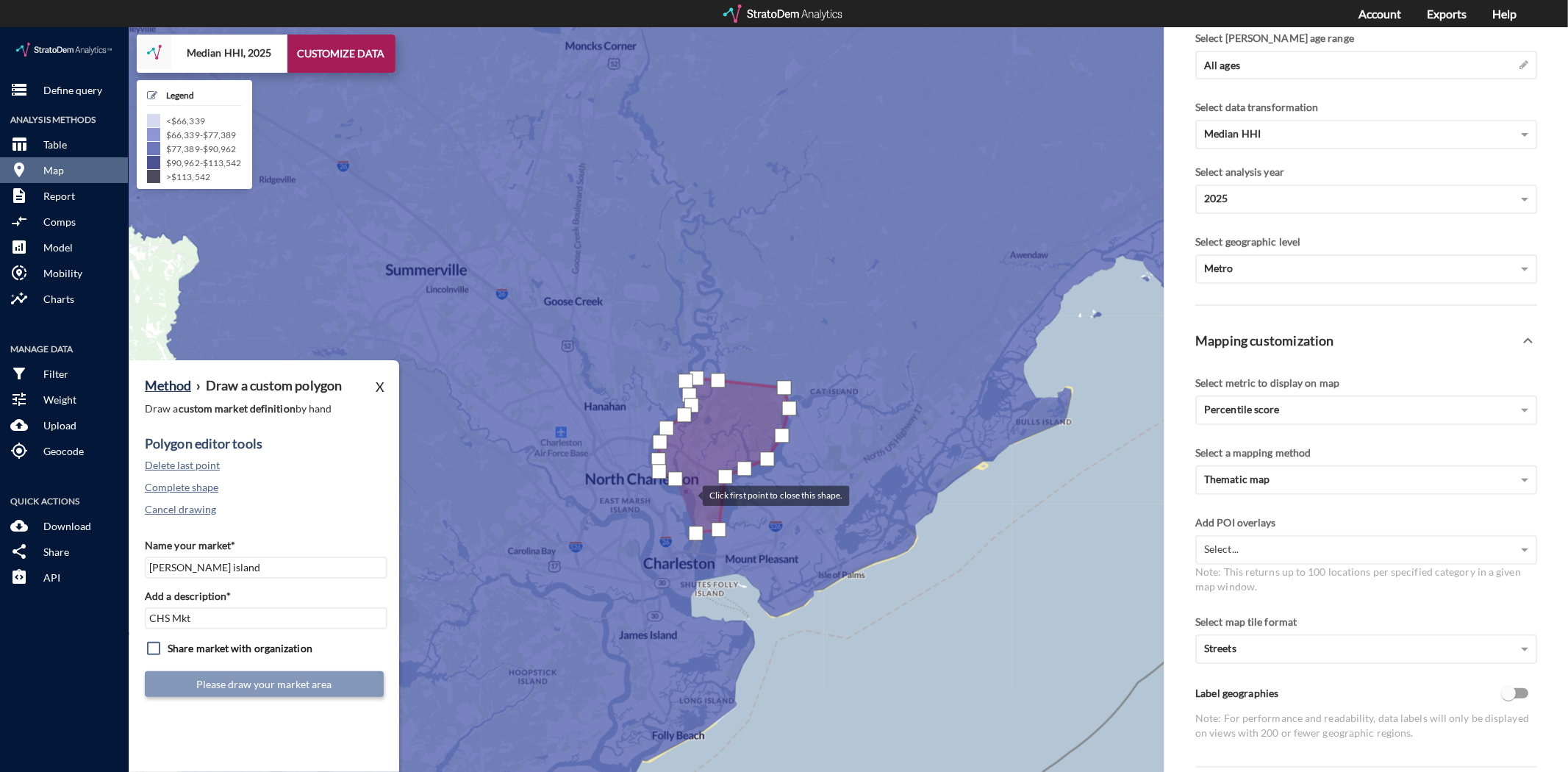
click div
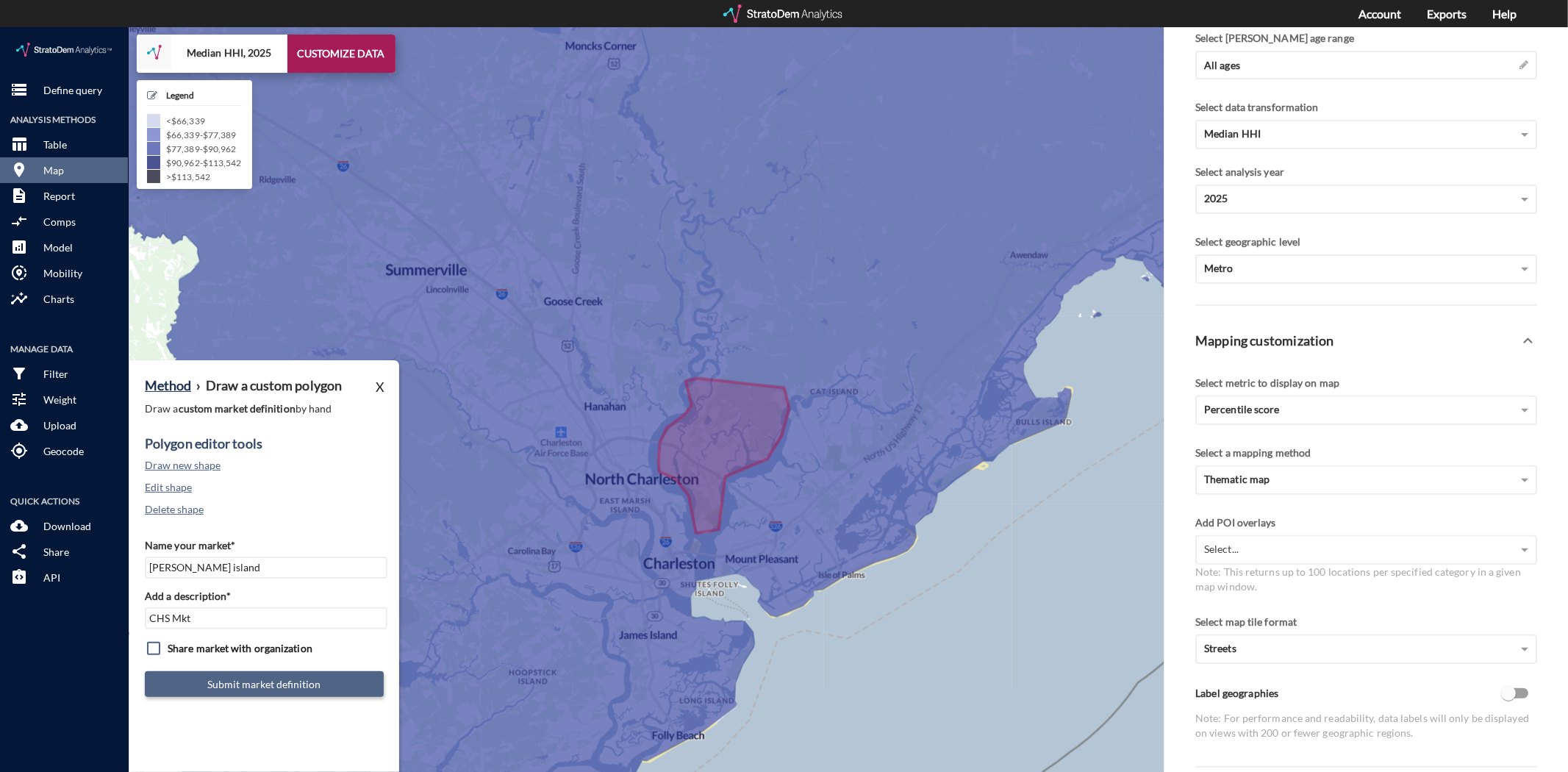
click button "Submit market definition"
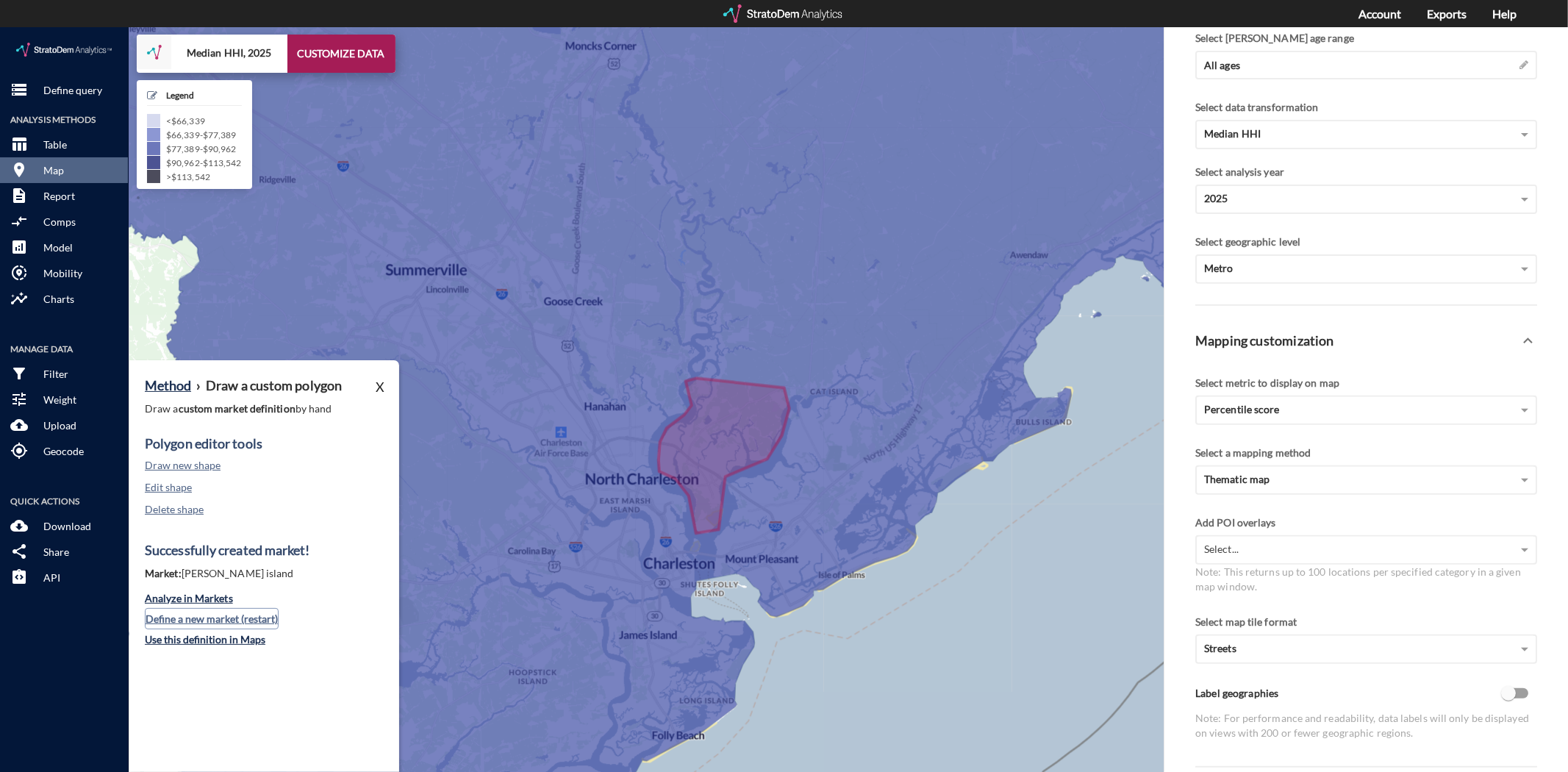
click button "Define a new market (restart)"
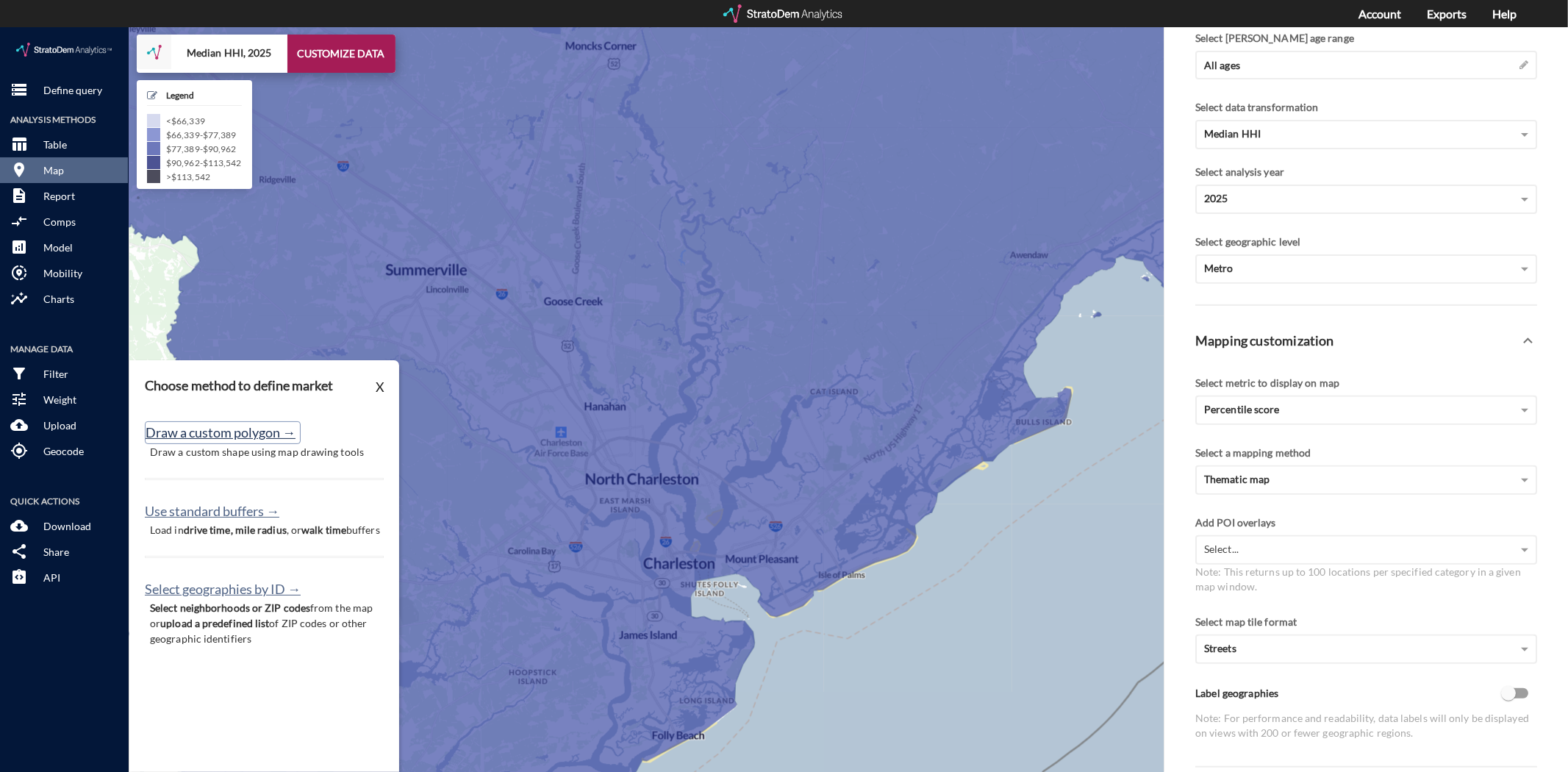
click button "Draw a custom polygon →"
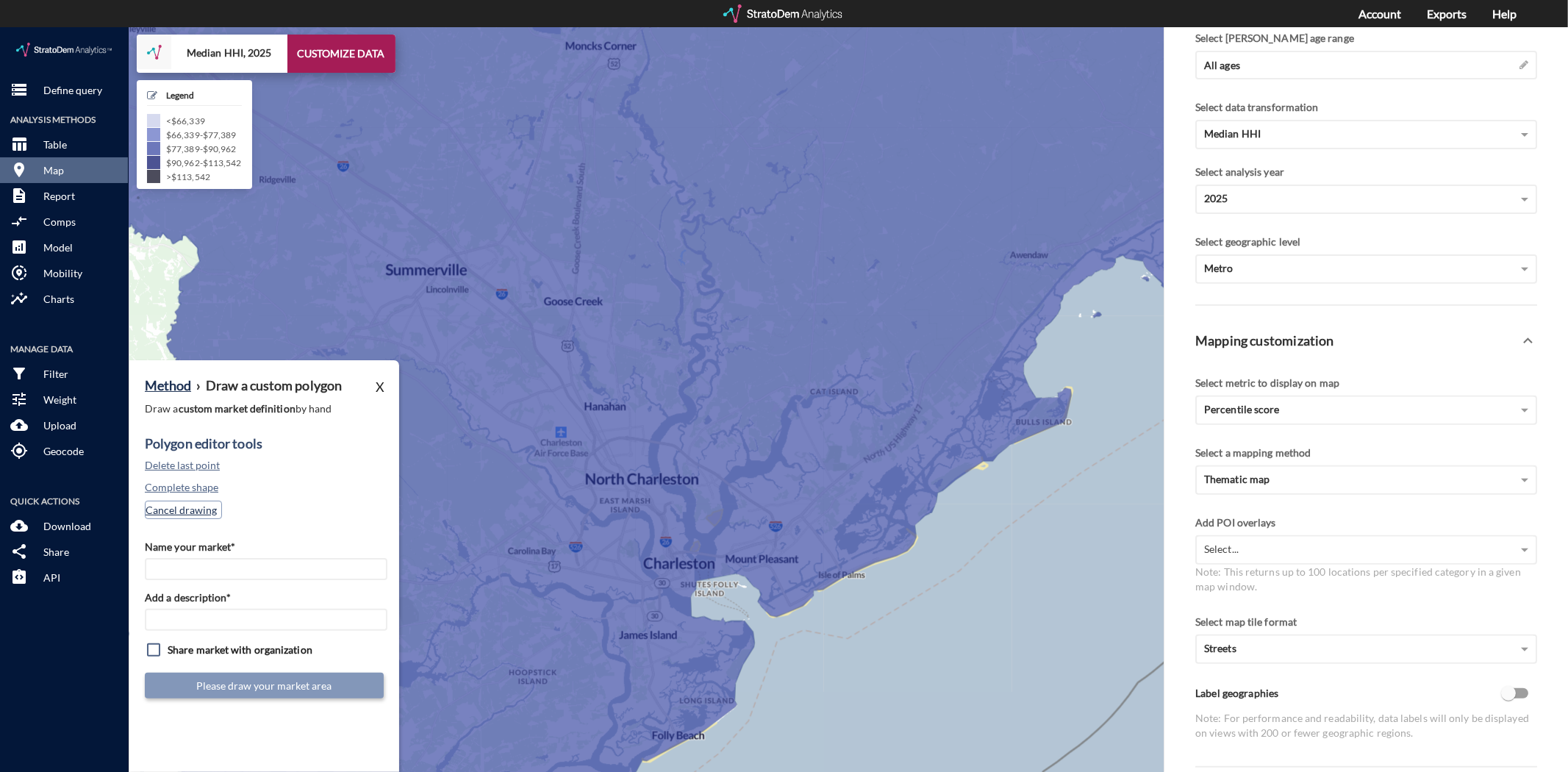
click button "Cancel drawing"
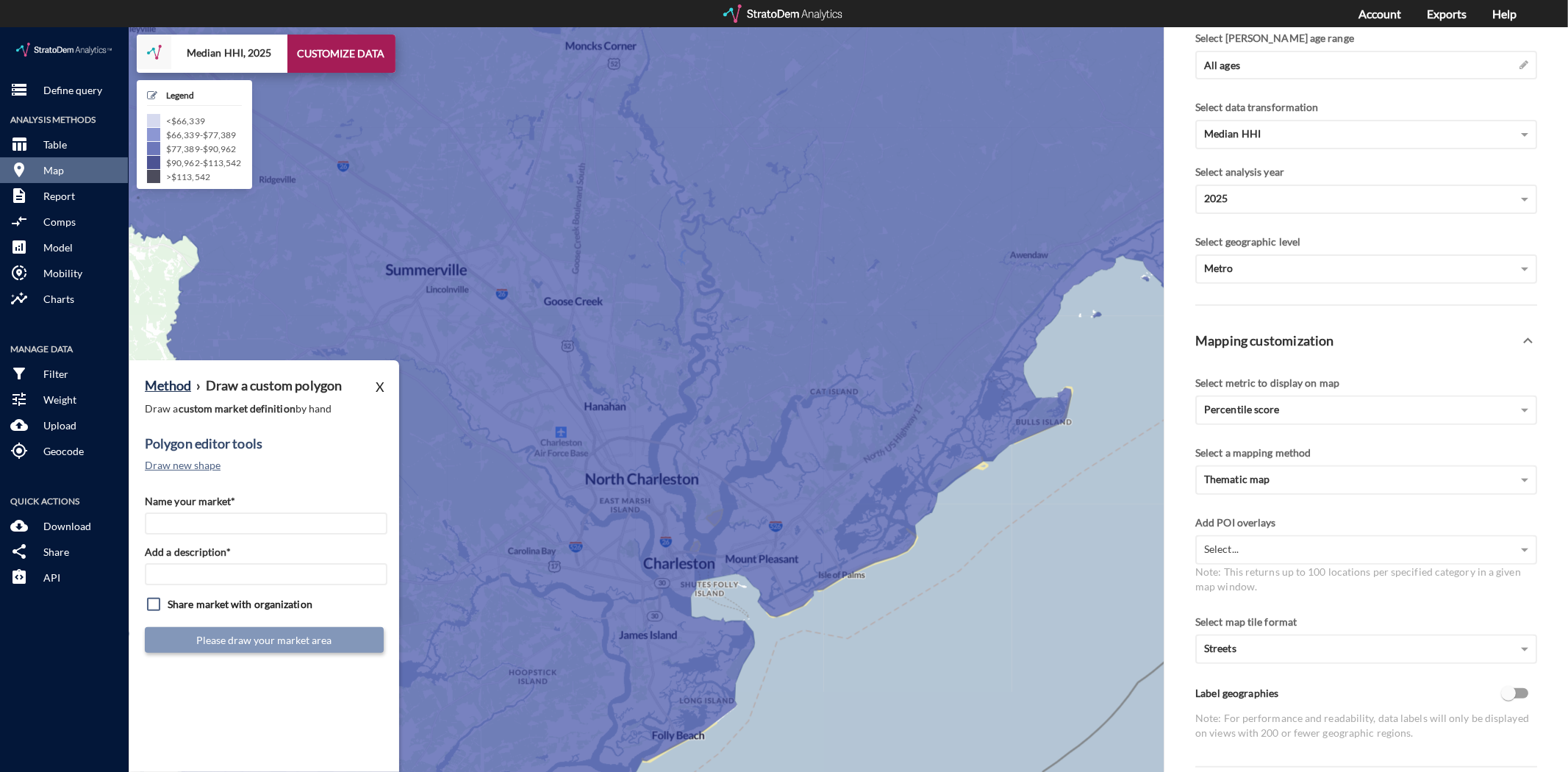
click div "Name your market* Add a description* Share market with organization Please draw…"
click input "Name your market*"
type input "M"
click input "Name your market*"
type input "W"
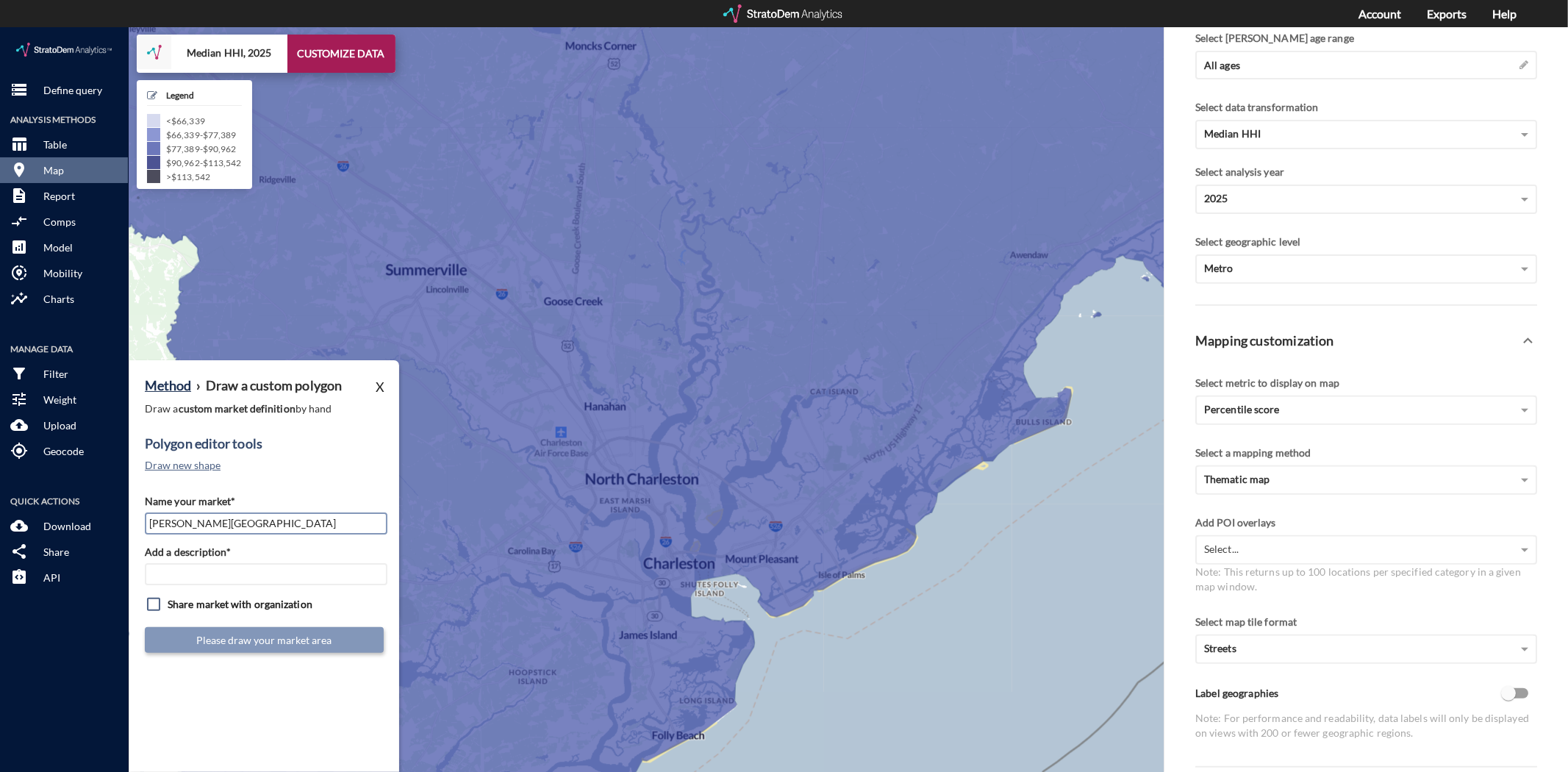
type input "[PERSON_NAME][GEOGRAPHIC_DATA]"
type input "CHS Mkt"
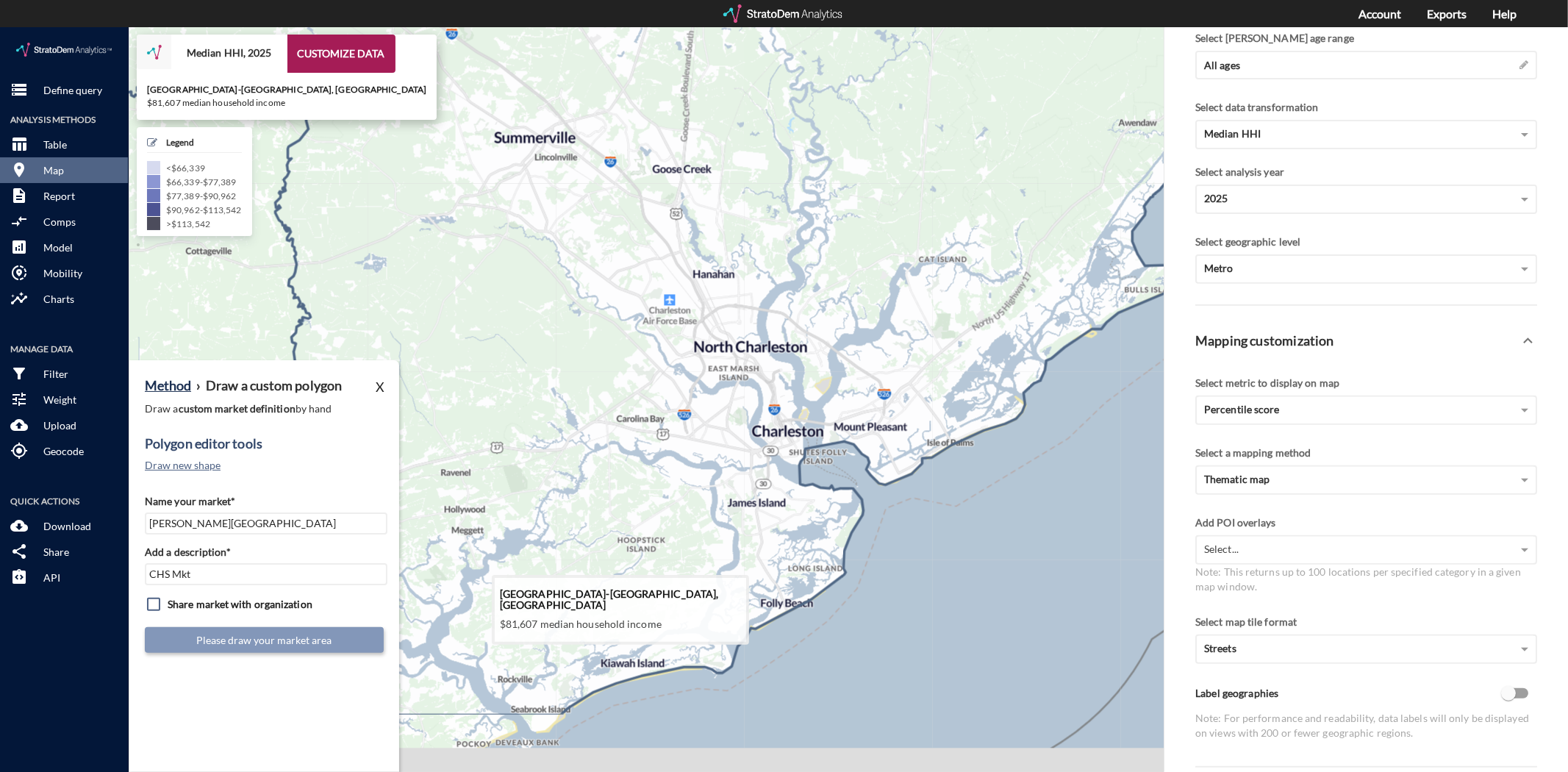
drag, startPoint x: 725, startPoint y: 600, endPoint x: 849, endPoint y: 453, distance: 192.3
click icon
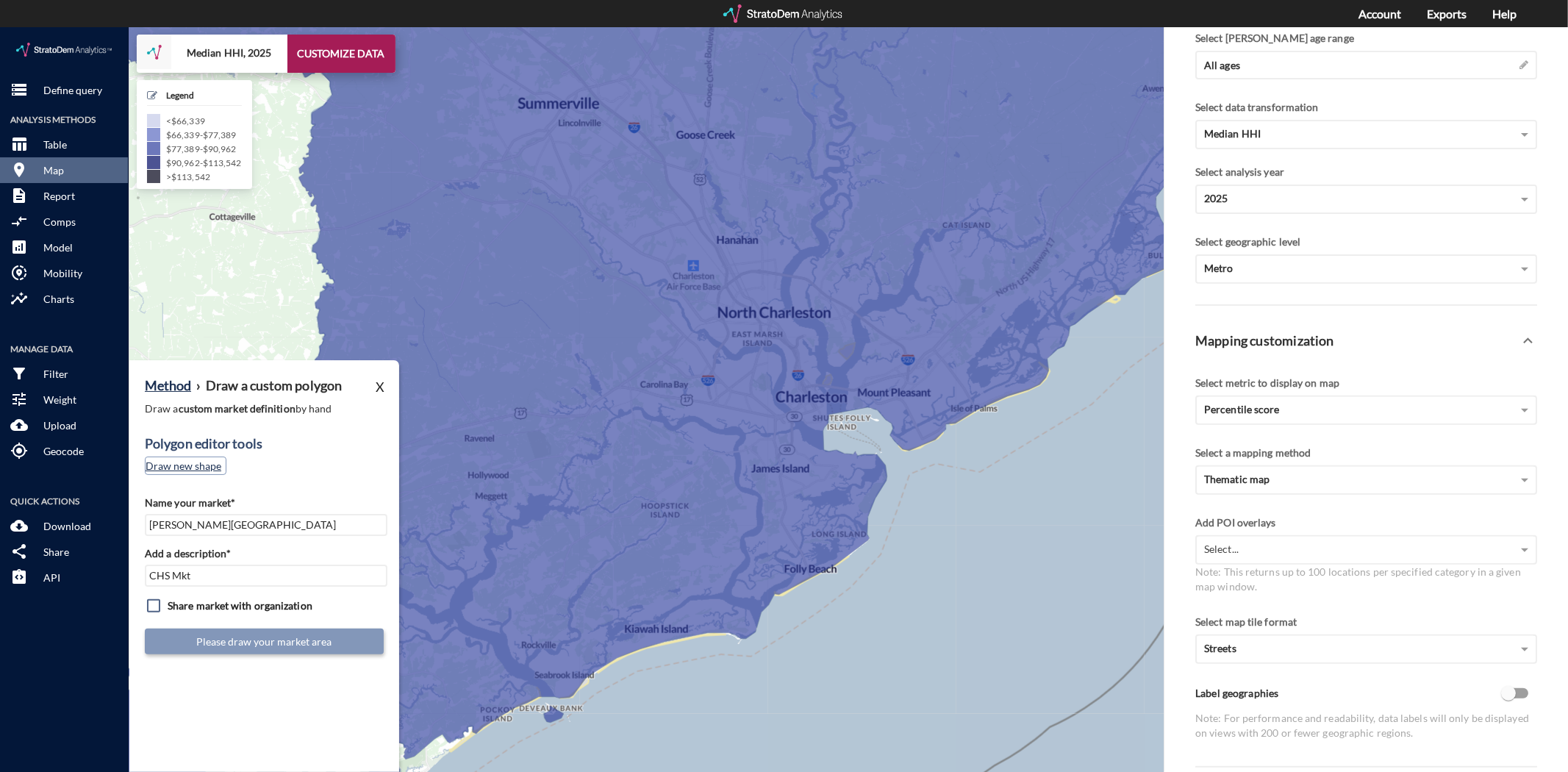
click button "Draw new shape"
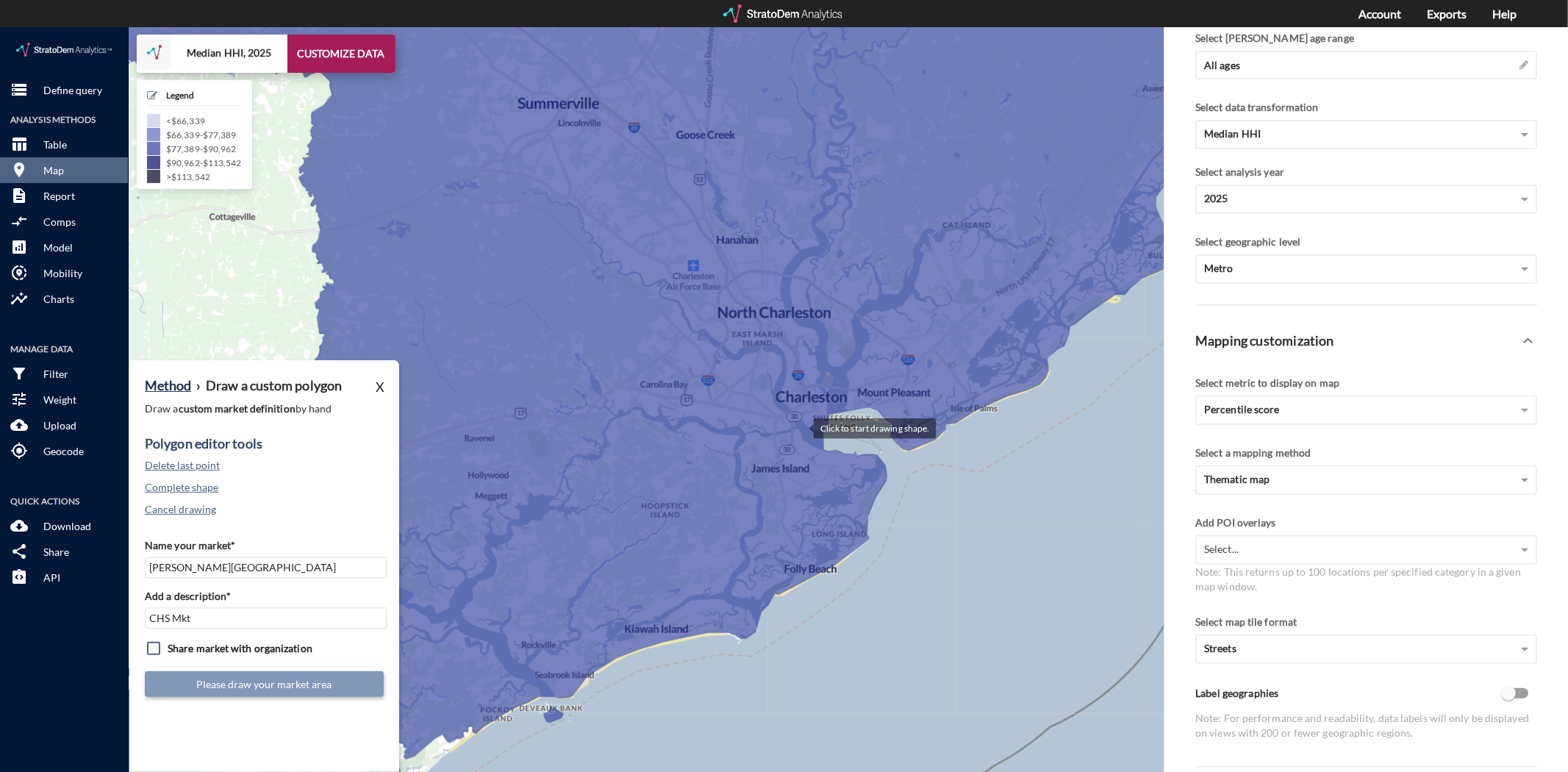
click div
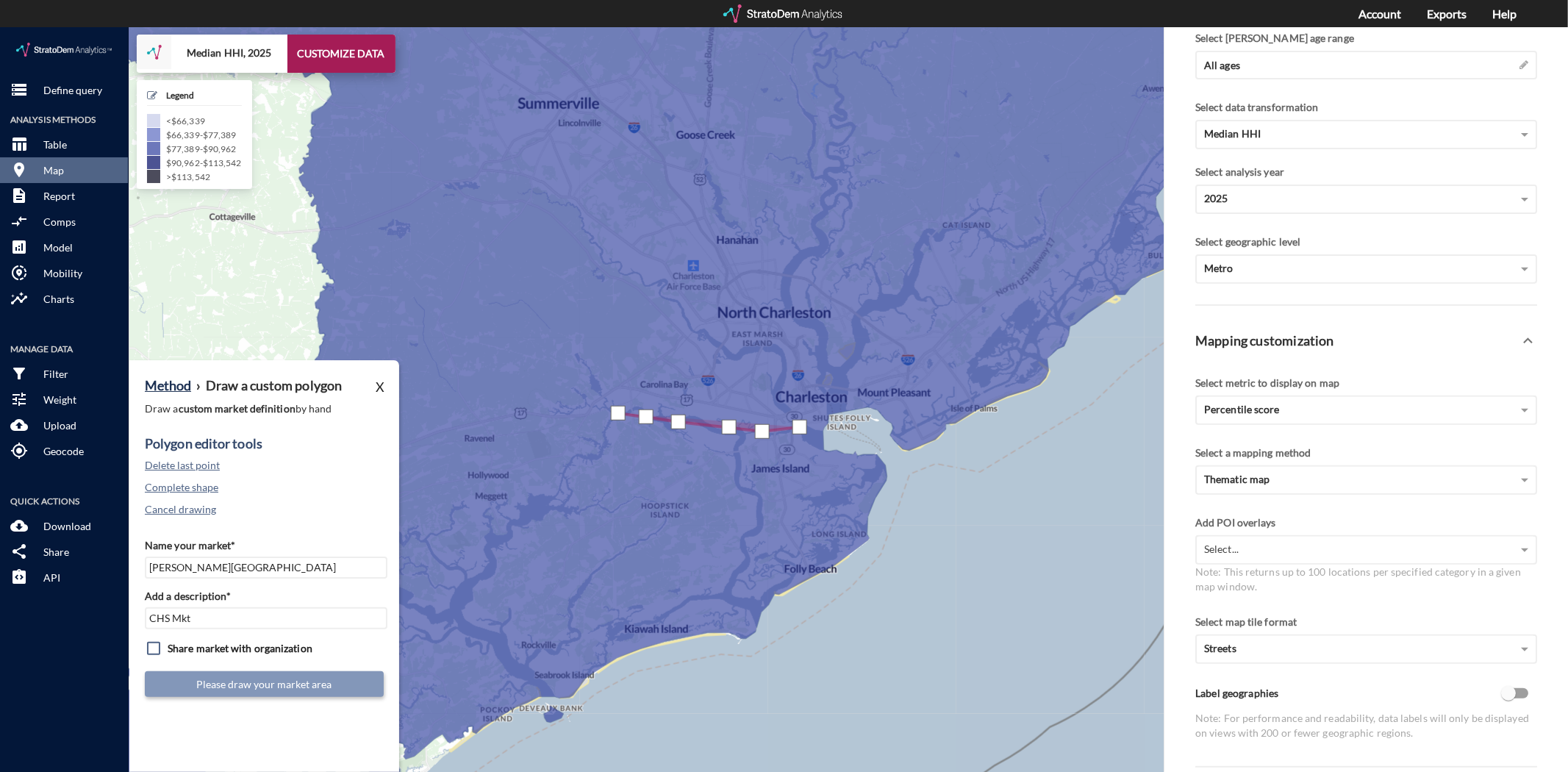
click div
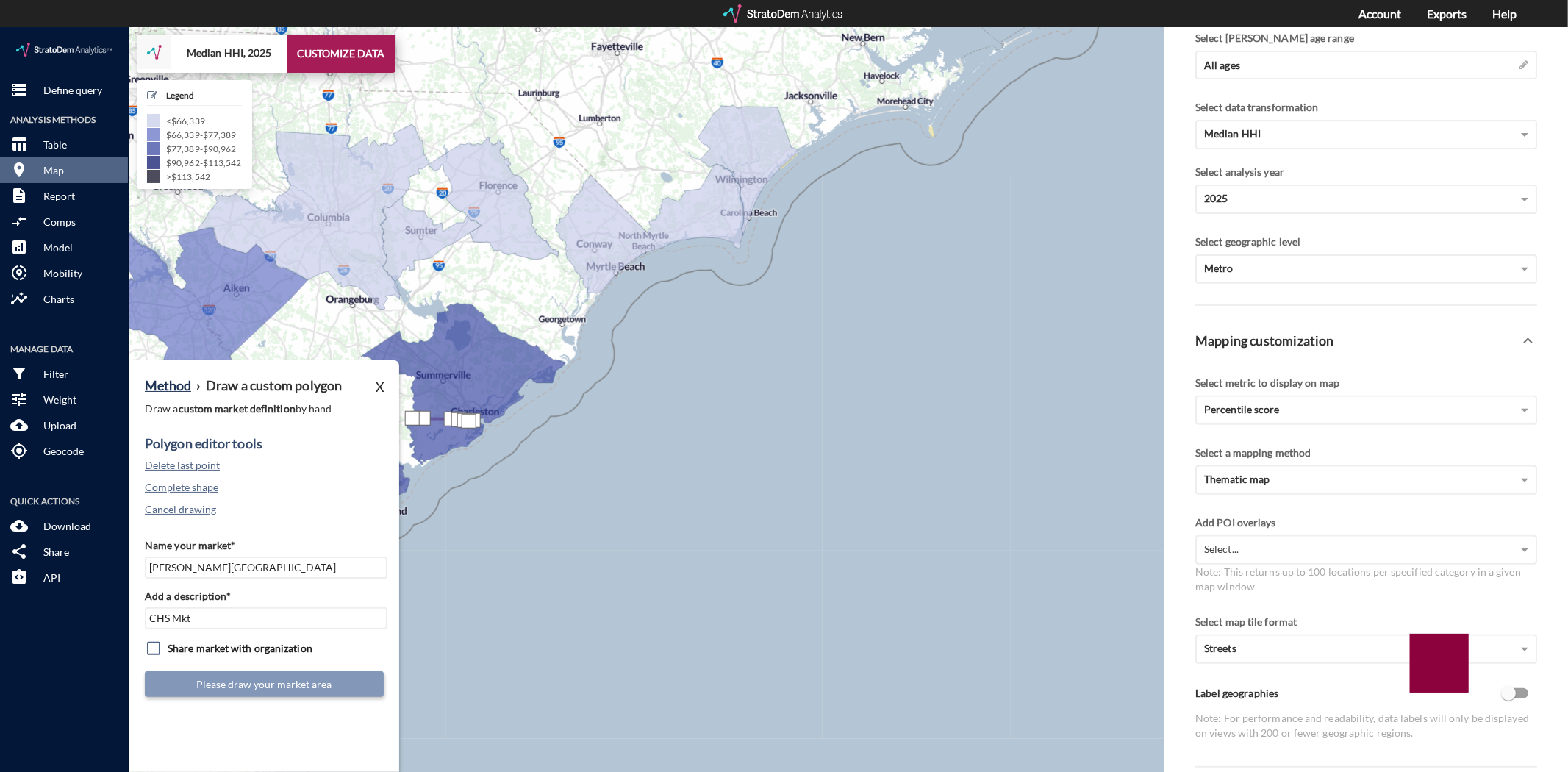
click div
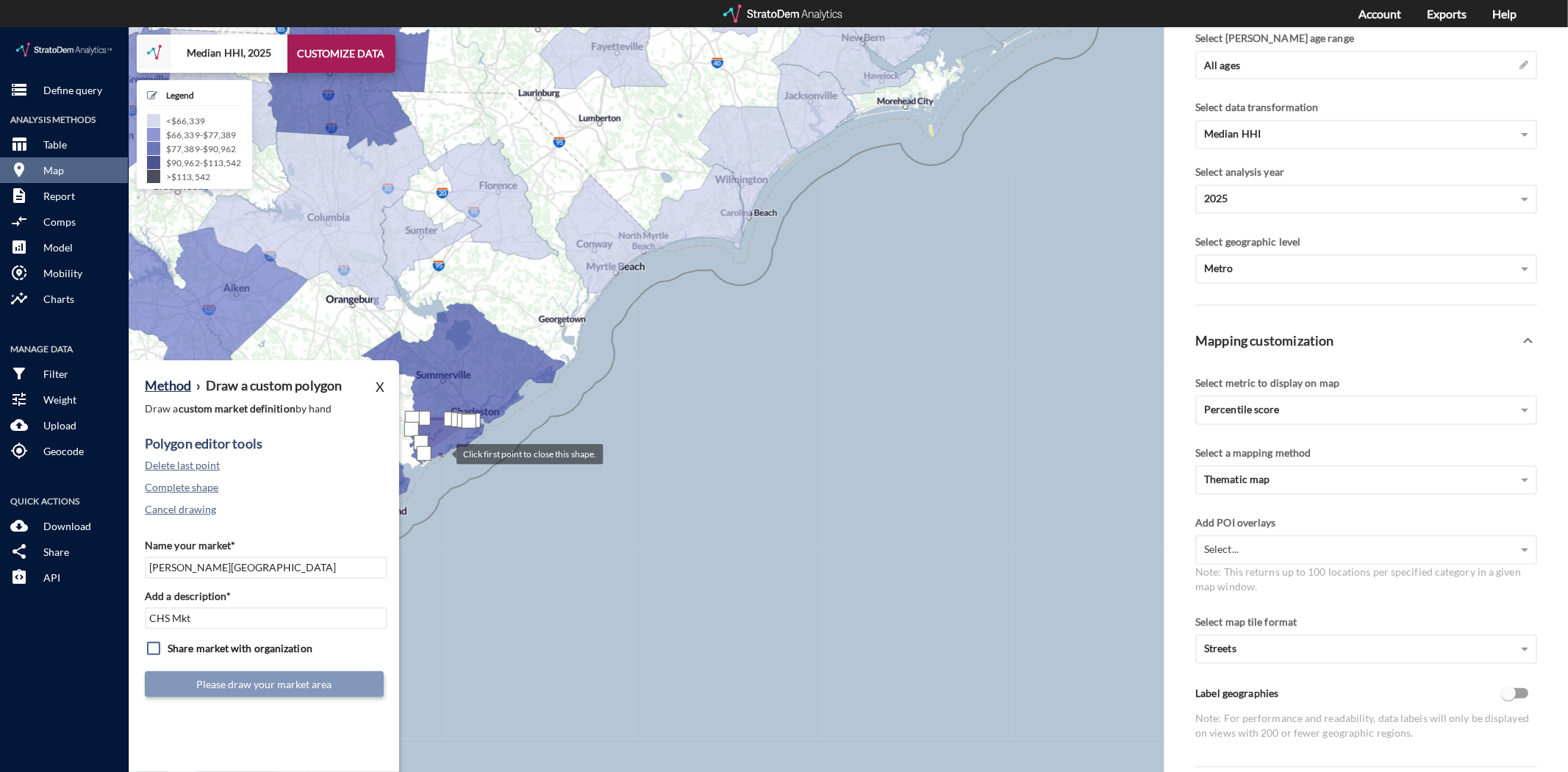
click div
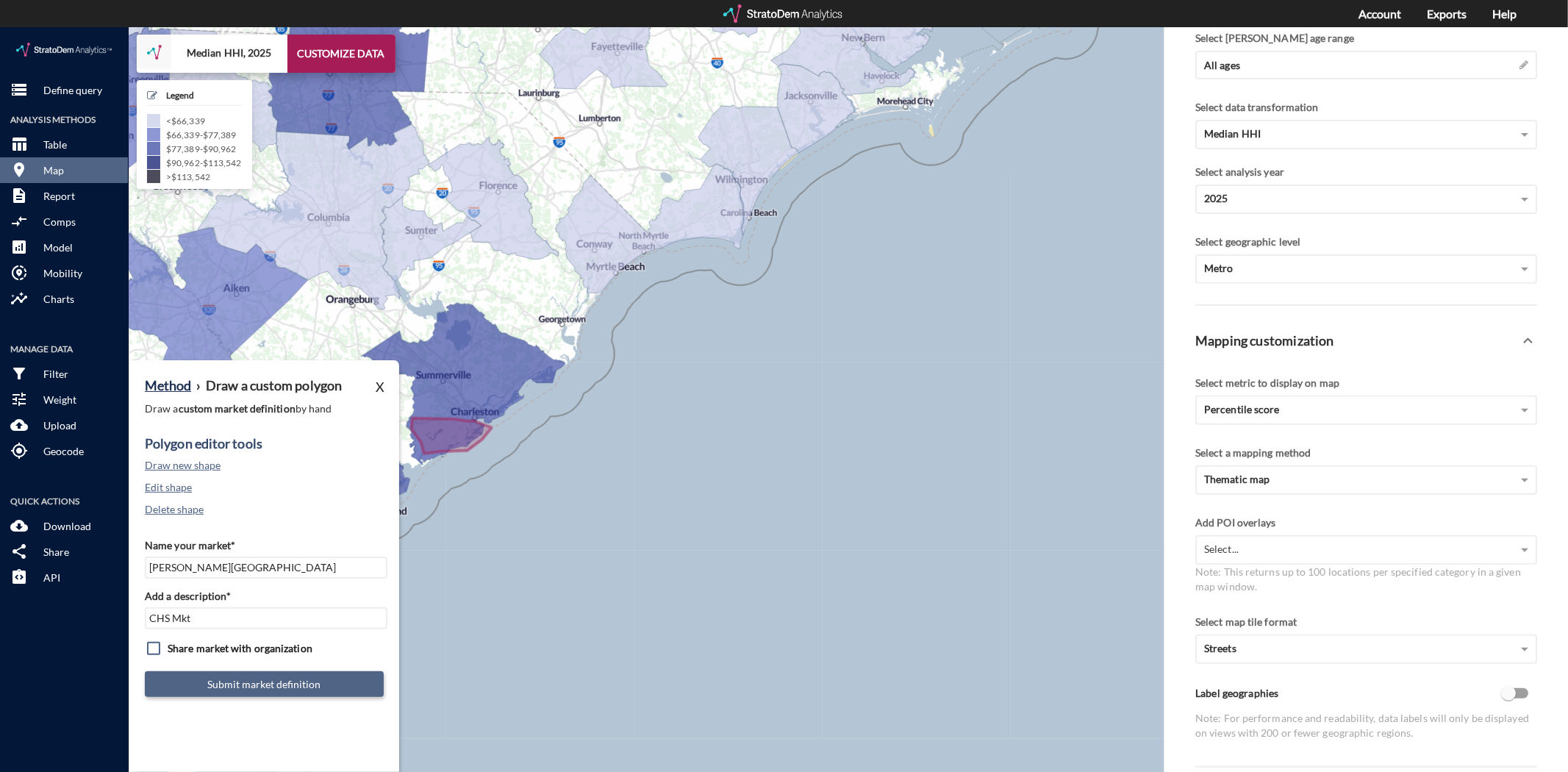
click button "Submit market definition"
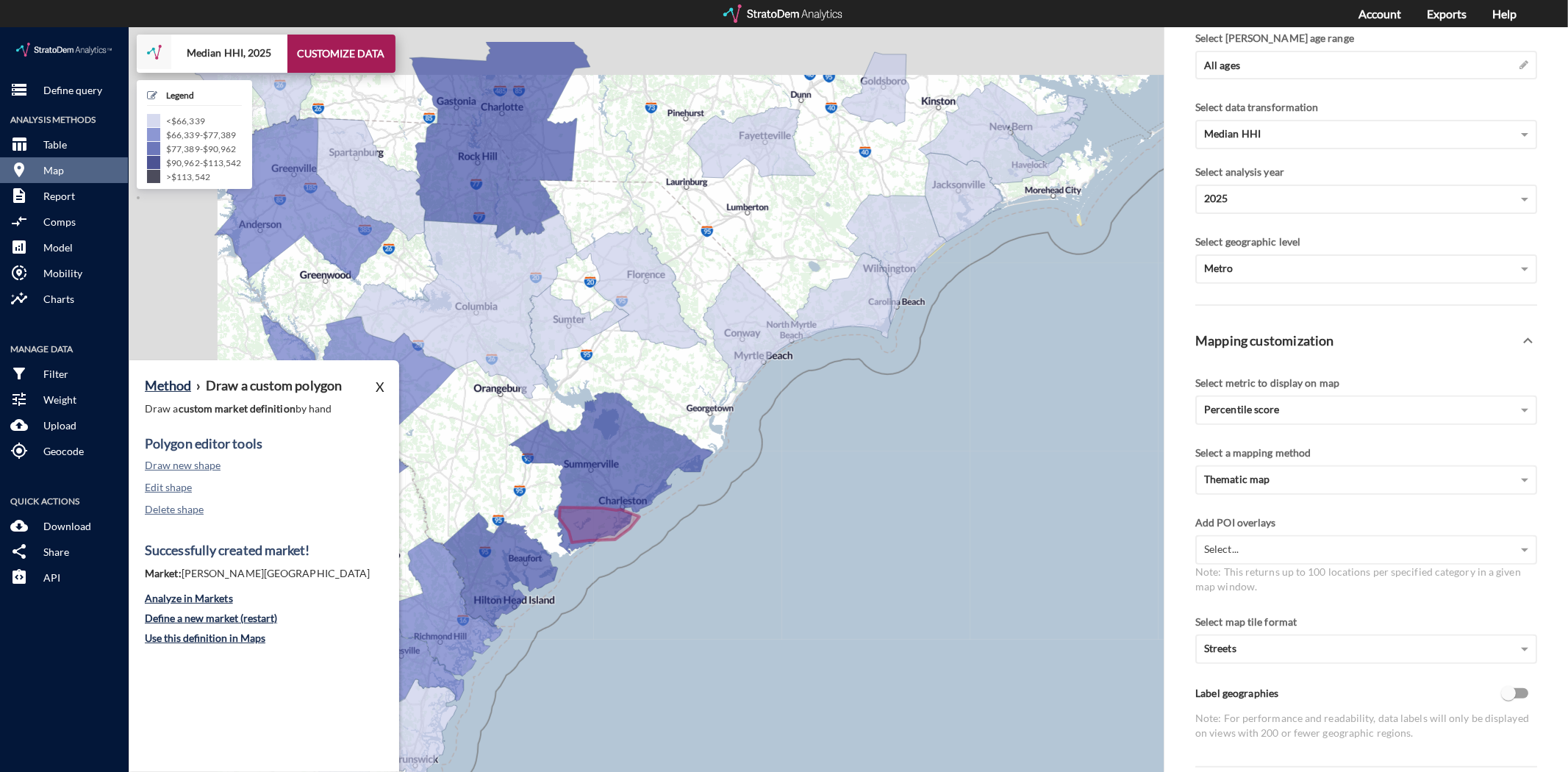
drag, startPoint x: 574, startPoint y: 286, endPoint x: 735, endPoint y: 359, distance: 176.8
click div "+ − Median HHI, 2025 CUSTOMIZE DATA Legend < $66,339 $66,339 - $77,389 $77,389 …"
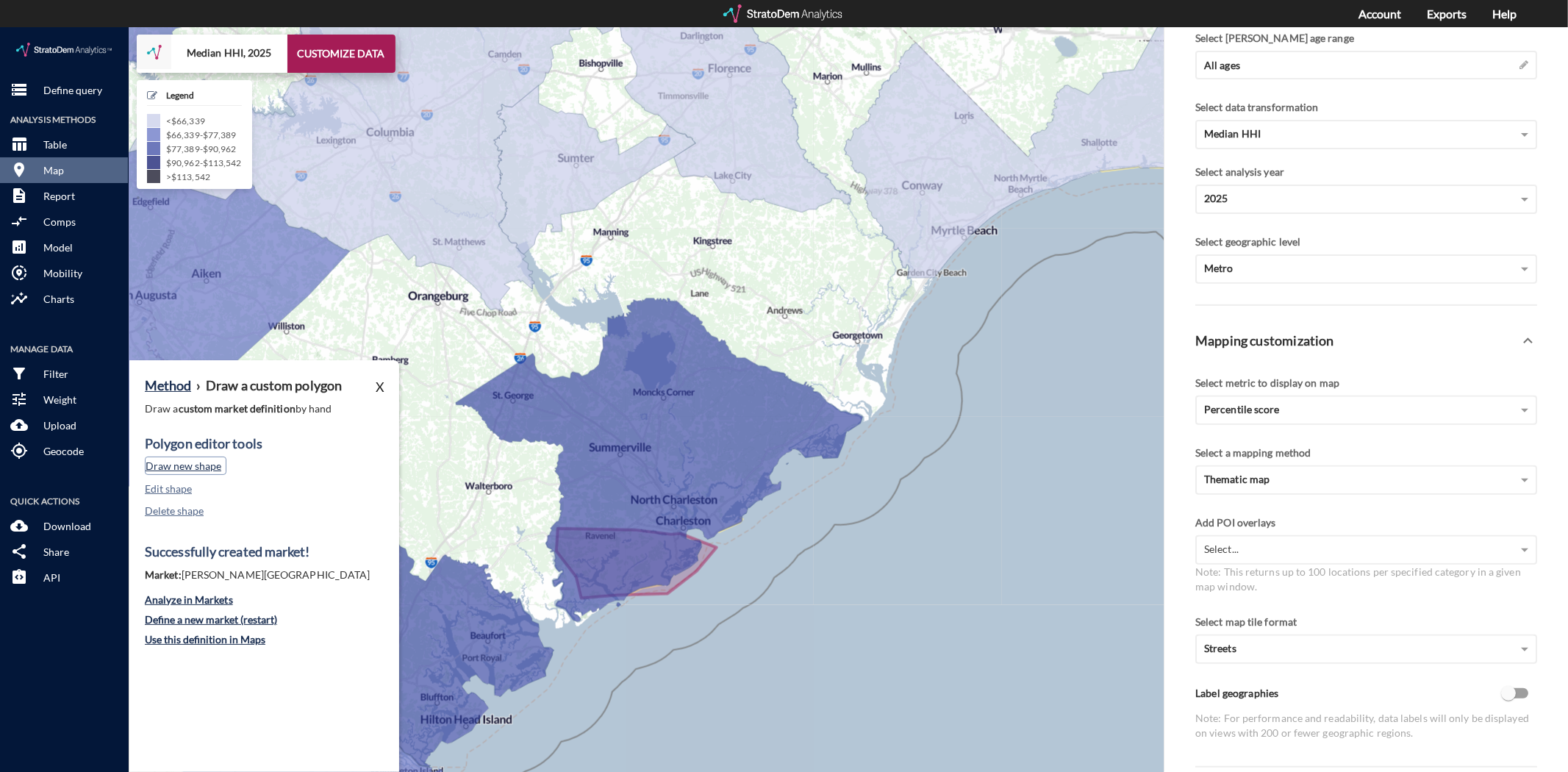
click button "Draw new shape"
click button "Cancel drawing"
click button "Delete shape"
